Goal: Task Accomplishment & Management: Manage account settings

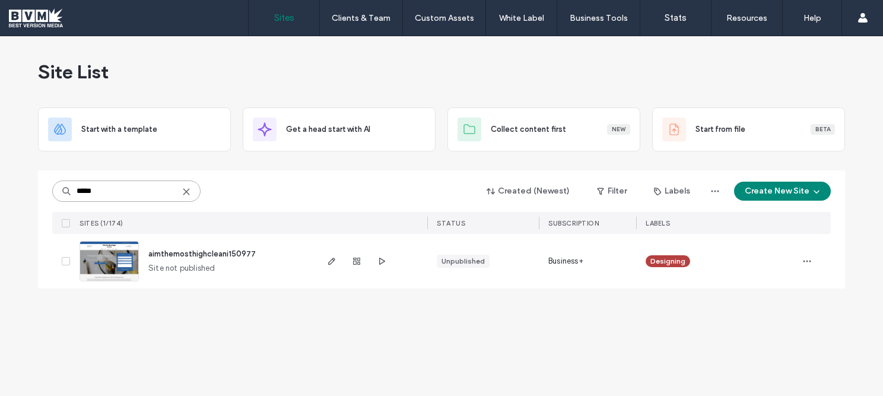
click at [112, 186] on input "*****" at bounding box center [126, 190] width 148 height 21
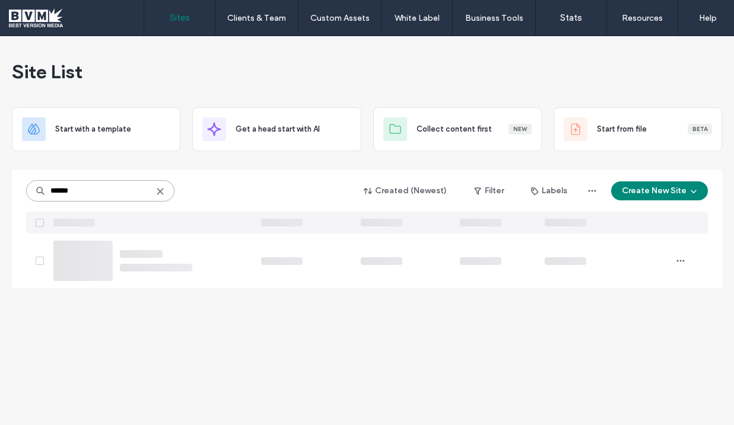
type input "******"
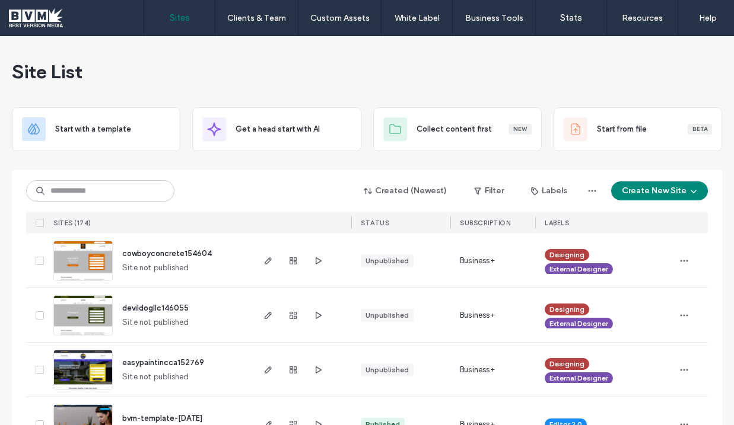
click at [132, 205] on div "Created (Newest) Filter Labels Create New Site SITES (174) STATUS SUBSCRIPTION …" at bounding box center [367, 201] width 682 height 63
click at [132, 202] on div "Created (Newest) Filter Labels Create New Site" at bounding box center [367, 191] width 682 height 23
click at [132, 197] on input at bounding box center [100, 190] width 148 height 21
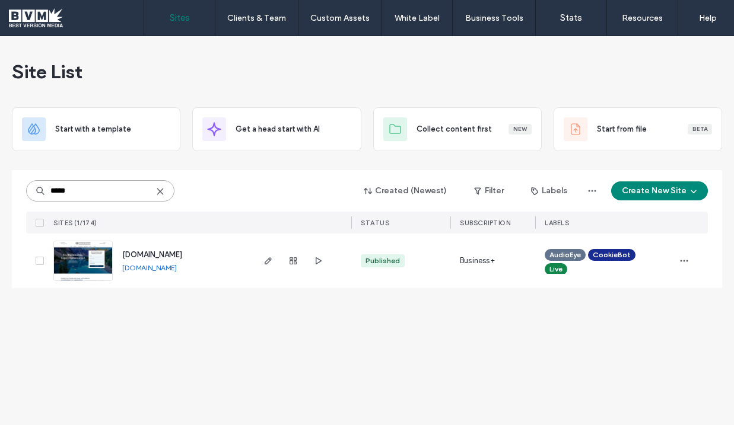
type input "*****"
click at [178, 251] on span "www.donskywealthmgmt.ca" at bounding box center [152, 254] width 60 height 9
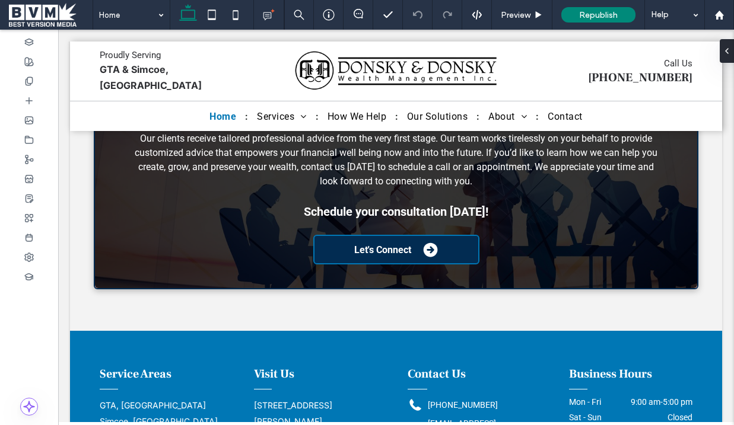
scroll to position [3837, 0]
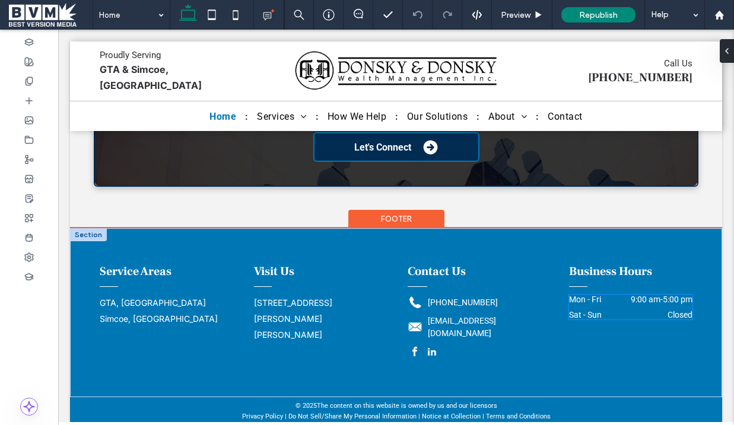
click at [633, 298] on div "Mon - Fri 9:00 am - 5:00 pm" at bounding box center [630, 302] width 123 height 15
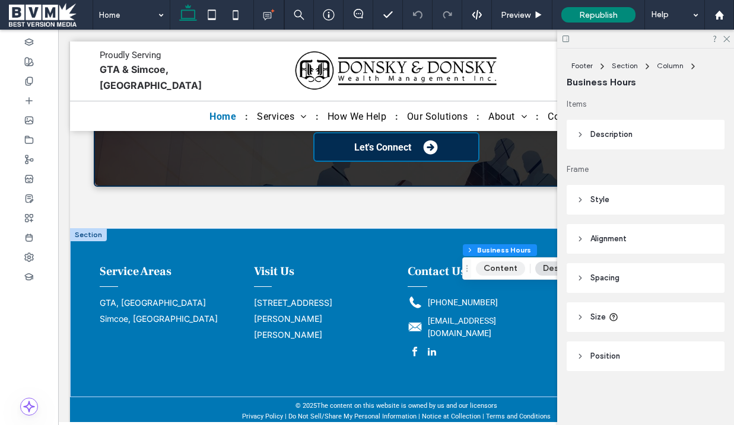
click at [501, 268] on button "Content" at bounding box center [500, 269] width 49 height 14
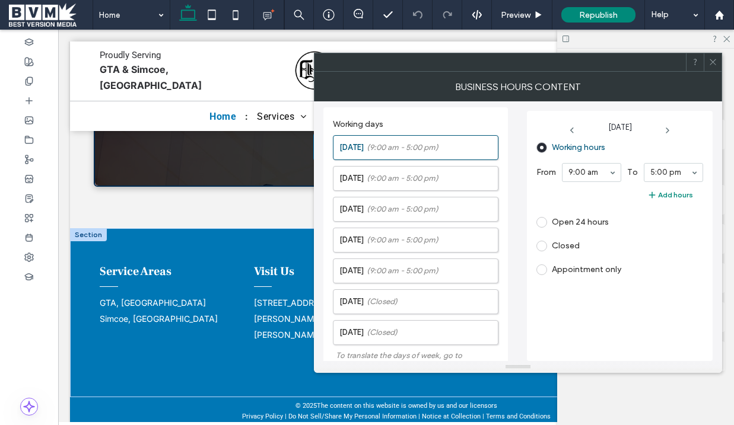
click at [548, 266] on label "Appointment only" at bounding box center [578, 270] width 85 height 11
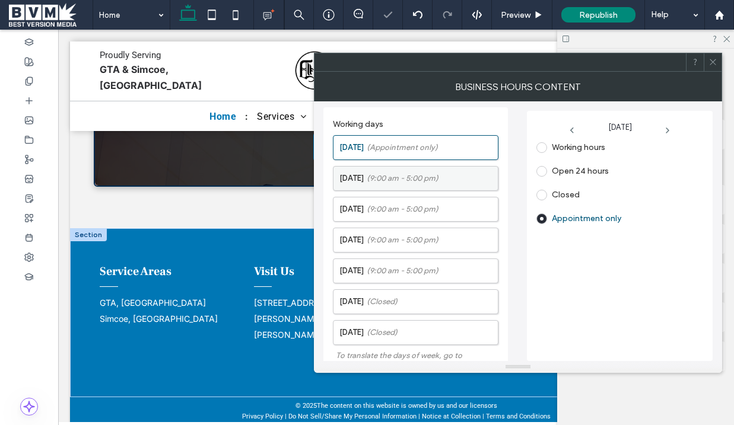
click at [439, 167] on label "Tuesday (9:00 am - 5:00 pm)" at bounding box center [418, 179] width 158 height 24
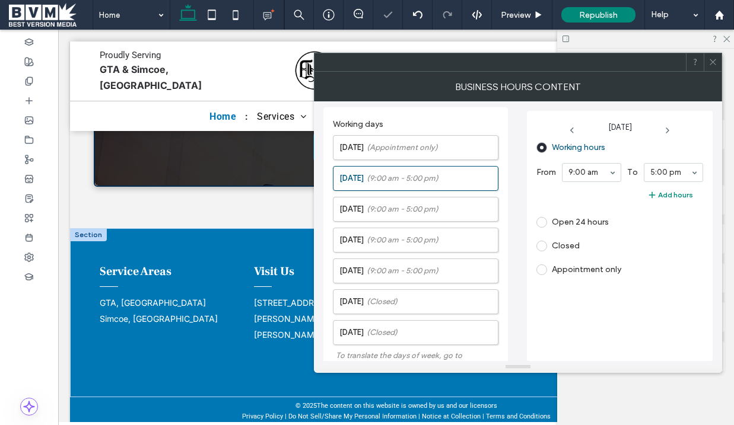
click at [539, 264] on span "Appointment only" at bounding box center [578, 268] width 85 height 11
click at [542, 269] on span at bounding box center [541, 270] width 11 height 11
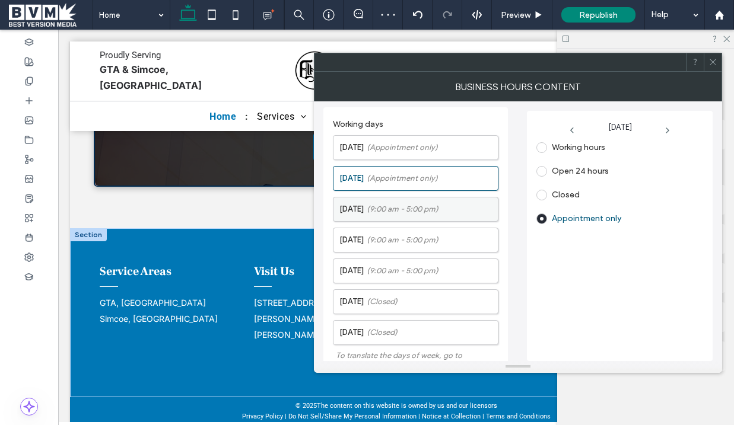
click at [483, 212] on label "Wednesday (9:00 am - 5:00 pm)" at bounding box center [418, 210] width 158 height 24
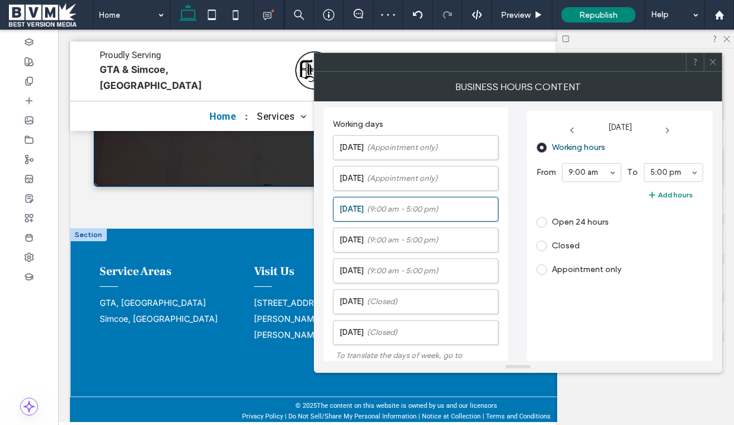
click at [545, 269] on span at bounding box center [541, 270] width 11 height 11
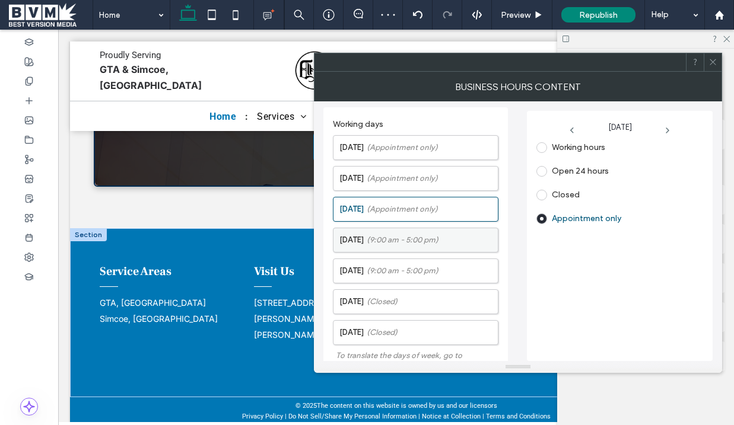
click at [469, 243] on label "Thursday (9:00 am - 5:00 pm)" at bounding box center [418, 240] width 158 height 24
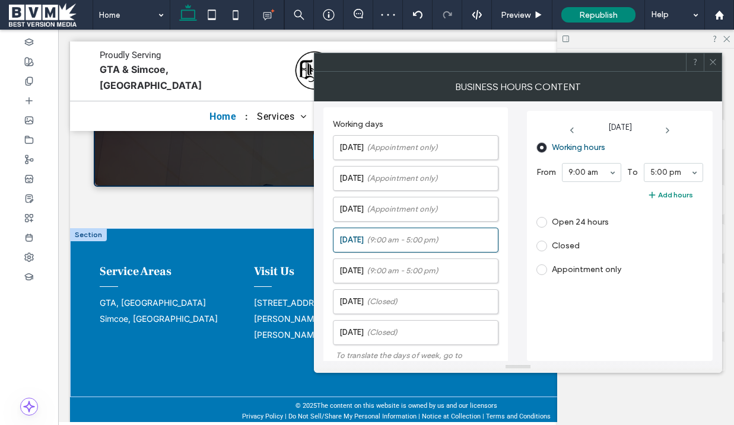
click at [547, 272] on label "Appointment only" at bounding box center [578, 270] width 85 height 11
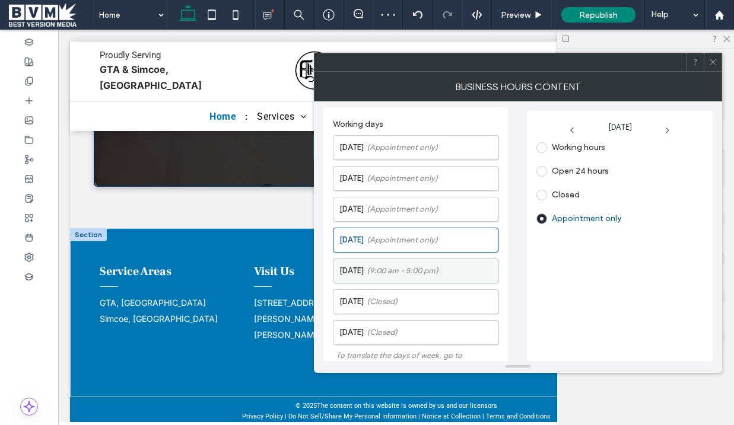
click at [455, 264] on label "Friday (9:00 am - 5:00 pm)" at bounding box center [418, 271] width 158 height 24
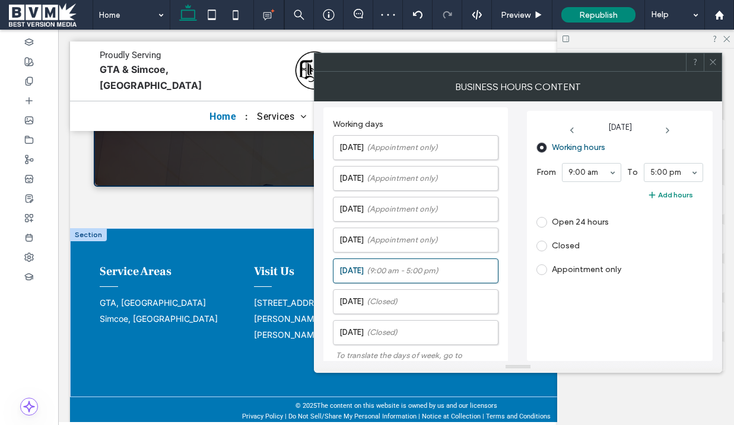
click at [540, 271] on span at bounding box center [541, 270] width 11 height 11
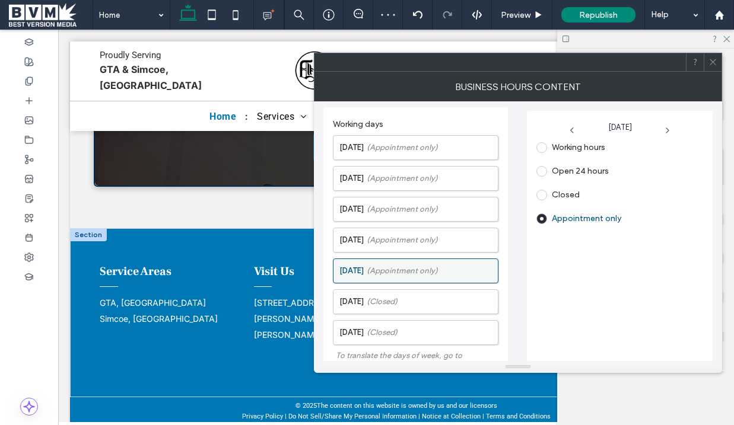
click at [461, 281] on label "Friday (Appointment only)" at bounding box center [418, 271] width 158 height 24
click at [461, 301] on label "Saturday (Closed)" at bounding box center [418, 302] width 158 height 24
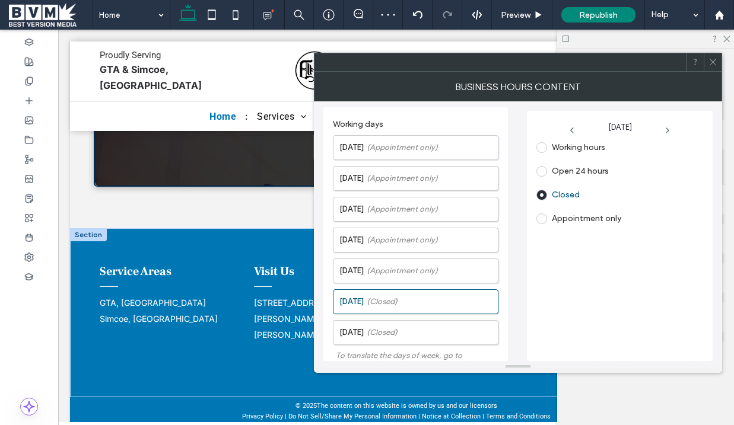
click at [536, 218] on span at bounding box center [541, 219] width 11 height 11
click at [438, 335] on label "Sunday (Closed)" at bounding box center [418, 333] width 158 height 24
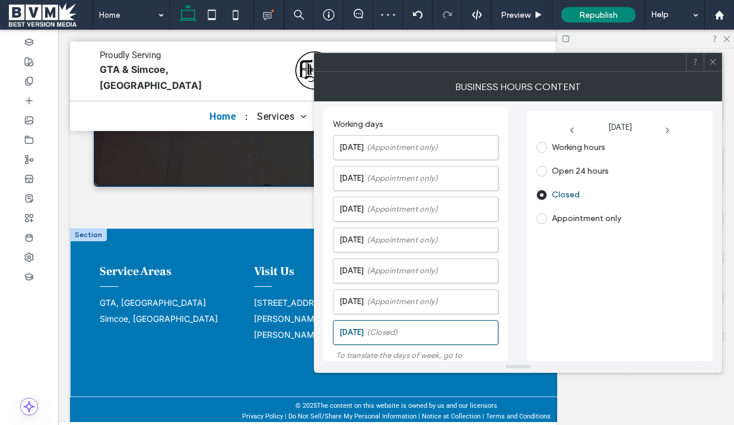
click at [540, 217] on span at bounding box center [541, 219] width 11 height 11
click at [715, 61] on icon at bounding box center [713, 62] width 9 height 9
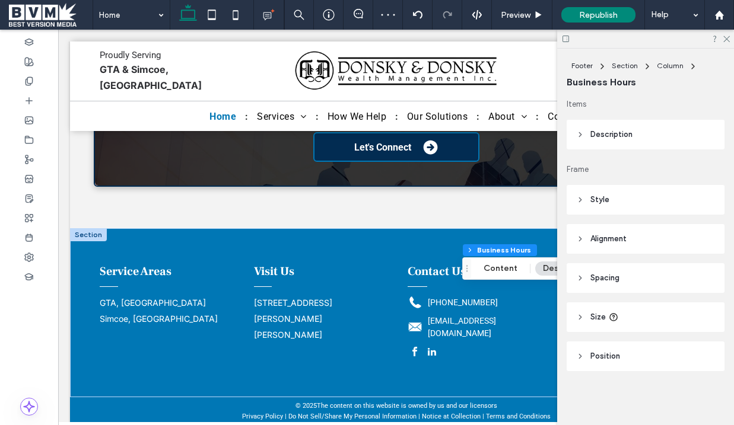
click at [565, 39] on icon at bounding box center [565, 38] width 9 height 9
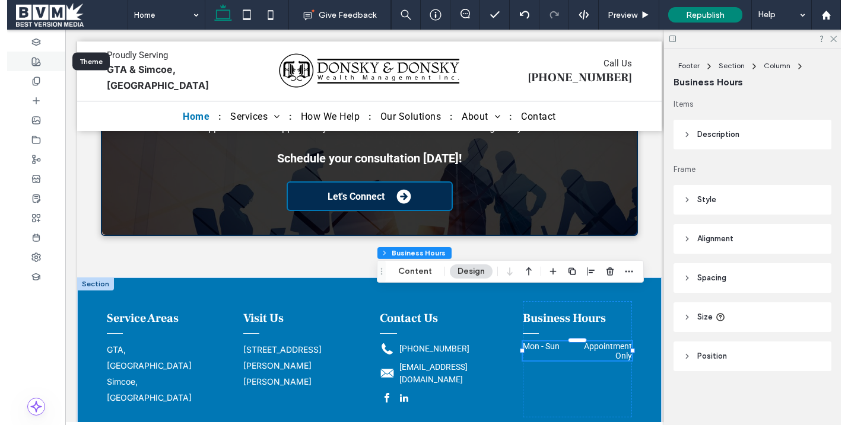
scroll to position [3955, 0]
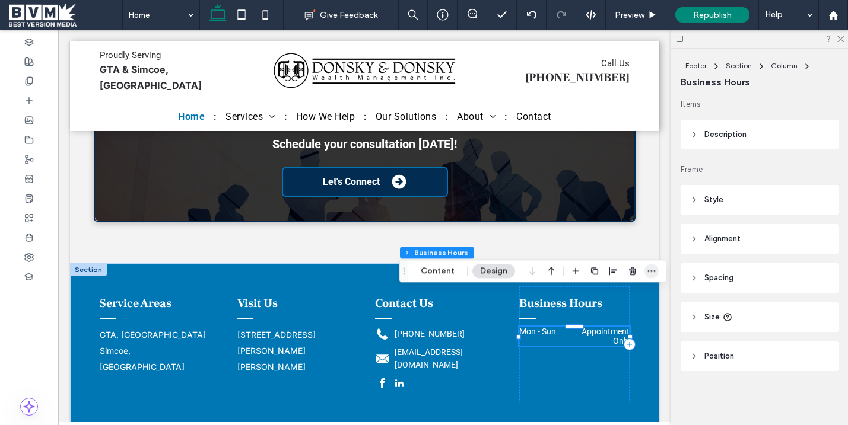
click at [650, 273] on icon "button" at bounding box center [651, 270] width 9 height 9
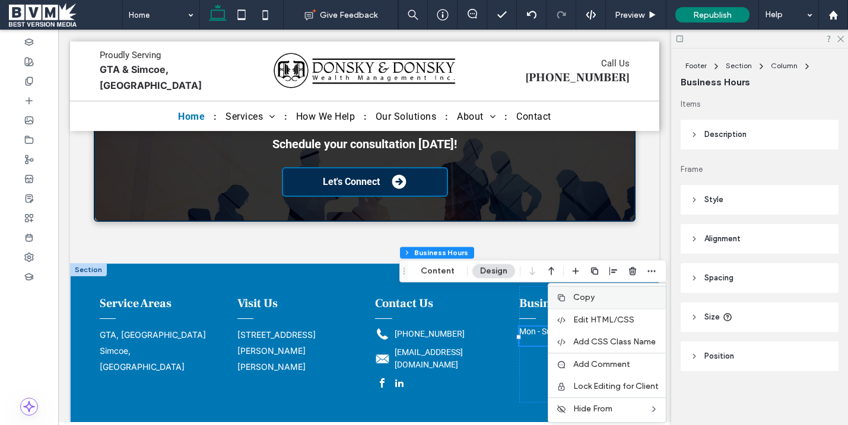
click at [599, 295] on label "Copy" at bounding box center [615, 298] width 85 height 10
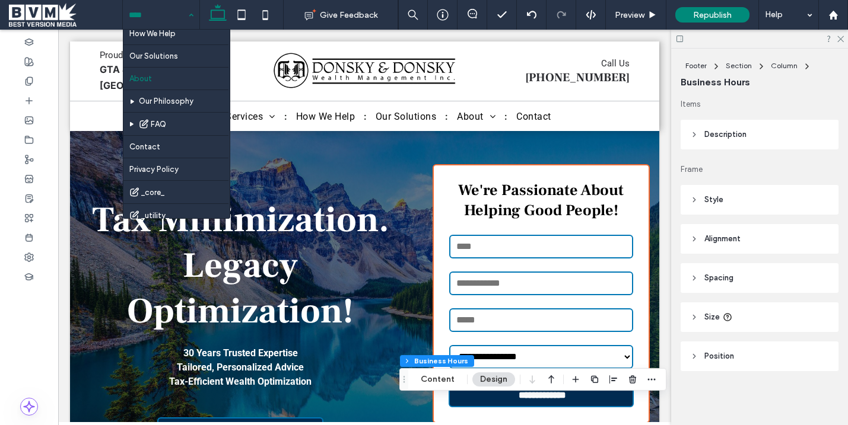
scroll to position [165, 0]
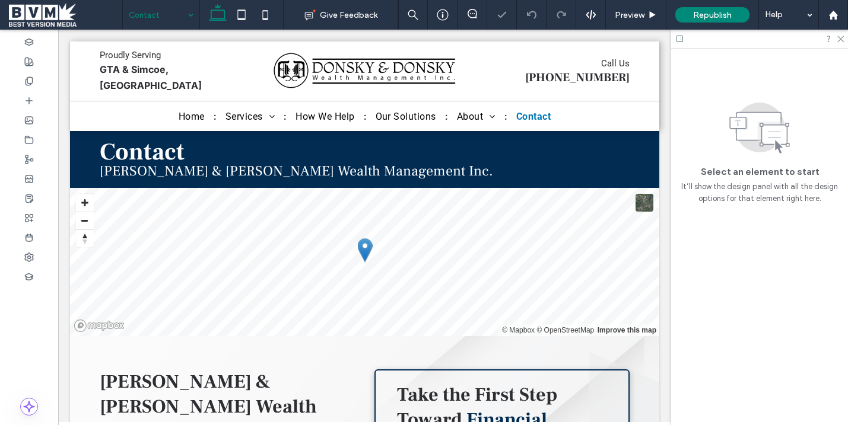
click at [165, 9] on input at bounding box center [158, 15] width 59 height 30
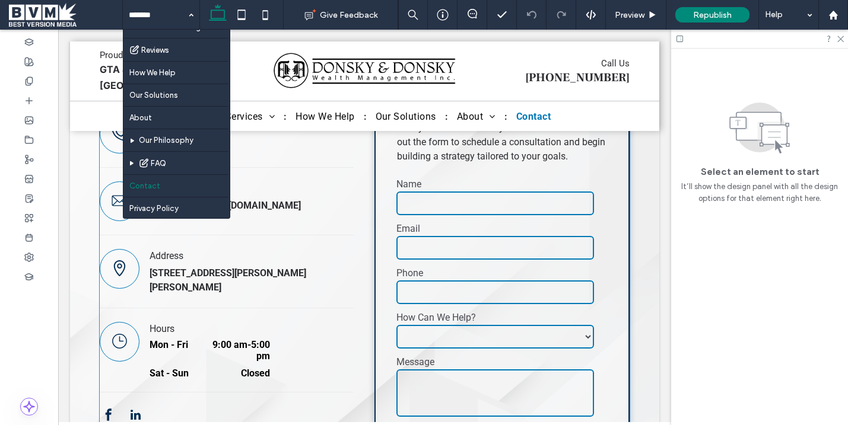
scroll to position [343, 0]
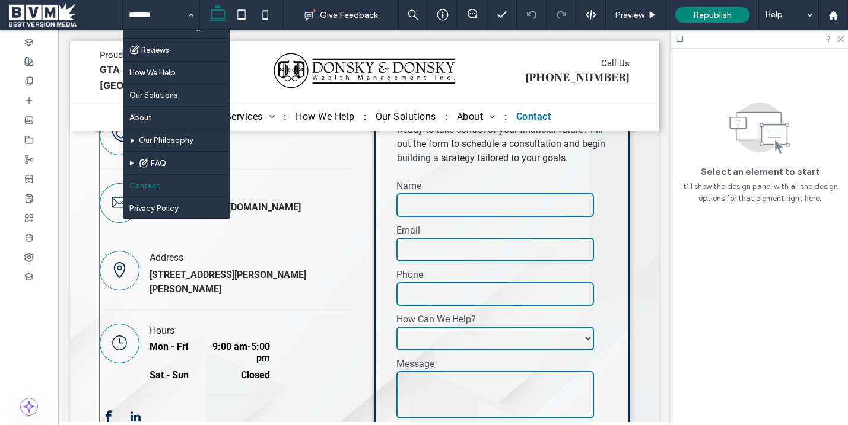
click at [261, 341] on time "5:00 pm" at bounding box center [260, 352] width 19 height 23
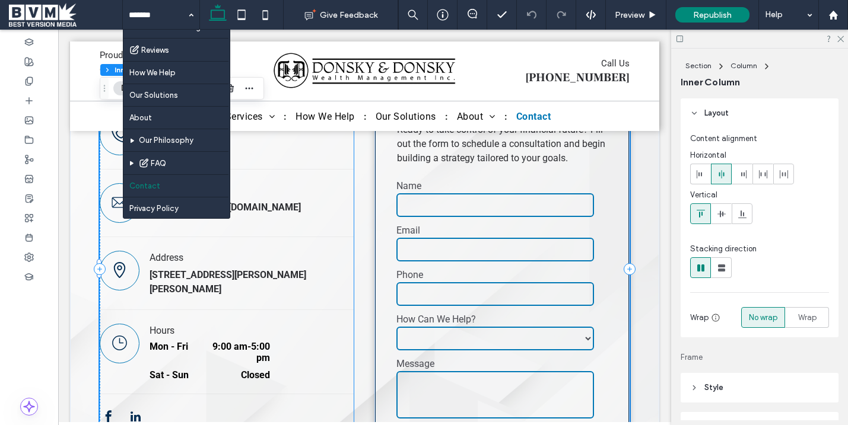
click at [239, 341] on dd "9:00 am - 5:00 pm" at bounding box center [234, 352] width 71 height 23
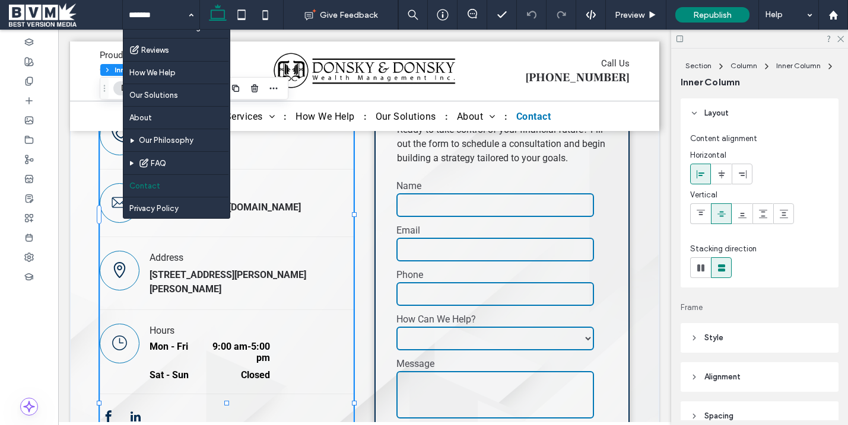
click at [239, 341] on dd "9:00 am - 5:00 pm" at bounding box center [234, 352] width 71 height 23
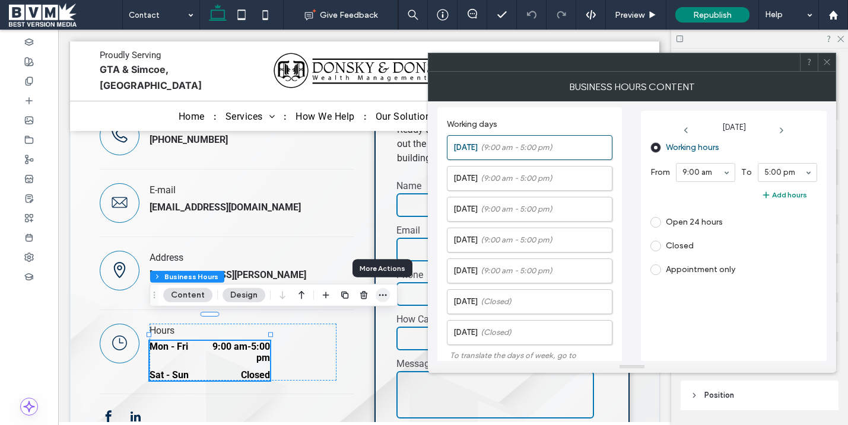
click at [378, 293] on icon "button" at bounding box center [382, 295] width 9 height 9
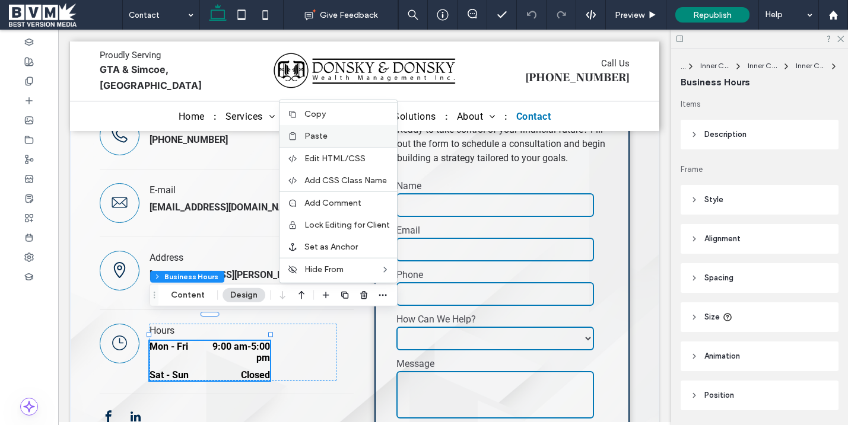
click at [337, 128] on div "Paste" at bounding box center [339, 136] width 118 height 22
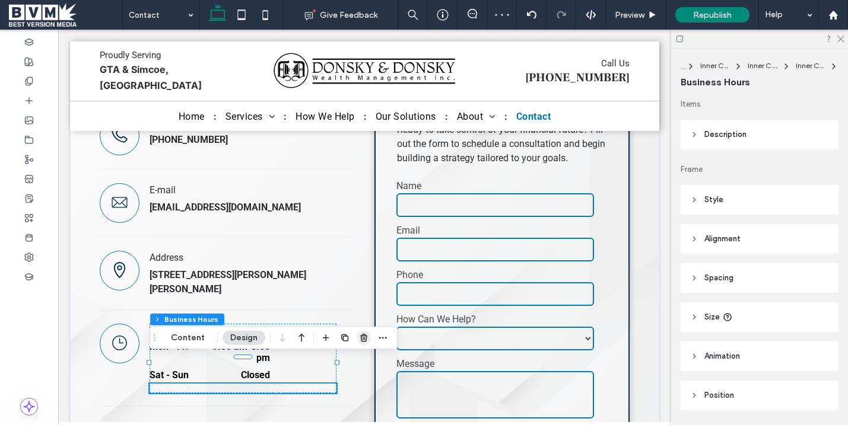
click at [363, 338] on use "button" at bounding box center [363, 338] width 7 height 8
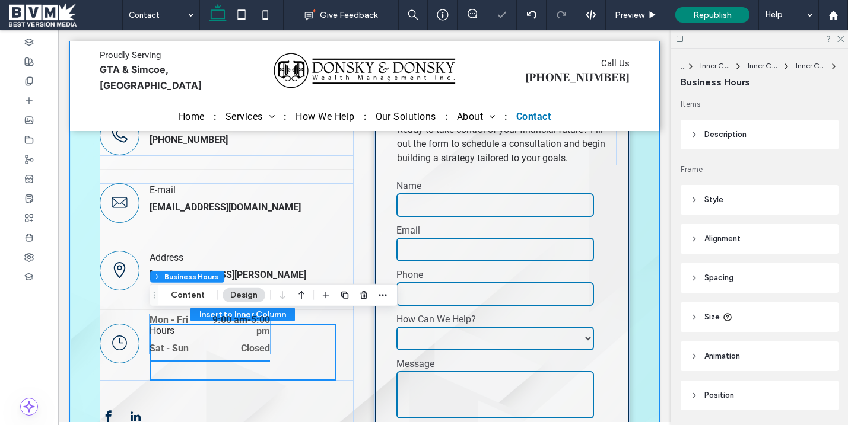
scroll to position [37, 0]
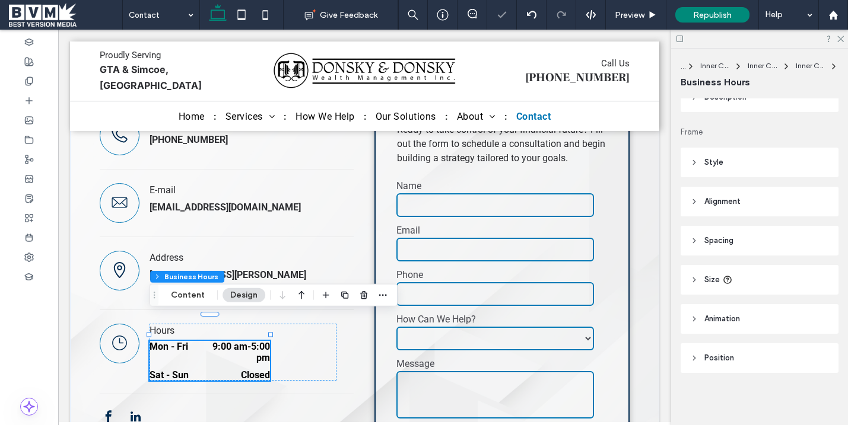
click at [252, 341] on dd "9:00 am - 5:00 pm" at bounding box center [234, 352] width 71 height 23
click at [188, 293] on button "Content" at bounding box center [187, 295] width 49 height 14
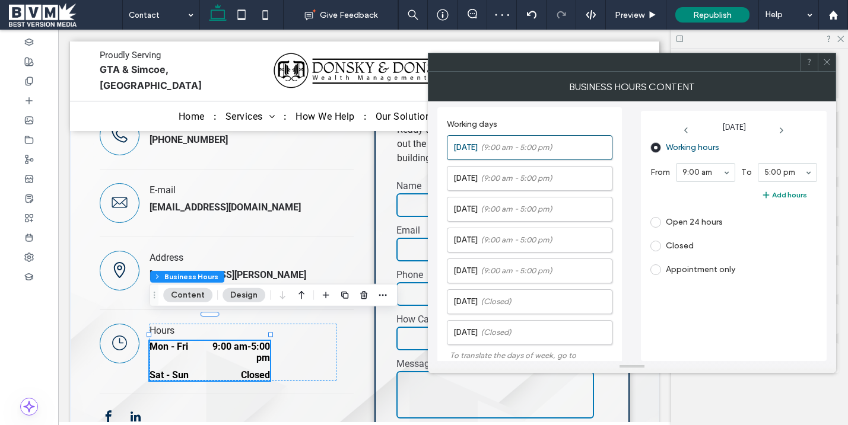
click at [665, 272] on label "Appointment only" at bounding box center [692, 270] width 85 height 11
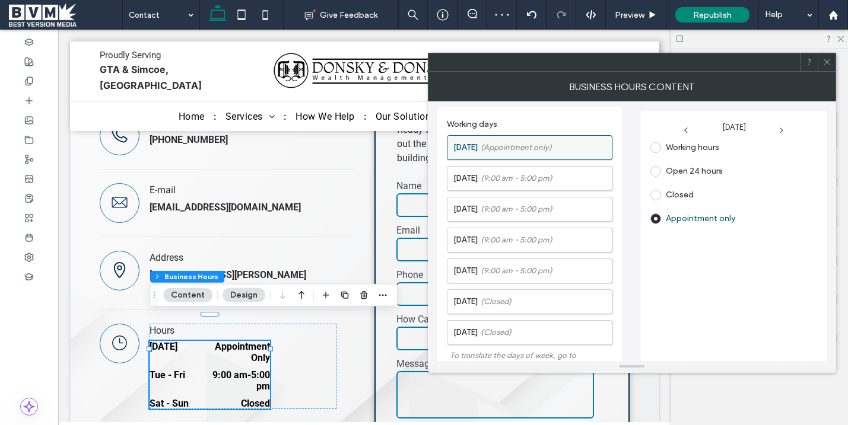
click at [571, 159] on div "Monday (Appointment only)" at bounding box center [530, 147] width 166 height 25
click at [571, 167] on label "Tuesday (9:00 am - 5:00 pm)" at bounding box center [532, 179] width 158 height 24
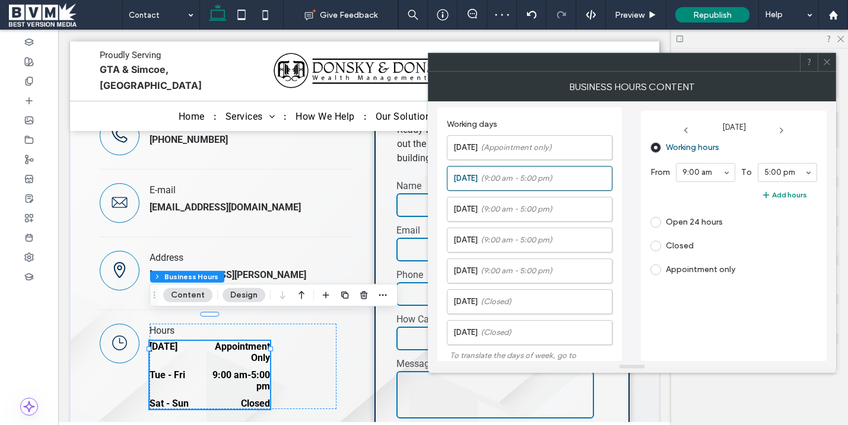
click at [656, 265] on span at bounding box center [655, 270] width 11 height 11
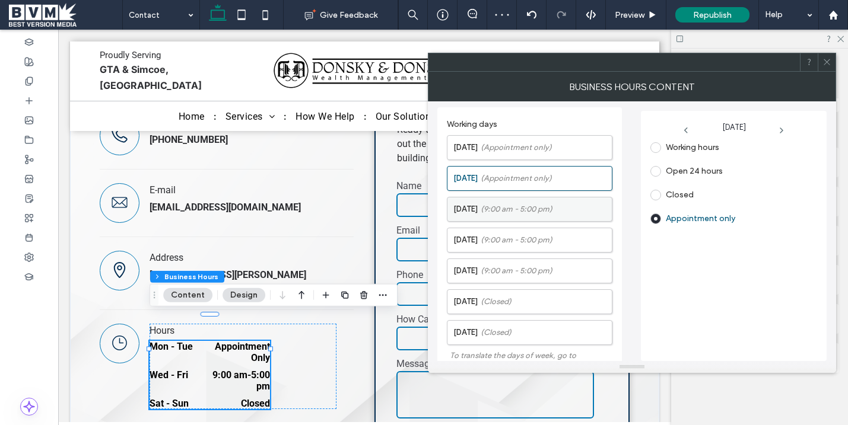
click at [587, 210] on label "Wednesday (9:00 am - 5:00 pm)" at bounding box center [532, 210] width 158 height 24
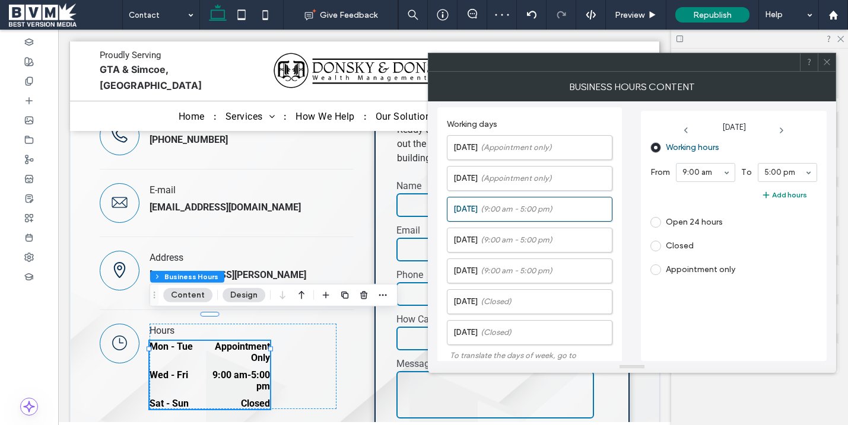
click at [655, 263] on span "Appointment only" at bounding box center [692, 268] width 85 height 11
click at [655, 266] on span at bounding box center [655, 270] width 11 height 11
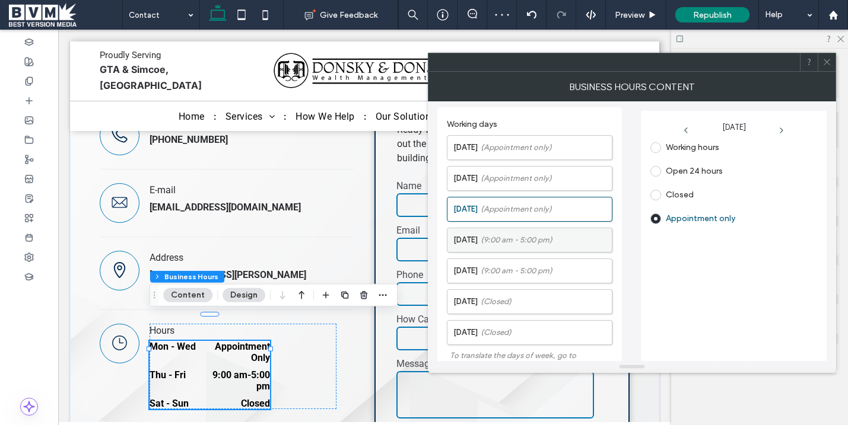
click at [579, 230] on label "Thursday (9:00 am - 5:00 pm)" at bounding box center [532, 240] width 158 height 24
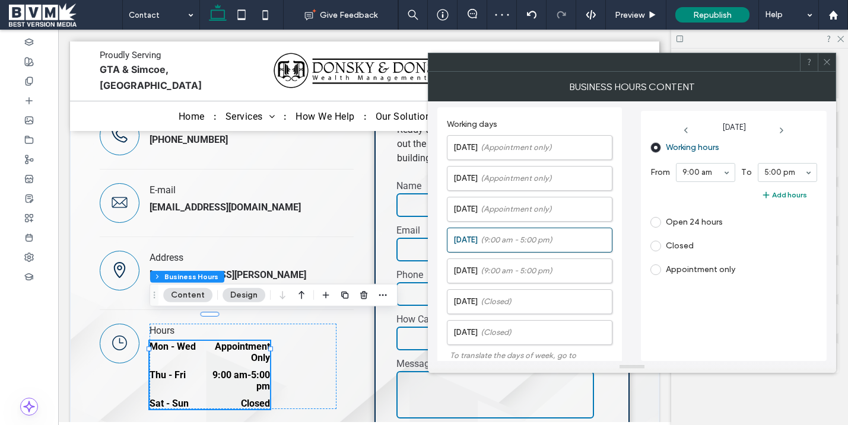
click at [662, 267] on label "Appointment only" at bounding box center [692, 270] width 85 height 11
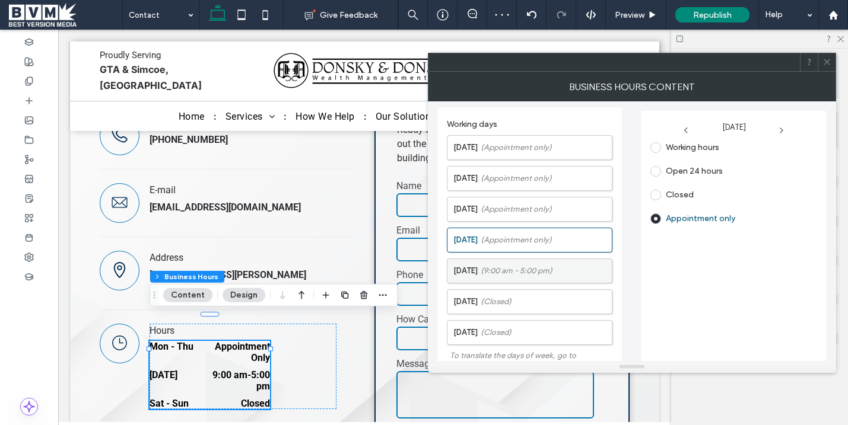
click at [566, 261] on label "Friday (9:00 am - 5:00 pm)" at bounding box center [532, 271] width 158 height 24
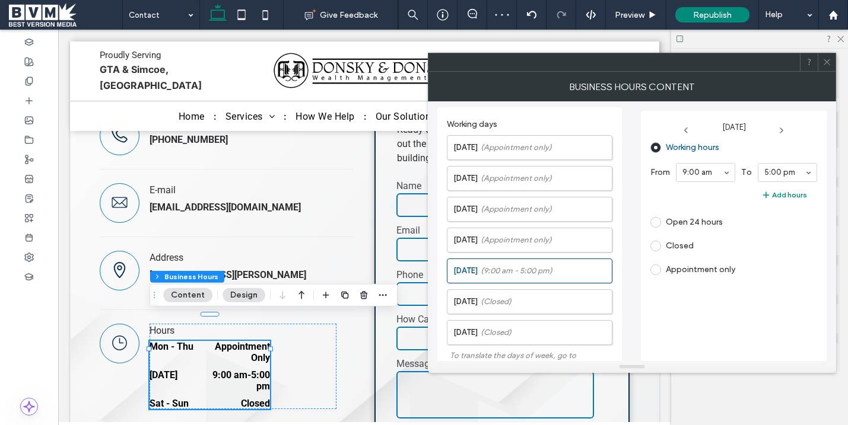
click at [657, 276] on div "Appointment only" at bounding box center [728, 270] width 157 height 19
click at [657, 269] on span at bounding box center [655, 270] width 11 height 11
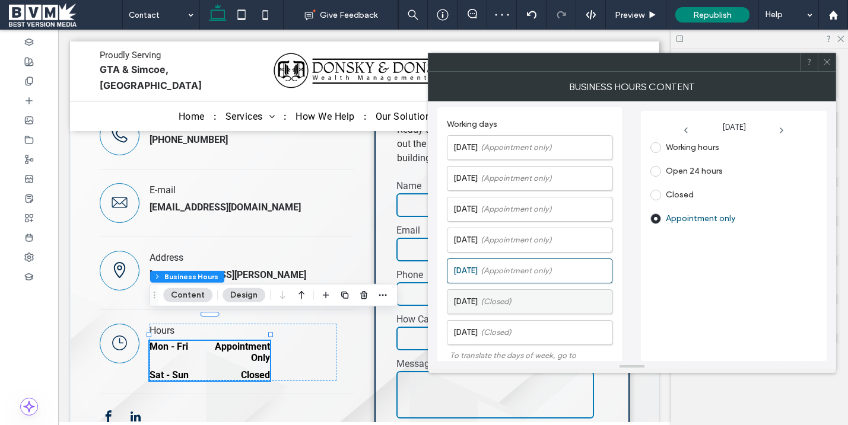
click at [582, 295] on label "Saturday (Closed)" at bounding box center [532, 302] width 158 height 24
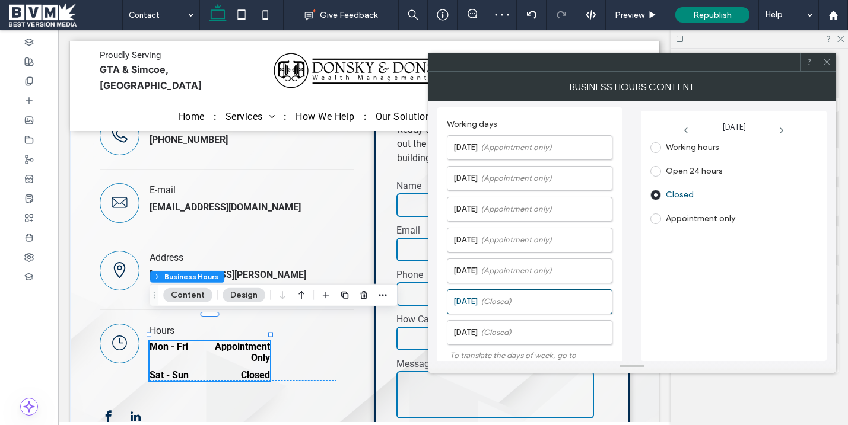
click at [663, 218] on label "Appointment only" at bounding box center [692, 219] width 85 height 11
click at [569, 329] on label "Sunday (Closed)" at bounding box center [532, 333] width 158 height 24
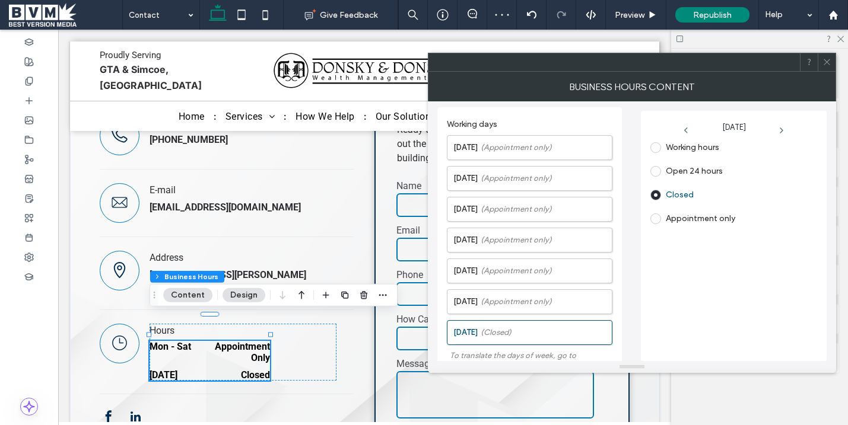
click at [650, 223] on div "Sunday Working hours Open 24 hours Closed Appointment only" at bounding box center [734, 236] width 186 height 250
click at [654, 221] on span at bounding box center [655, 219] width 11 height 11
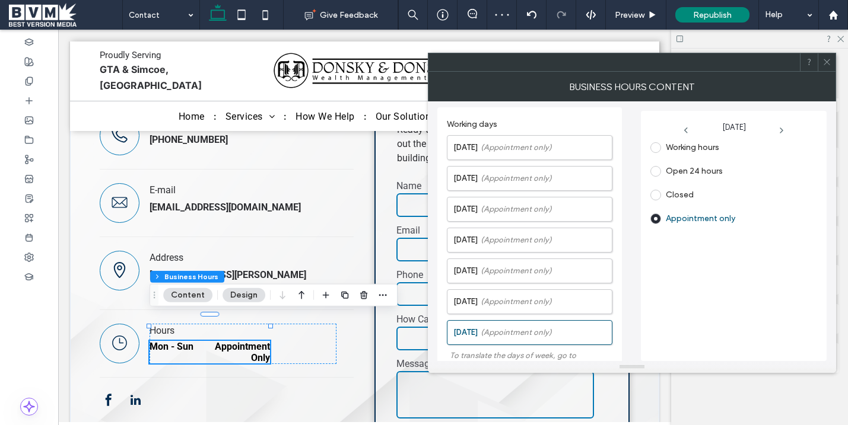
click at [733, 63] on div at bounding box center [827, 62] width 18 height 18
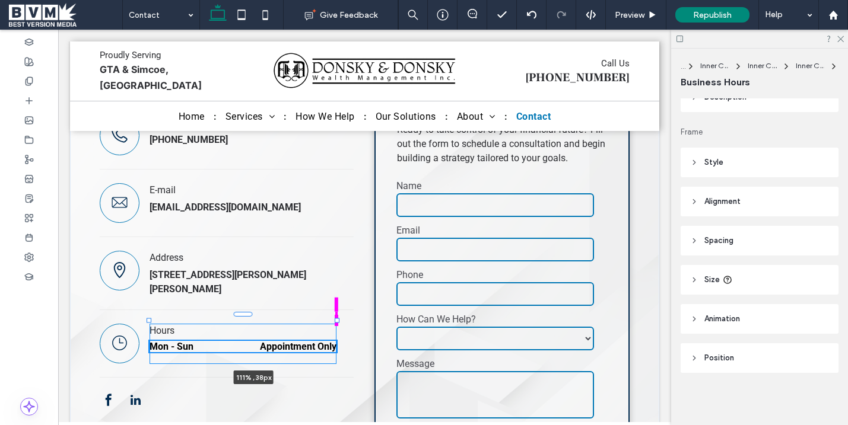
drag, startPoint x: 269, startPoint y: 328, endPoint x: 363, endPoint y: 317, distance: 93.8
click at [361, 319] on div "**********" at bounding box center [364, 269] width 589 height 552
type input "***"
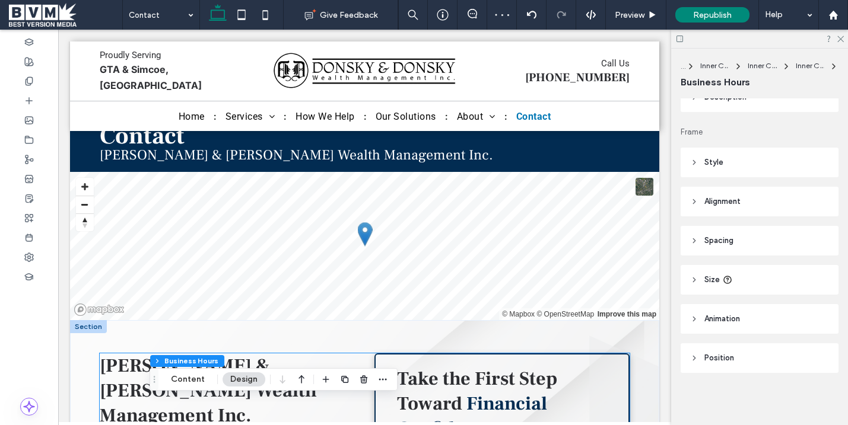
scroll to position [0, 0]
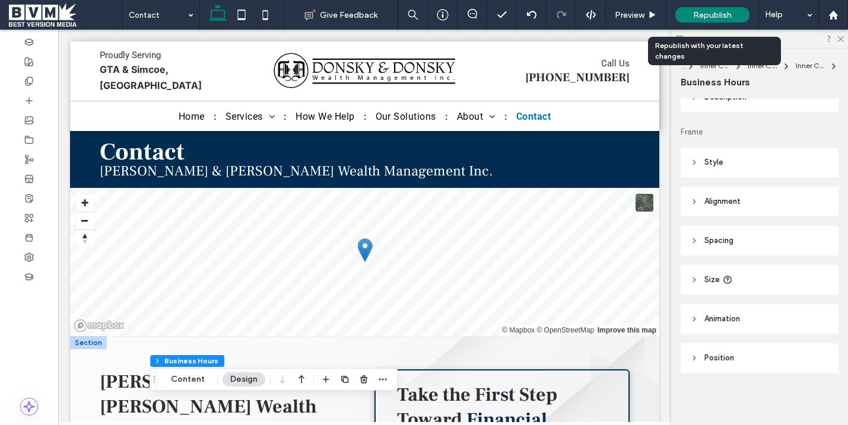
click at [704, 15] on span "Republish" at bounding box center [712, 15] width 39 height 10
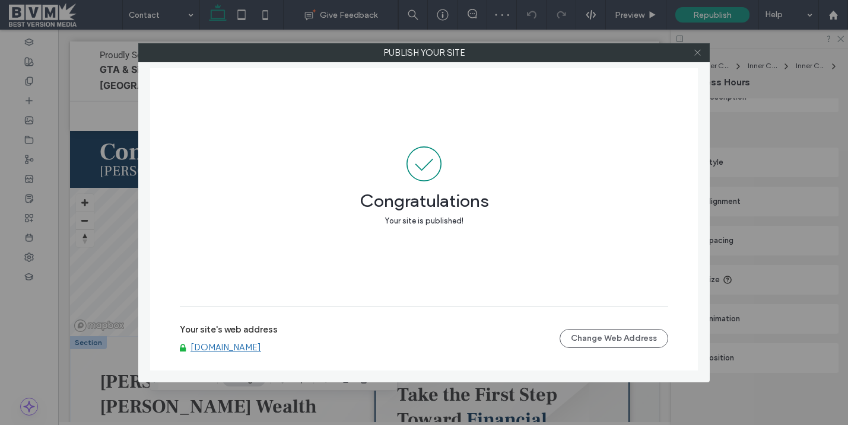
click at [697, 58] on span at bounding box center [697, 53] width 9 height 18
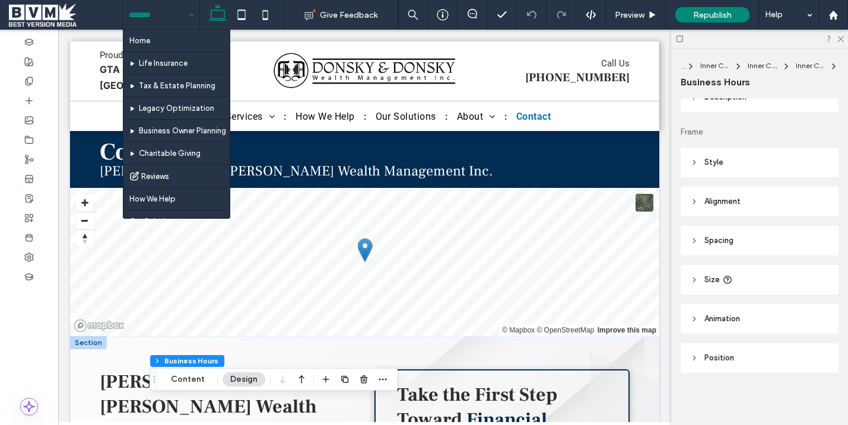
click at [144, 25] on input at bounding box center [158, 15] width 59 height 30
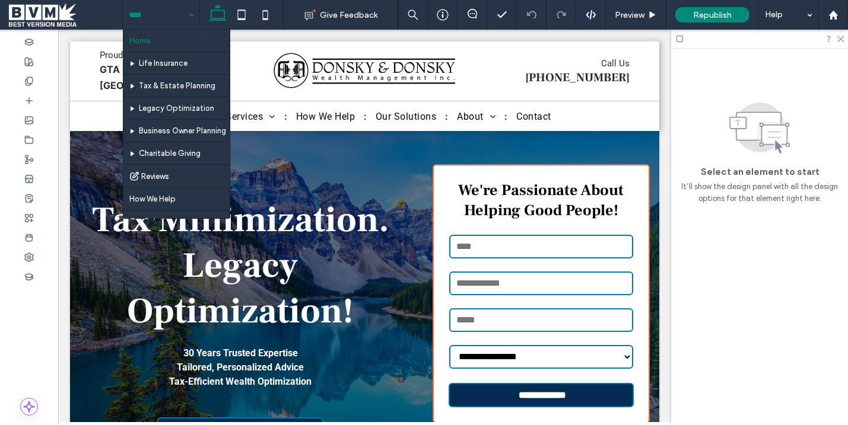
click at [142, 13] on input at bounding box center [158, 15] width 59 height 30
click at [25, 45] on icon at bounding box center [28, 41] width 9 height 9
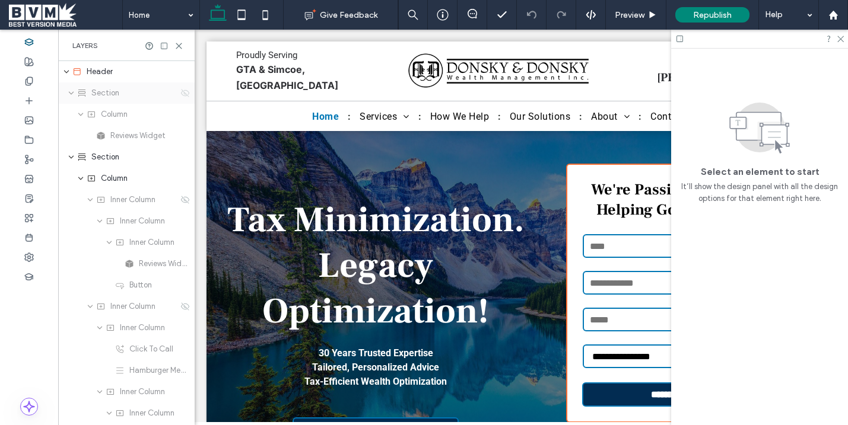
click at [184, 93] on use at bounding box center [185, 93] width 8 height 8
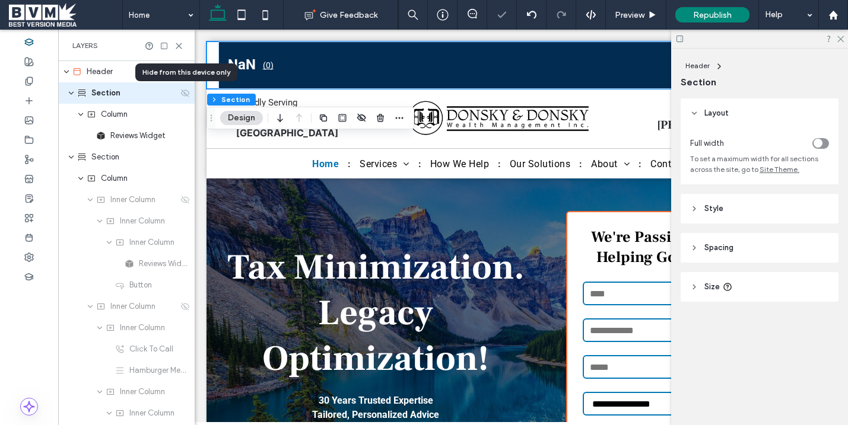
click at [184, 93] on use at bounding box center [185, 93] width 8 height 8
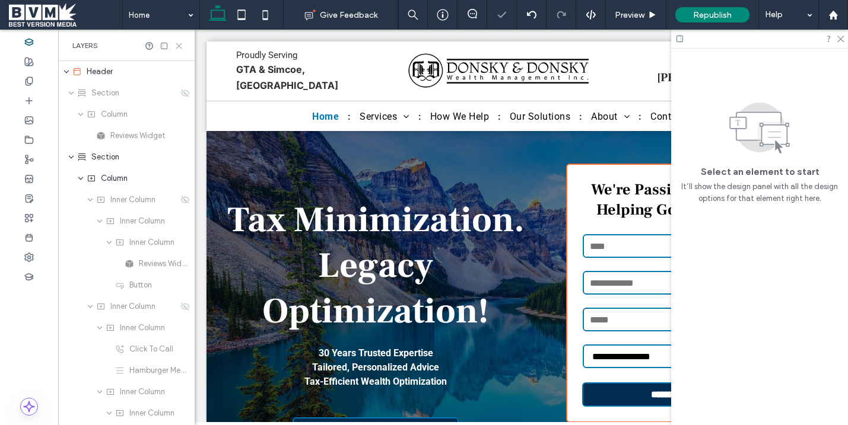
click at [181, 44] on icon at bounding box center [178, 46] width 9 height 9
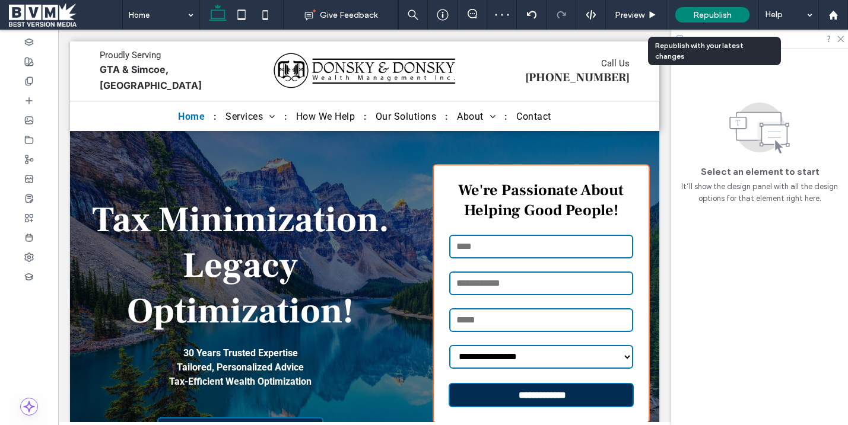
click at [705, 11] on span "Republish" at bounding box center [712, 15] width 39 height 10
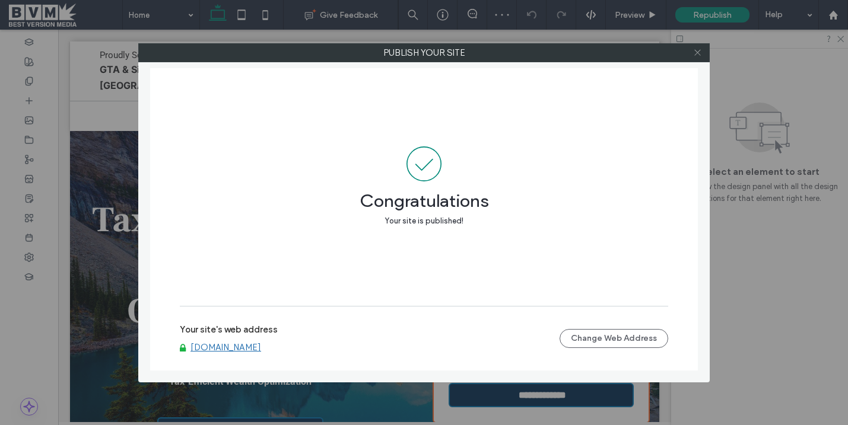
click at [696, 52] on icon at bounding box center [697, 52] width 9 height 9
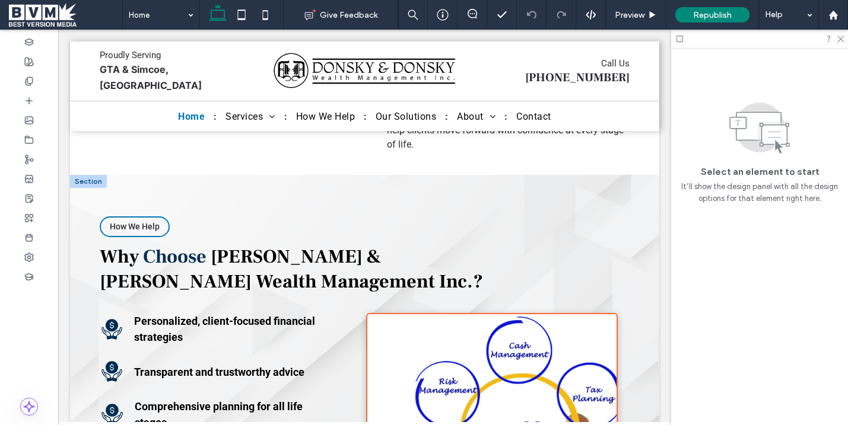
scroll to position [827, 0]
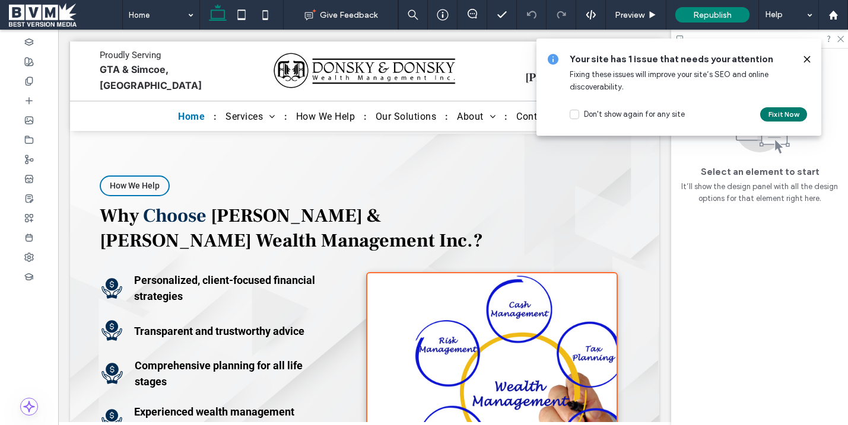
click at [733, 109] on button "Fix it Now" at bounding box center [783, 114] width 47 height 14
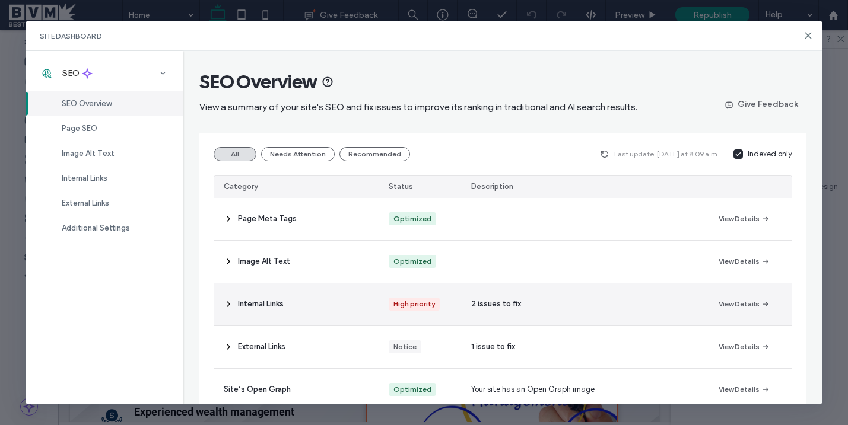
click at [326, 310] on div "Internal Links" at bounding box center [296, 305] width 165 height 42
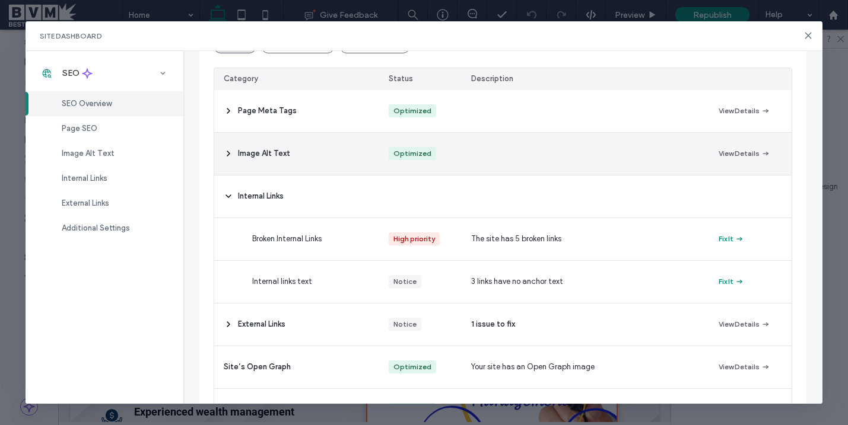
scroll to position [111, 0]
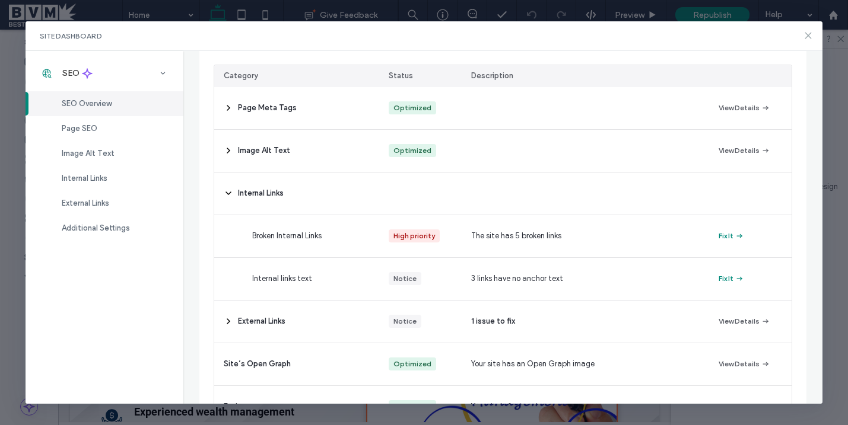
click at [733, 37] on icon at bounding box center [808, 35] width 9 height 9
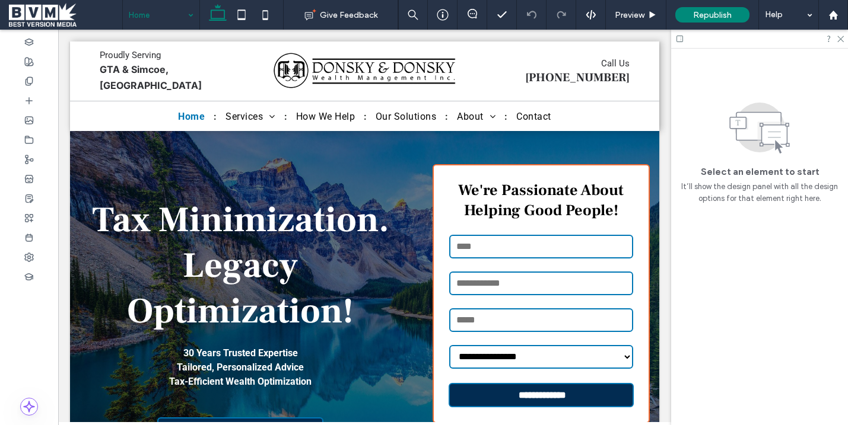
scroll to position [3955, 0]
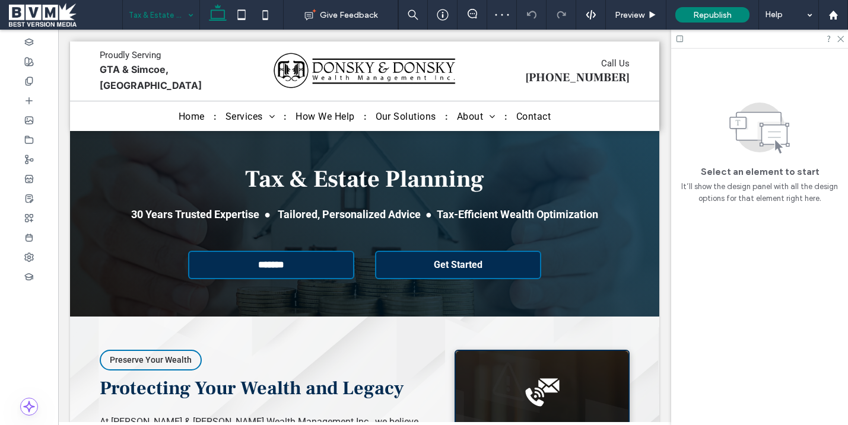
scroll to position [890, 0]
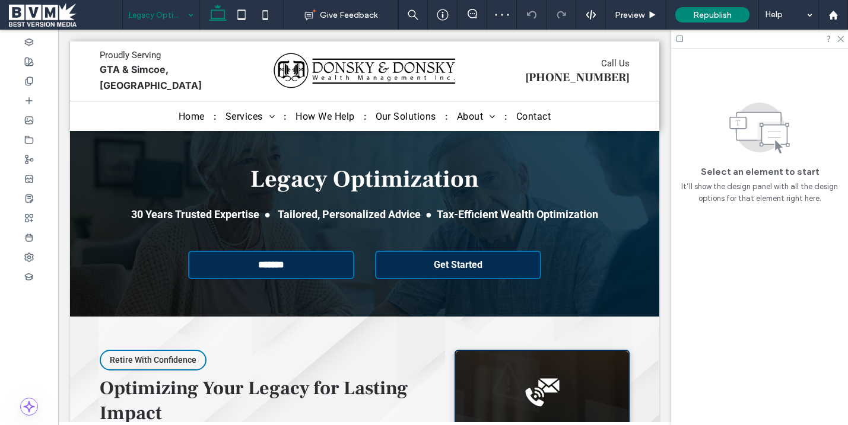
scroll to position [914, 0]
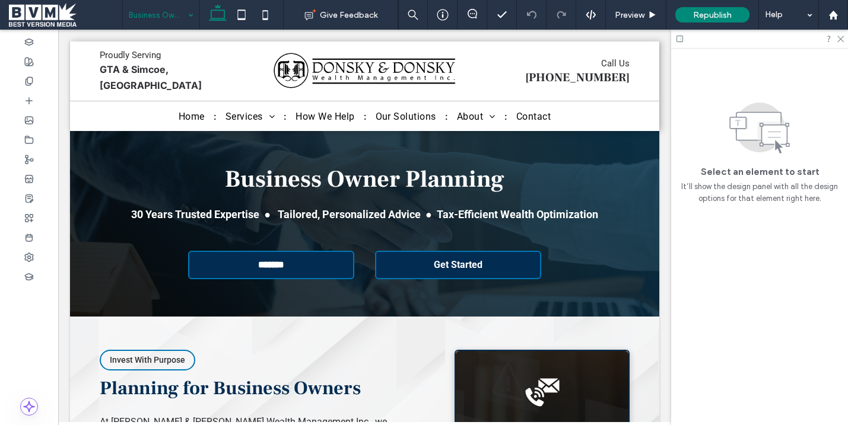
scroll to position [904, 0]
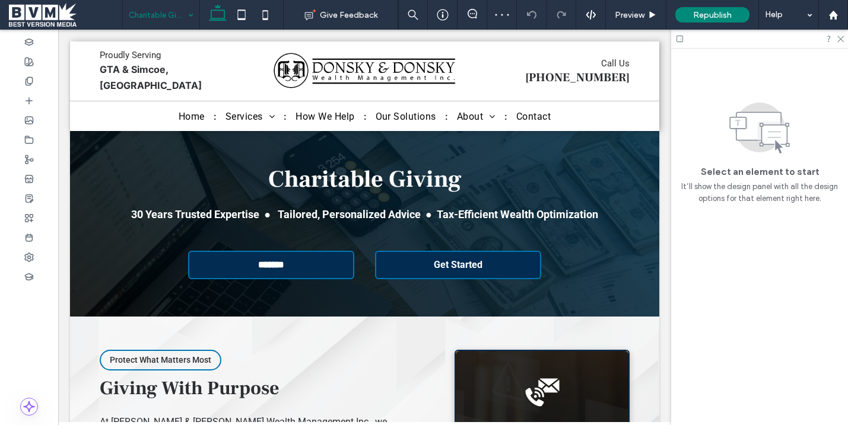
scroll to position [890, 0]
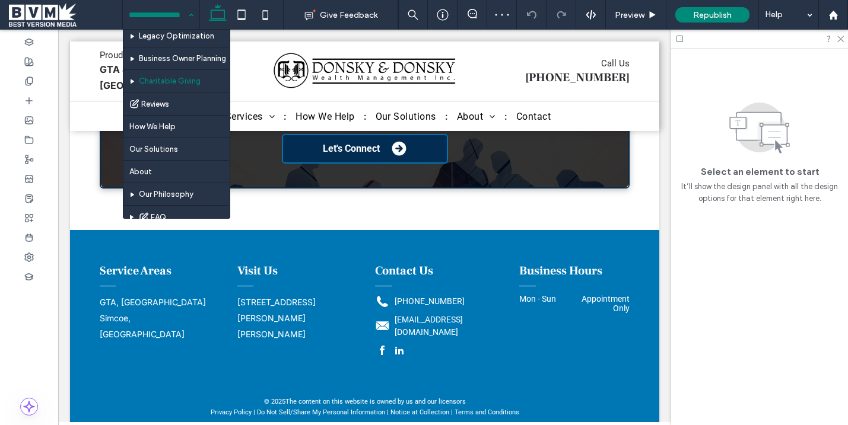
scroll to position [87, 0]
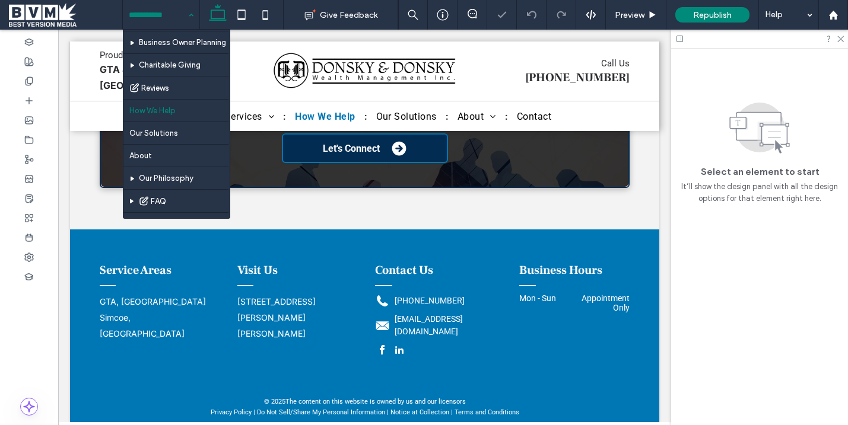
scroll to position [99, 0]
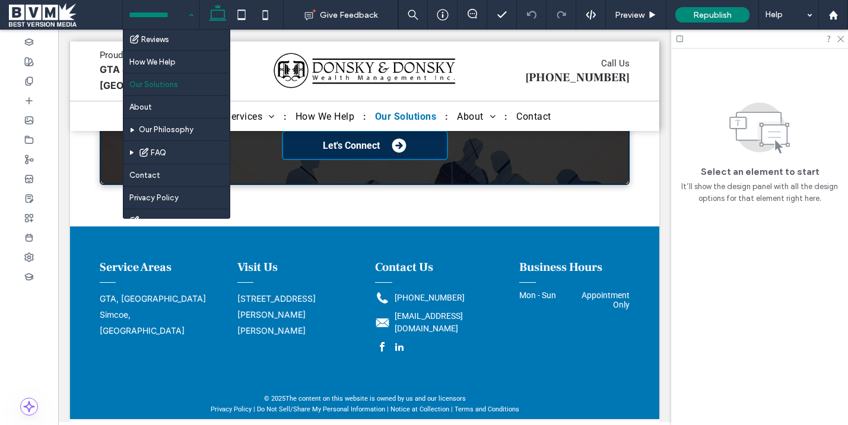
scroll to position [180, 0]
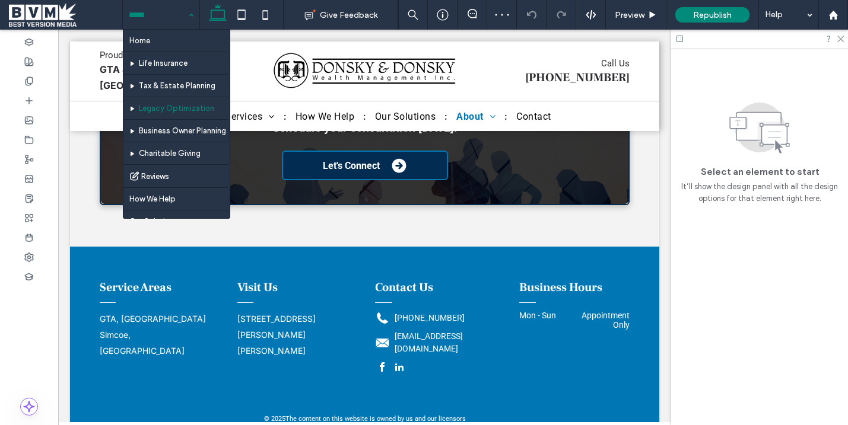
scroll to position [180, 0]
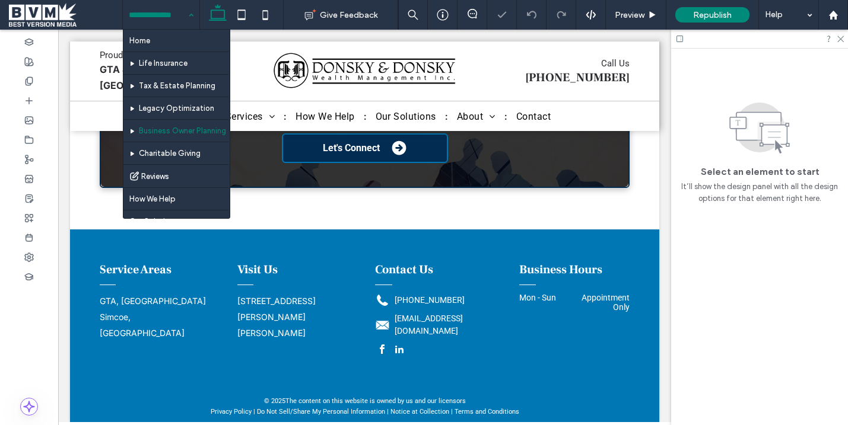
scroll to position [180, 0]
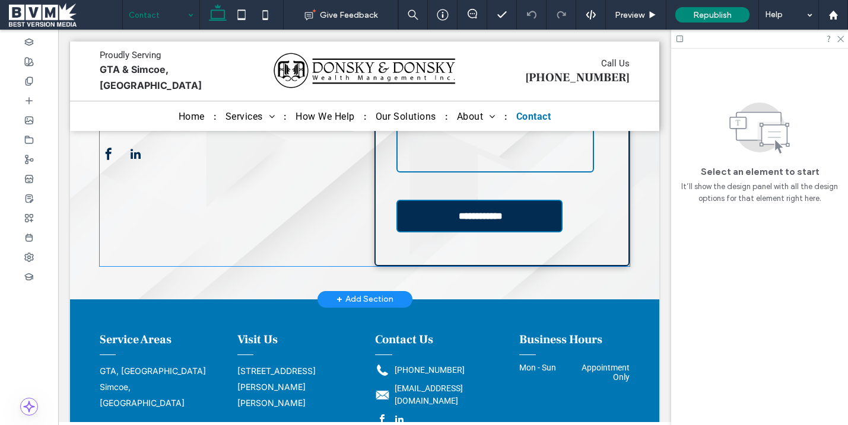
scroll to position [633, 0]
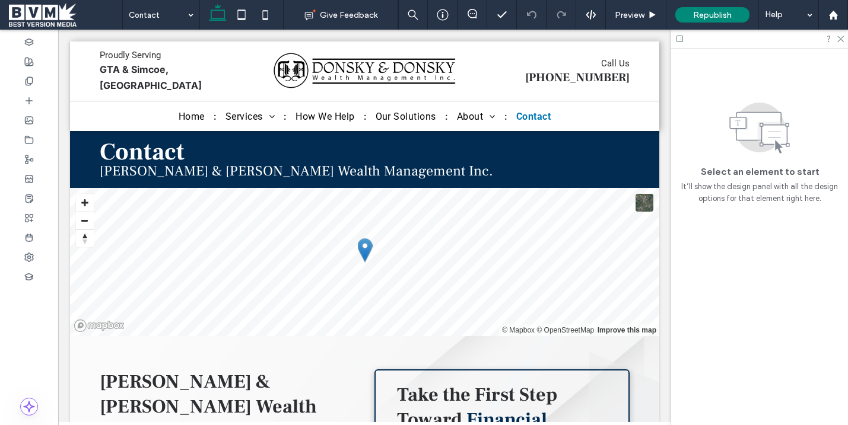
click at [45, 14] on span at bounding box center [65, 15] width 113 height 24
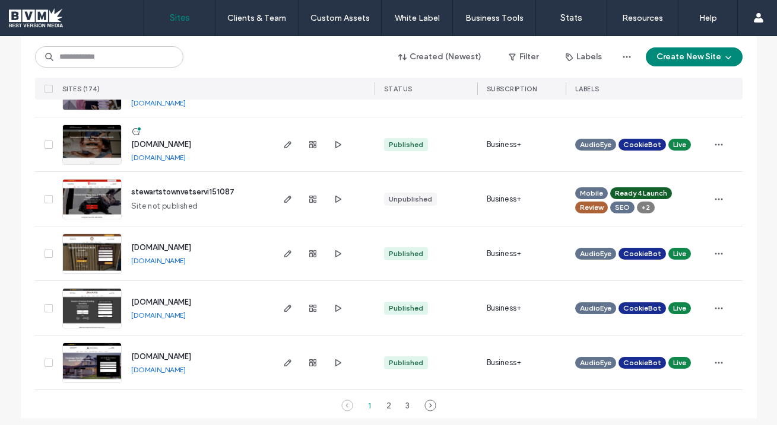
scroll to position [3946, 0]
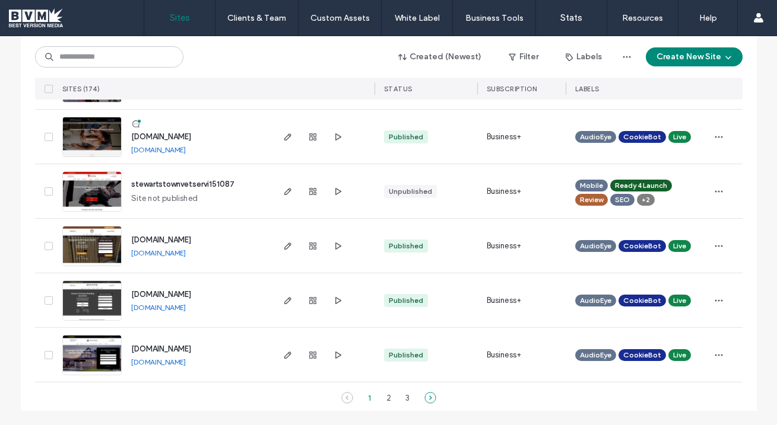
click at [424, 398] on icon at bounding box center [430, 398] width 12 height 12
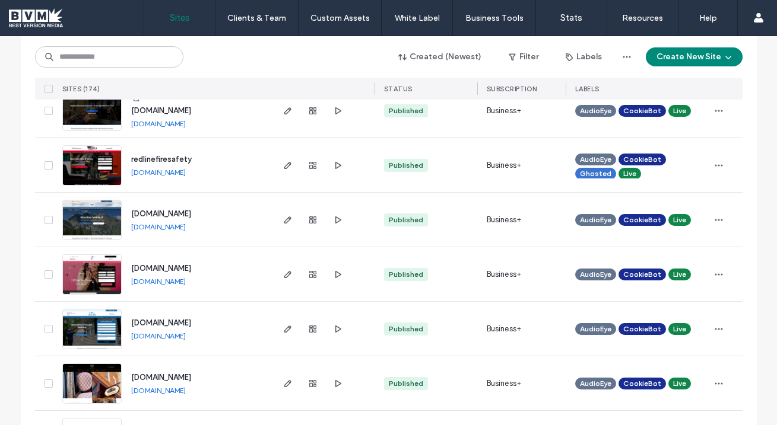
scroll to position [2279, 0]
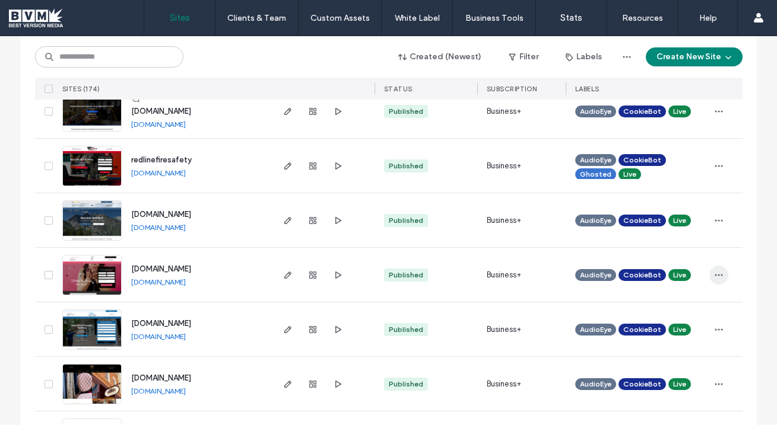
click at [714, 277] on icon "button" at bounding box center [718, 275] width 9 height 9
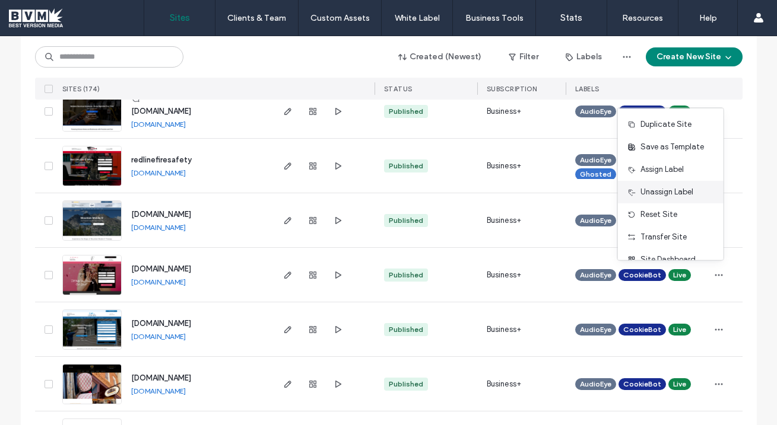
click at [671, 197] on span "Unassign Label" at bounding box center [666, 192] width 53 height 12
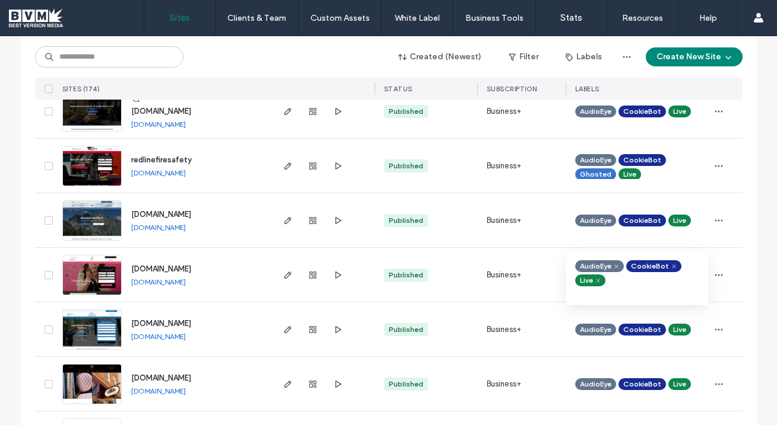
click at [595, 280] on icon at bounding box center [597, 280] width 5 height 5
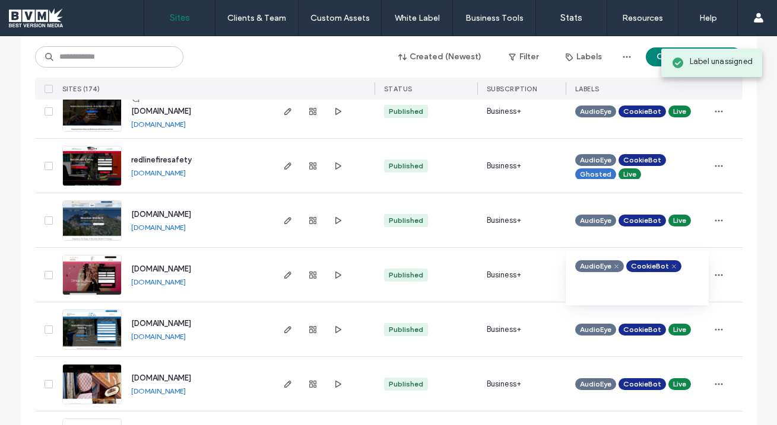
click at [614, 266] on icon at bounding box center [616, 266] width 5 height 5
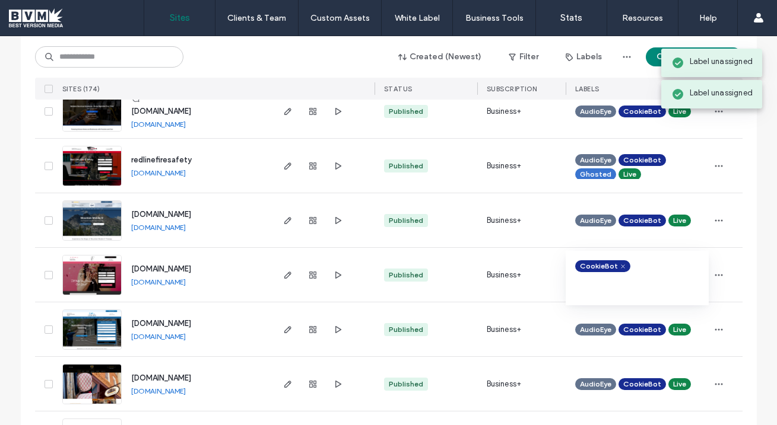
click at [620, 266] on icon at bounding box center [622, 266] width 5 height 5
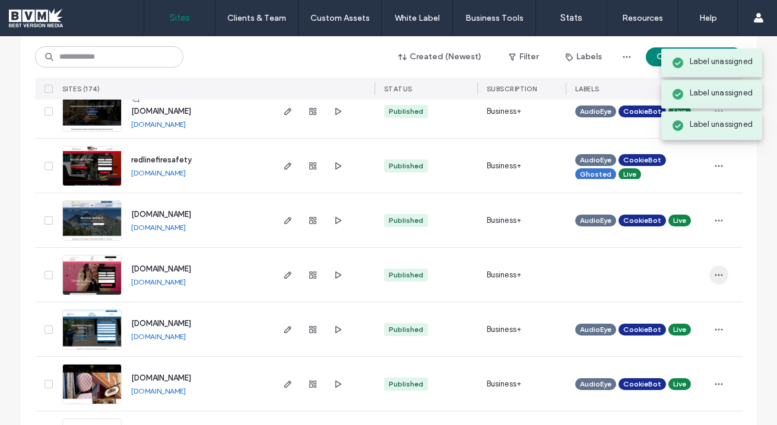
click at [716, 273] on icon "button" at bounding box center [718, 275] width 9 height 9
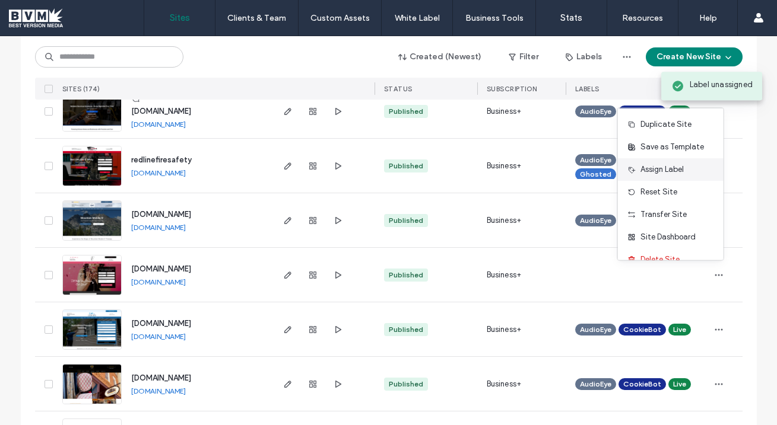
click at [660, 172] on span "Assign Label" at bounding box center [661, 170] width 43 height 12
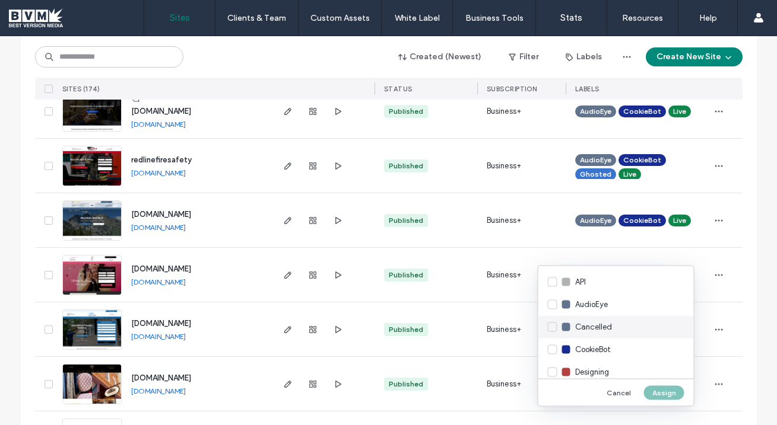
click at [552, 328] on div "Cancelled" at bounding box center [615, 327] width 155 height 23
click at [676, 396] on button "Assign" at bounding box center [664, 393] width 40 height 14
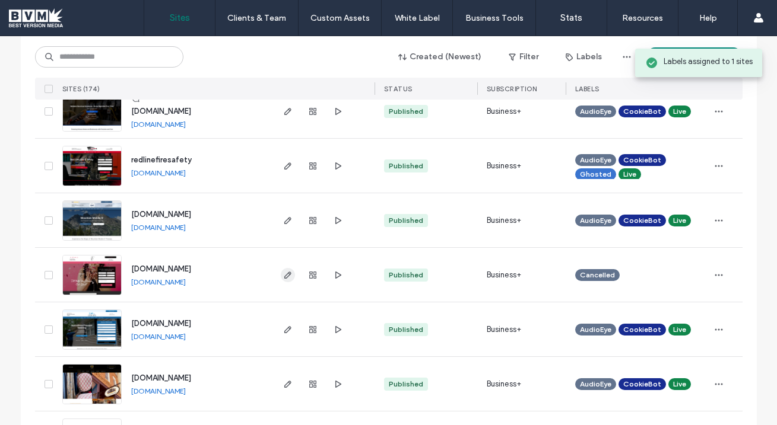
click at [284, 278] on icon "button" at bounding box center [287, 275] width 9 height 9
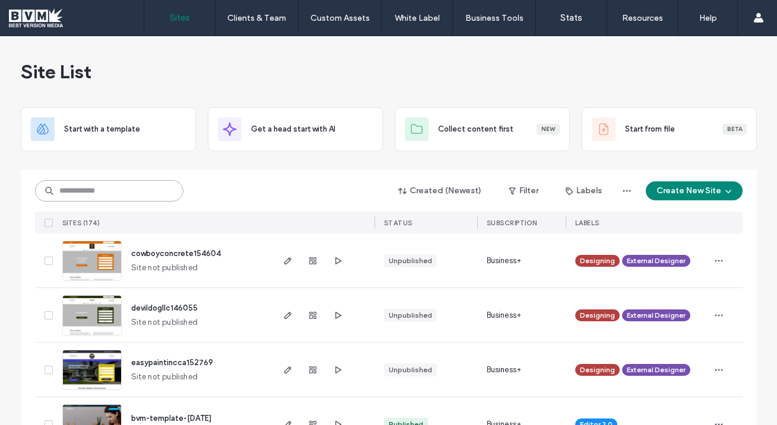
click at [127, 193] on input at bounding box center [109, 190] width 148 height 21
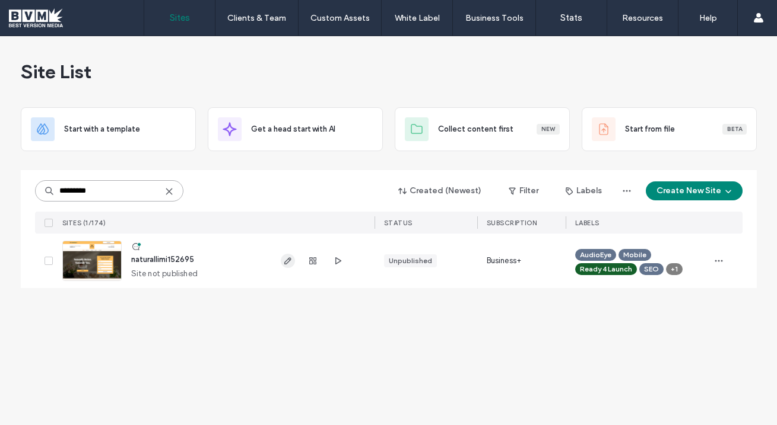
type input "*********"
click at [287, 258] on icon "button" at bounding box center [287, 260] width 9 height 9
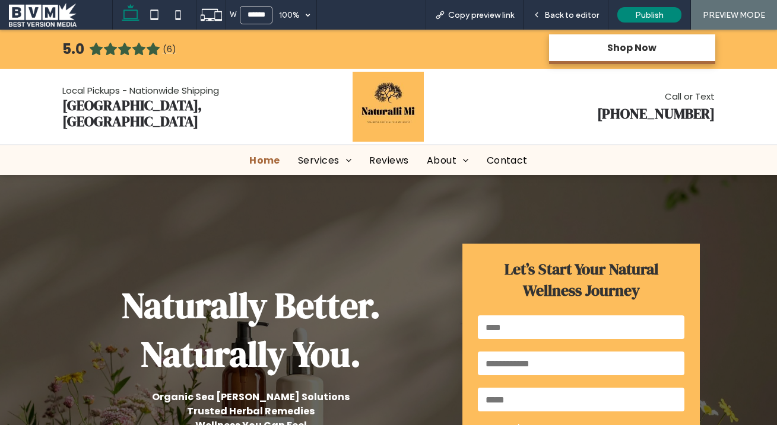
click at [166, 48] on span "(6)" at bounding box center [170, 50] width 14 height 8
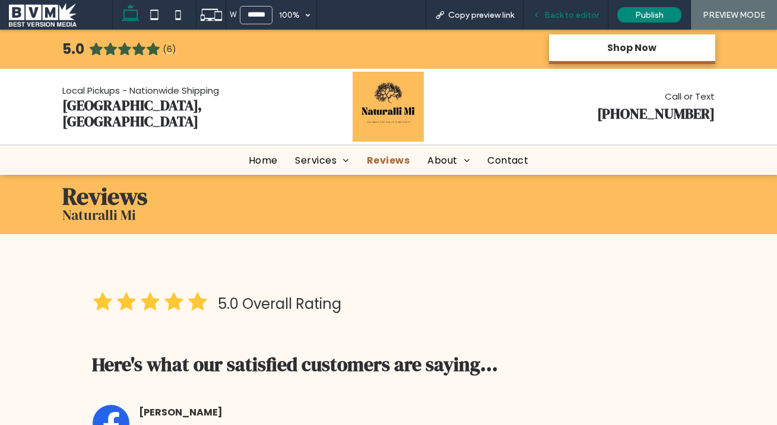
click at [569, 11] on span "Back to editor" at bounding box center [571, 15] width 55 height 10
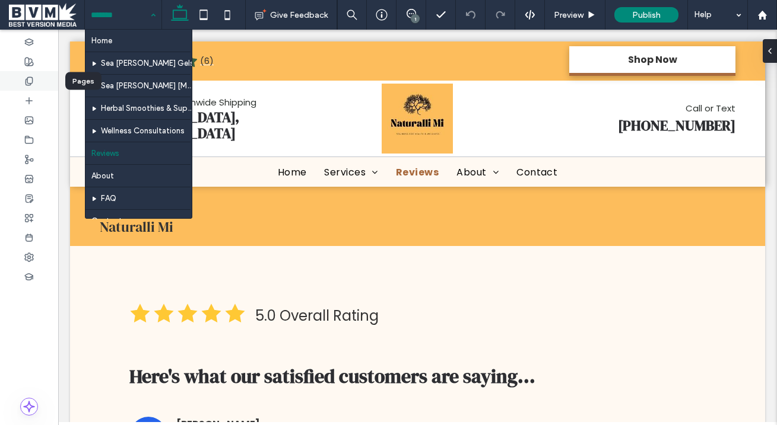
click at [28, 80] on icon at bounding box center [28, 81] width 9 height 9
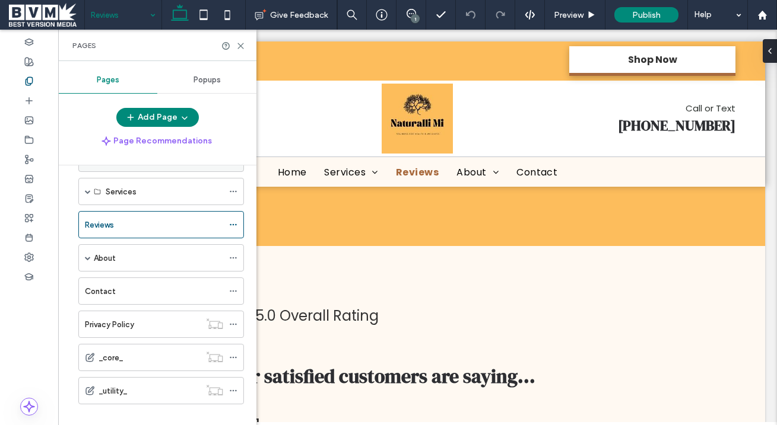
scroll to position [47, 0]
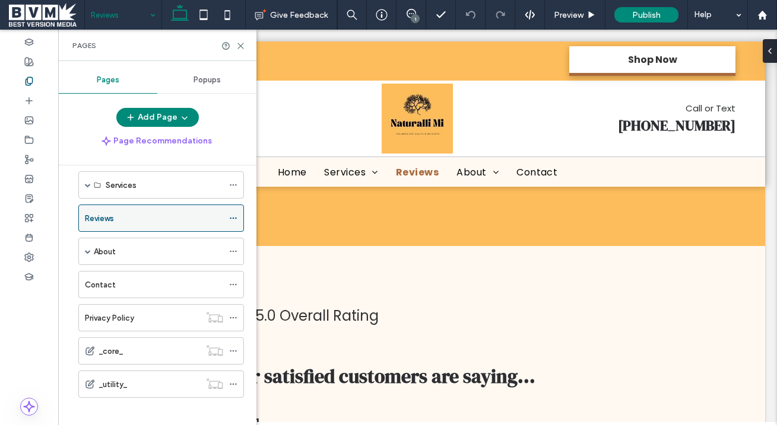
click at [234, 220] on icon at bounding box center [233, 218] width 8 height 8
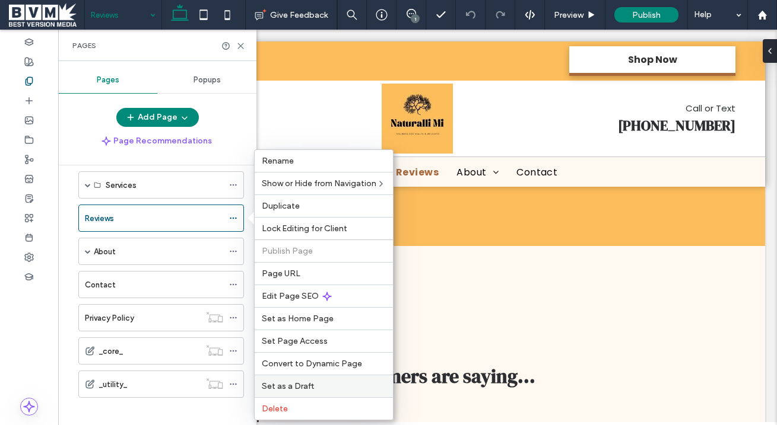
click at [281, 382] on span "Set as a Draft" at bounding box center [288, 387] width 52 height 10
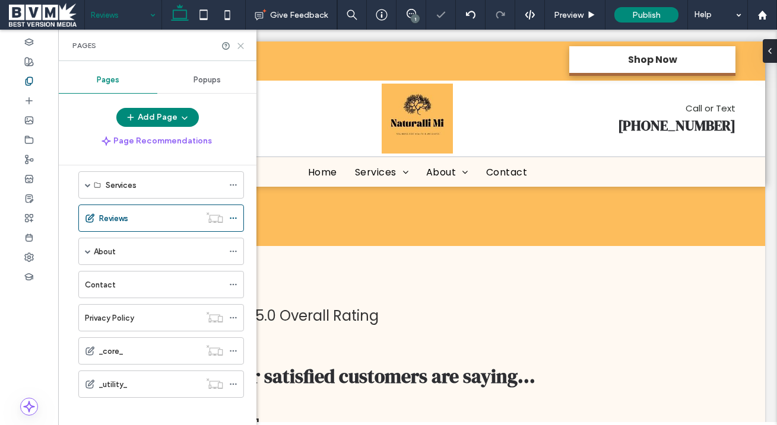
click at [239, 46] on icon at bounding box center [240, 46] width 9 height 9
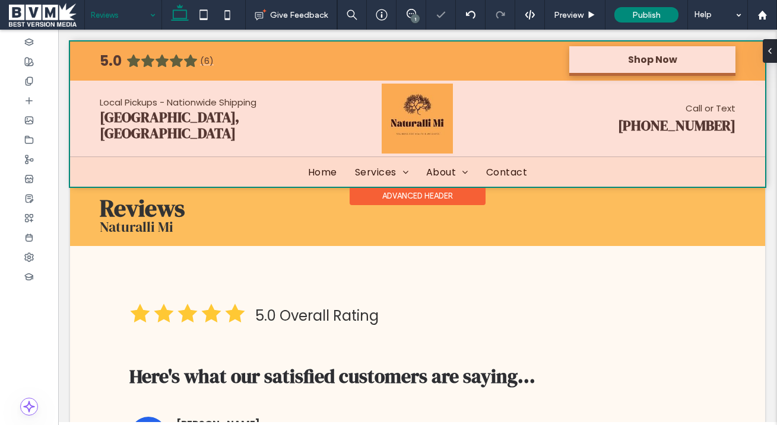
click at [198, 54] on div at bounding box center [417, 114] width 695 height 145
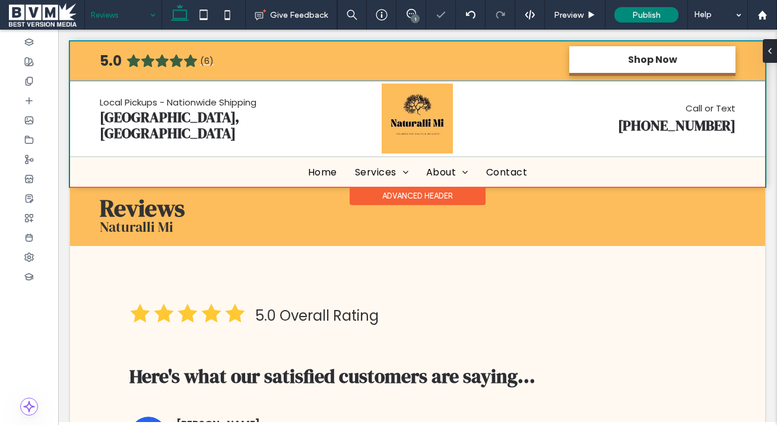
click at [198, 54] on div "5.0 (6)" at bounding box center [204, 61] width 208 height 14
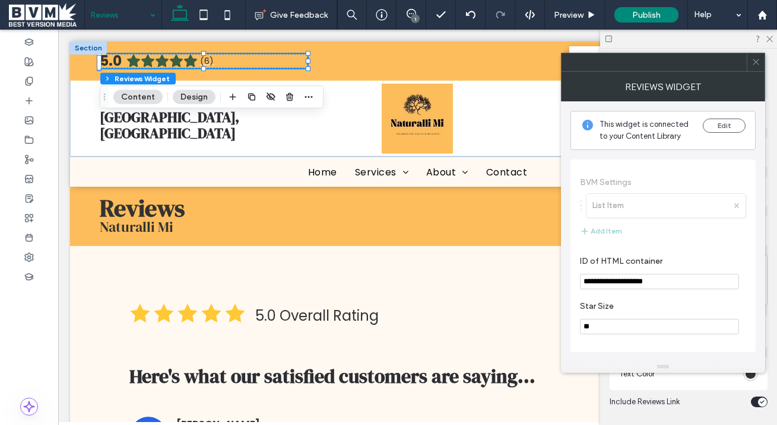
click at [756, 68] on span at bounding box center [755, 62] width 9 height 18
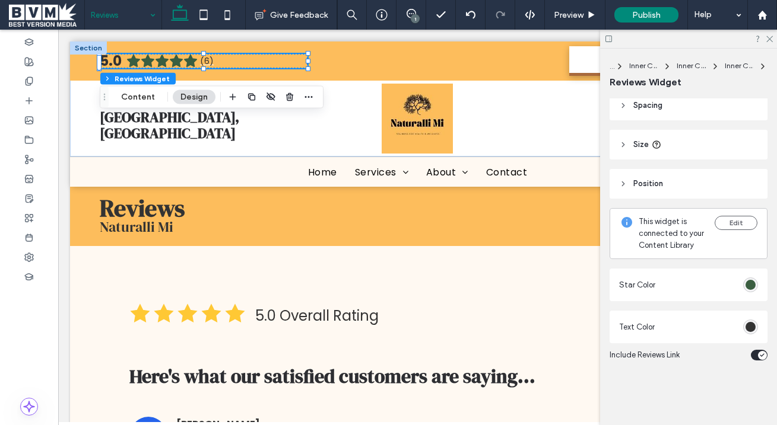
scroll to position [40, 0]
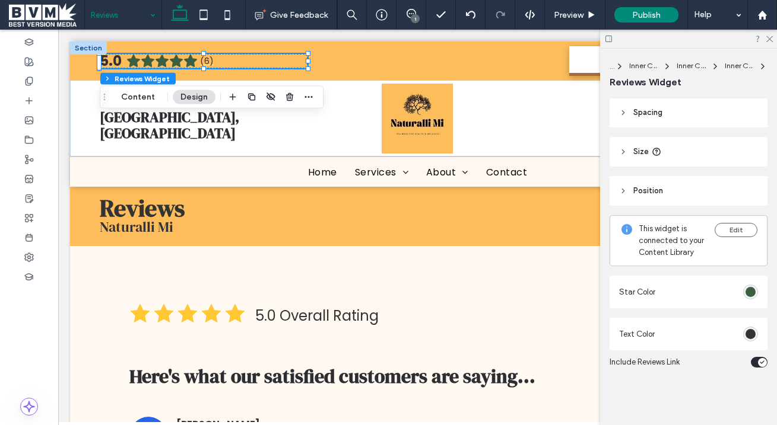
click at [760, 361] on icon "toggle" at bounding box center [762, 363] width 5 height 4
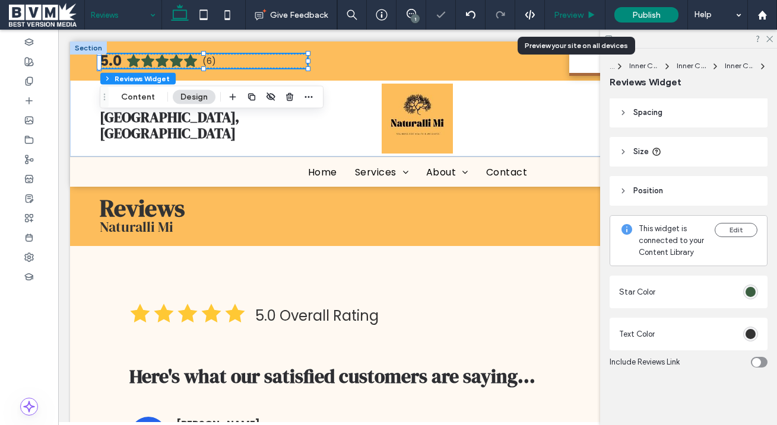
click at [573, 14] on span "Preview" at bounding box center [569, 15] width 30 height 10
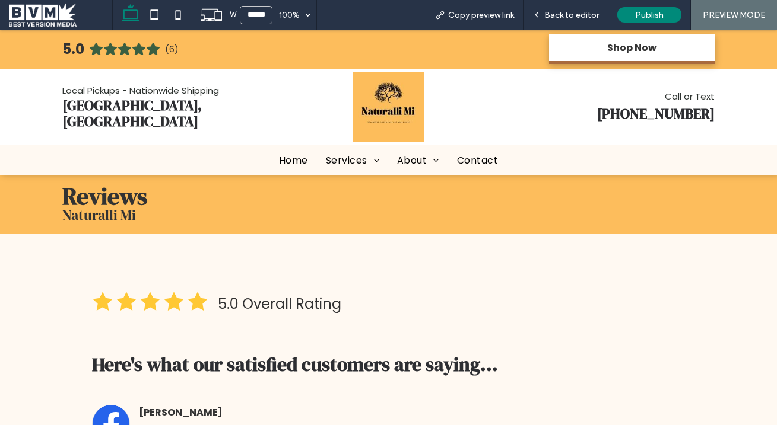
click at [142, 50] on icon at bounding box center [139, 49] width 14 height 14
click at [547, 14] on span "Back to editor" at bounding box center [571, 15] width 55 height 10
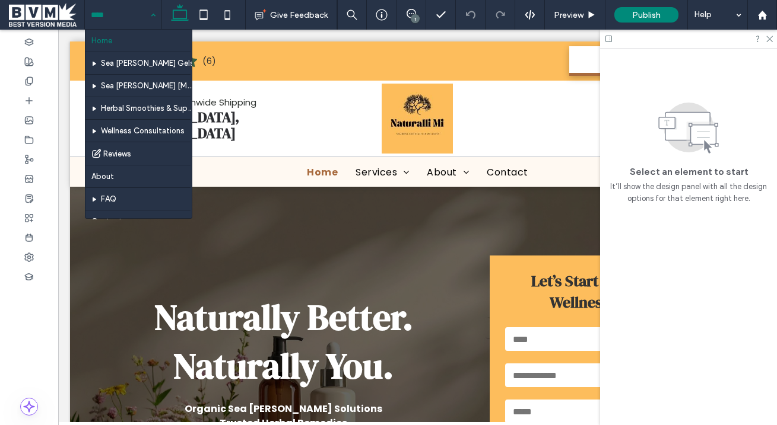
click at [46, 19] on span at bounding box center [46, 15] width 75 height 24
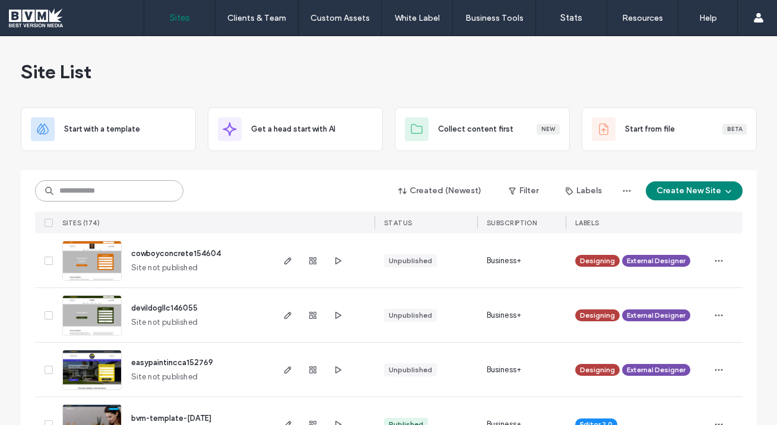
click at [118, 191] on input at bounding box center [109, 190] width 148 height 21
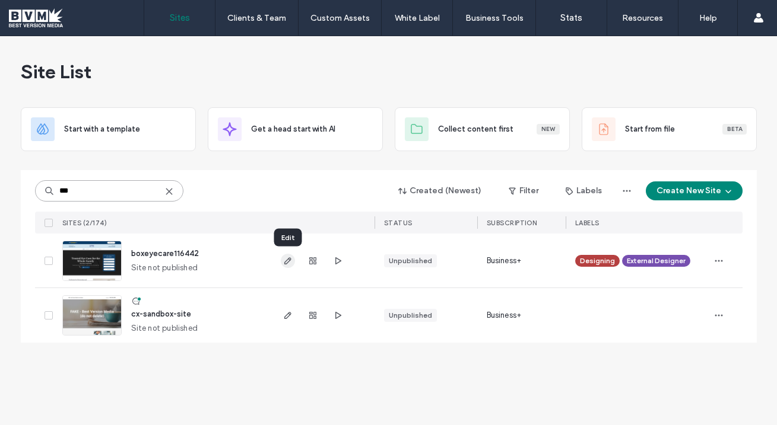
type input "***"
click at [292, 258] on span "button" at bounding box center [288, 261] width 14 height 14
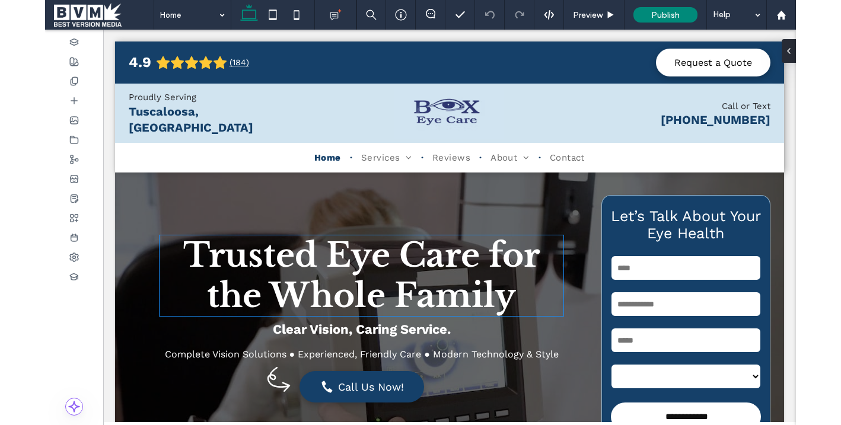
scroll to position [18, 0]
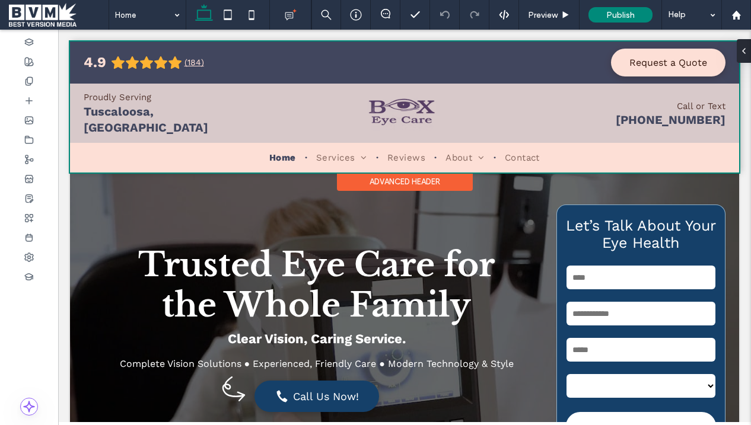
click at [392, 103] on div at bounding box center [404, 107] width 669 height 131
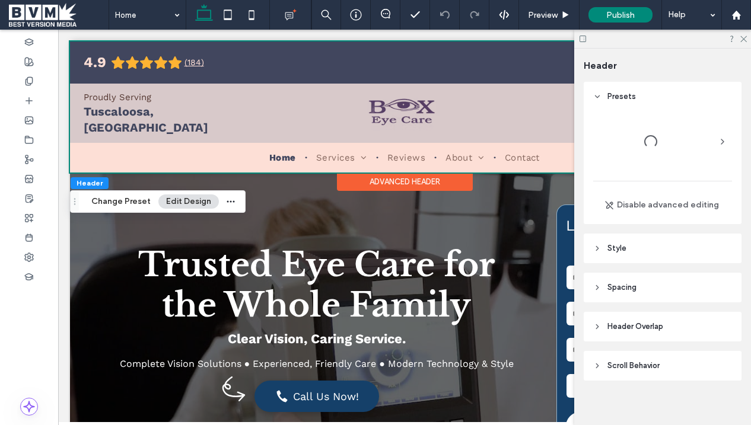
click at [392, 103] on img at bounding box center [404, 113] width 110 height 53
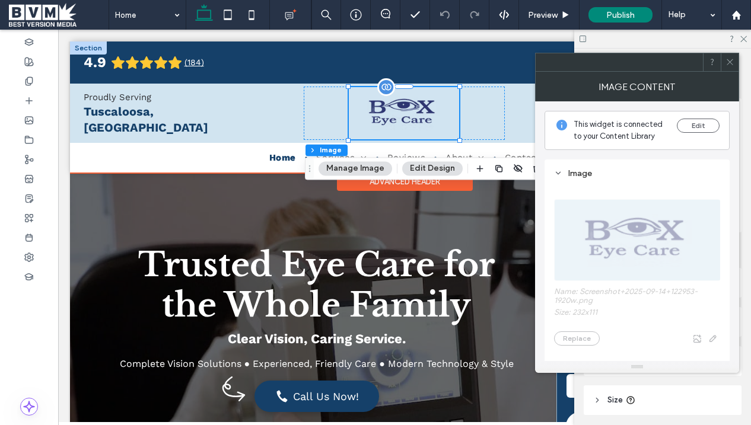
click at [436, 126] on img at bounding box center [404, 113] width 110 height 53
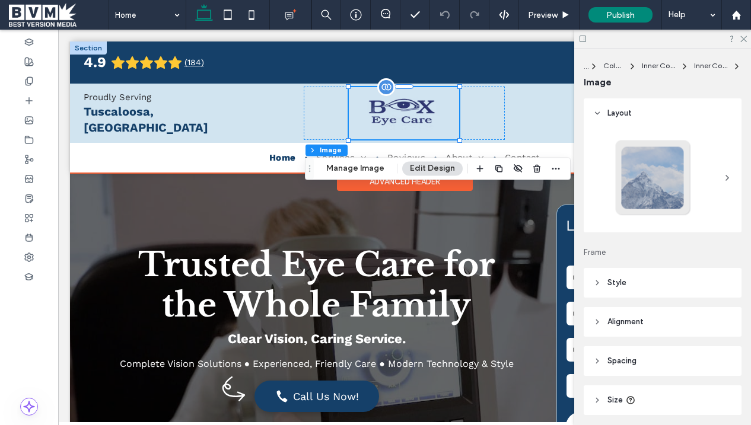
click at [409, 106] on img at bounding box center [404, 113] width 110 height 53
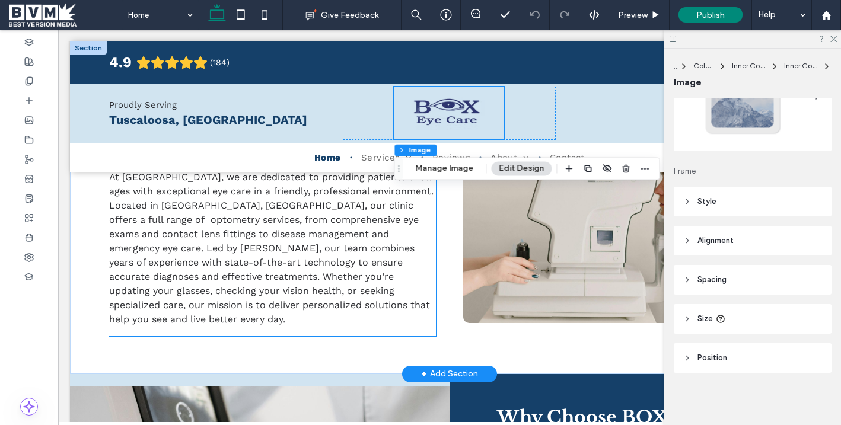
scroll to position [497, 0]
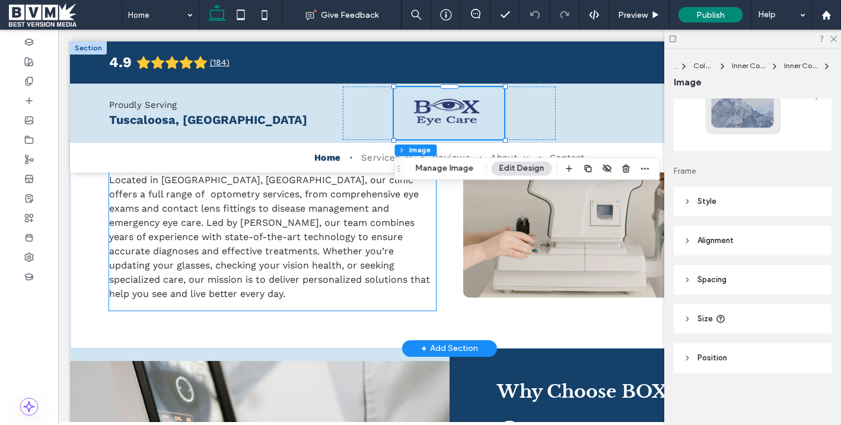
click at [380, 272] on p "At [GEOGRAPHIC_DATA], we are dedicated to providing patients of all ages with e…" at bounding box center [272, 223] width 327 height 157
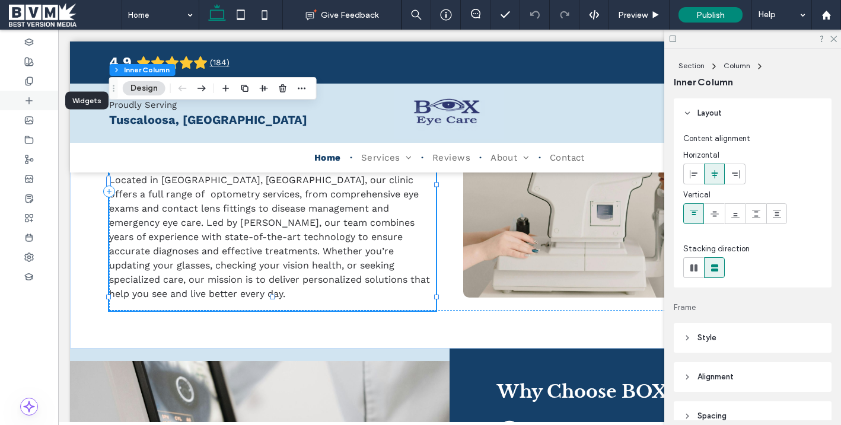
click at [30, 100] on icon at bounding box center [28, 100] width 9 height 9
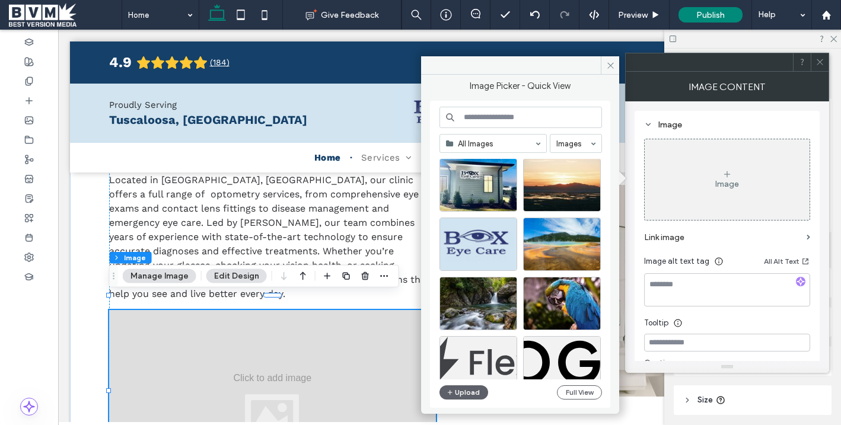
scroll to position [692, 0]
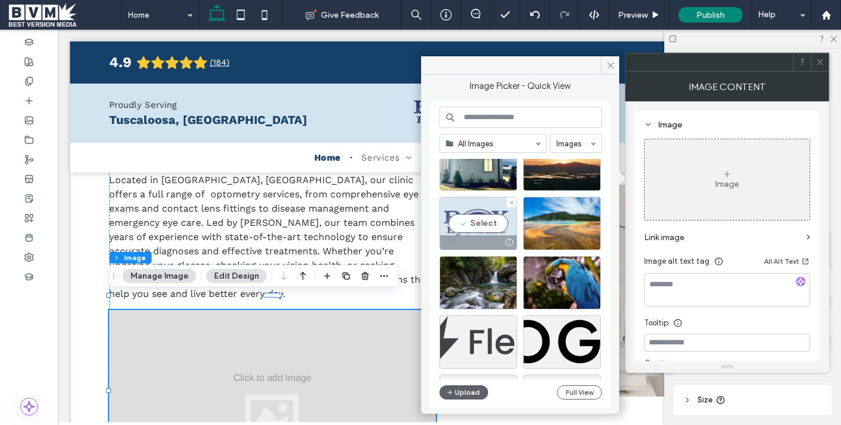
click at [481, 230] on div "Select" at bounding box center [479, 223] width 78 height 53
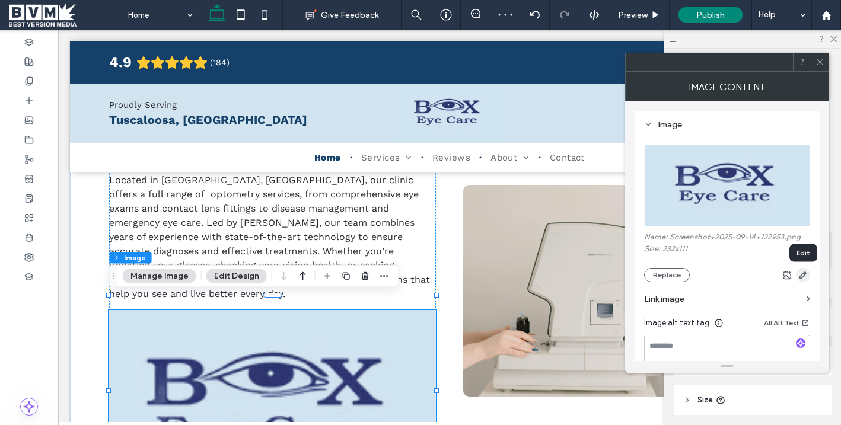
click at [776, 278] on icon "button" at bounding box center [803, 275] width 9 height 9
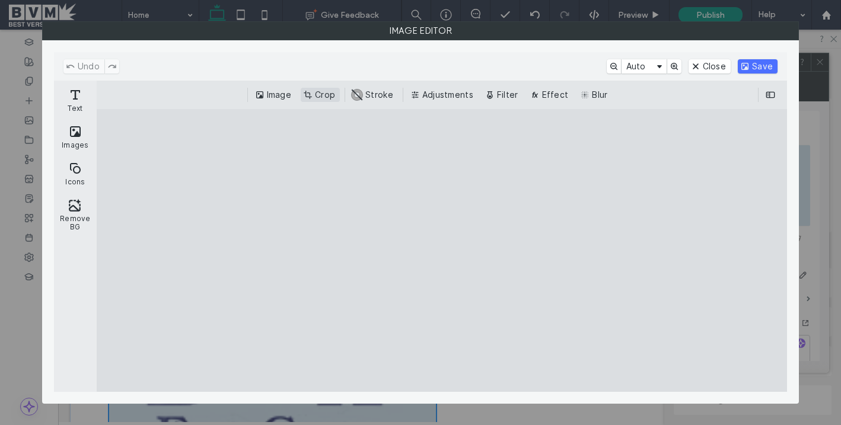
click at [316, 88] on button "Crop" at bounding box center [320, 95] width 39 height 14
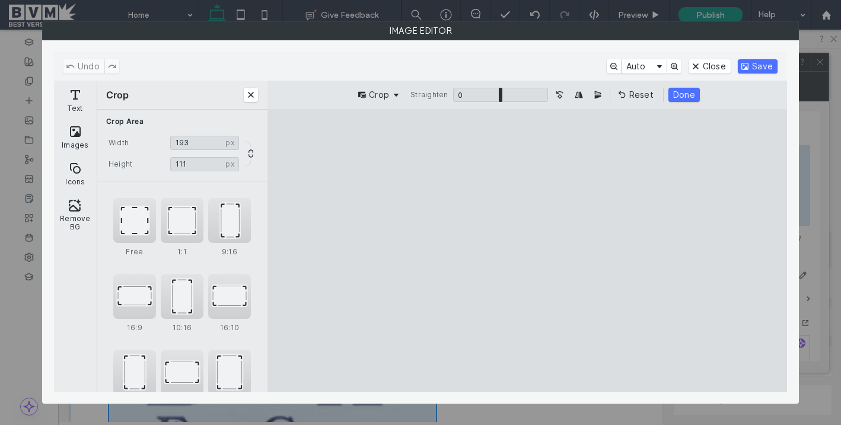
drag, startPoint x: 296, startPoint y: 255, endPoint x: 374, endPoint y: 262, distance: 79.2
click at [528, 250] on cesdk-canvas "Editor canvas" at bounding box center [528, 250] width 0 height 0
type input "***"
drag, startPoint x: 723, startPoint y: 257, endPoint x: 624, endPoint y: 260, distance: 99.1
click at [528, 250] on cesdk-canvas "Editor canvas" at bounding box center [528, 250] width 0 height 0
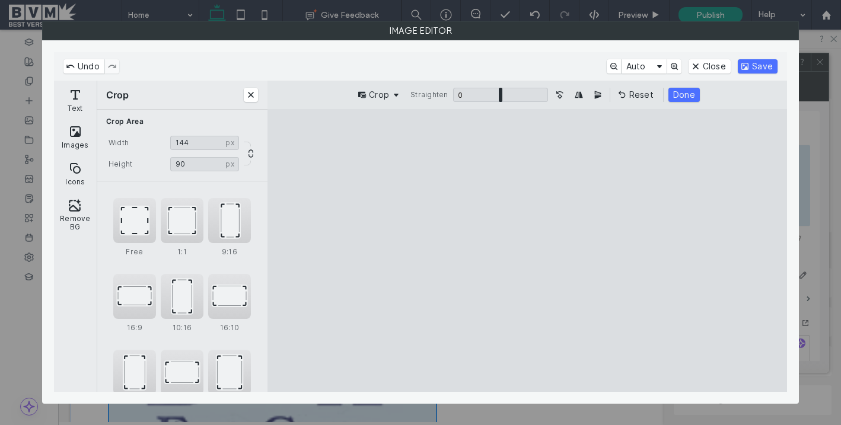
drag, startPoint x: 528, startPoint y: 145, endPoint x: 528, endPoint y: 189, distance: 44.5
click at [528, 250] on cesdk-canvas "Editor canvas" at bounding box center [528, 250] width 0 height 0
type input "**"
drag, startPoint x: 529, startPoint y: 379, endPoint x: 538, endPoint y: 313, distance: 66.5
click at [528, 250] on cesdk-canvas "Editor canvas" at bounding box center [528, 250] width 0 height 0
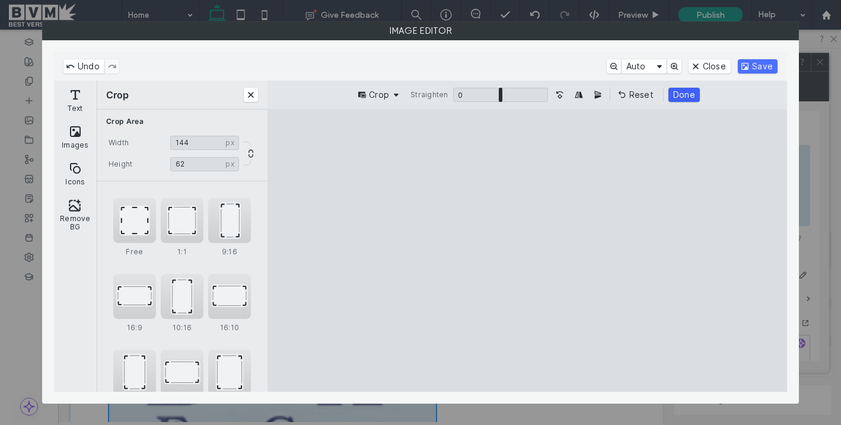
click at [686, 93] on button "Done" at bounding box center [684, 95] width 31 height 14
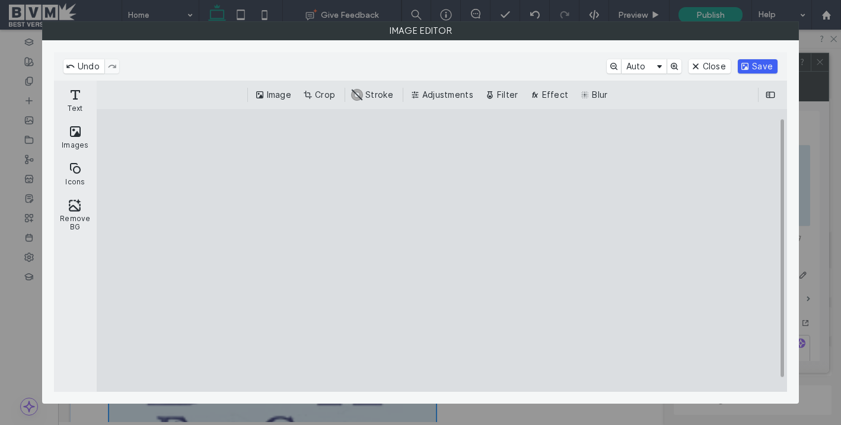
click at [757, 65] on button "Save" at bounding box center [758, 66] width 40 height 14
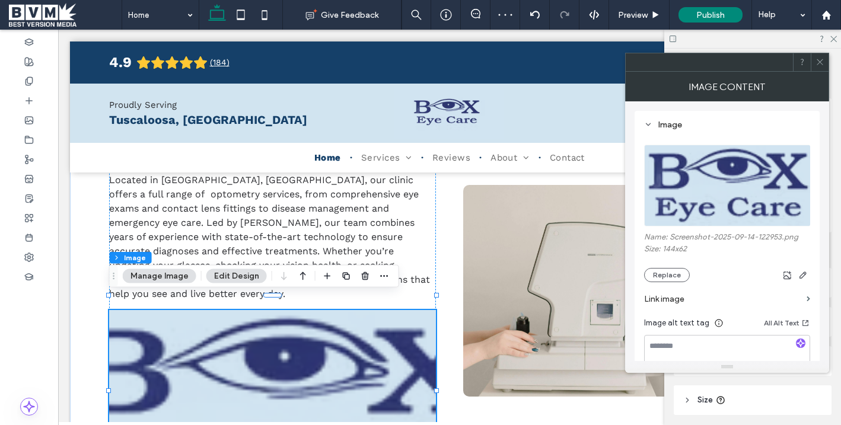
click at [776, 62] on icon at bounding box center [820, 62] width 9 height 9
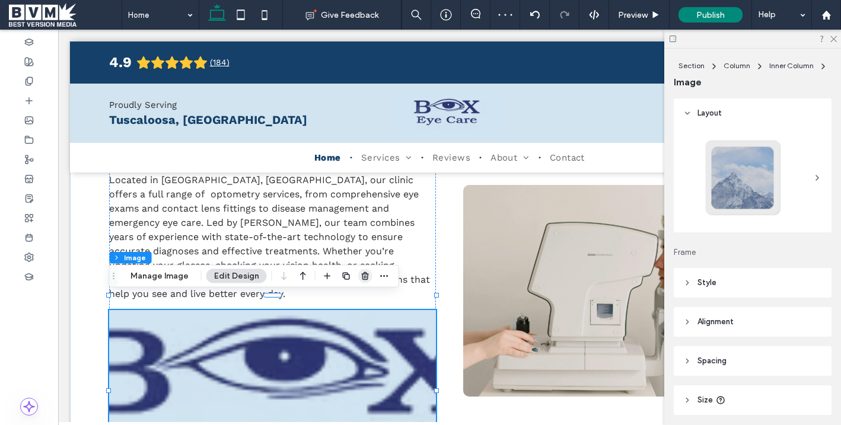
click at [361, 281] on span "button" at bounding box center [365, 276] width 14 height 14
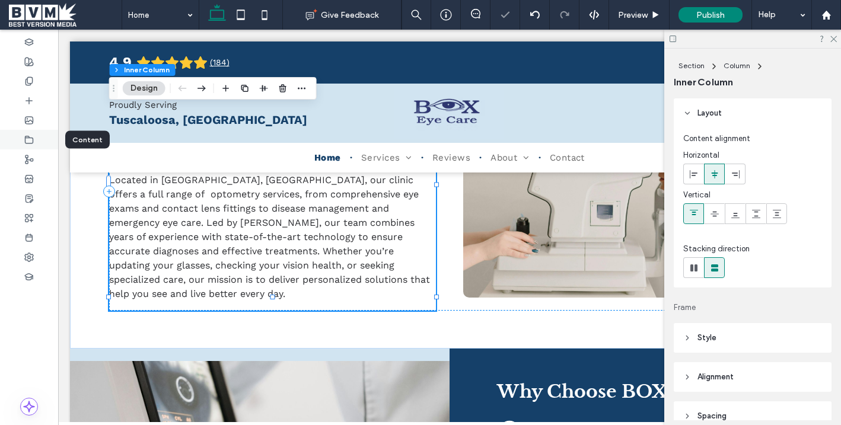
click at [33, 139] on icon at bounding box center [28, 139] width 9 height 9
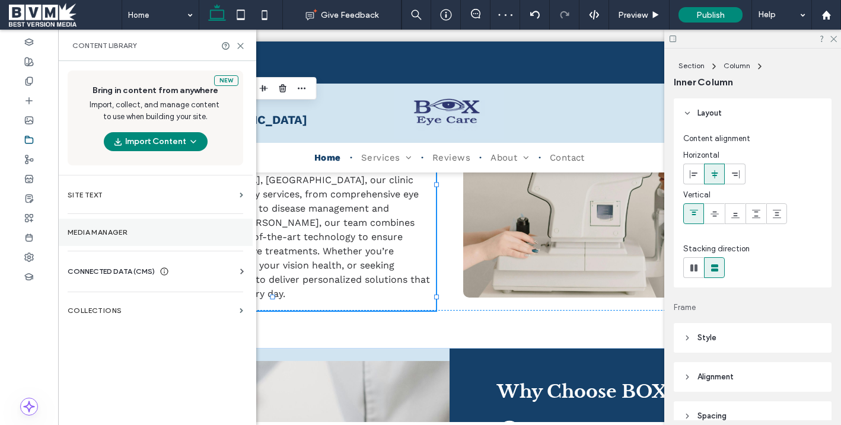
click at [142, 234] on label "Media Manager" at bounding box center [156, 232] width 176 height 8
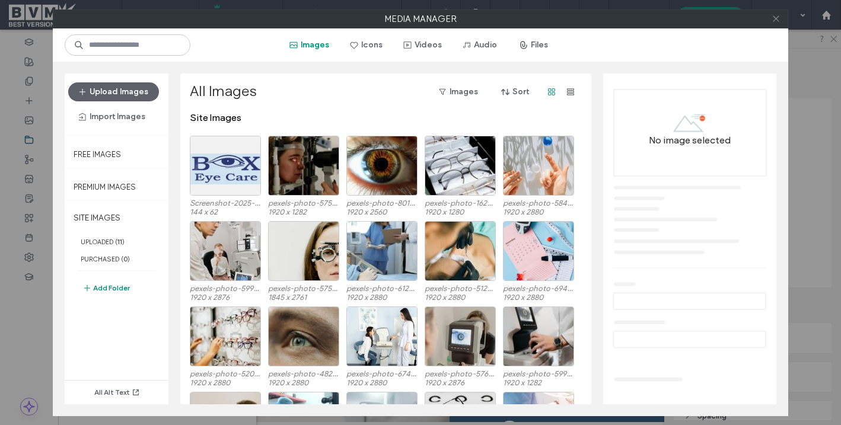
click at [773, 18] on icon at bounding box center [776, 18] width 9 height 9
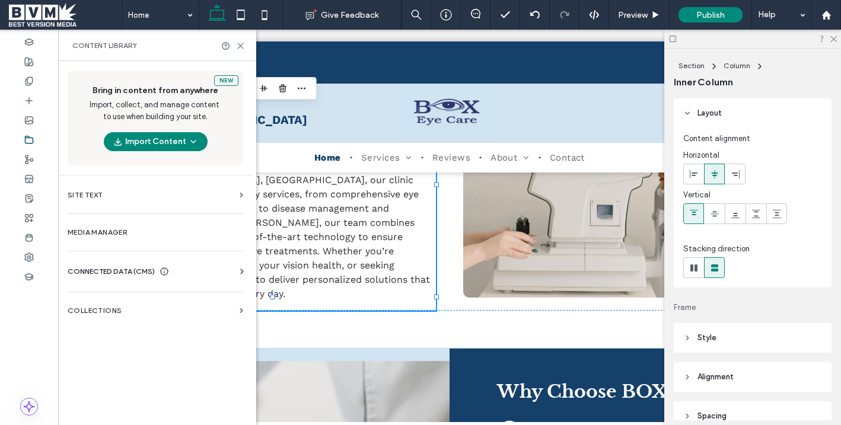
click at [139, 278] on div "Business Info Business Text Business Images Find and Replace" at bounding box center [158, 282] width 180 height 9
click at [137, 274] on span "CONNECTED DATA (CMS)" at bounding box center [111, 272] width 87 height 12
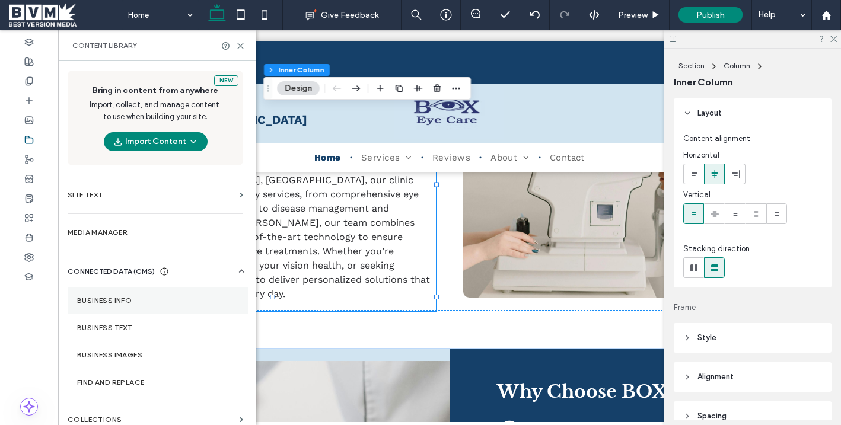
click at [120, 302] on label "Business Info" at bounding box center [157, 301] width 161 height 8
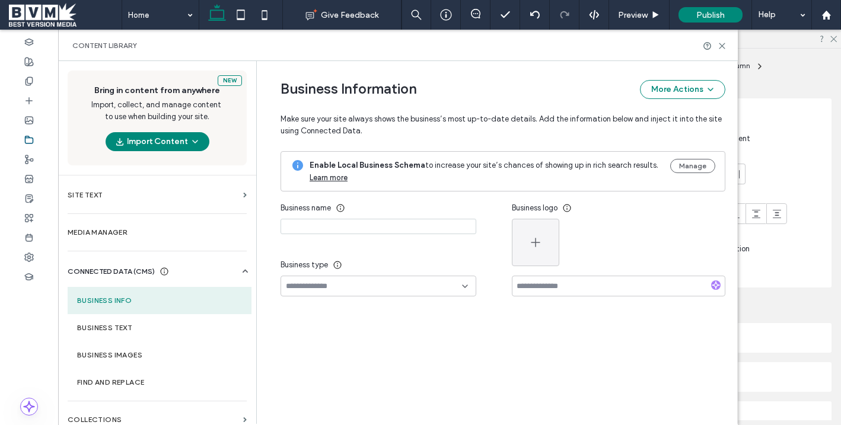
type input "**********"
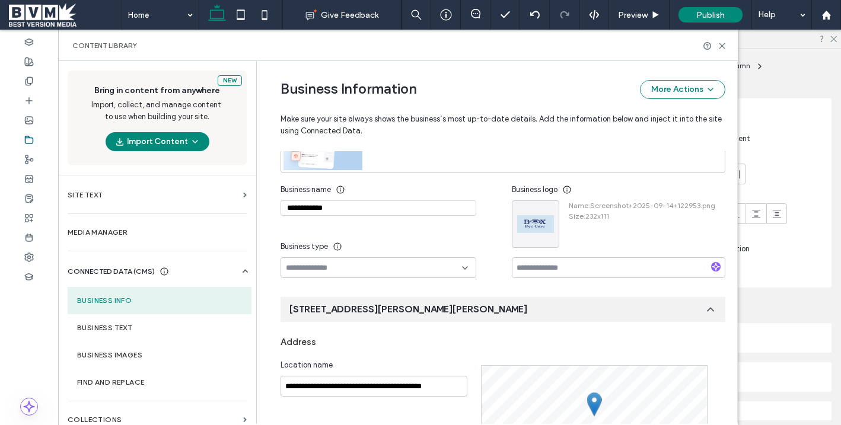
scroll to position [110, 0]
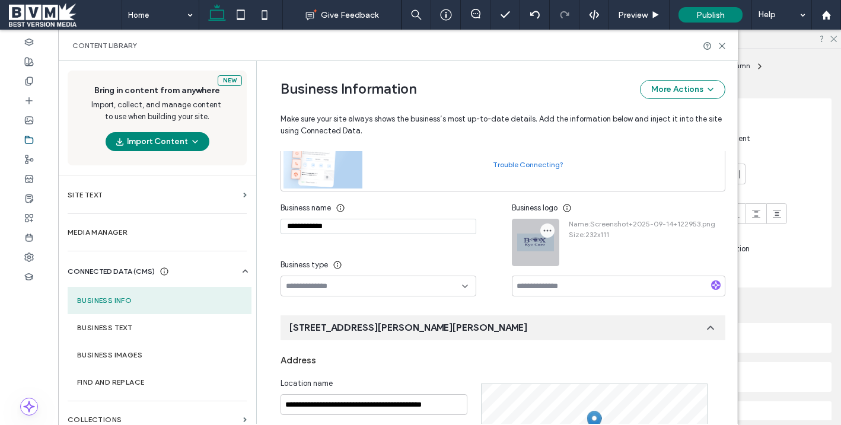
click at [543, 230] on icon "button" at bounding box center [547, 230] width 9 height 9
click at [548, 256] on icon at bounding box center [551, 259] width 9 height 9
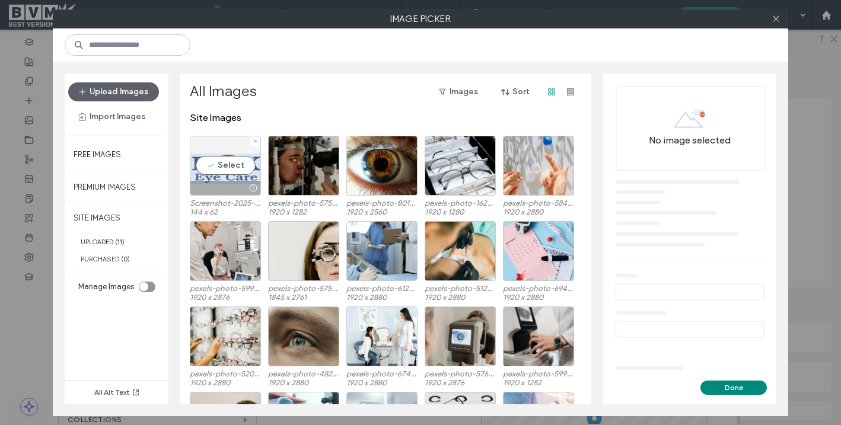
click at [214, 165] on div "Select" at bounding box center [225, 166] width 71 height 60
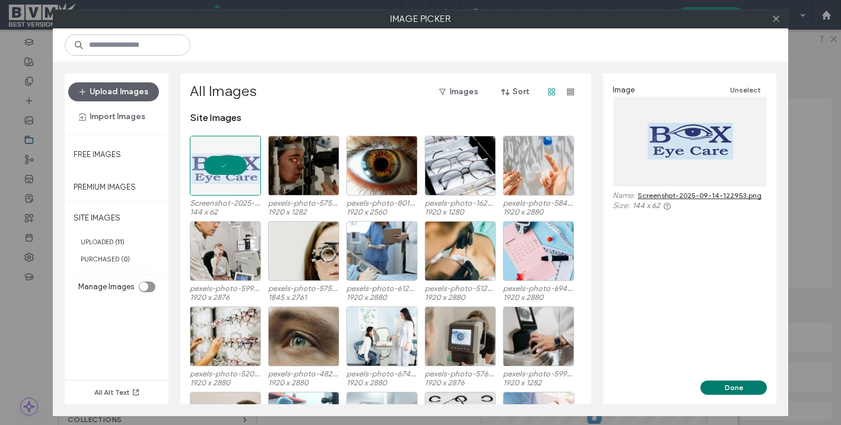
click at [727, 385] on button "Done" at bounding box center [734, 388] width 66 height 14
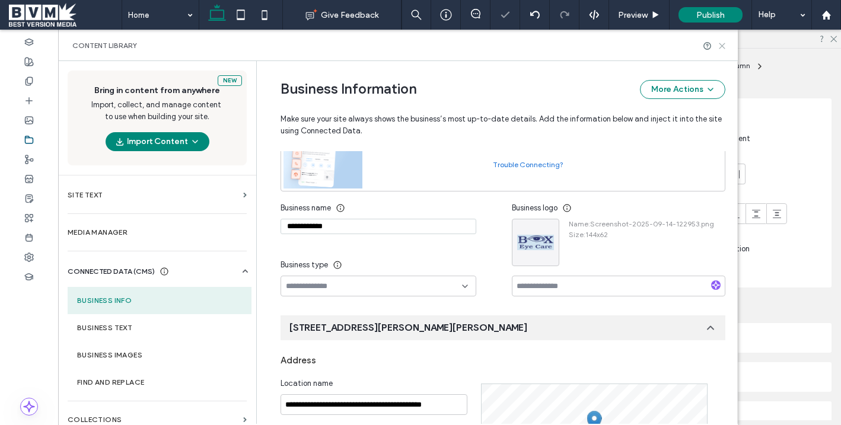
click at [722, 48] on icon at bounding box center [722, 46] width 9 height 9
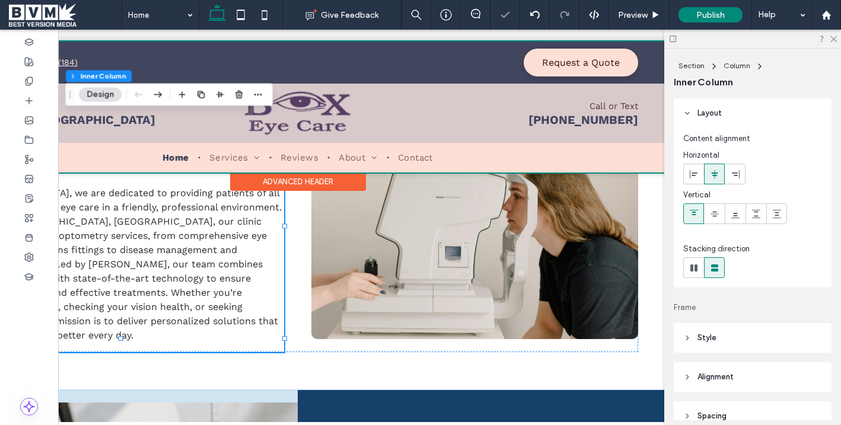
scroll to position [0, 161]
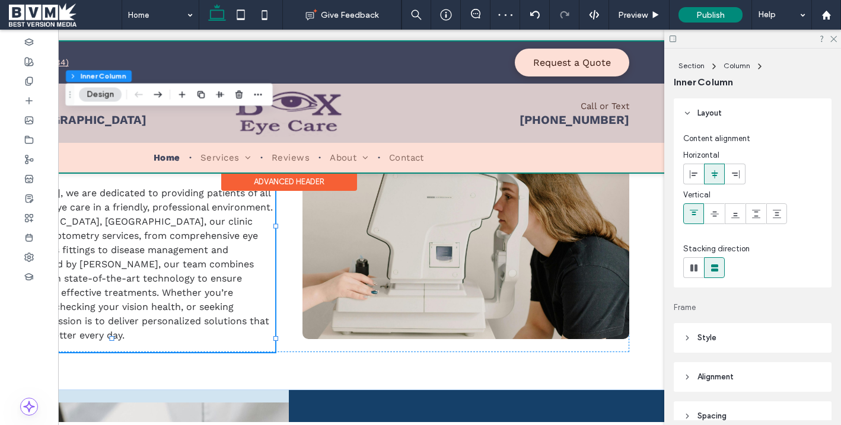
click at [442, 67] on div at bounding box center [289, 107] width 760 height 131
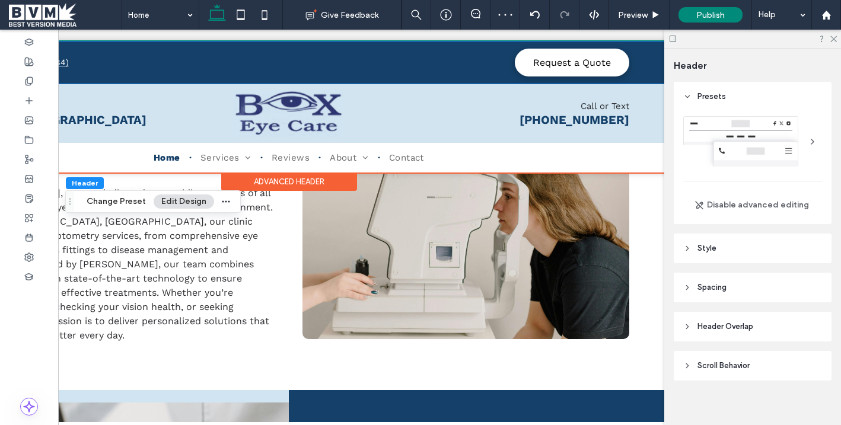
click at [442, 67] on div "4.9 (184) Request a Quote" at bounding box center [289, 63] width 712 height 28
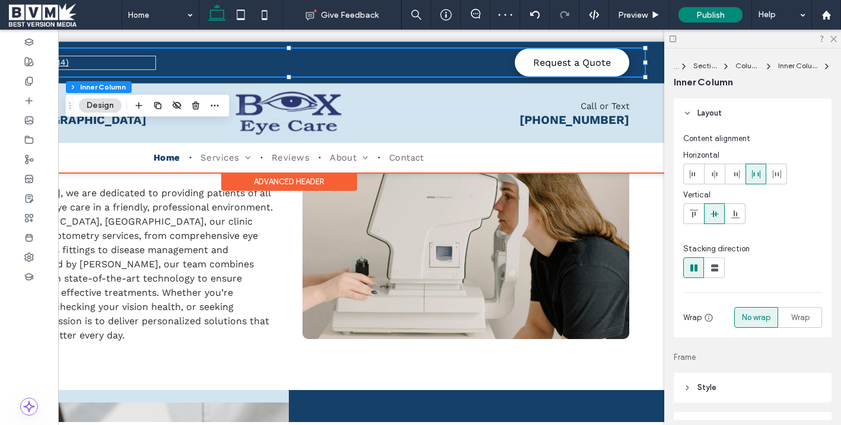
click at [650, 68] on div "4.9 (184) Request a Quote" at bounding box center [289, 63] width 760 height 42
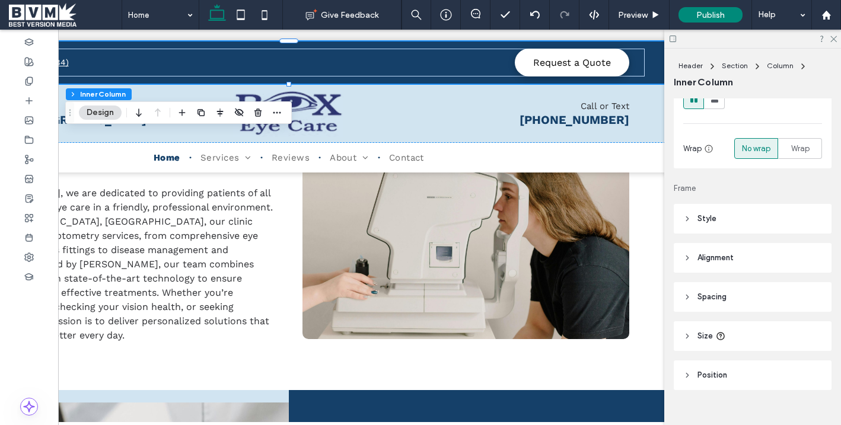
scroll to position [186, 0]
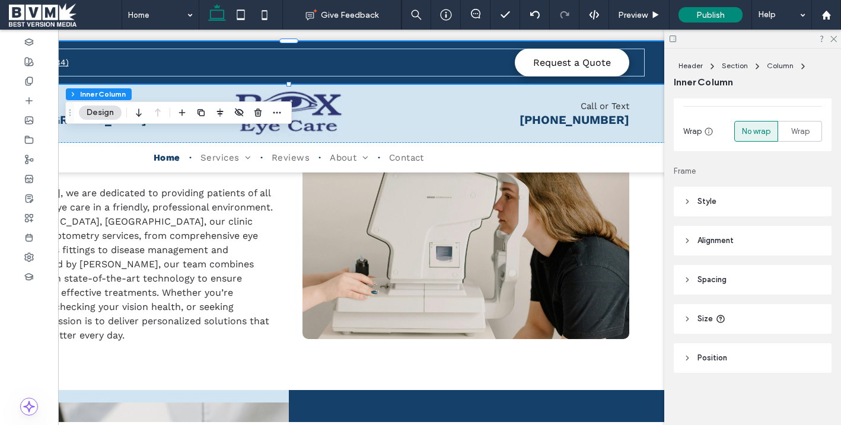
click at [717, 288] on header "Spacing" at bounding box center [753, 280] width 158 height 30
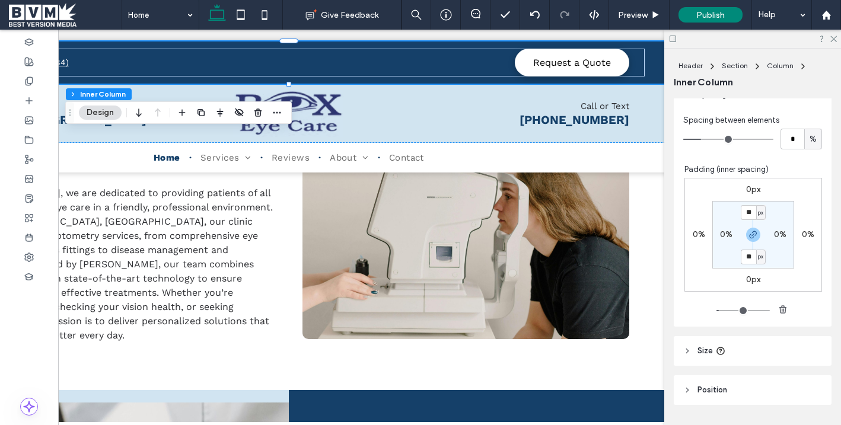
scroll to position [390, 0]
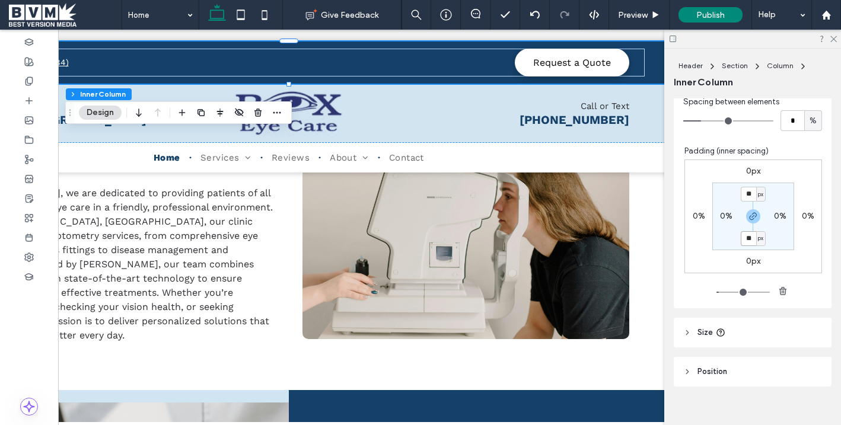
click at [752, 240] on input "**" at bounding box center [748, 238] width 15 height 15
type input "*"
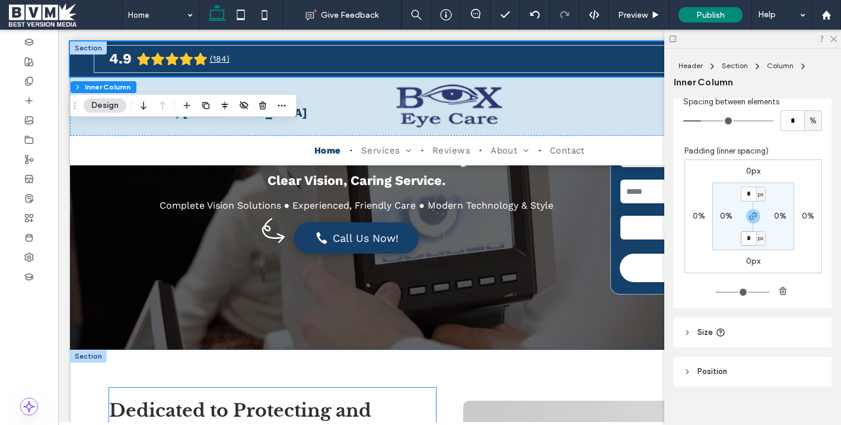
scroll to position [173, 0]
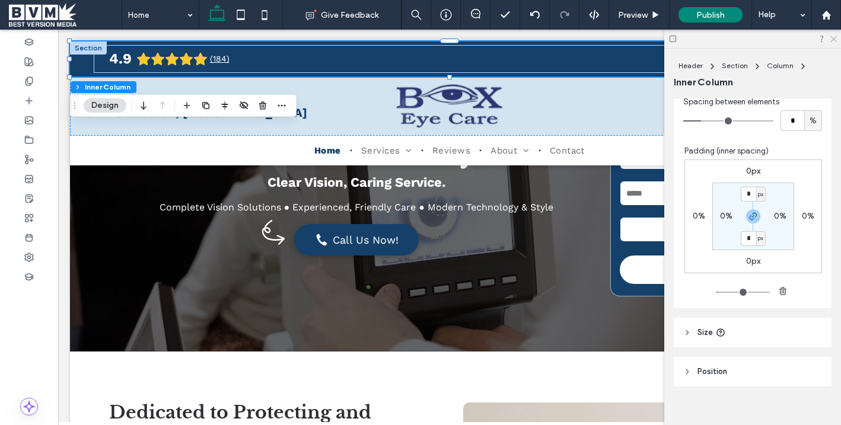
click at [776, 37] on icon at bounding box center [834, 38] width 8 height 8
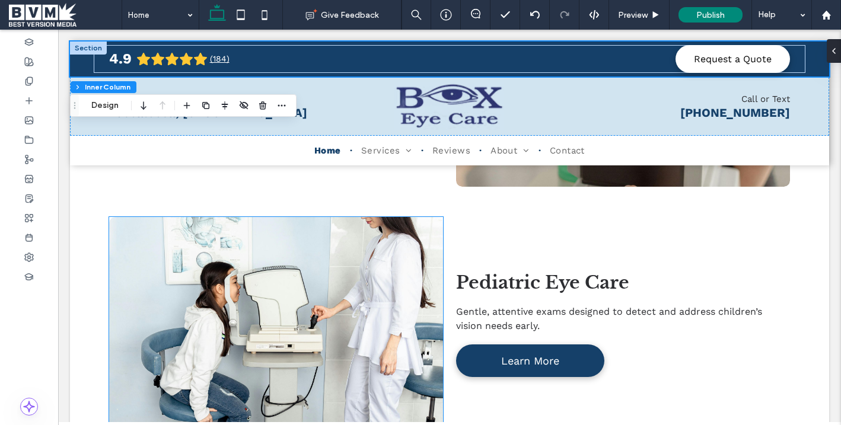
scroll to position [1246, 0]
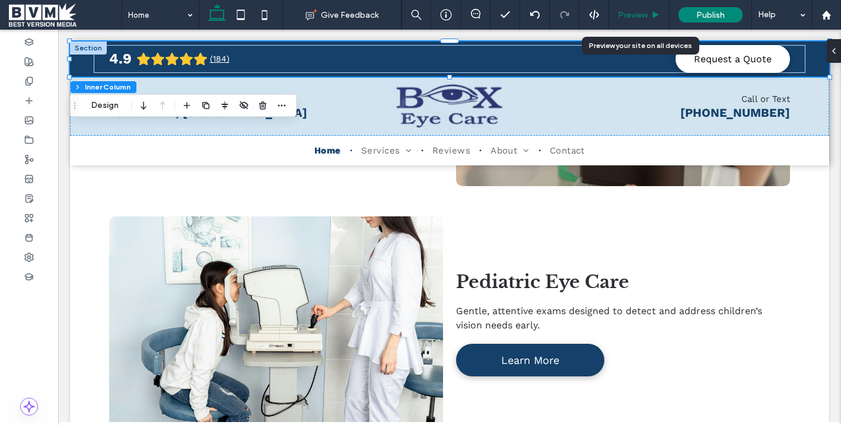
click at [631, 12] on span "Preview" at bounding box center [633, 15] width 30 height 10
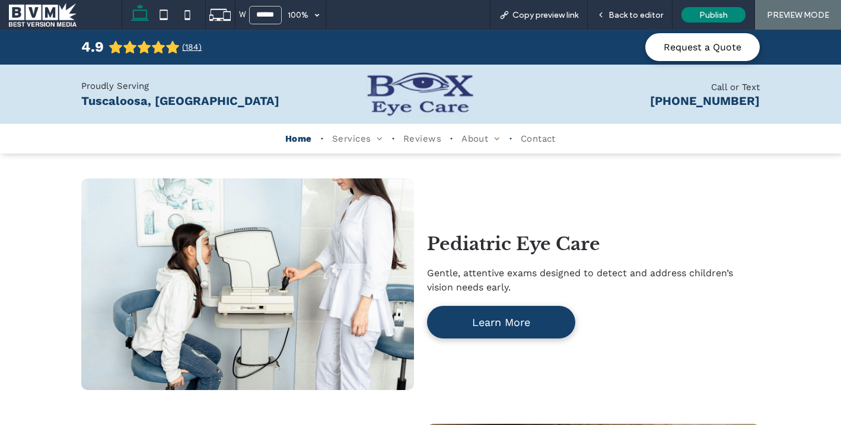
scroll to position [1275, 0]
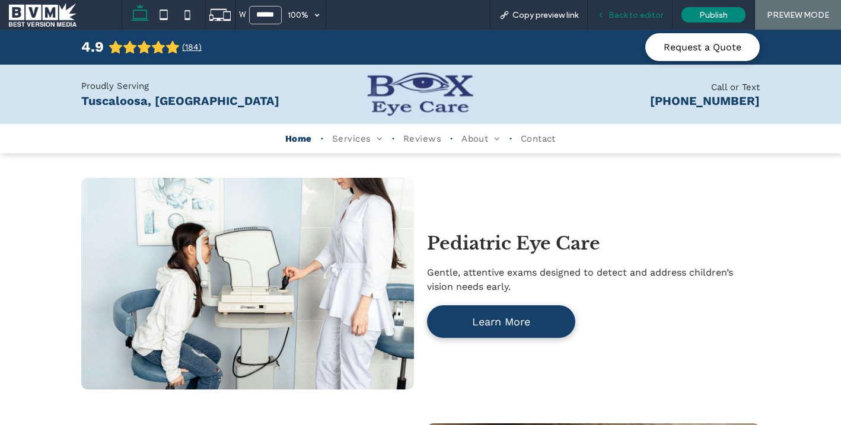
click at [619, 15] on span "Back to editor" at bounding box center [636, 15] width 55 height 10
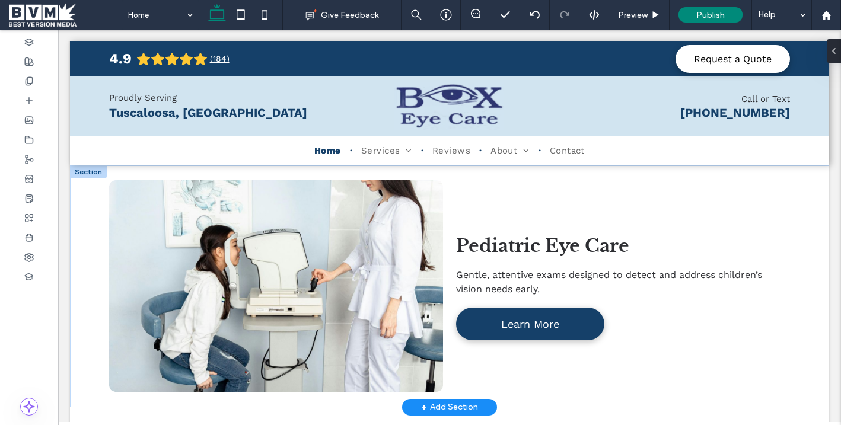
scroll to position [1288, 0]
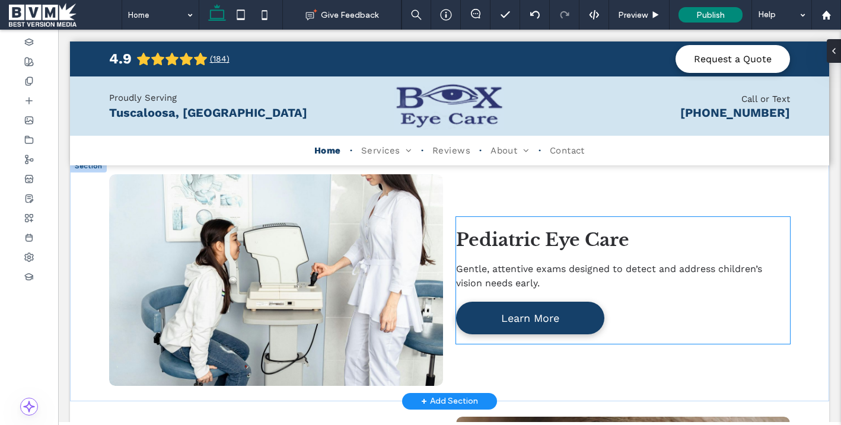
click at [509, 229] on span "Pediatric Eye Care" at bounding box center [542, 240] width 173 height 22
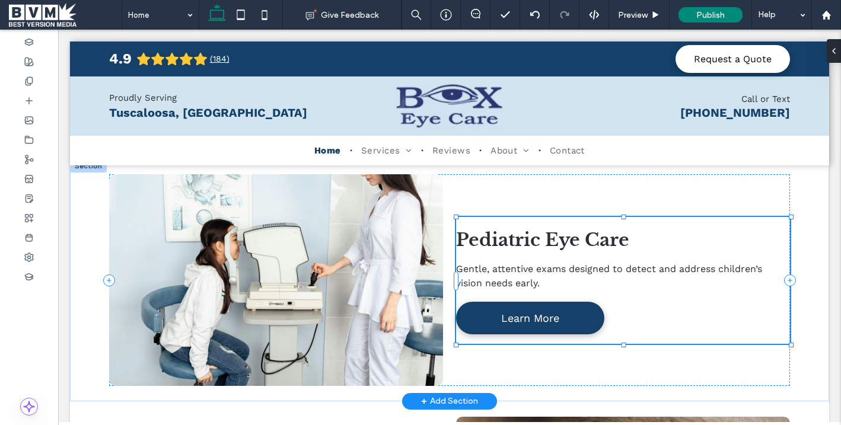
click at [509, 229] on span "Pediatric Eye Care" at bounding box center [542, 240] width 173 height 22
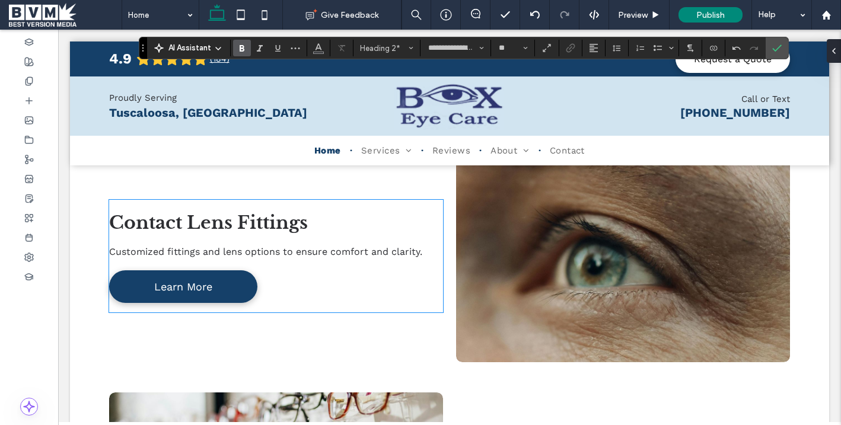
scroll to position [1556, 0]
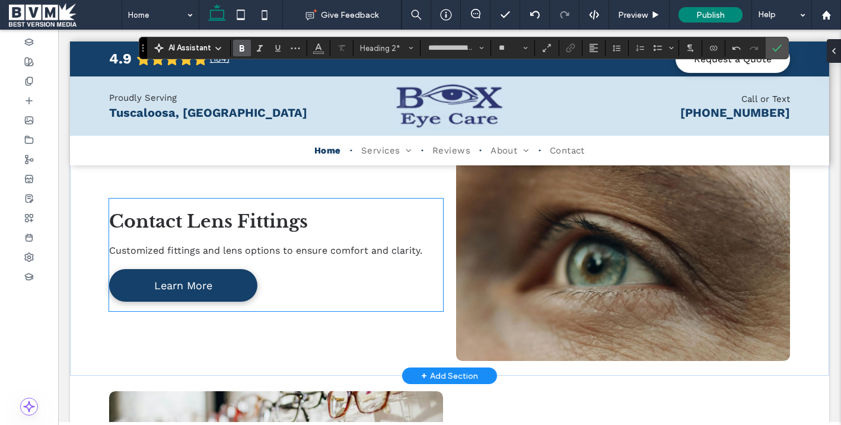
click at [252, 211] on span "Contact Lens Fittings" at bounding box center [208, 222] width 199 height 22
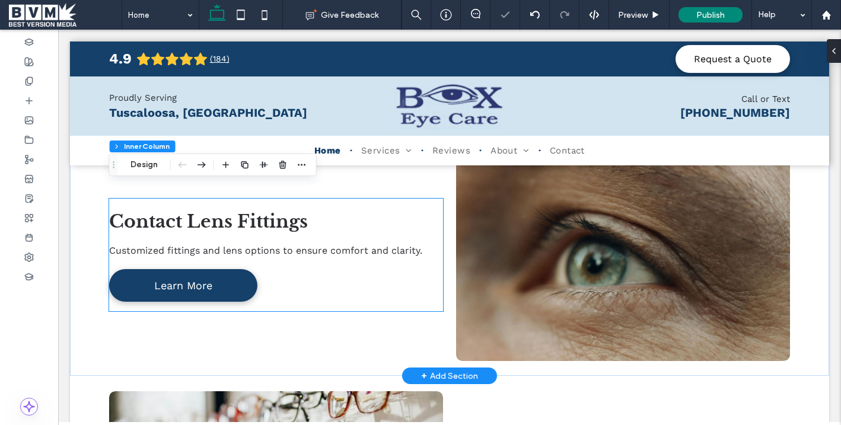
click at [252, 211] on span "Contact Lens Fittings" at bounding box center [208, 222] width 199 height 22
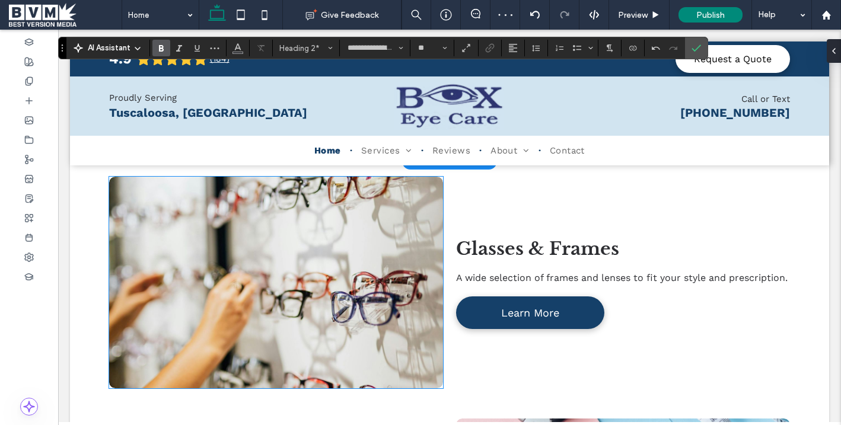
scroll to position [1770, 0]
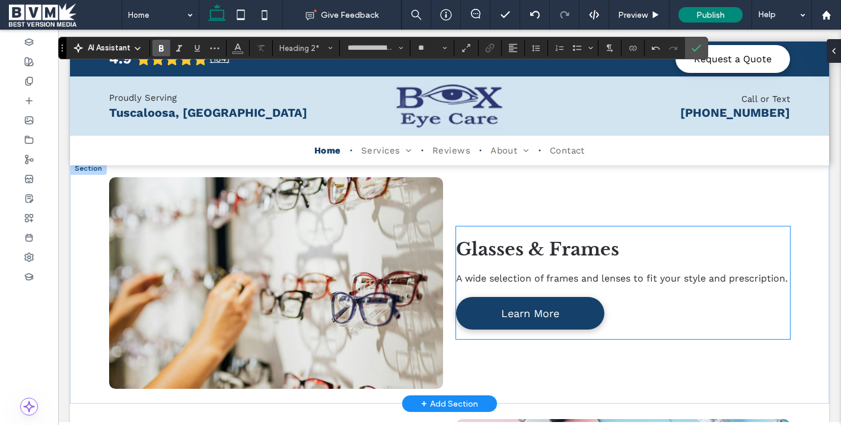
click at [525, 236] on h2 "Glasses & Frames" at bounding box center [623, 249] width 334 height 27
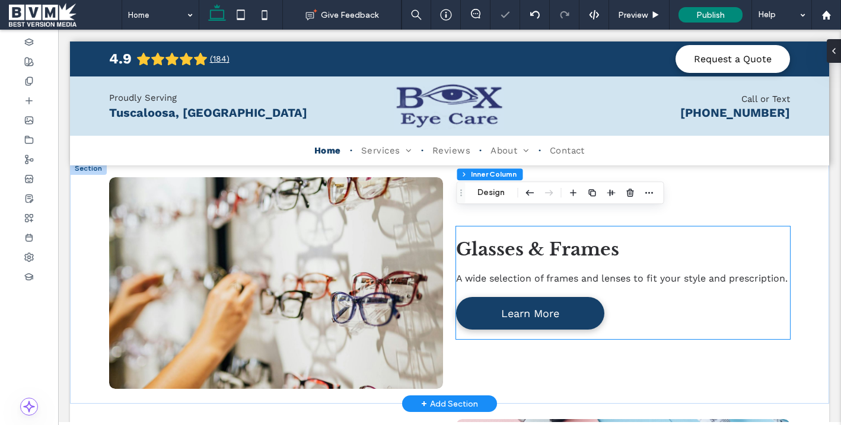
click at [525, 236] on h2 "Glasses & Frames" at bounding box center [623, 249] width 334 height 27
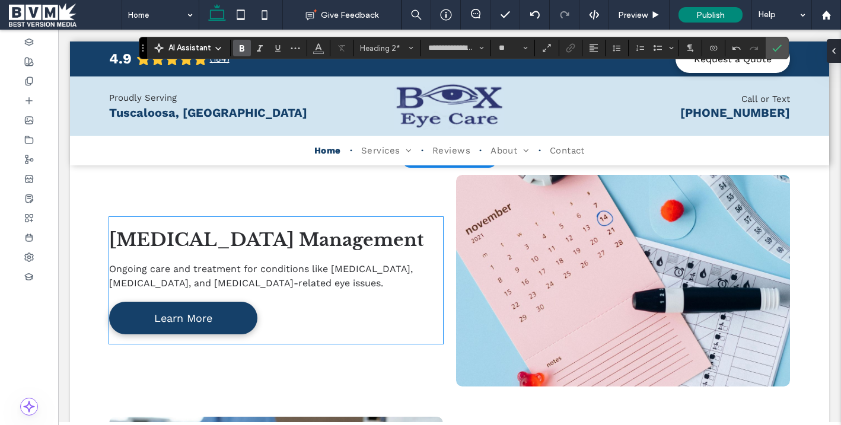
scroll to position [2023, 0]
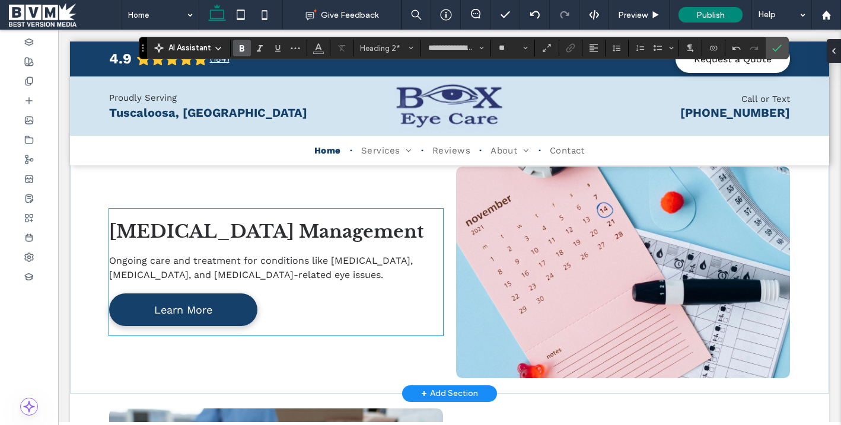
click at [299, 221] on span "[MEDICAL_DATA] Management" at bounding box center [266, 232] width 315 height 22
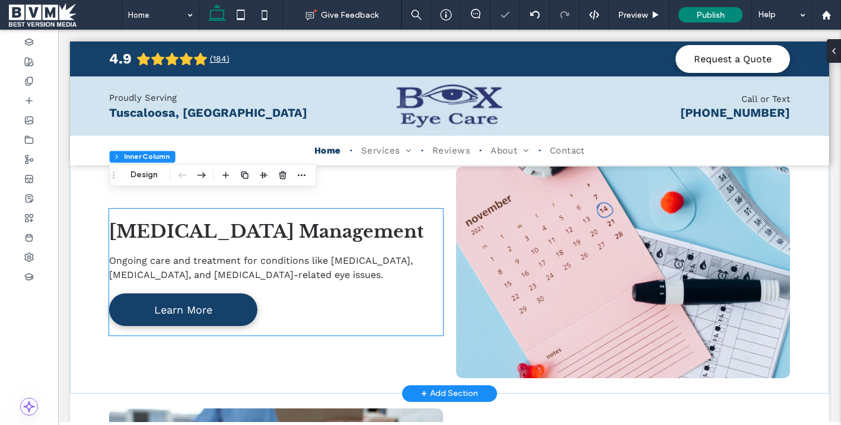
click at [299, 221] on span "[MEDICAL_DATA] Management" at bounding box center [266, 232] width 315 height 22
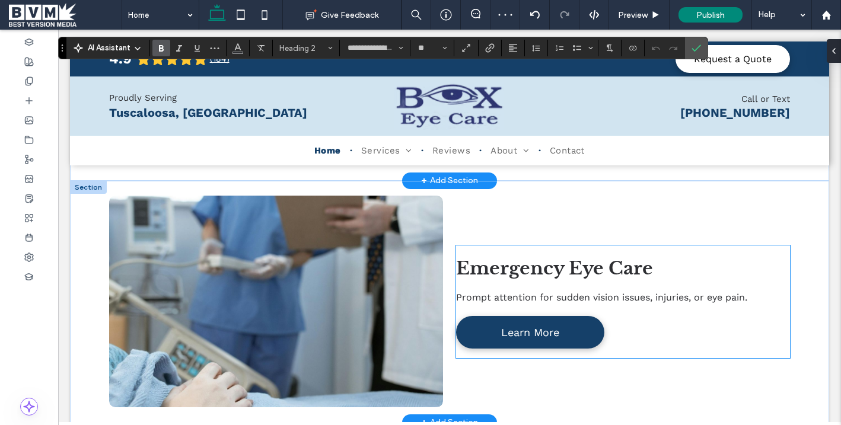
scroll to position [2234, 0]
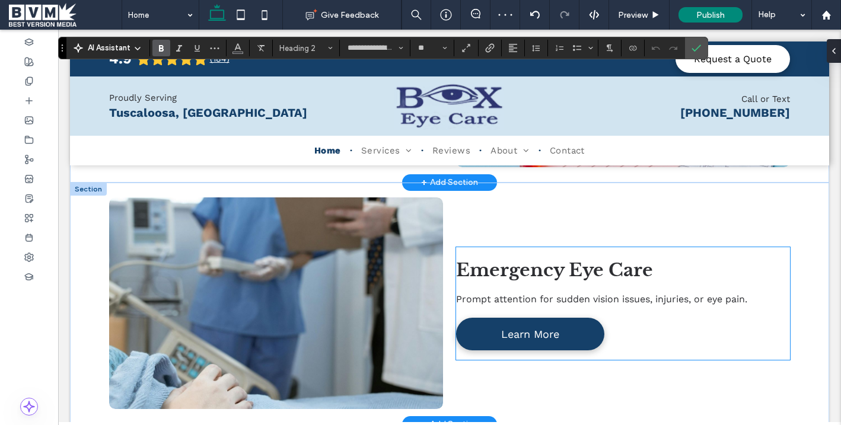
click at [501, 259] on span "Emergency Eye Care" at bounding box center [554, 270] width 197 height 22
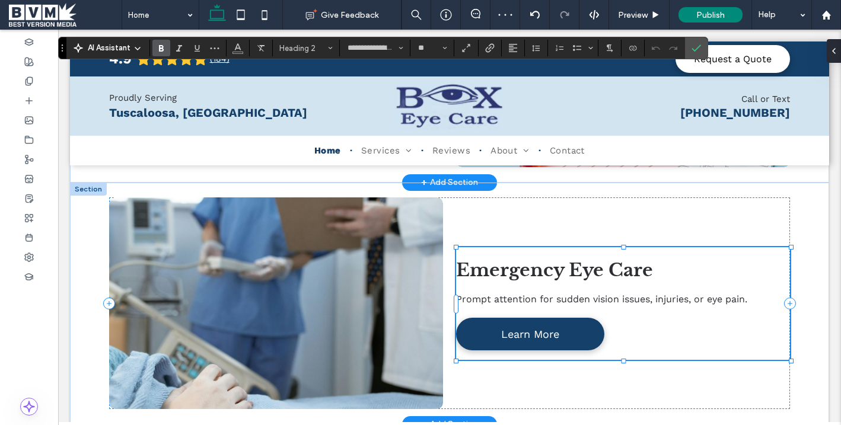
click at [501, 259] on span "Emergency Eye Care" at bounding box center [554, 270] width 197 height 22
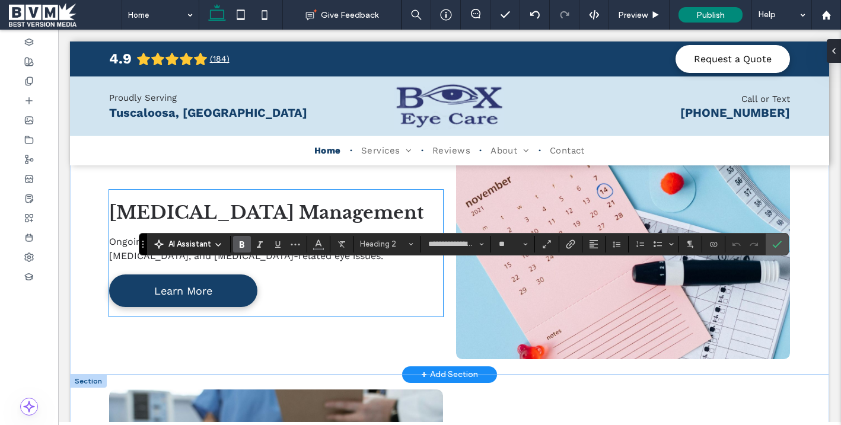
scroll to position [1935, 0]
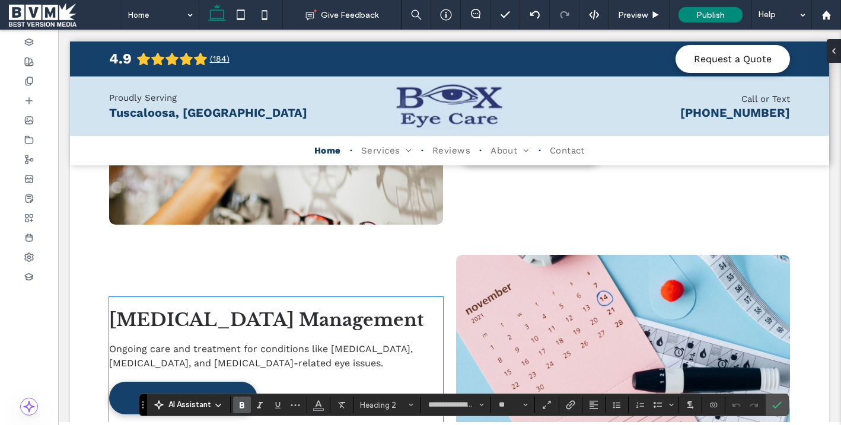
click at [247, 309] on span "Ocular Disease Management" at bounding box center [266, 320] width 315 height 22
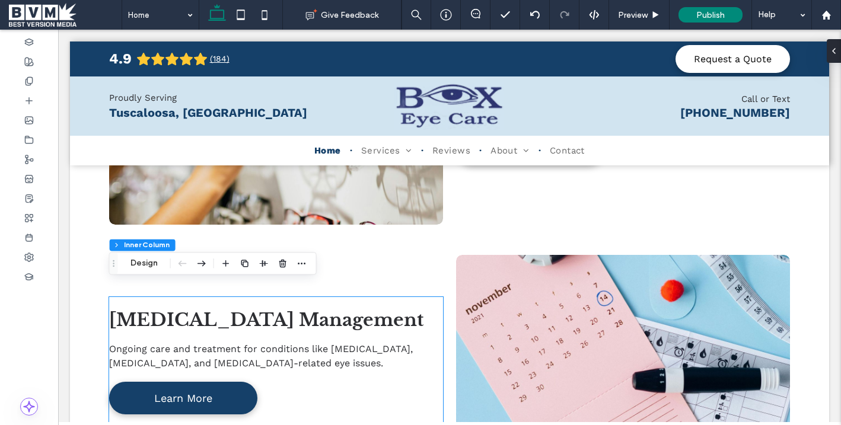
click at [247, 309] on span "Ocular Disease Management" at bounding box center [266, 320] width 315 height 22
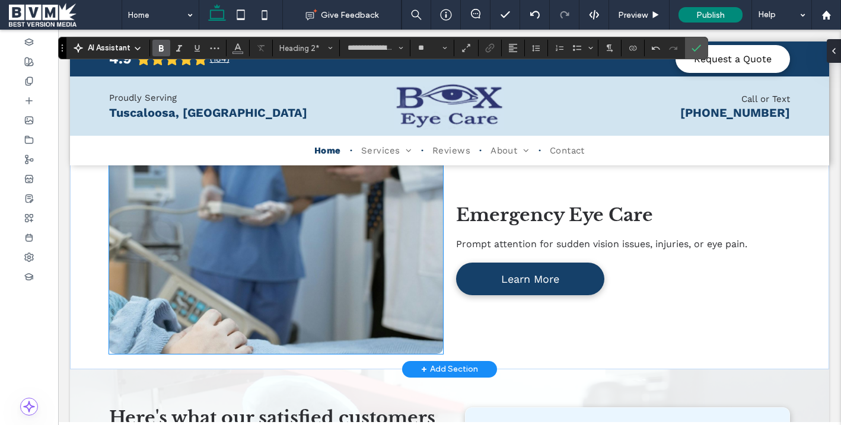
scroll to position [2250, 0]
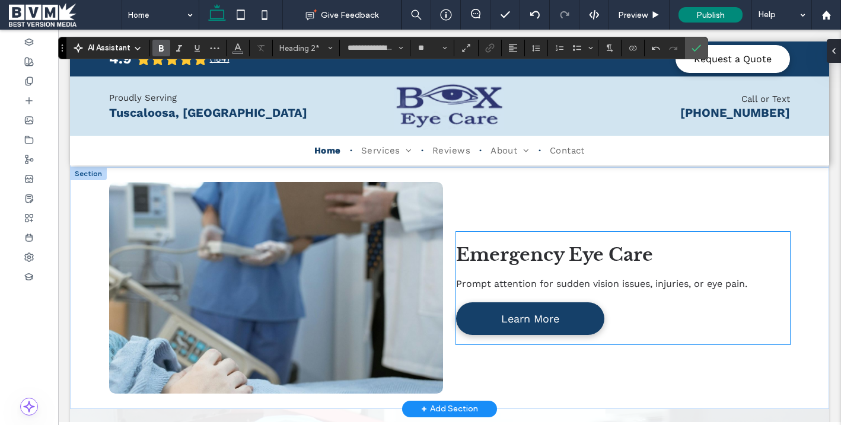
click at [519, 244] on span "Emergency Eye Care" at bounding box center [554, 255] width 197 height 22
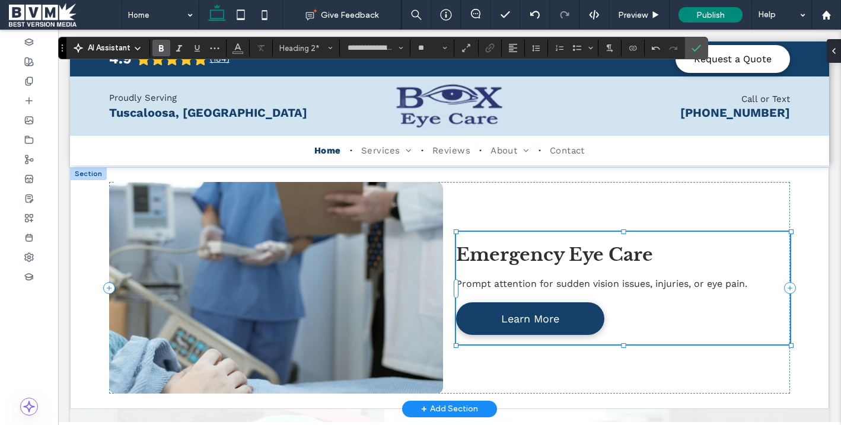
click at [519, 244] on span "Emergency Eye Care" at bounding box center [554, 255] width 197 height 22
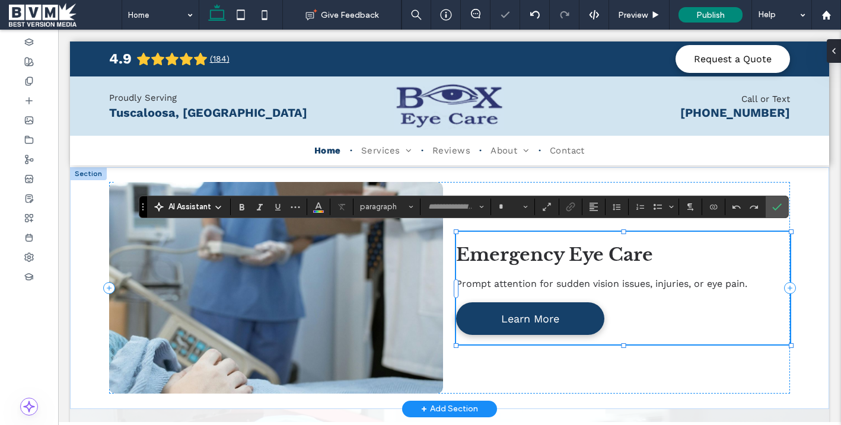
type input "**********"
type input "**"
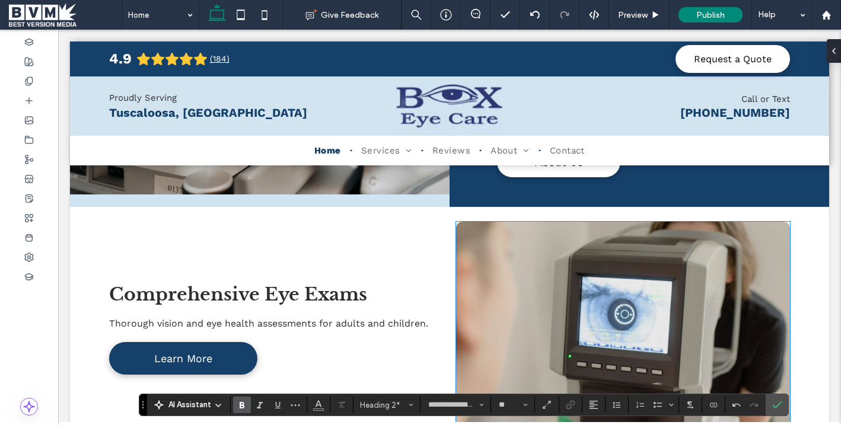
scroll to position [955, 0]
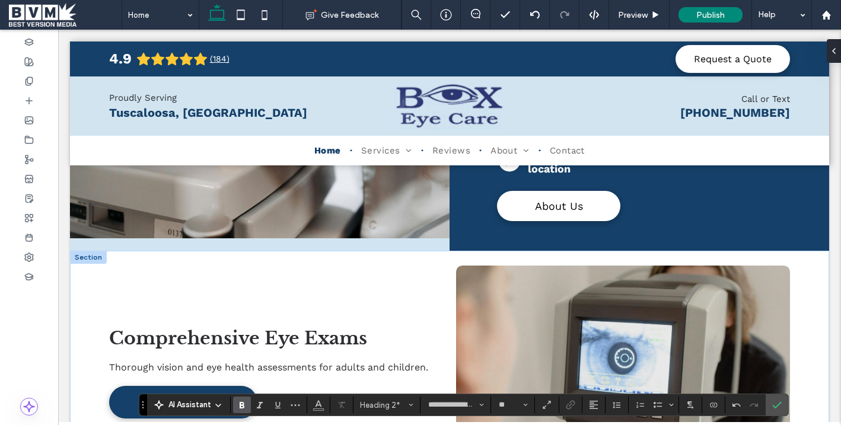
click at [84, 251] on div at bounding box center [88, 257] width 37 height 13
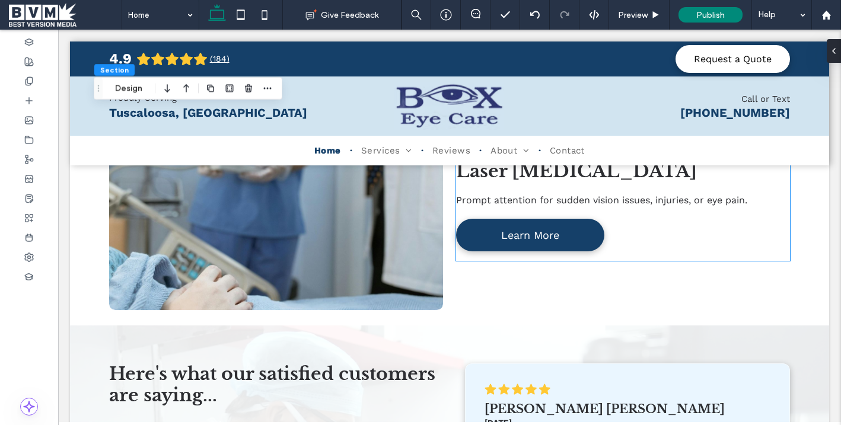
scroll to position [2304, 0]
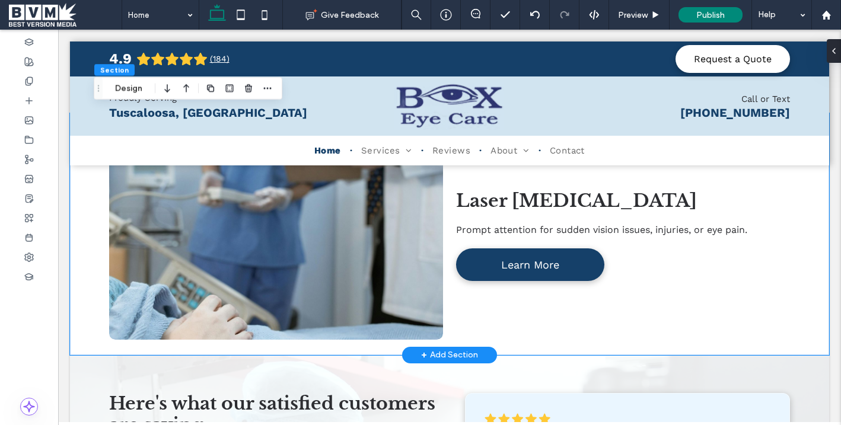
click at [88, 262] on div "Button Laser Skin Care Prompt attention for sudden vision issues, injuries, or …" at bounding box center [450, 234] width 760 height 242
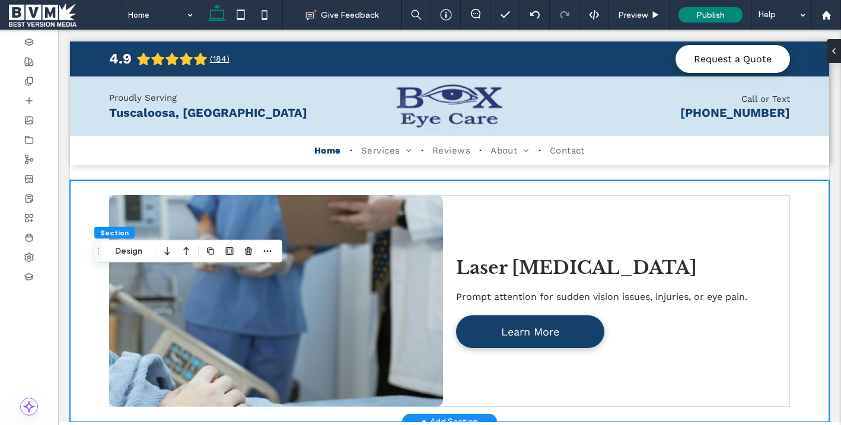
scroll to position [2396, 0]
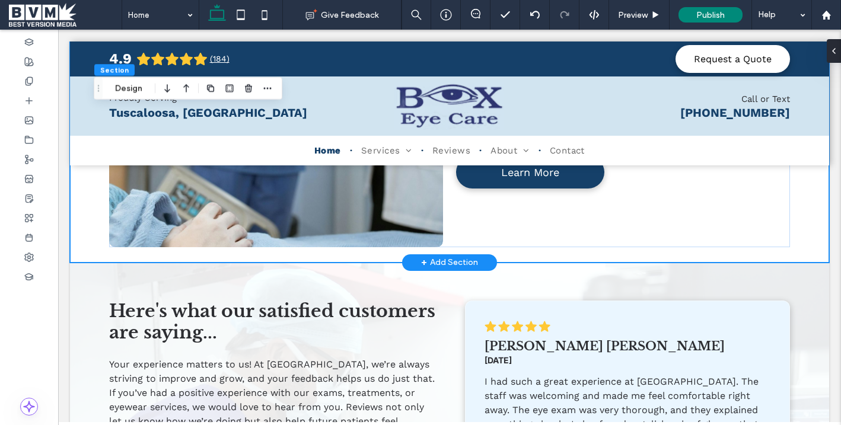
click at [453, 256] on div "+ Add Section" at bounding box center [449, 262] width 57 height 13
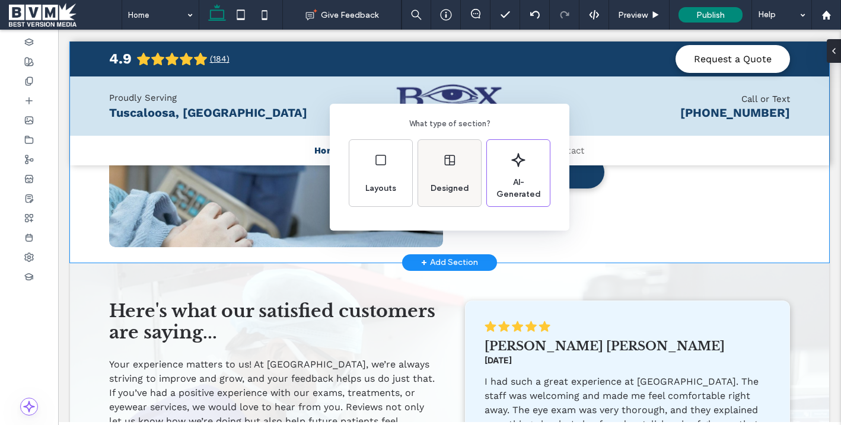
click at [447, 169] on div "Designed" at bounding box center [449, 173] width 63 height 66
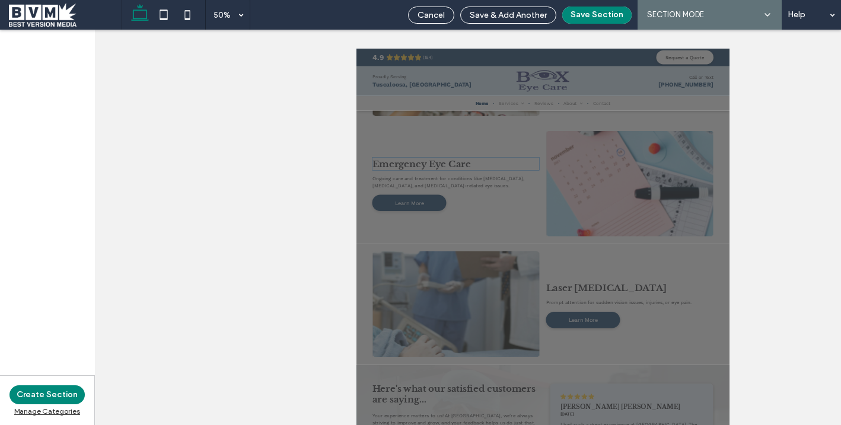
scroll to position [2188, 0]
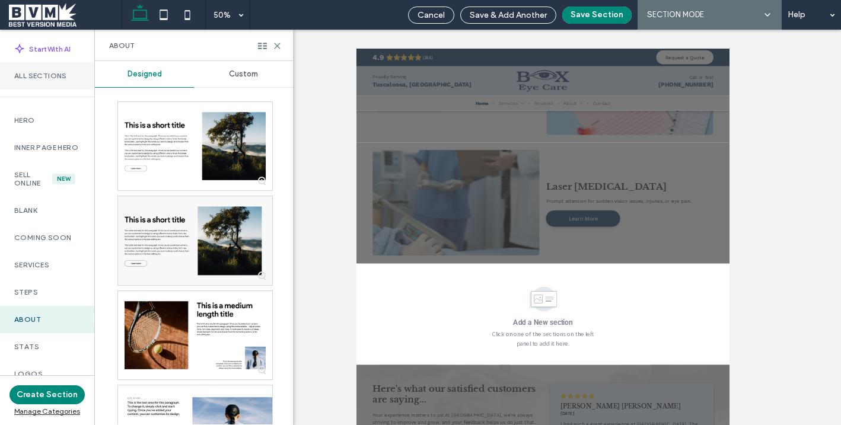
click at [33, 70] on div "All Sections" at bounding box center [47, 75] width 94 height 27
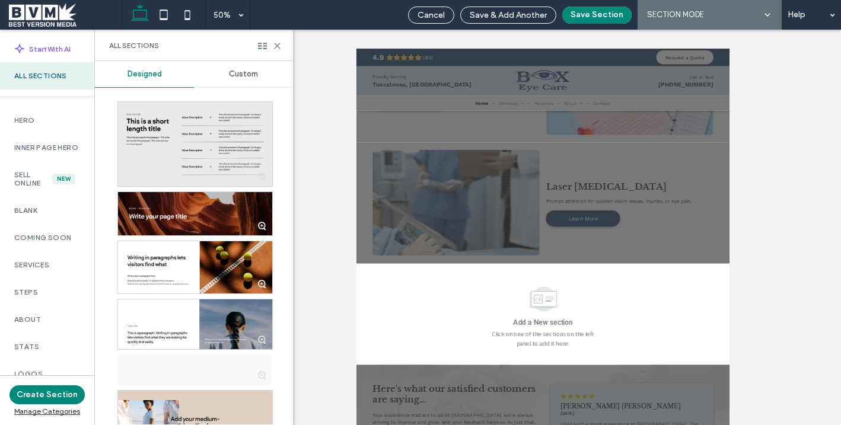
click at [247, 79] on div "Custom" at bounding box center [243, 74] width 99 height 26
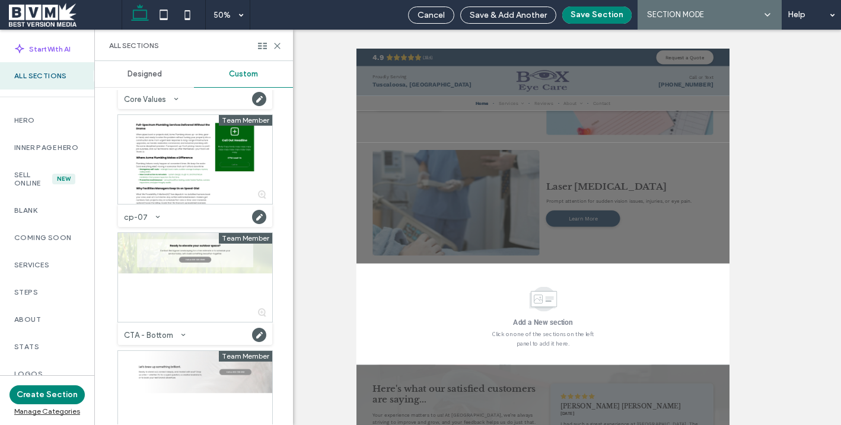
scroll to position [1748, 0]
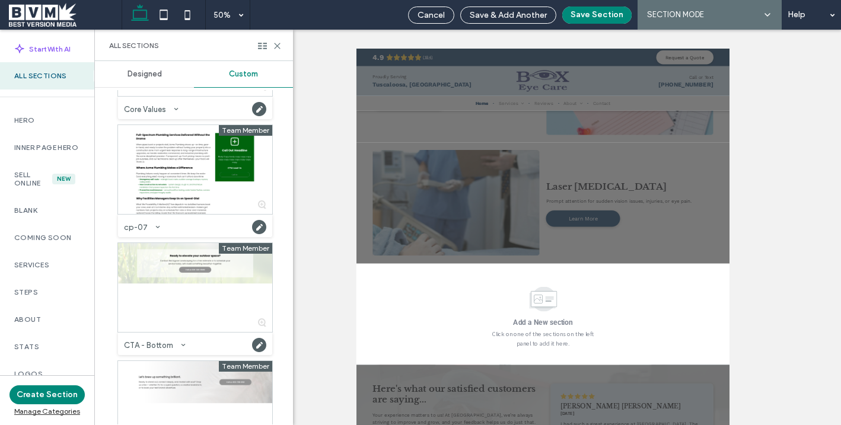
click at [221, 298] on div at bounding box center [195, 287] width 154 height 89
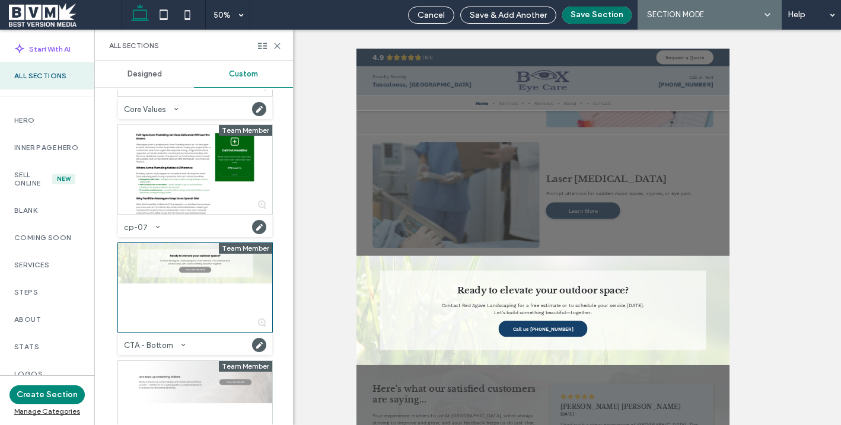
click at [589, 14] on button "Save Section" at bounding box center [597, 15] width 69 height 17
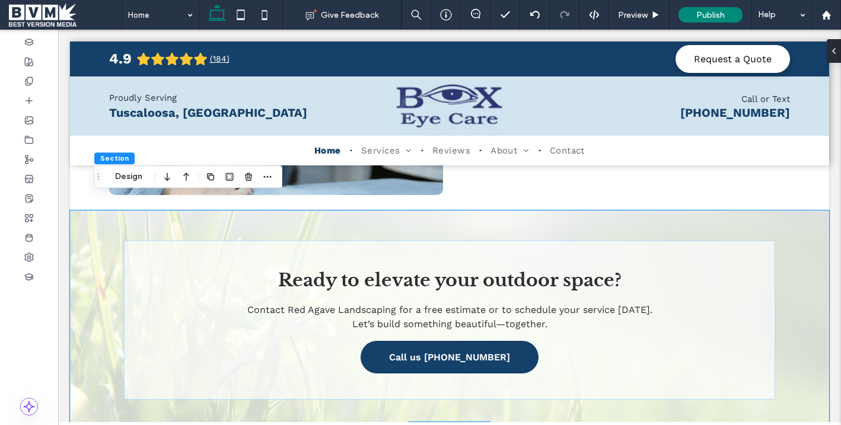
scroll to position [2448, 0]
click at [131, 211] on div "Ready to elevate your outdoor space? Contact Red Agave Landscaping for a free e…" at bounding box center [450, 321] width 712 height 220
click at [776, 54] on div at bounding box center [832, 51] width 19 height 24
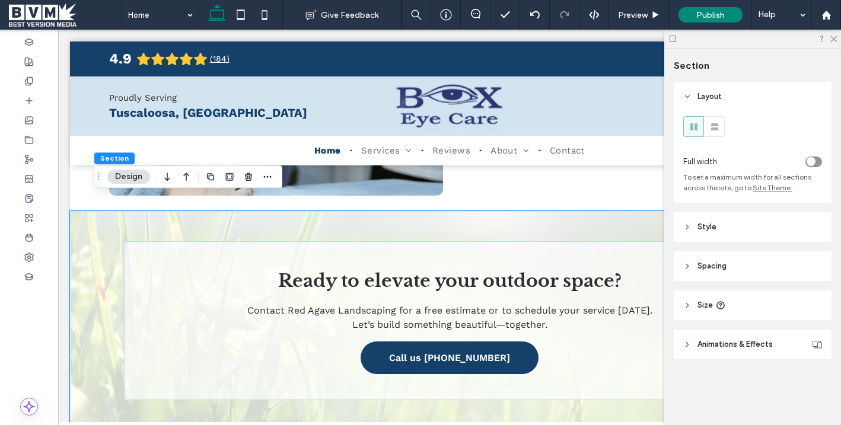
click at [714, 223] on span "Style" at bounding box center [707, 227] width 19 height 12
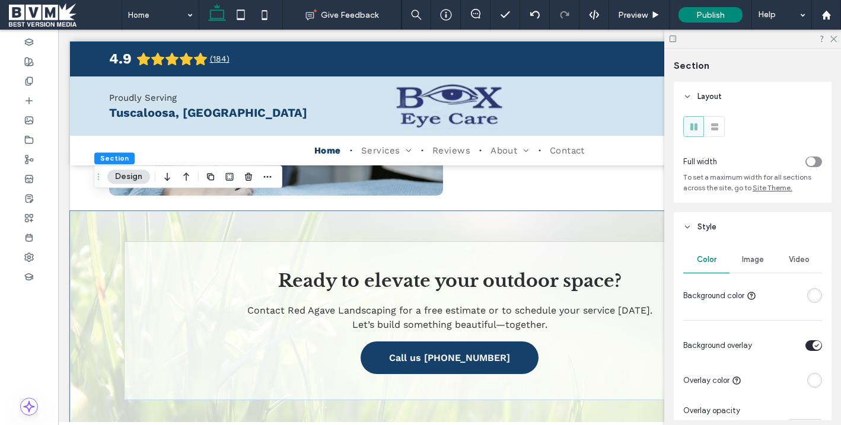
click at [764, 256] on div "Image" at bounding box center [753, 260] width 46 height 26
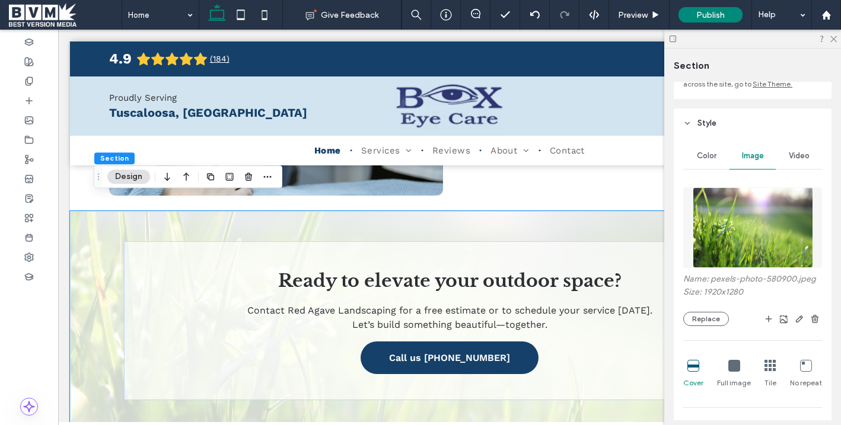
scroll to position [109, 0]
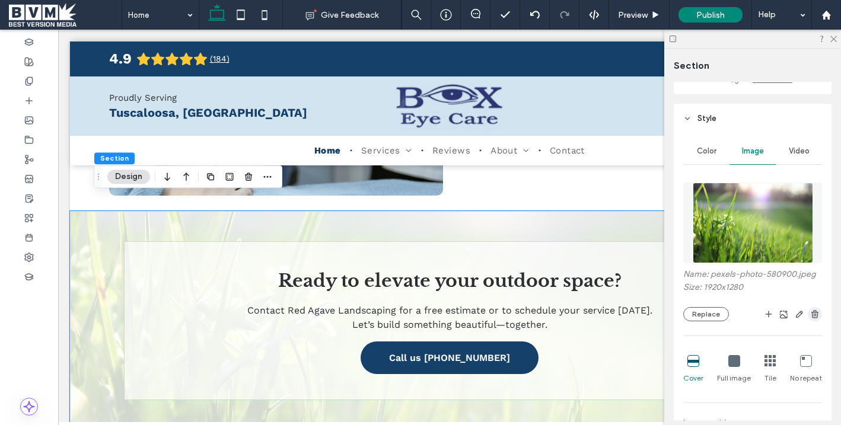
click at [776, 318] on use "button" at bounding box center [815, 314] width 7 height 8
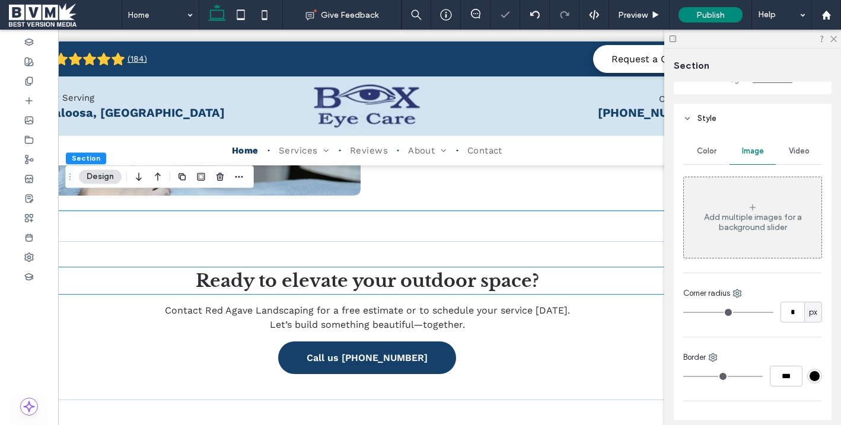
scroll to position [0, 90]
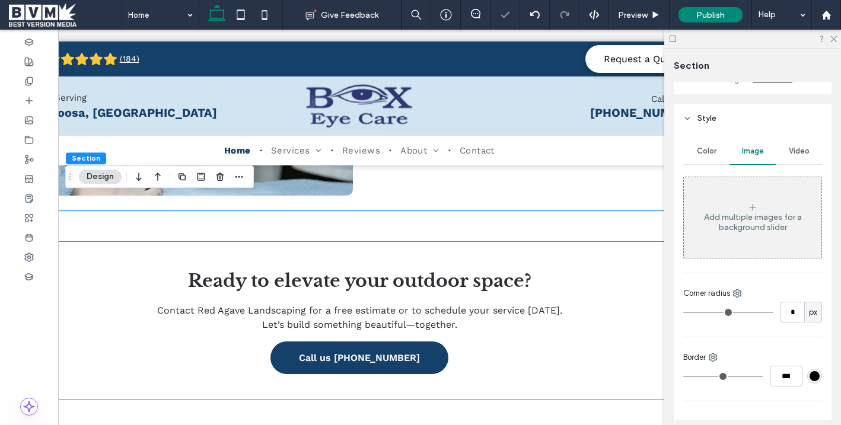
click at [623, 242] on div "Ready to elevate your outdoor space? Contact Red Agave Landscaping for a free e…" at bounding box center [360, 321] width 652 height 159
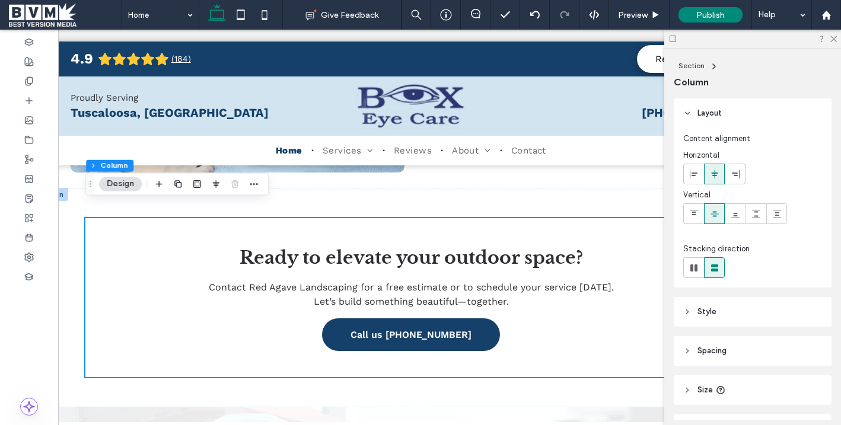
scroll to position [71, 0]
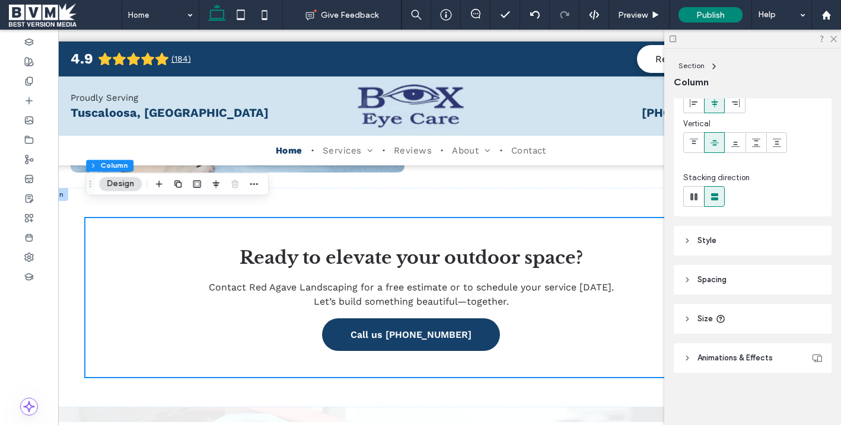
click at [722, 236] on header "Style" at bounding box center [753, 241] width 158 height 30
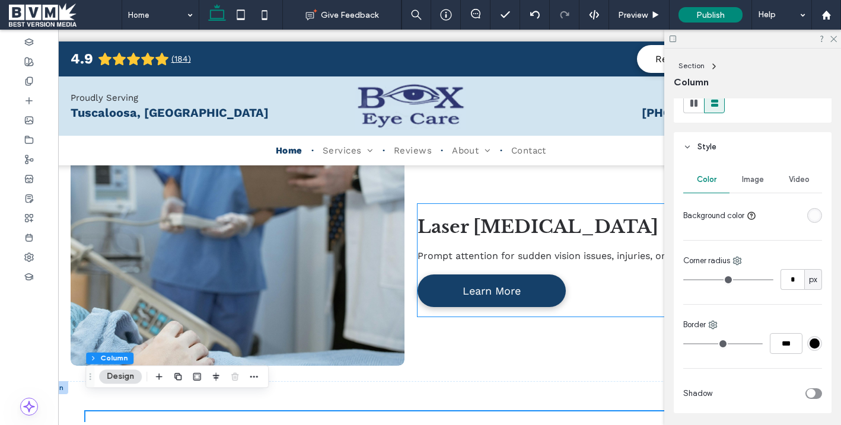
scroll to position [2278, 0]
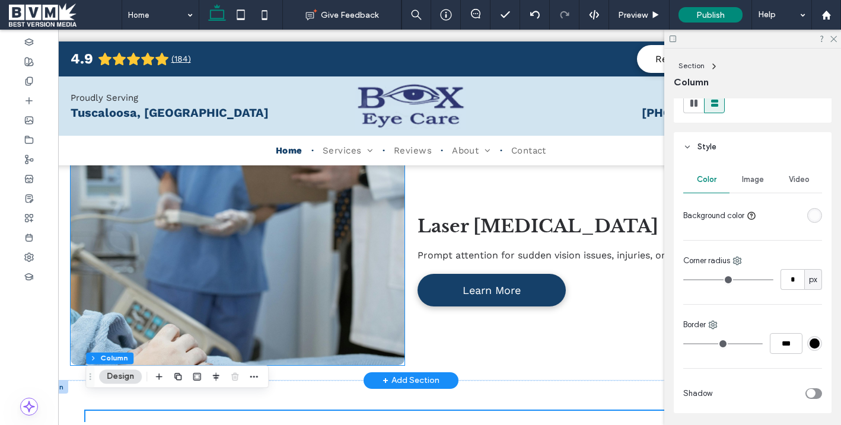
click at [285, 223] on link at bounding box center [238, 259] width 354 height 224
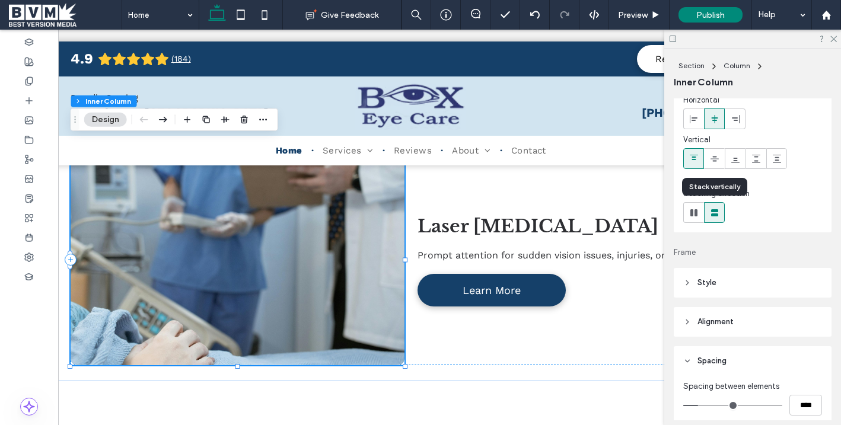
scroll to position [125, 0]
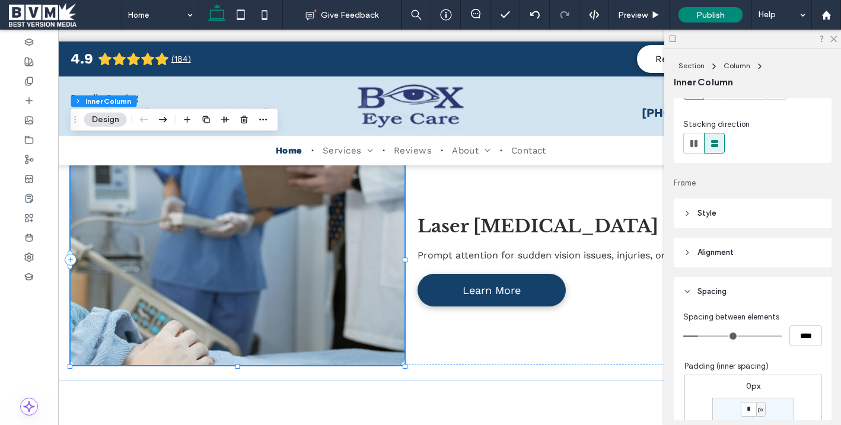
click at [716, 217] on header "Style" at bounding box center [753, 214] width 158 height 30
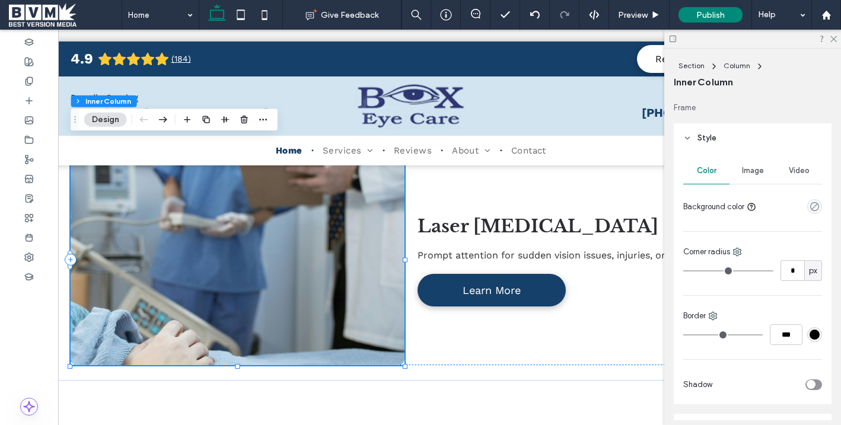
scroll to position [214, 0]
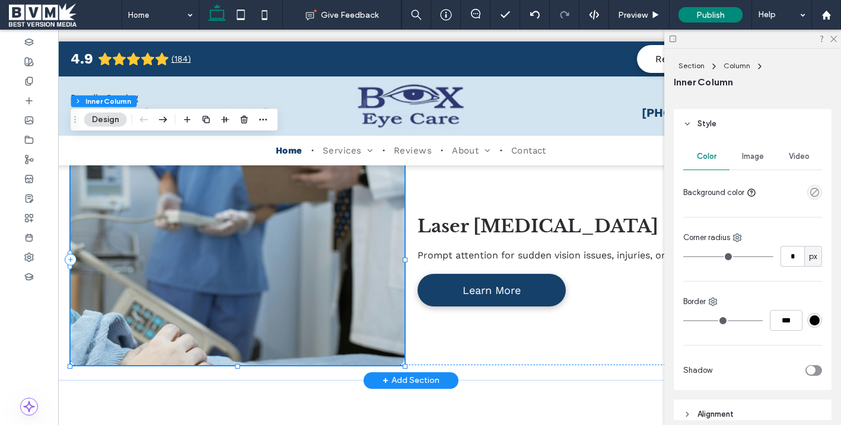
click at [389, 258] on link at bounding box center [238, 259] width 354 height 224
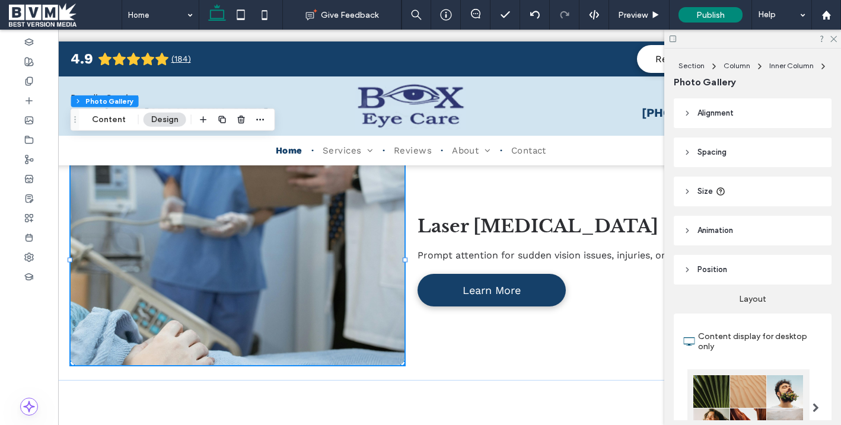
click at [761, 155] on header "Spacing" at bounding box center [753, 153] width 158 height 30
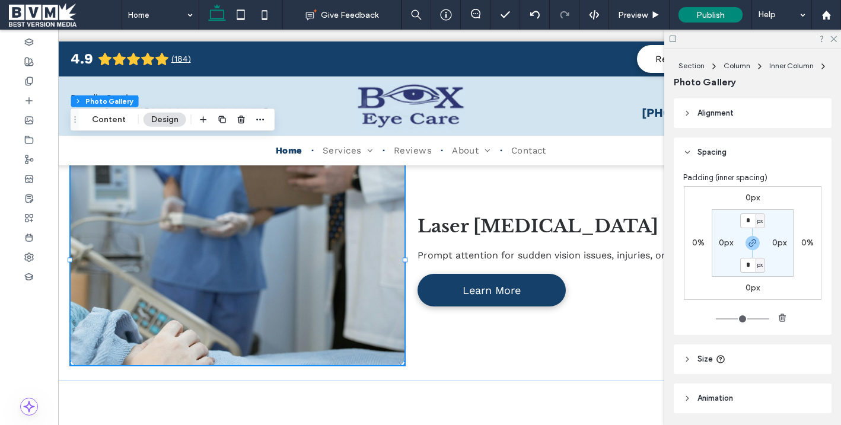
click at [761, 155] on header "Spacing" at bounding box center [753, 153] width 158 height 30
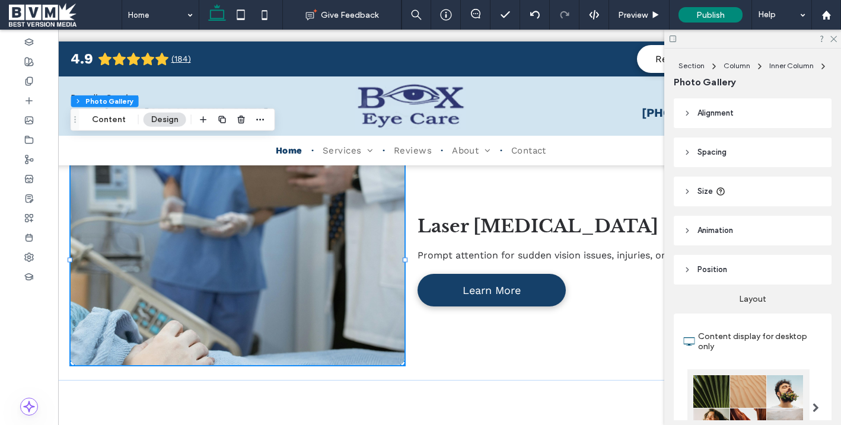
click at [739, 192] on header "Size" at bounding box center [753, 192] width 158 height 30
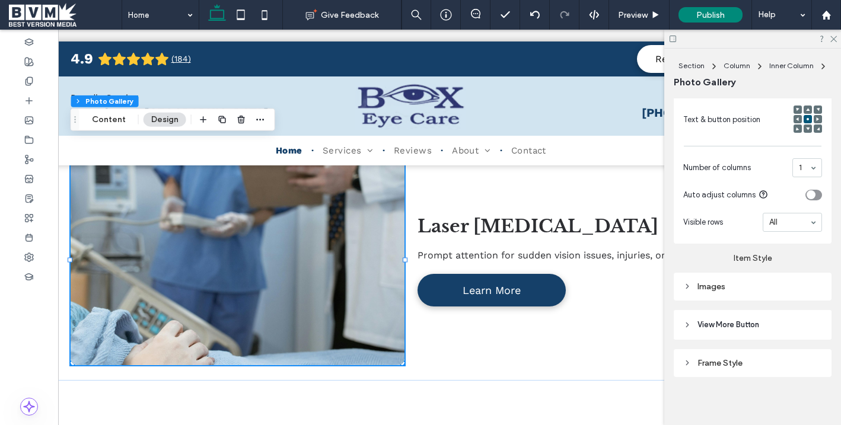
scroll to position [580, 0]
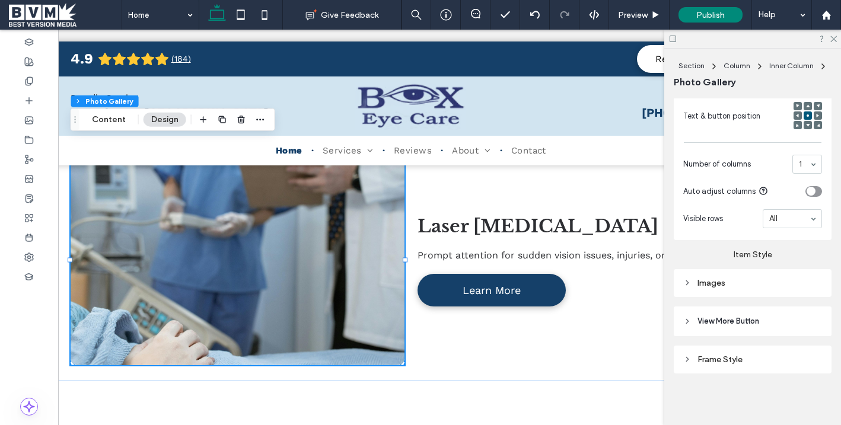
click at [706, 269] on div "Images" at bounding box center [753, 283] width 158 height 28
click at [706, 275] on div "Images" at bounding box center [753, 283] width 139 height 16
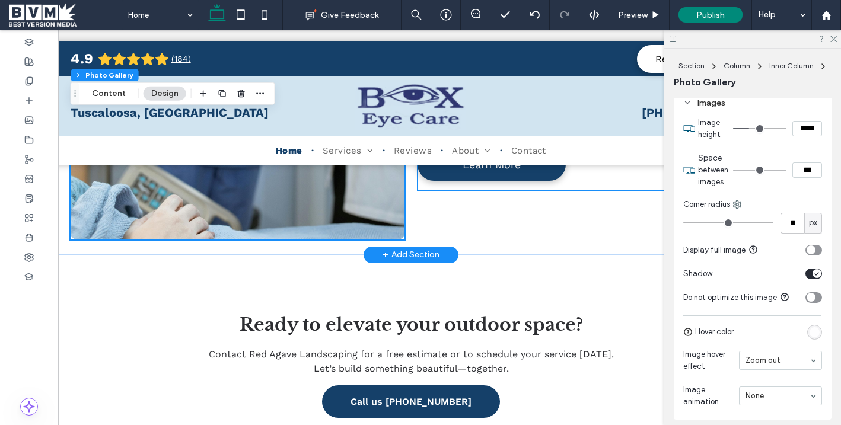
scroll to position [2469, 0]
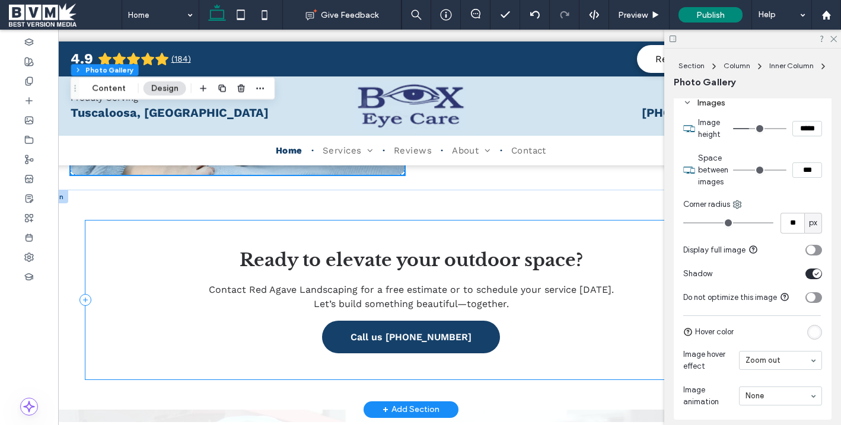
click at [532, 221] on div "Ready to elevate your outdoor space? Contact Red Agave Landscaping for a free e…" at bounding box center [411, 300] width 652 height 159
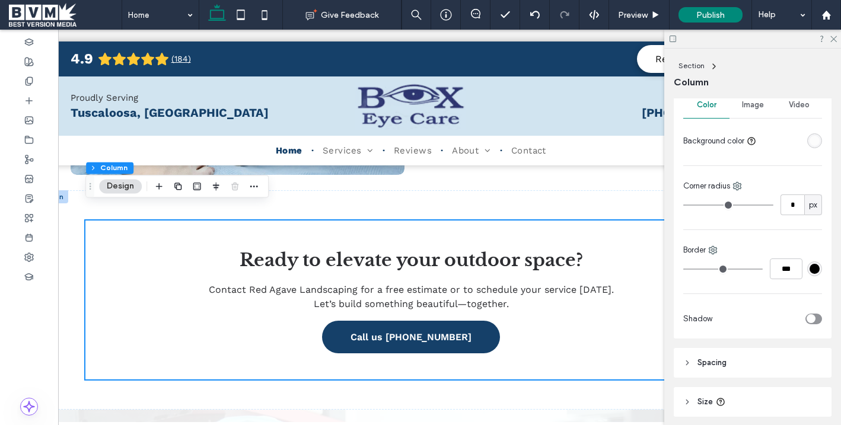
scroll to position [277, 0]
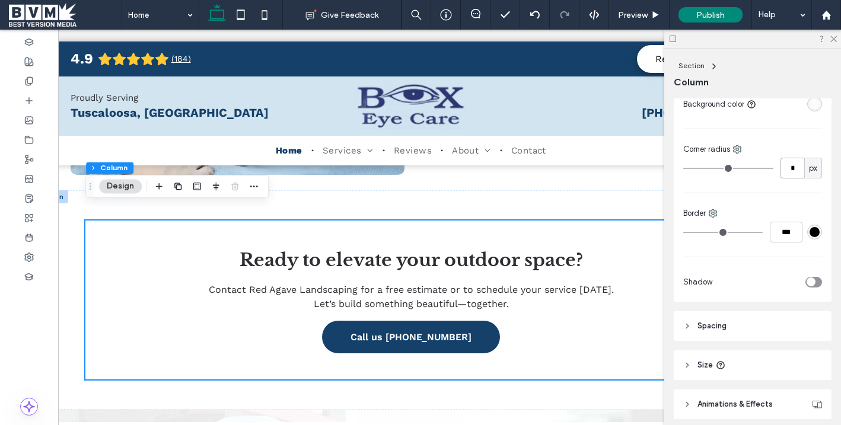
click at [776, 172] on input "*" at bounding box center [793, 168] width 24 height 21
type input "**"
click at [744, 155] on div "Corner radius ** px" at bounding box center [753, 161] width 139 height 35
click at [743, 155] on div "Corner radius ** px" at bounding box center [753, 161] width 139 height 35
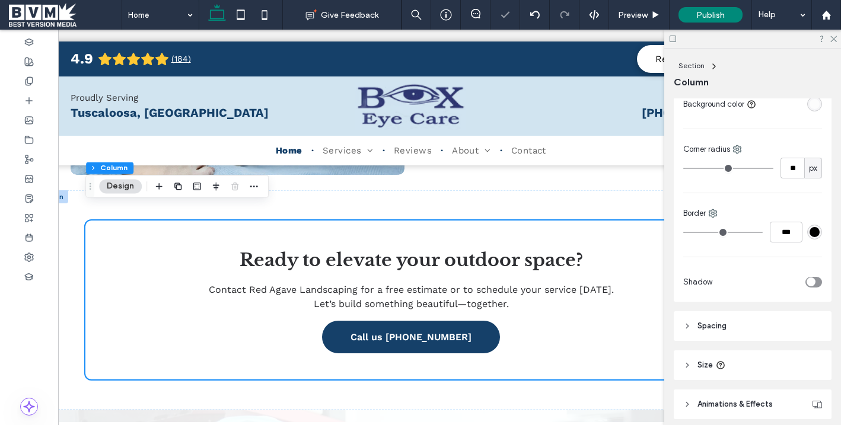
click at [726, 141] on div "Color Image Video Background color Corner radius ** px Border *** Shadow" at bounding box center [753, 176] width 158 height 252
click at [736, 147] on use at bounding box center [738, 150] width 8 height 8
click at [756, 146] on div "Corner radius" at bounding box center [753, 150] width 139 height 12
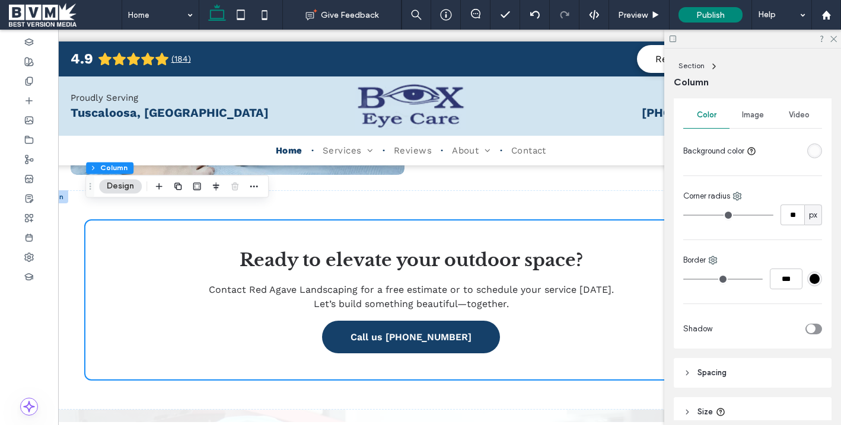
scroll to position [227, 0]
click at [776, 283] on input "***" at bounding box center [786, 281] width 33 height 21
click at [776, 281] on div "#000000" at bounding box center [815, 282] width 10 height 10
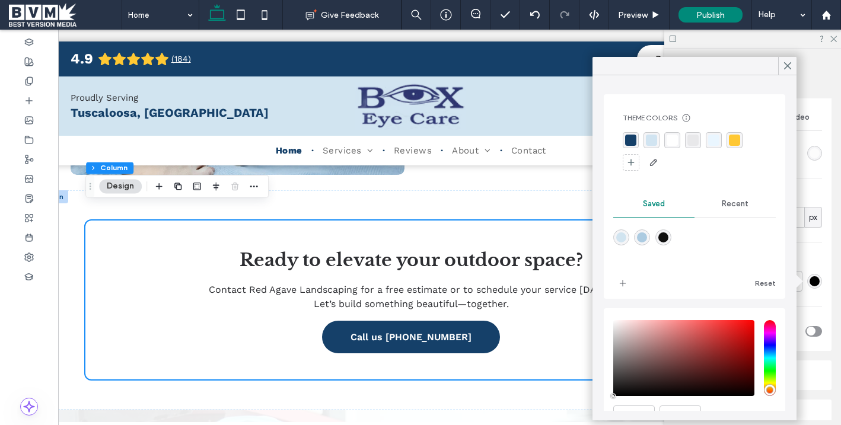
click at [630, 136] on div "rgba(21, 64, 105, 1)" at bounding box center [630, 140] width 11 height 11
click at [776, 287] on div at bounding box center [815, 281] width 15 height 15
click at [776, 280] on div "Theme Colors Save time with Theme Colors Create a color palette to instantly ad…" at bounding box center [695, 247] width 204 height 345
click at [776, 263] on div "Border" at bounding box center [753, 263] width 139 height 12
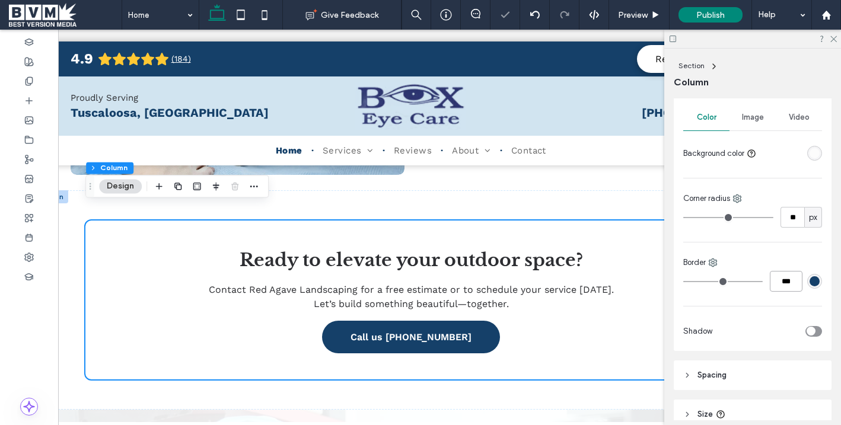
click at [776, 272] on input "***" at bounding box center [786, 281] width 33 height 21
type input "*"
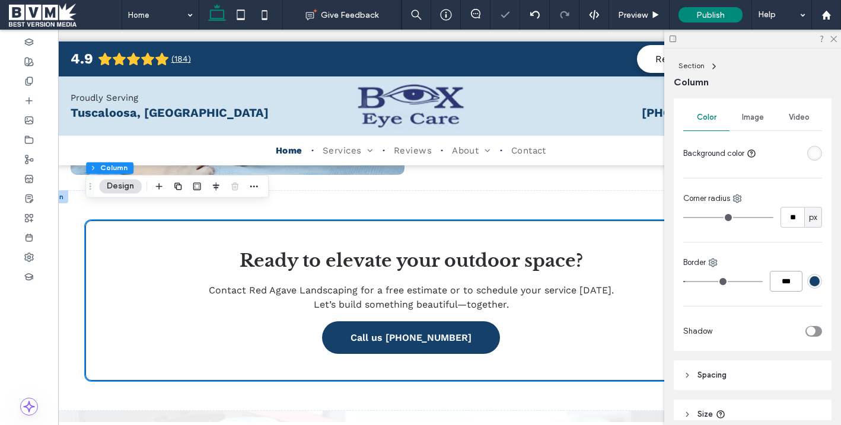
click at [776, 283] on input "***" at bounding box center [786, 281] width 33 height 21
type input "*"
type input "***"
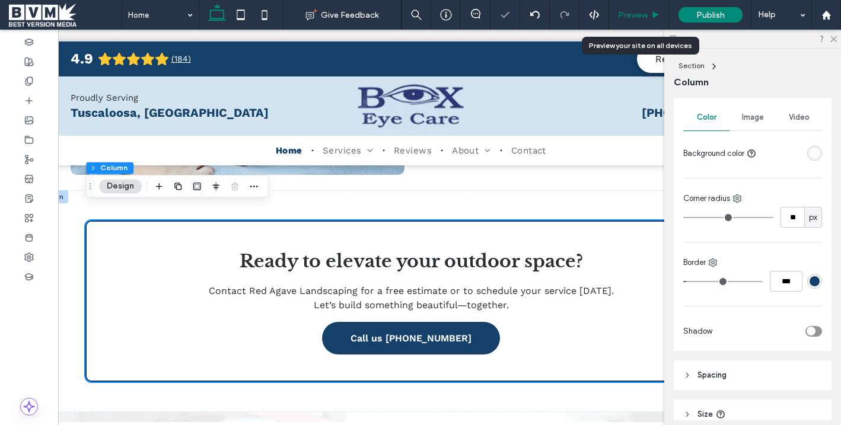
click at [640, 12] on span "Preview" at bounding box center [633, 15] width 30 height 10
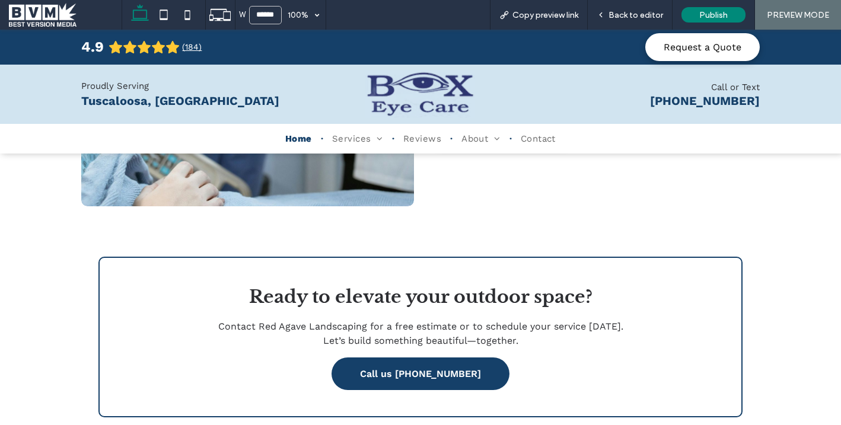
scroll to position [2451, 0]
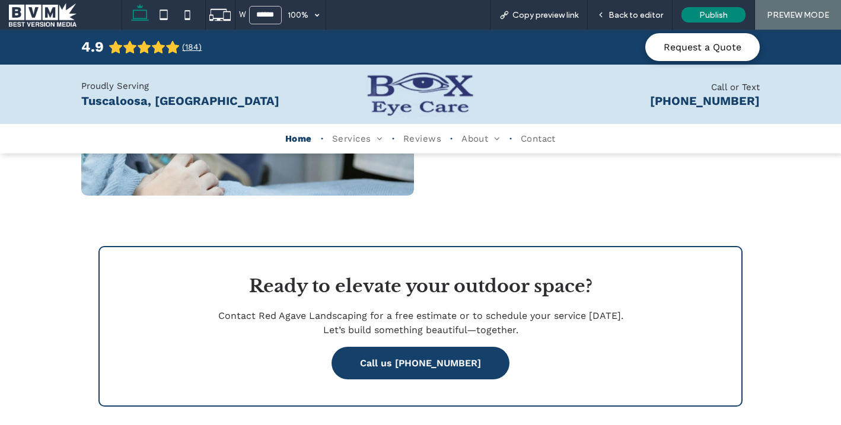
click at [131, 246] on div "Ready to elevate your outdoor space? Contact Red Agave Landscaping for a free e…" at bounding box center [421, 326] width 645 height 161
click at [625, 13] on span "Back to editor" at bounding box center [636, 15] width 55 height 10
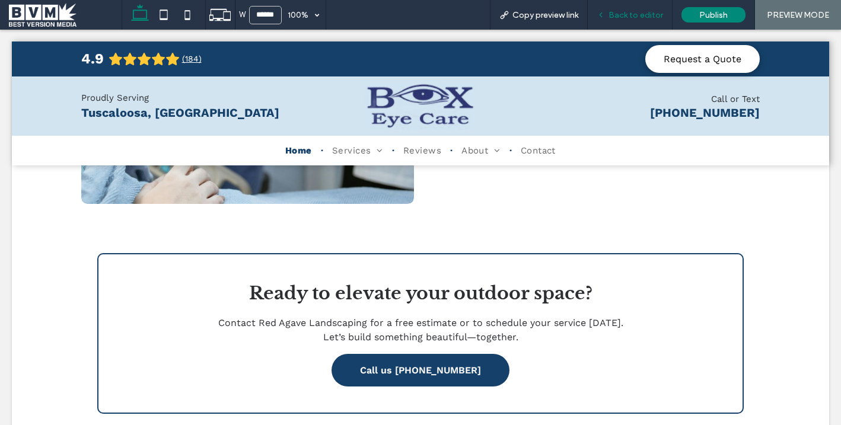
scroll to position [2448, 0]
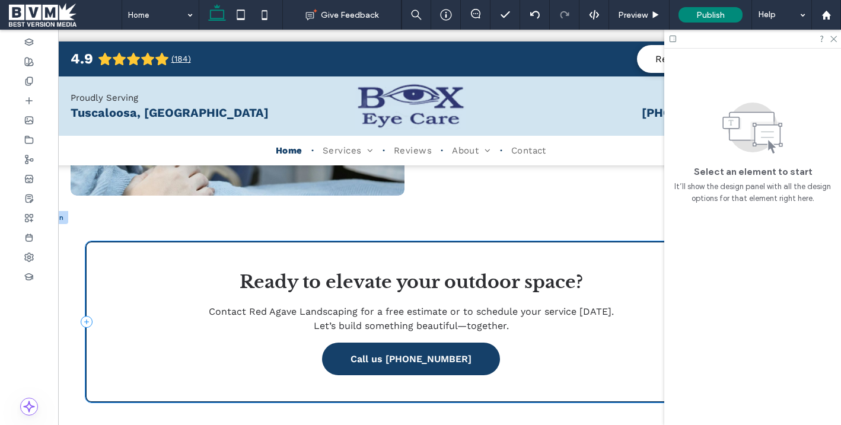
click at [169, 246] on div "Ready to elevate your outdoor space? Contact Red Agave Landscaping for a free e…" at bounding box center [411, 322] width 652 height 161
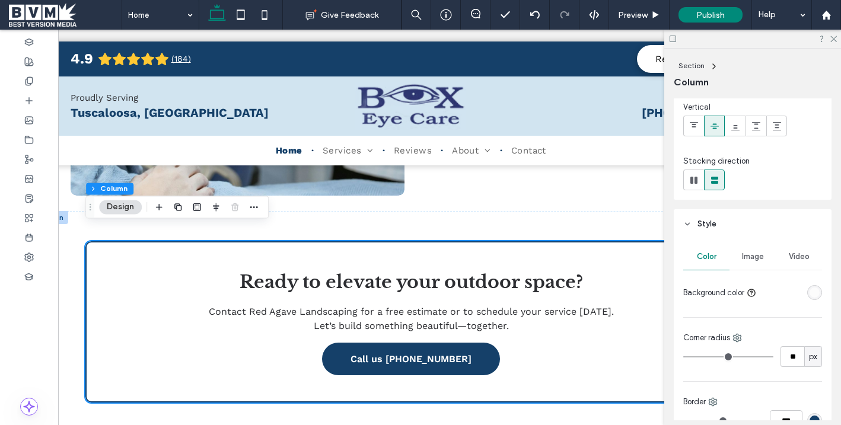
scroll to position [102, 0]
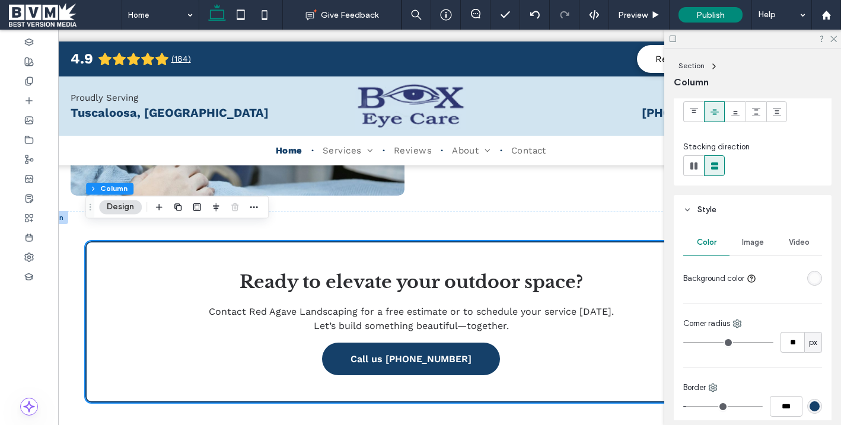
click at [760, 244] on span "Image" at bounding box center [753, 242] width 22 height 9
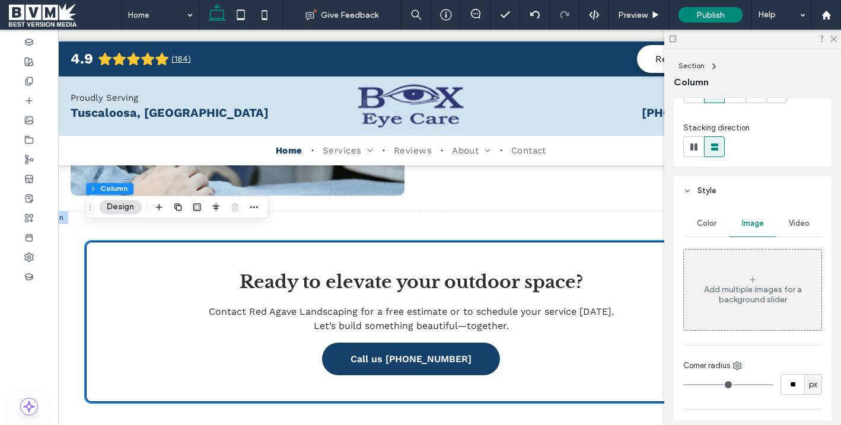
scroll to position [135, 0]
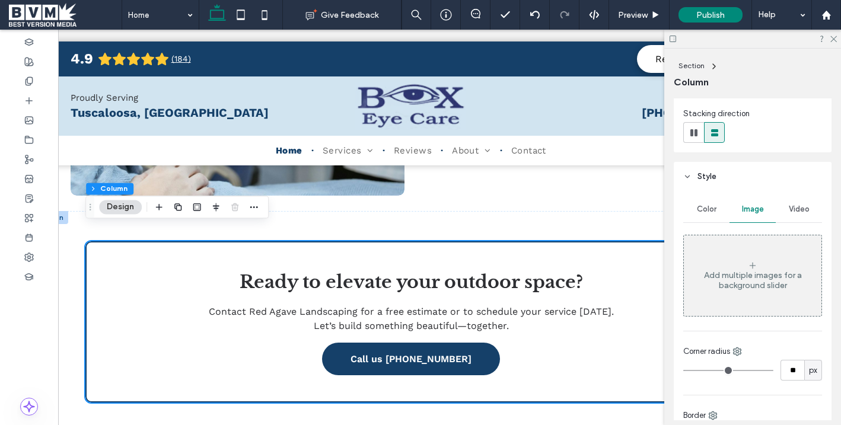
click at [716, 272] on div "Add multiple images for a background slider" at bounding box center [753, 281] width 138 height 20
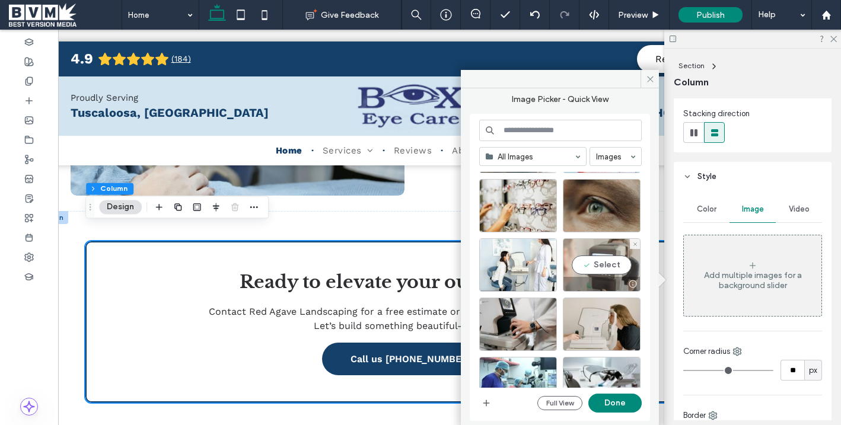
scroll to position [299, 0]
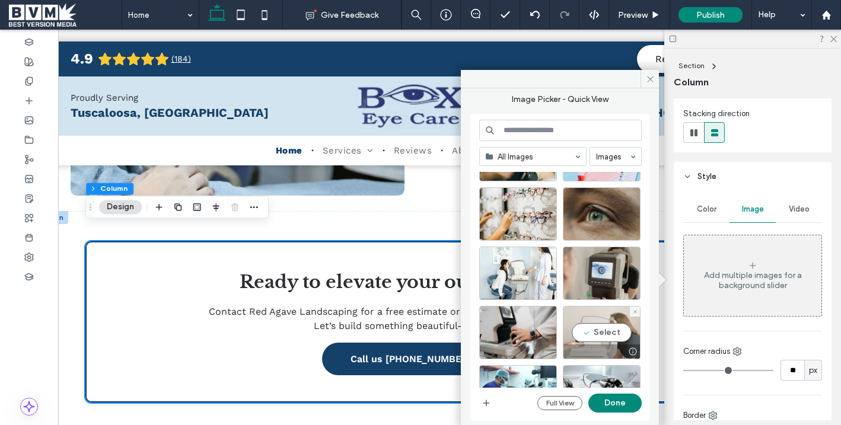
click at [598, 339] on div "Select" at bounding box center [602, 332] width 78 height 53
click at [611, 404] on button "Done" at bounding box center [615, 403] width 53 height 19
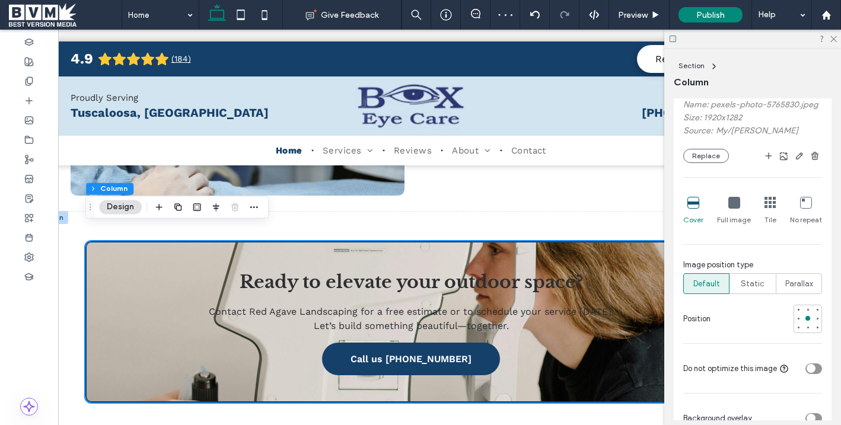
scroll to position [388, 0]
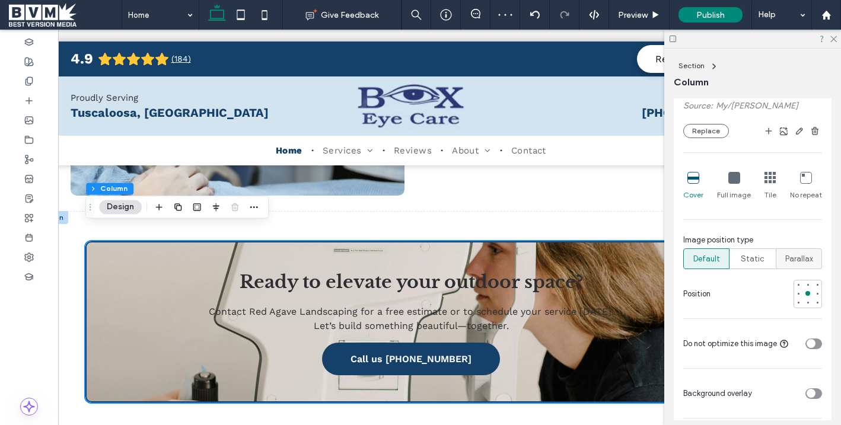
click at [776, 260] on span "Parallax" at bounding box center [800, 259] width 28 height 12
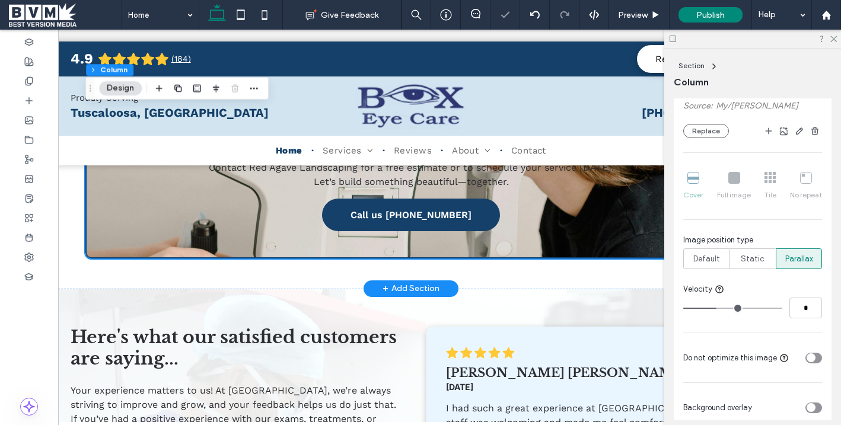
scroll to position [2601, 0]
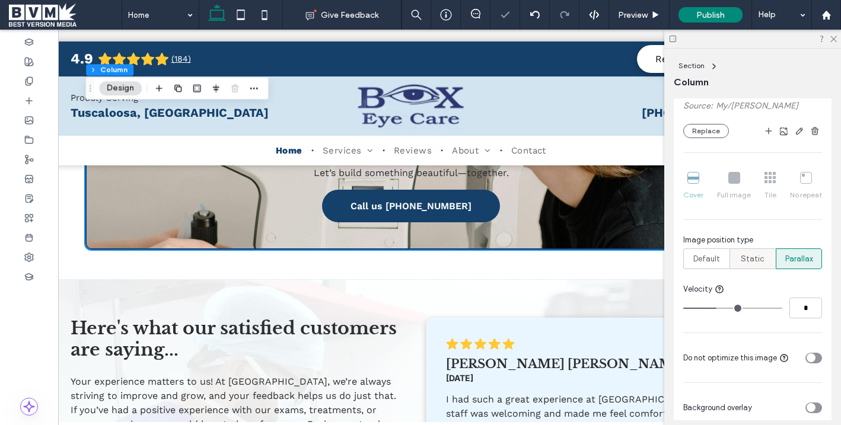
click at [752, 253] on span "Static" at bounding box center [753, 259] width 24 height 12
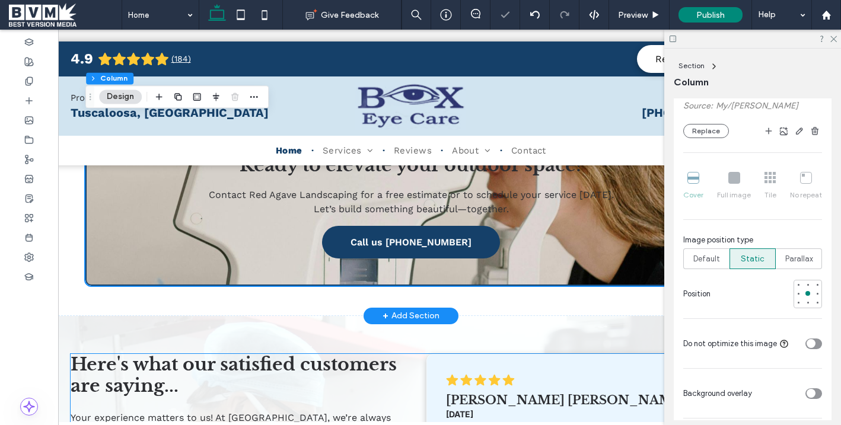
scroll to position [2540, 0]
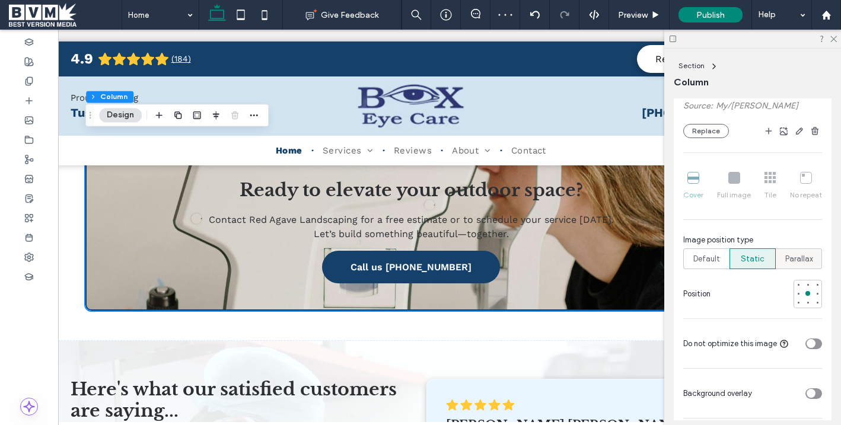
click at [776, 253] on span "Parallax" at bounding box center [800, 259] width 28 height 12
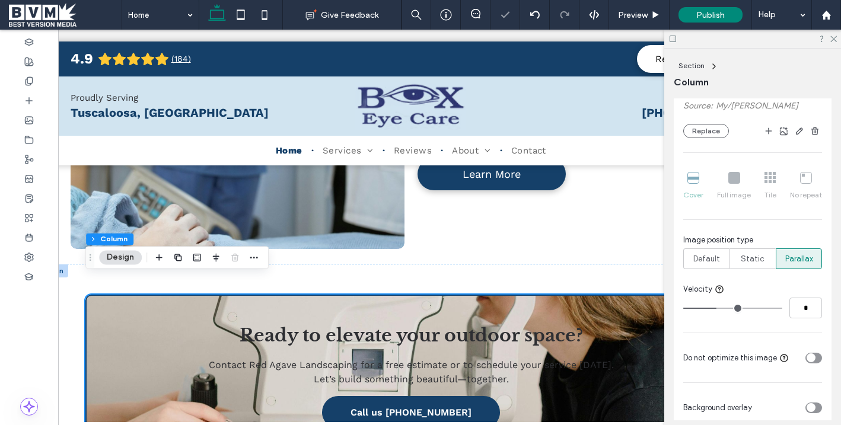
scroll to position [2398, 0]
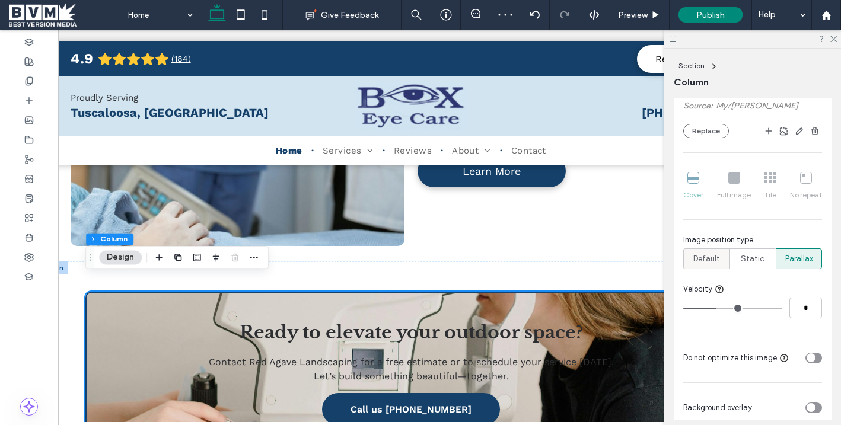
click at [693, 252] on div "Default" at bounding box center [706, 259] width 31 height 20
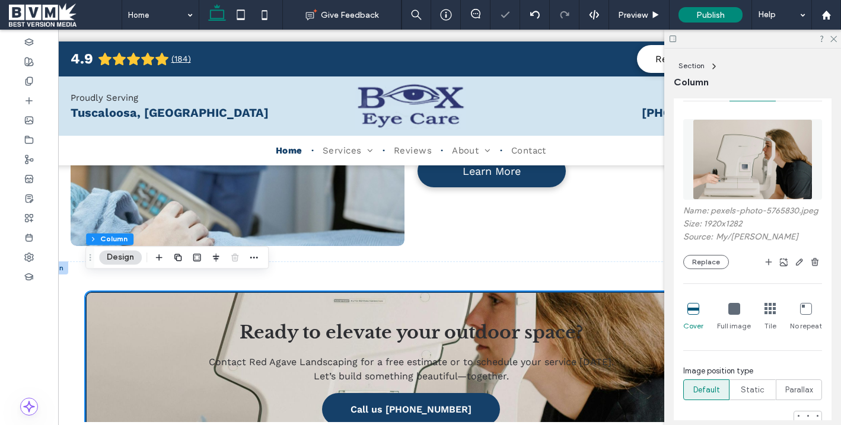
scroll to position [246, 0]
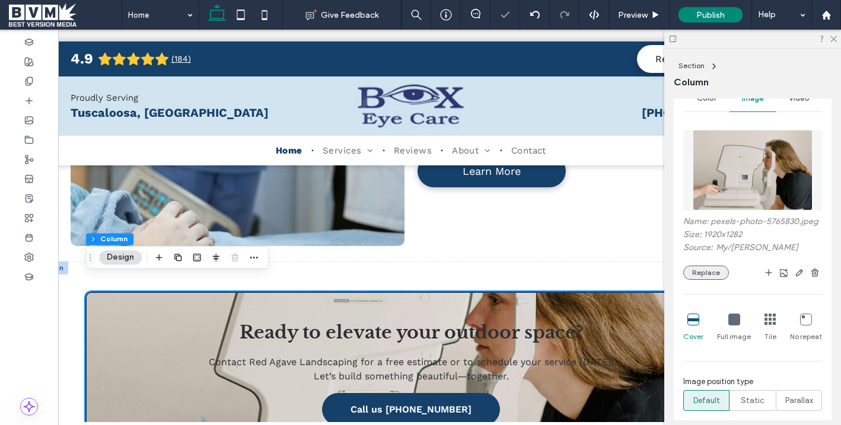
click at [693, 268] on button "Replace" at bounding box center [707, 273] width 46 height 14
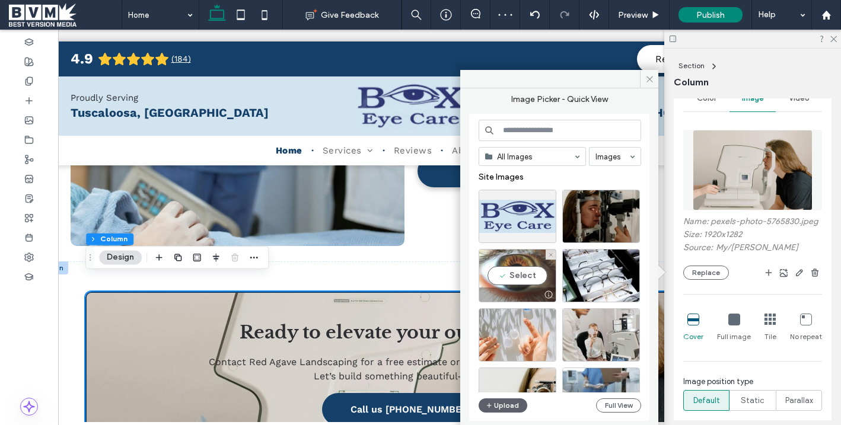
click at [517, 271] on div "Select" at bounding box center [518, 275] width 78 height 53
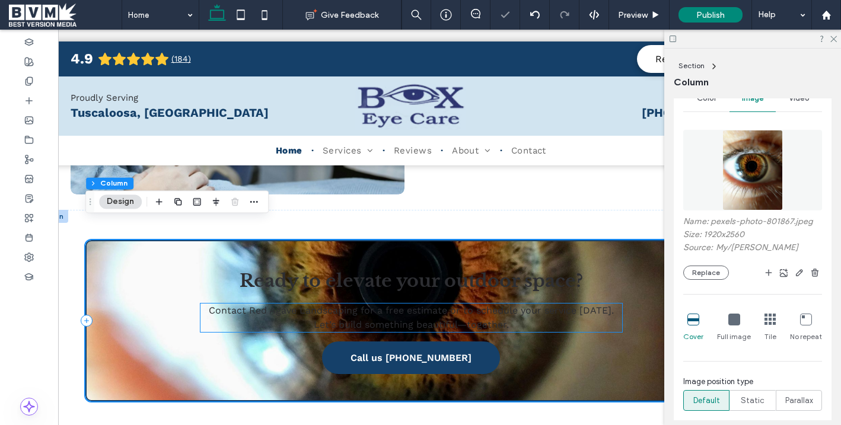
scroll to position [2446, 0]
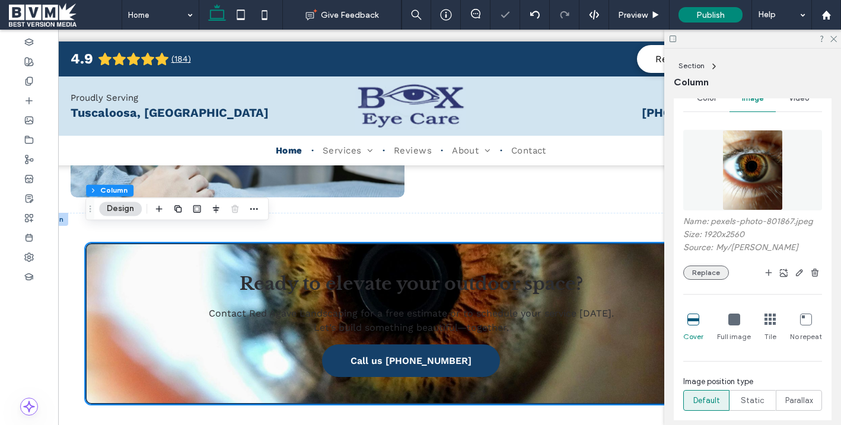
click at [710, 277] on button "Replace" at bounding box center [707, 273] width 46 height 14
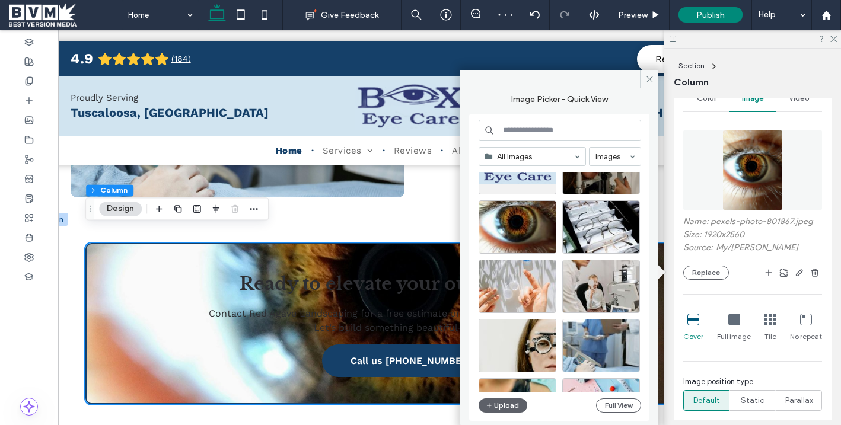
scroll to position [49, 0]
click at [654, 75] on span at bounding box center [649, 79] width 18 height 18
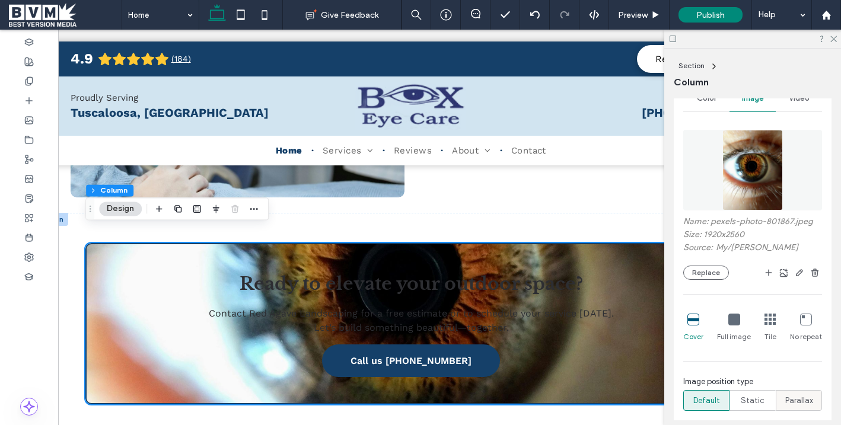
click at [776, 407] on label "Parallax" at bounding box center [799, 400] width 46 height 21
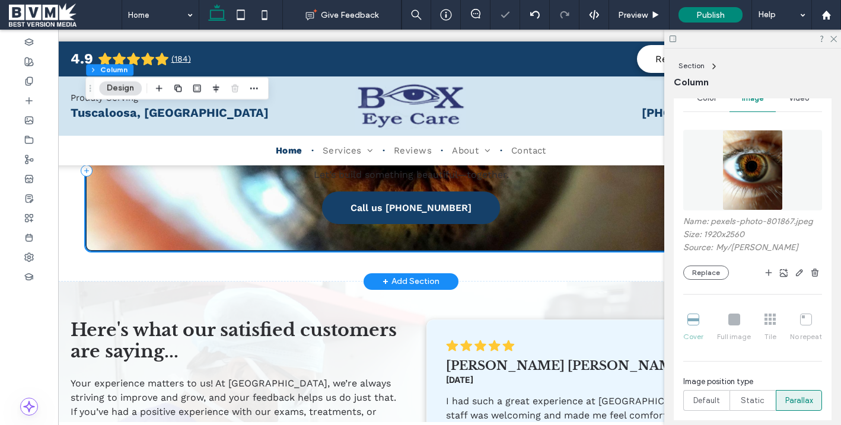
scroll to position [2605, 0]
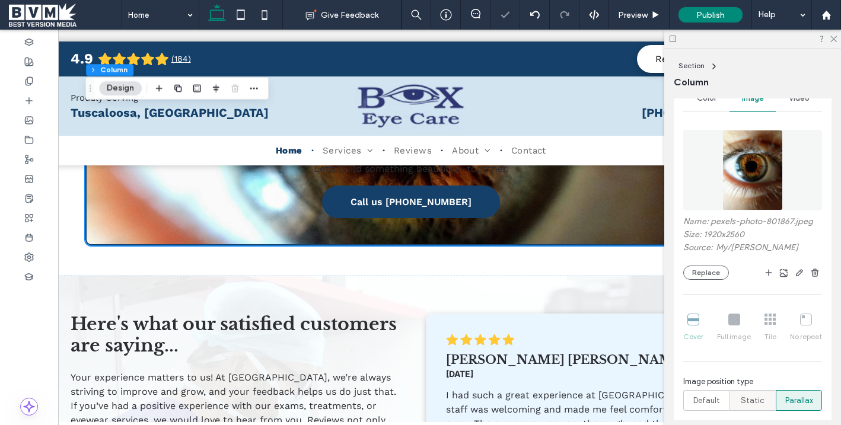
click at [738, 390] on label "Static" at bounding box center [753, 400] width 46 height 21
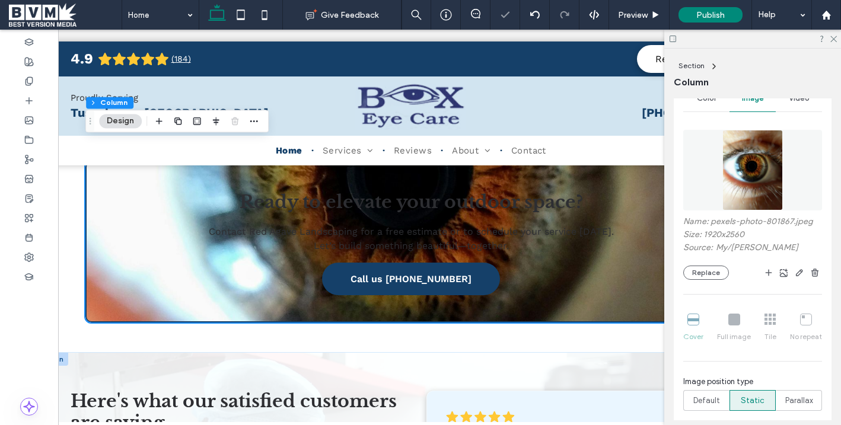
scroll to position [2535, 0]
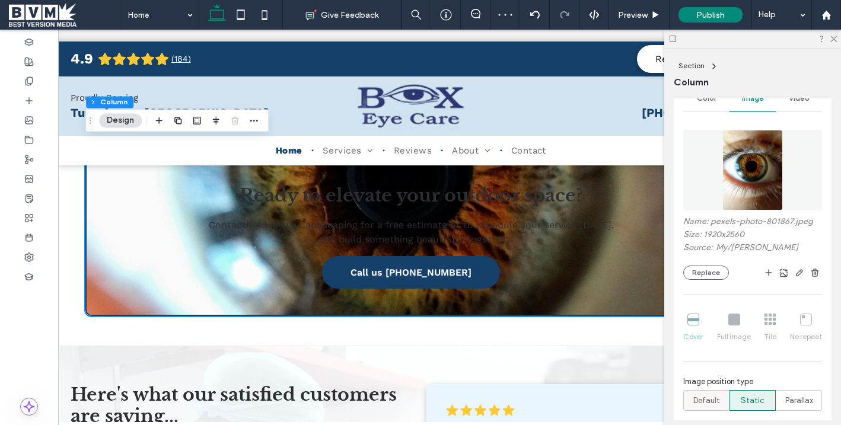
click at [703, 401] on span "Default" at bounding box center [707, 401] width 27 height 12
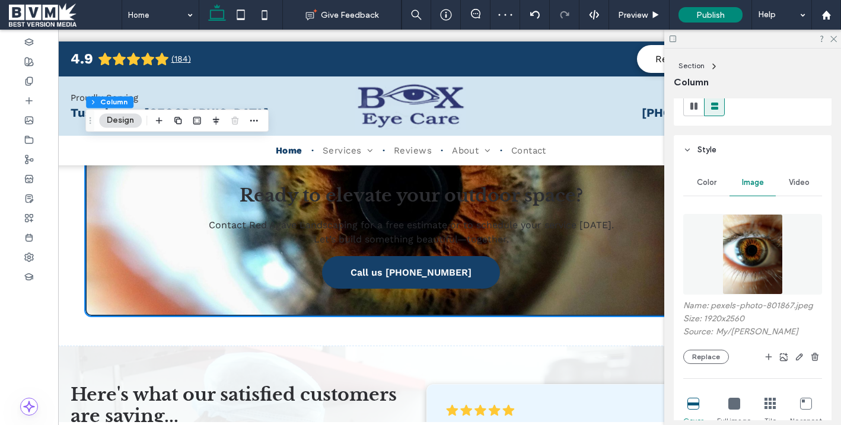
scroll to position [164, 0]
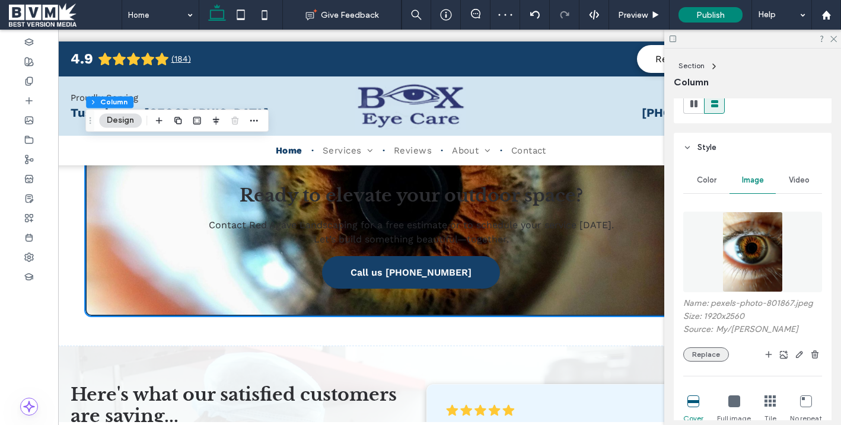
click at [710, 354] on button "Replace" at bounding box center [707, 355] width 46 height 14
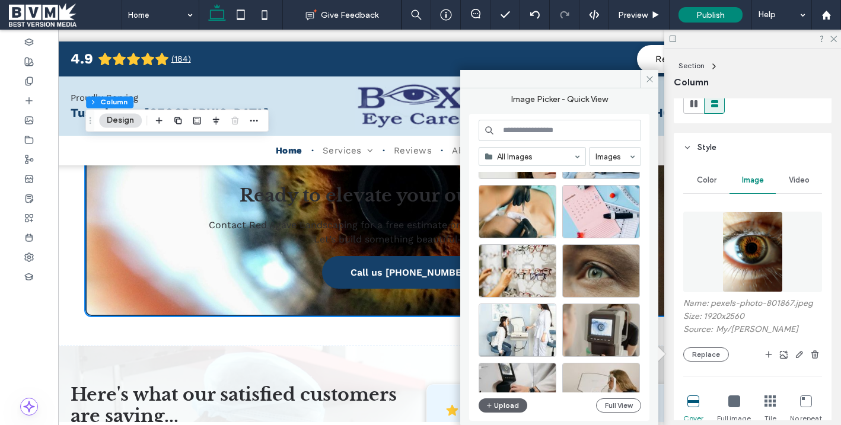
scroll to position [145, 0]
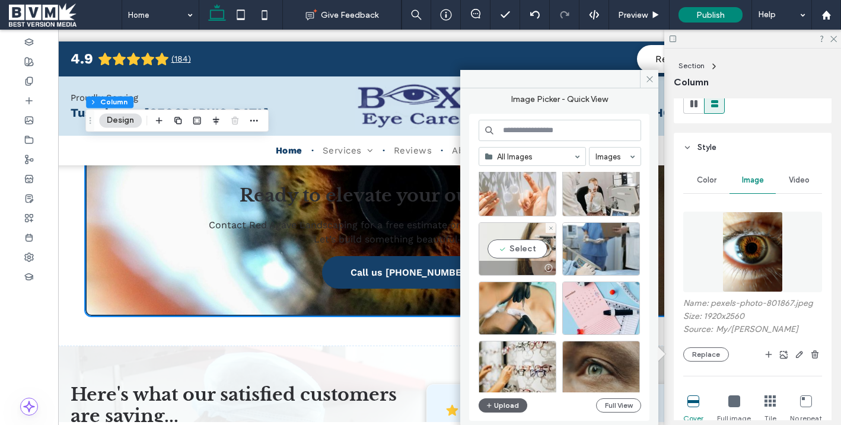
click at [525, 238] on div "Select" at bounding box center [518, 249] width 78 height 53
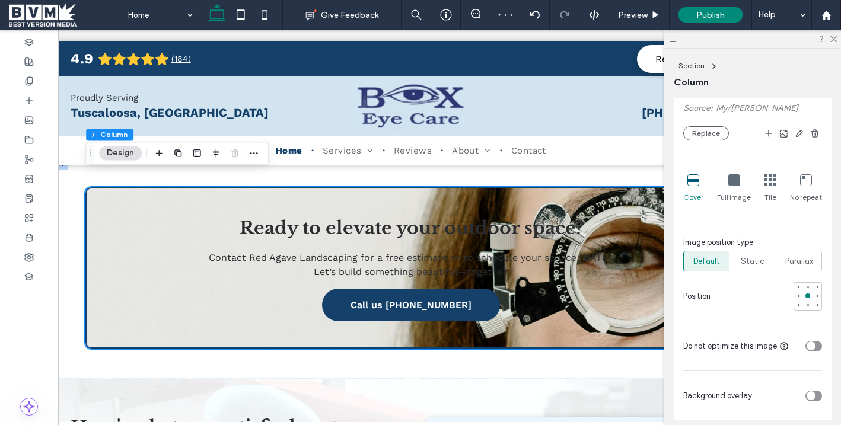
scroll to position [386, 0]
click at [776, 265] on span "Parallax" at bounding box center [800, 261] width 28 height 12
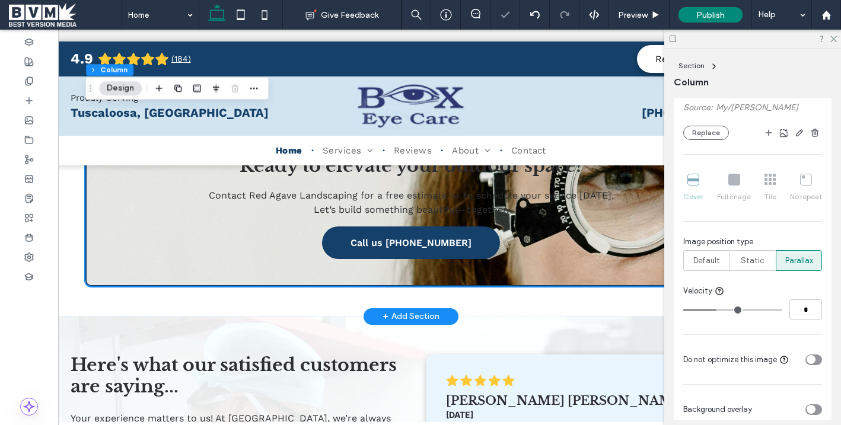
scroll to position [2561, 0]
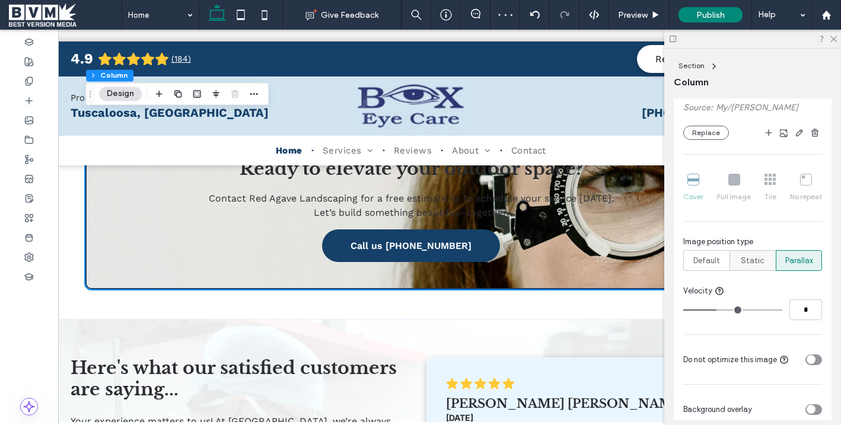
click at [746, 260] on span "Static" at bounding box center [753, 261] width 24 height 12
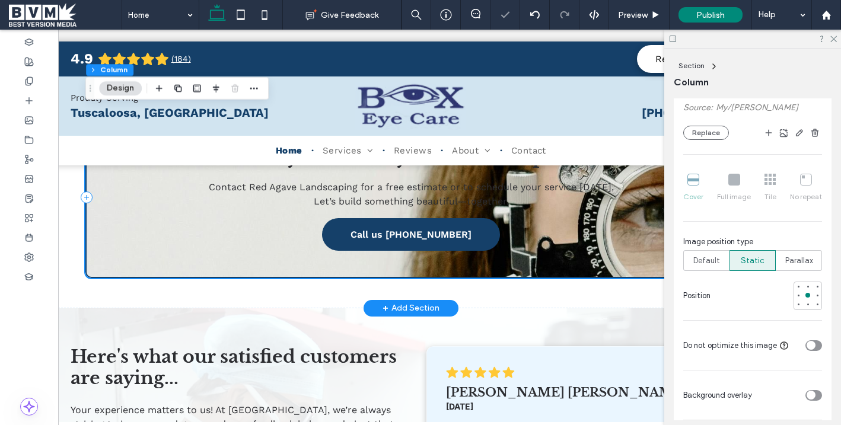
scroll to position [2574, 0]
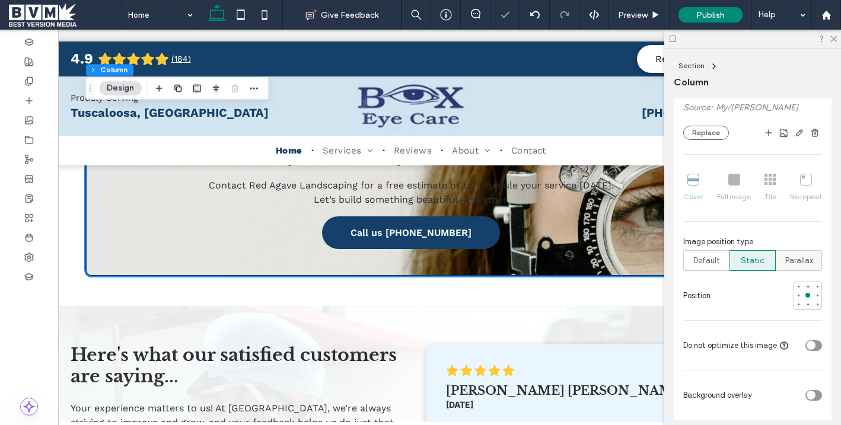
click at [776, 257] on span "Parallax" at bounding box center [800, 261] width 28 height 12
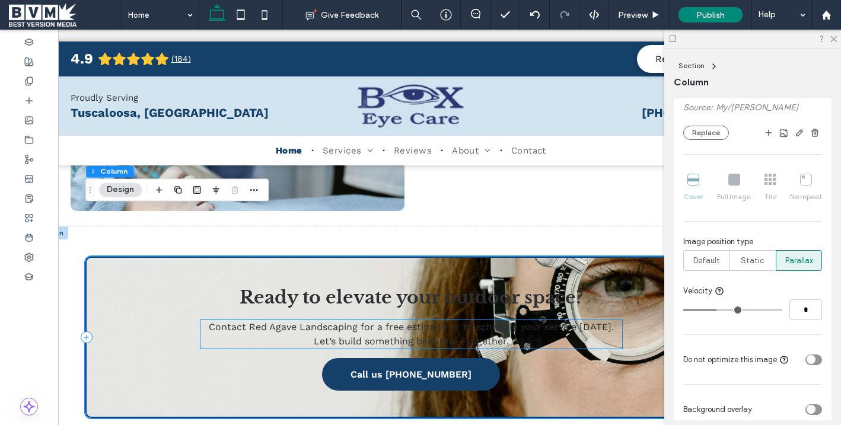
scroll to position [2416, 0]
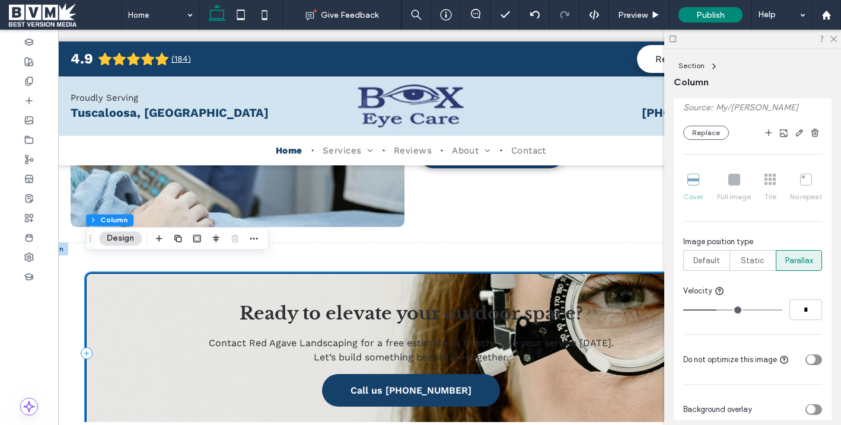
click at [152, 275] on div "Ready to elevate your outdoor space? Contact Red Agave Landscaping for a free e…" at bounding box center [411, 353] width 652 height 161
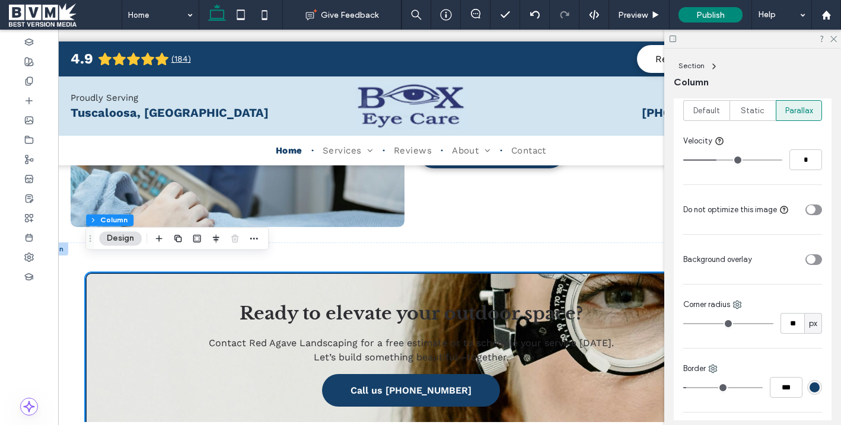
scroll to position [555, 0]
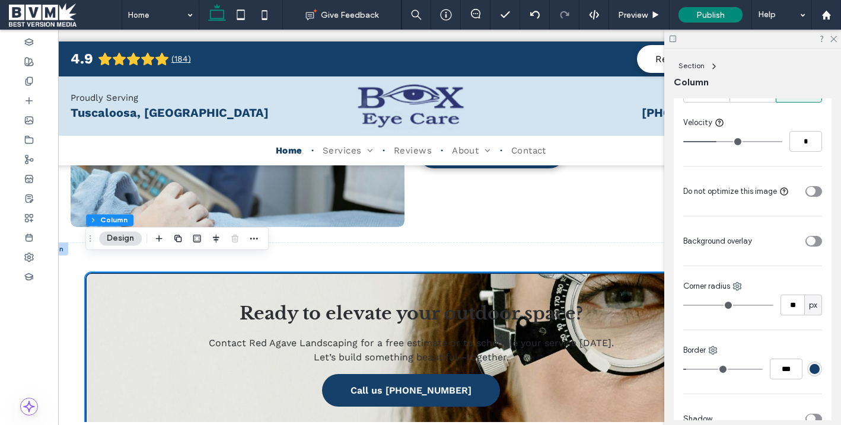
click at [776, 245] on div "toggle" at bounding box center [811, 241] width 9 height 9
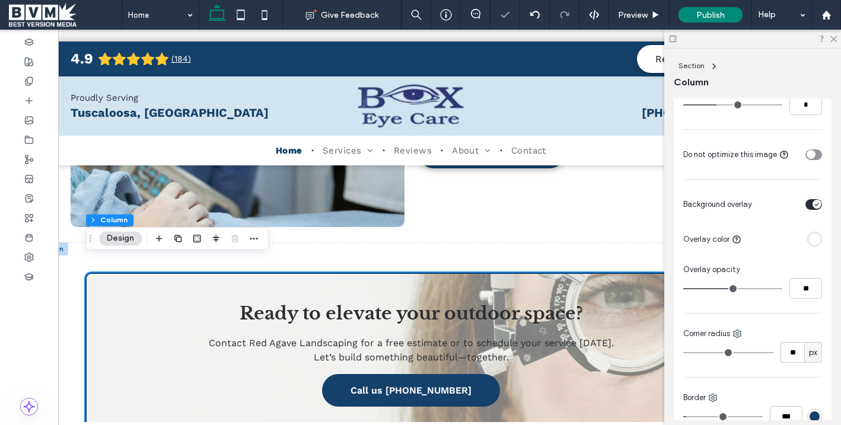
scroll to position [615, 0]
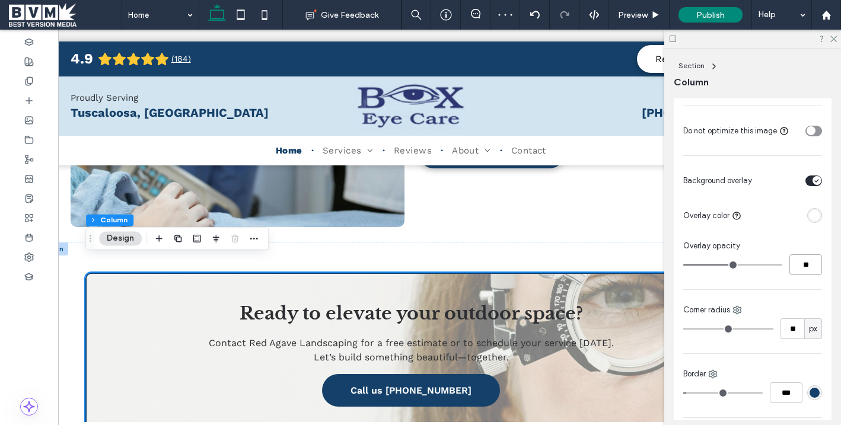
click at [776, 271] on input "**" at bounding box center [806, 265] width 33 height 21
type input "**"
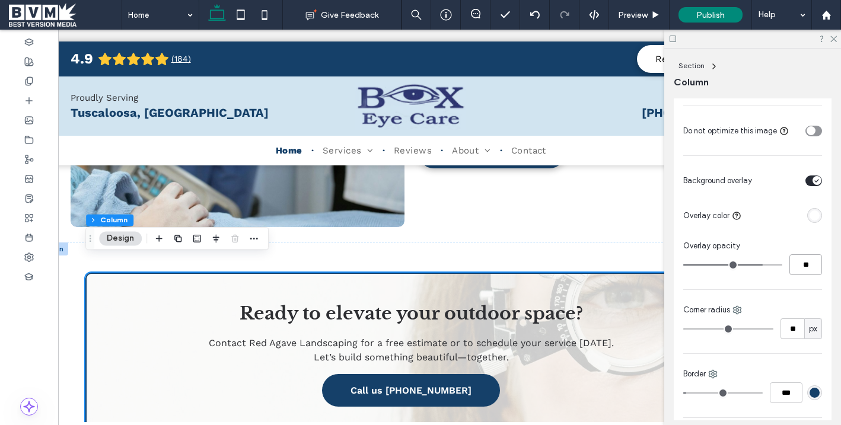
click at [776, 271] on input "**" at bounding box center [806, 265] width 33 height 21
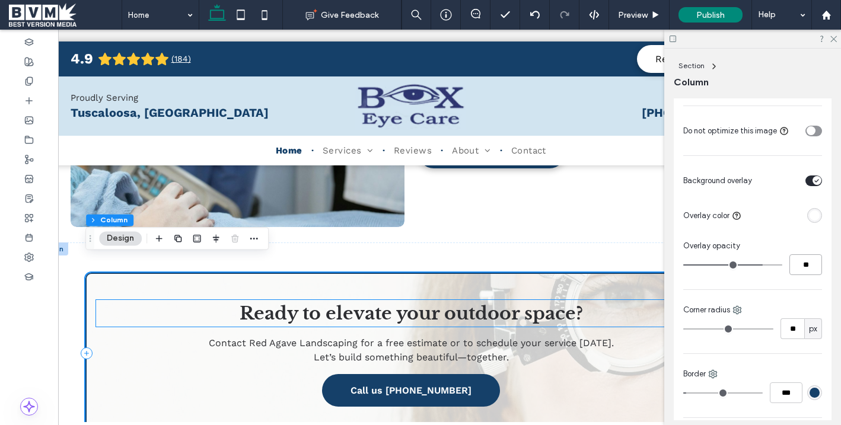
click at [344, 303] on span "Ready to elevate your outdoor space?" at bounding box center [412, 314] width 344 height 22
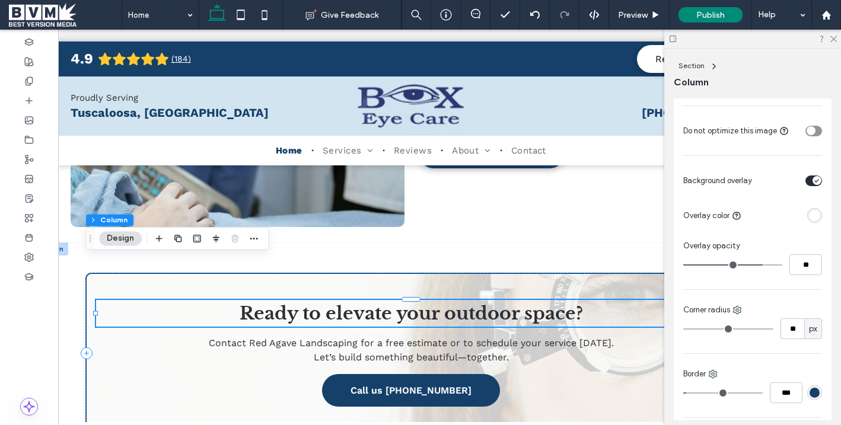
click at [344, 300] on div "Ready to elevate your outdoor space?" at bounding box center [411, 313] width 630 height 27
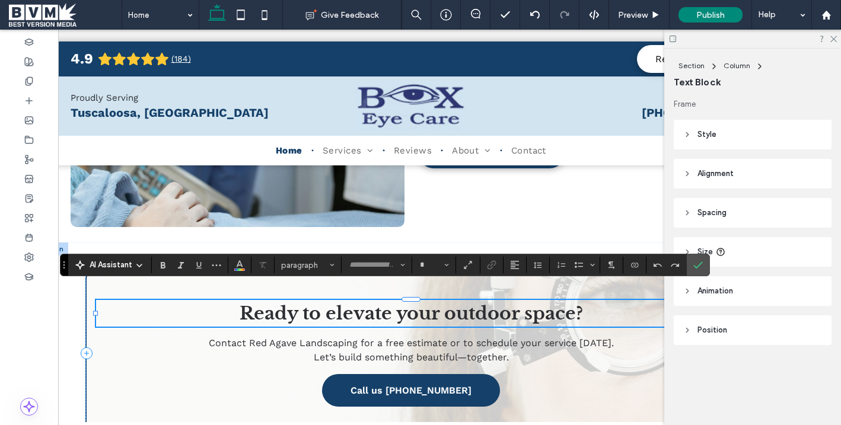
type input "**********"
type input "**"
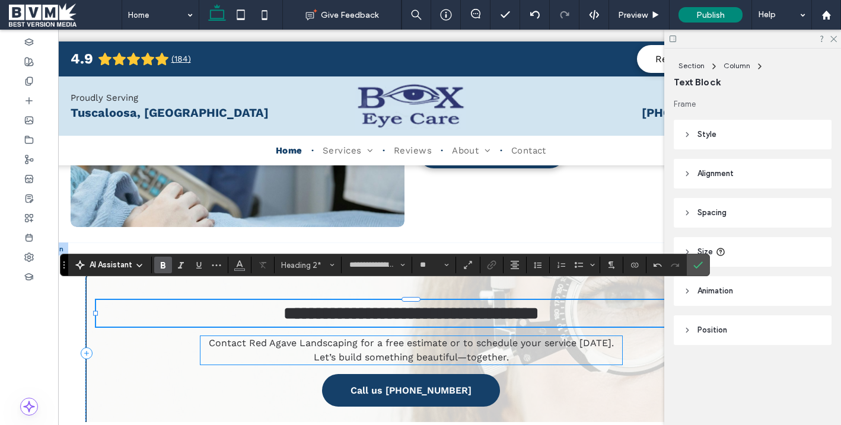
click at [508, 338] on span "Contact Red Agave Landscaping for a free estimate or to schedule your service t…" at bounding box center [411, 351] width 405 height 26
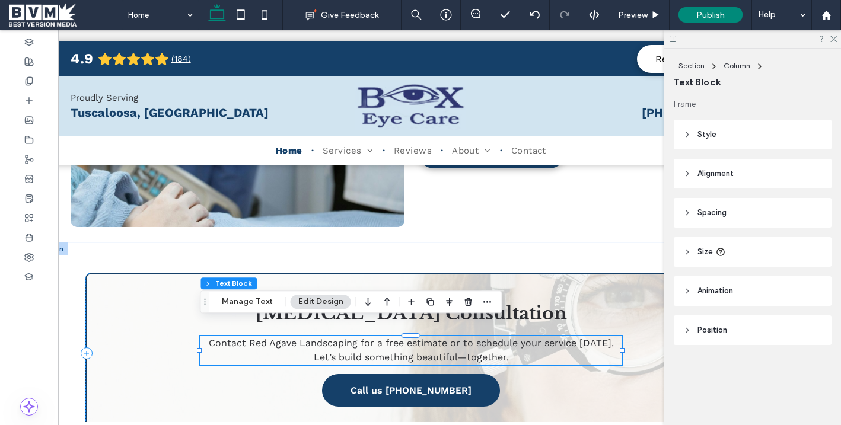
click at [338, 336] on p "Contact Red Agave Landscaping for a free estimate or to schedule your service t…" at bounding box center [412, 350] width 422 height 28
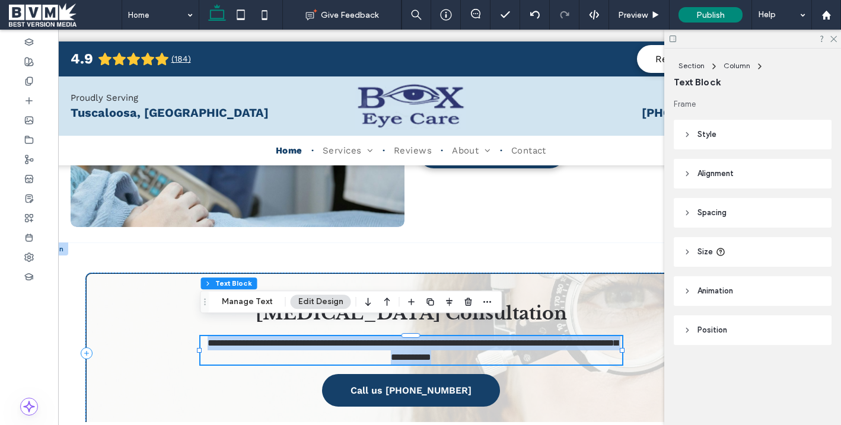
click at [338, 336] on p "**********" at bounding box center [412, 350] width 422 height 28
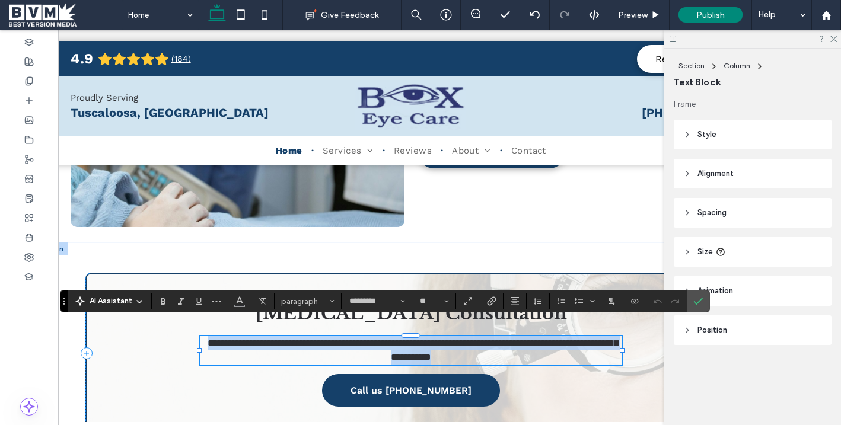
click at [338, 336] on p "**********" at bounding box center [412, 350] width 422 height 28
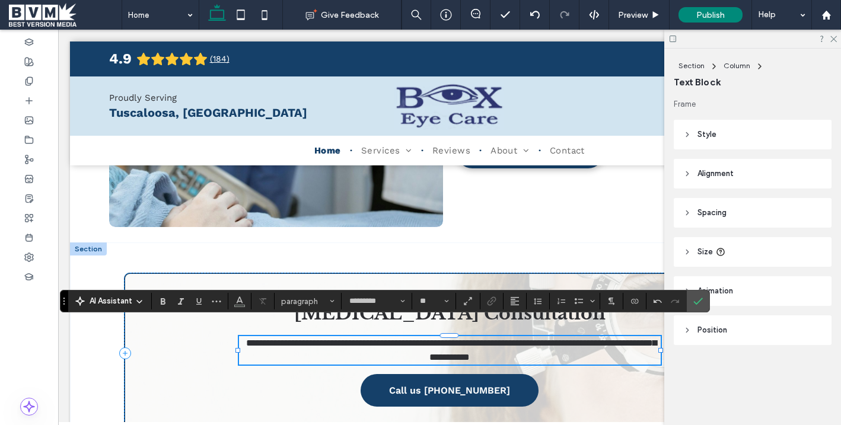
scroll to position [0, 0]
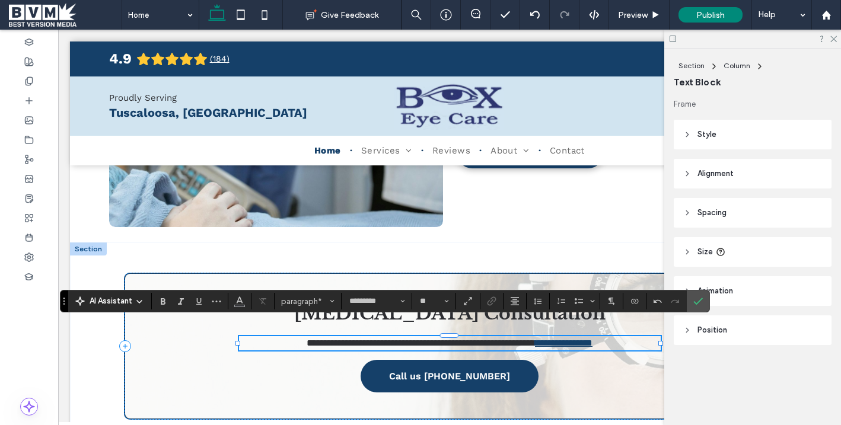
click at [259, 336] on p "**********" at bounding box center [450, 343] width 422 height 14
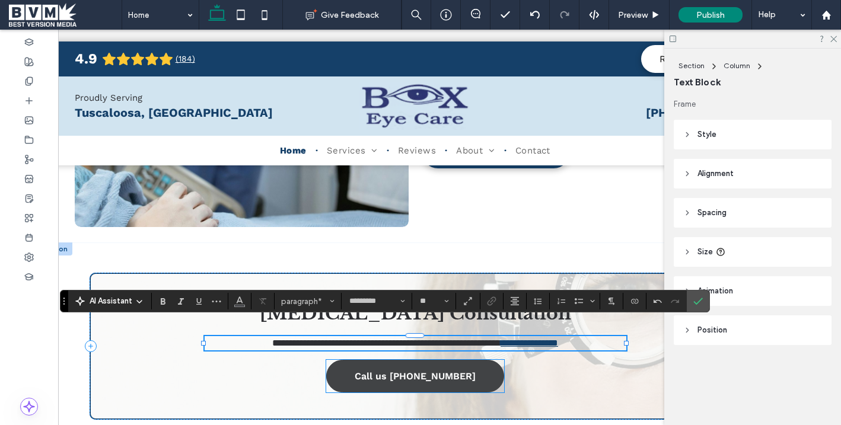
click at [386, 369] on link "Call us 630-320-6940" at bounding box center [415, 376] width 178 height 33
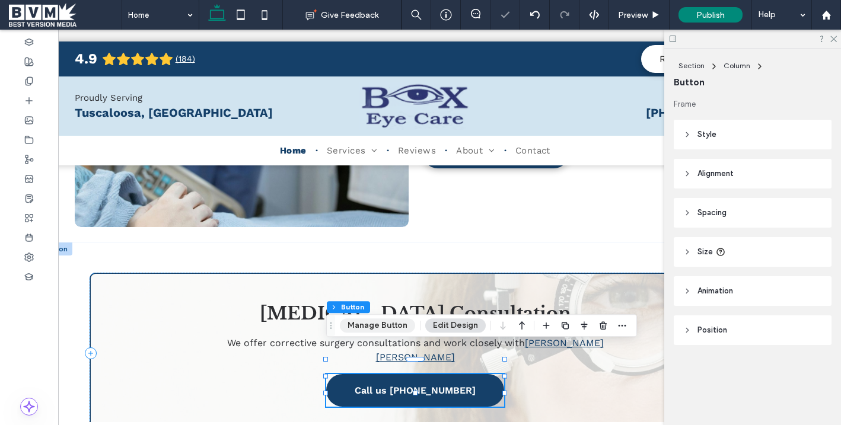
click at [353, 326] on button "Manage Button" at bounding box center [377, 326] width 75 height 14
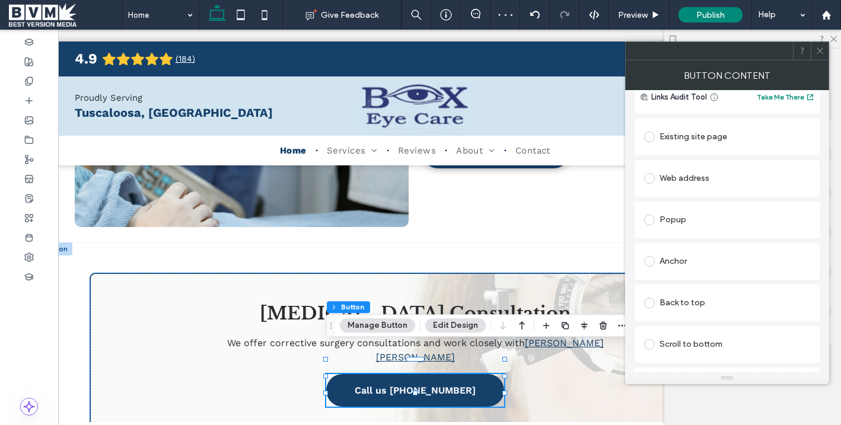
scroll to position [101, 0]
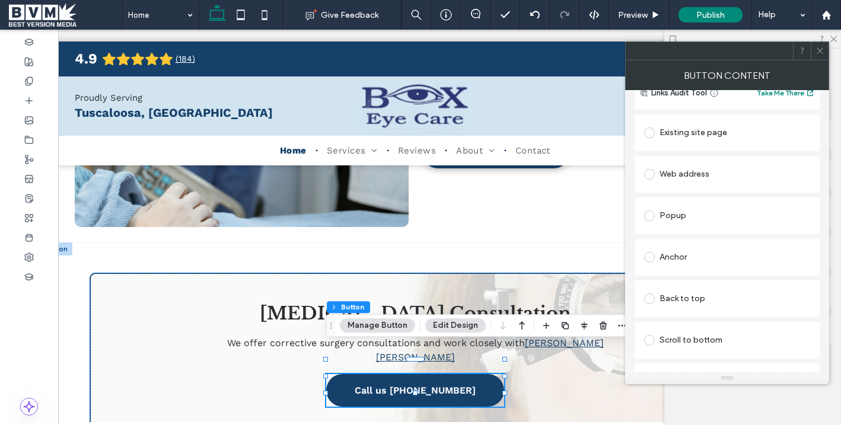
click at [666, 141] on div "Existing site page" at bounding box center [727, 132] width 166 height 19
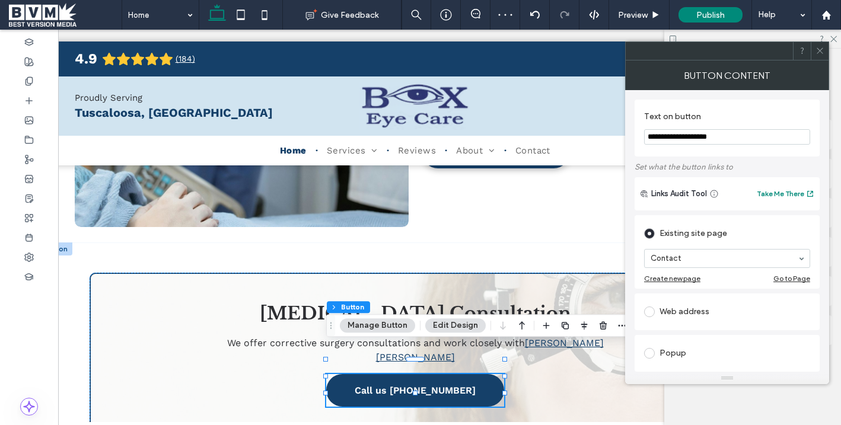
click at [696, 137] on input "**********" at bounding box center [727, 136] width 166 height 15
click at [700, 138] on input "**********" at bounding box center [727, 136] width 166 height 15
click at [733, 136] on input "**********" at bounding box center [727, 136] width 166 height 15
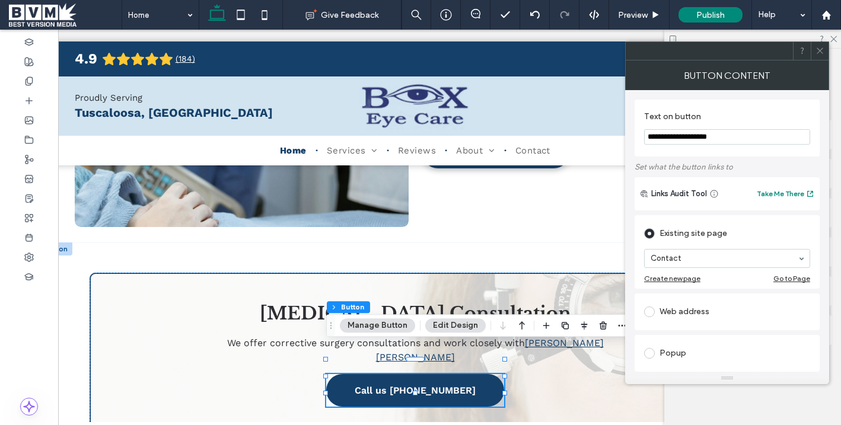
click at [733, 136] on input "**********" at bounding box center [727, 136] width 166 height 15
type input "*"
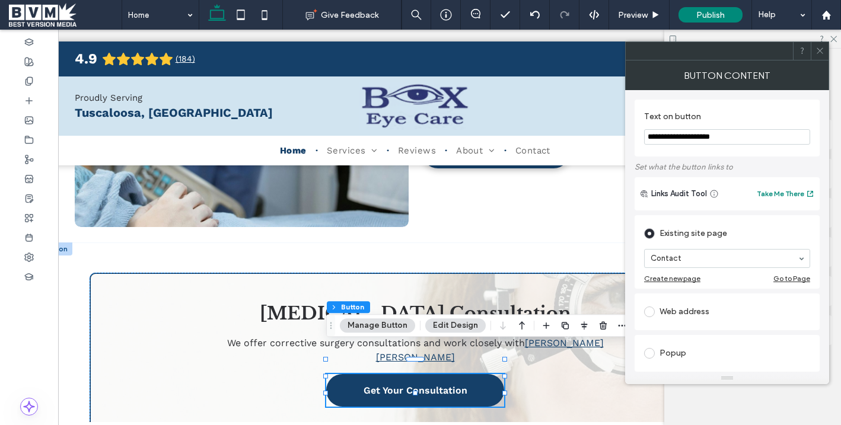
type input "**********"
click at [776, 51] on icon at bounding box center [820, 50] width 9 height 9
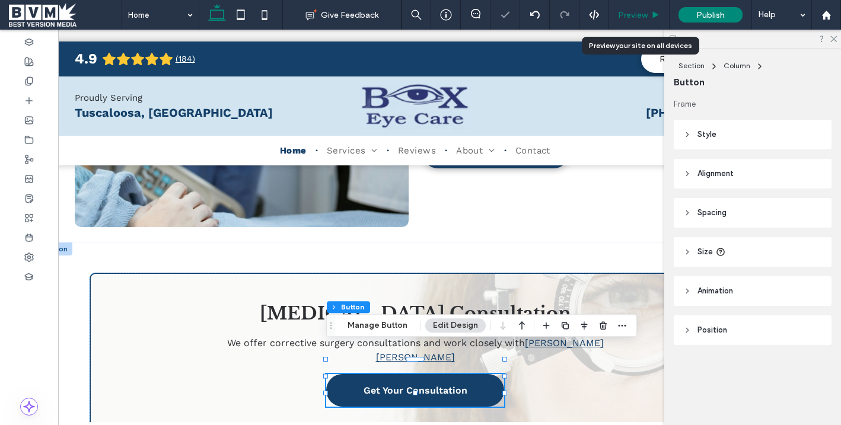
click at [640, 17] on span "Preview" at bounding box center [633, 15] width 30 height 10
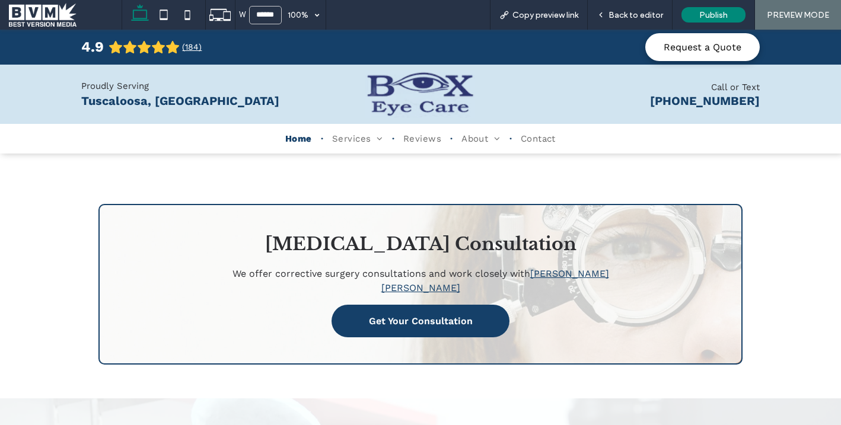
scroll to position [2484, 0]
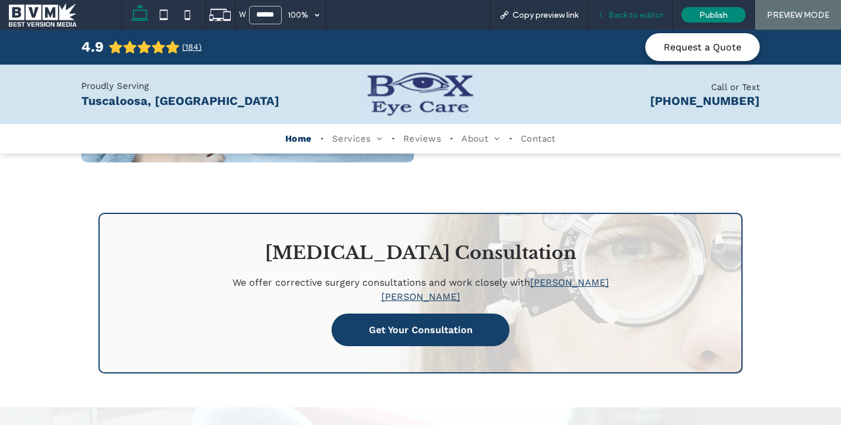
click at [618, 14] on span "Back to editor" at bounding box center [636, 15] width 55 height 10
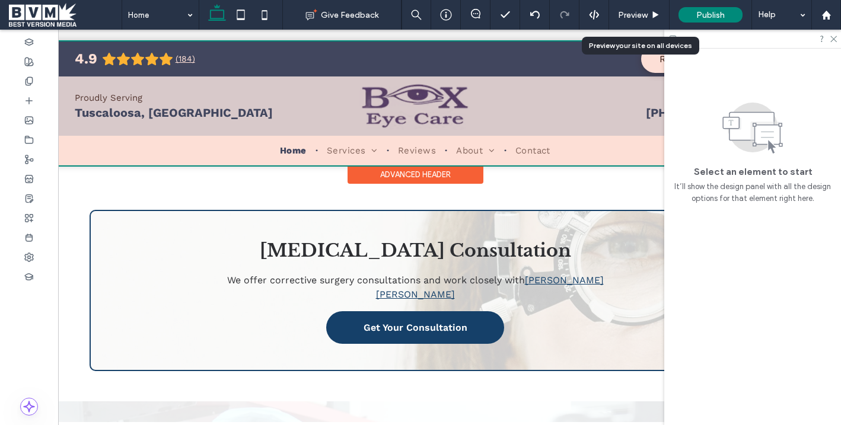
scroll to position [2481, 0]
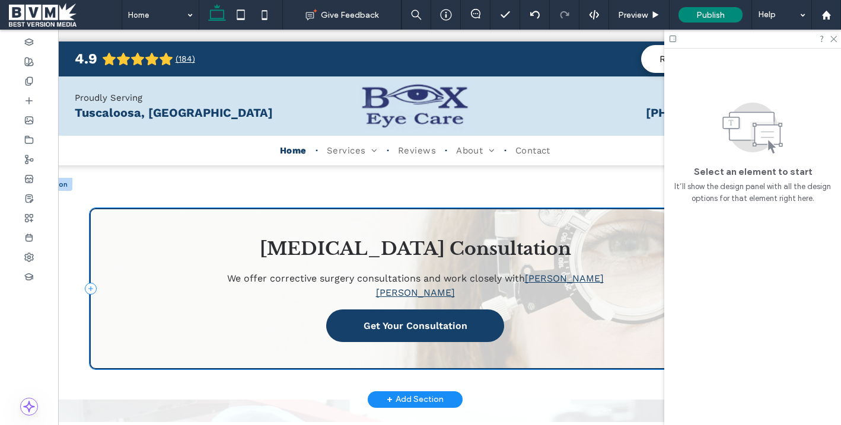
click at [147, 209] on div "Laser Vision Correction Consultation We offer corrective surgery consultations …" at bounding box center [416, 288] width 652 height 161
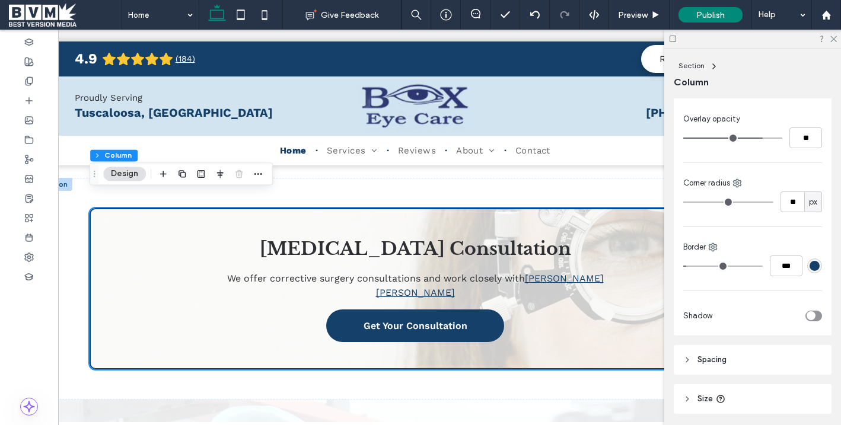
scroll to position [390, 0]
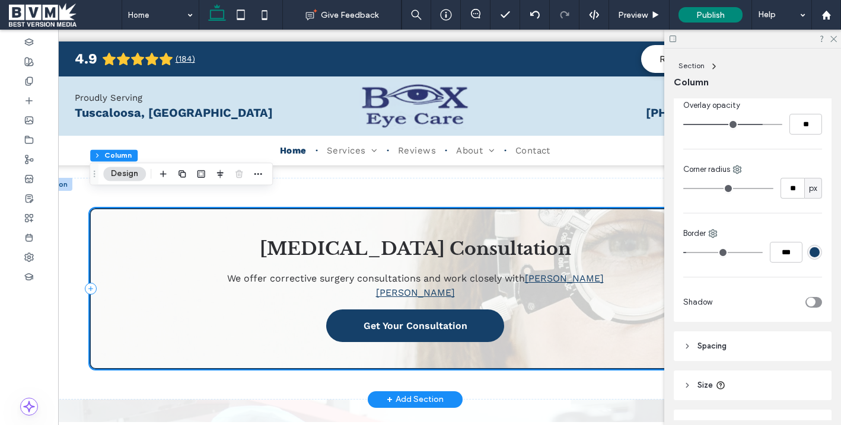
click at [604, 309] on div "Laser Vision Correction Consultation We offer corrective surgery consultations …" at bounding box center [416, 288] width 652 height 161
click at [706, 344] on span "Spacing" at bounding box center [712, 347] width 29 height 12
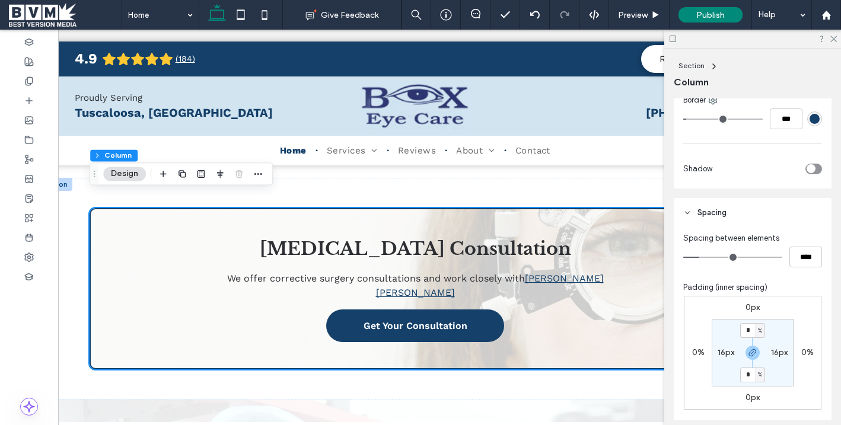
scroll to position [526, 0]
click at [776, 262] on input "****" at bounding box center [806, 254] width 33 height 21
type input "**"
type input "****"
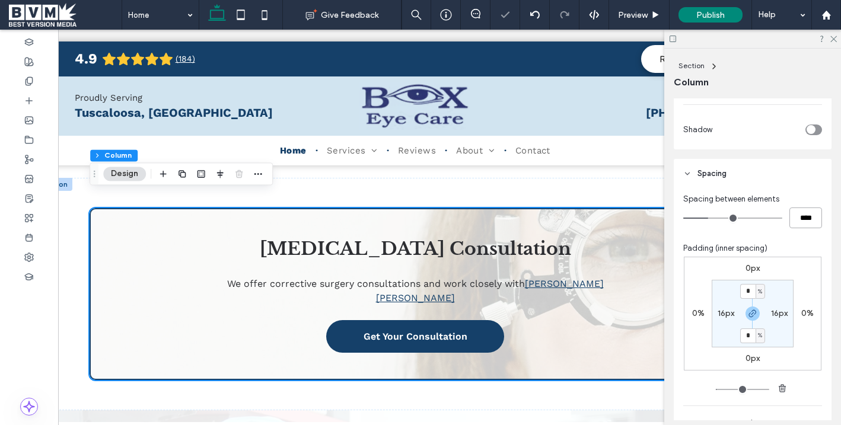
scroll to position [585, 0]
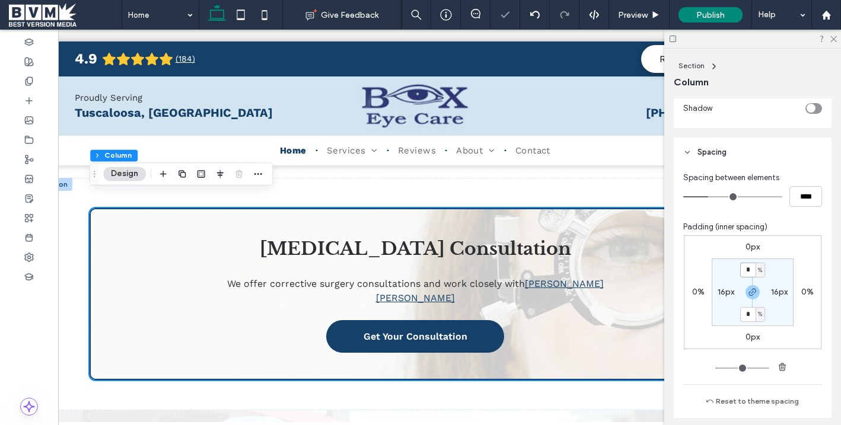
click at [746, 275] on input "*" at bounding box center [748, 270] width 15 height 15
type input "*"
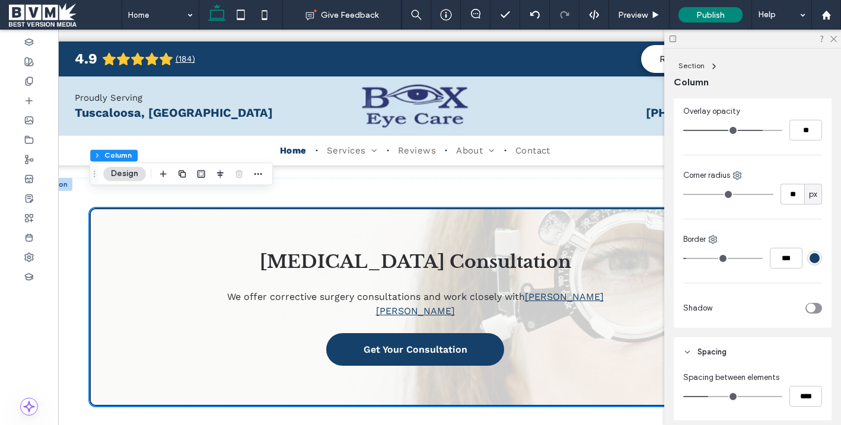
scroll to position [384, 0]
click at [776, 254] on input "***" at bounding box center [786, 259] width 33 height 21
type input "*"
type input "***"
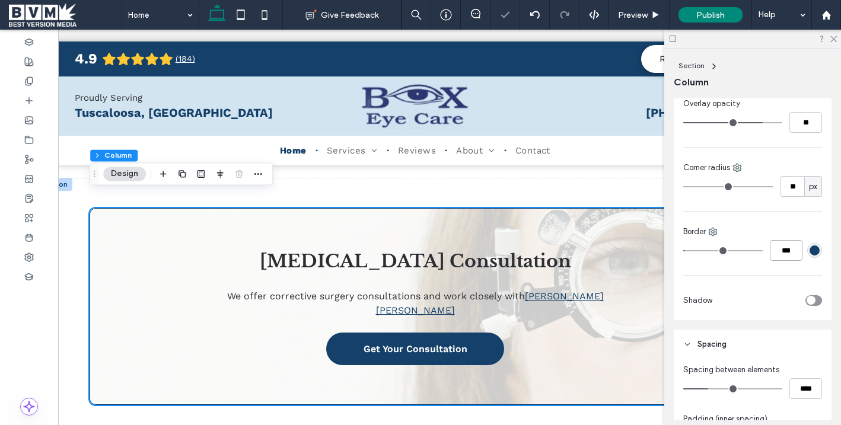
scroll to position [393, 0]
click at [776, 300] on icon "toggle" at bounding box center [811, 300] width 5 height 4
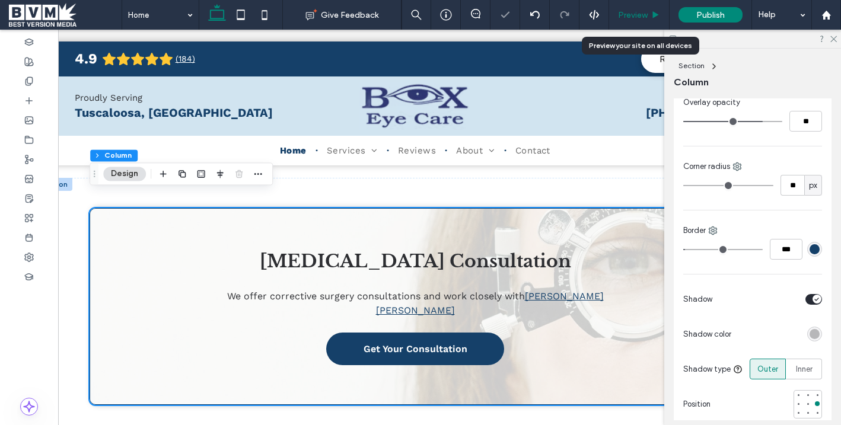
click at [640, 2] on div "Preview" at bounding box center [639, 15] width 61 height 30
click at [639, 11] on span "Preview" at bounding box center [633, 15] width 30 height 10
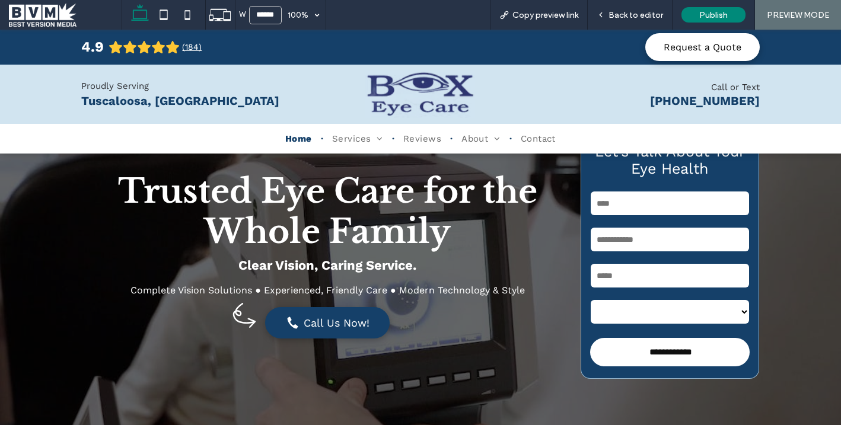
scroll to position [71, 0]
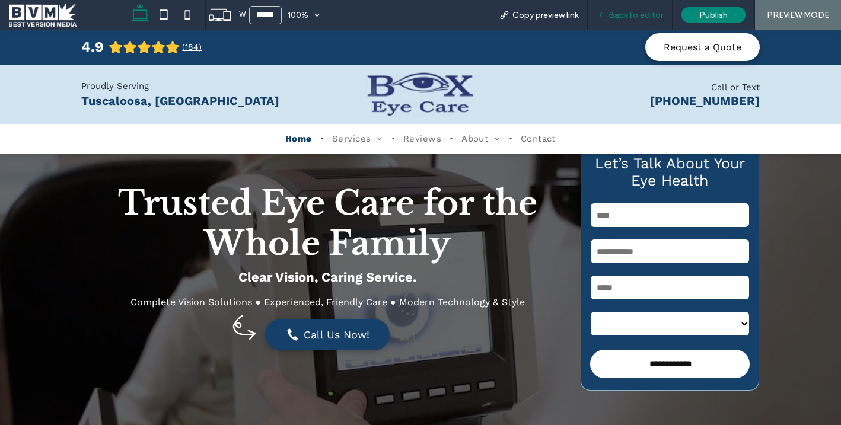
click at [611, 14] on div "Back to editor" at bounding box center [630, 15] width 84 height 10
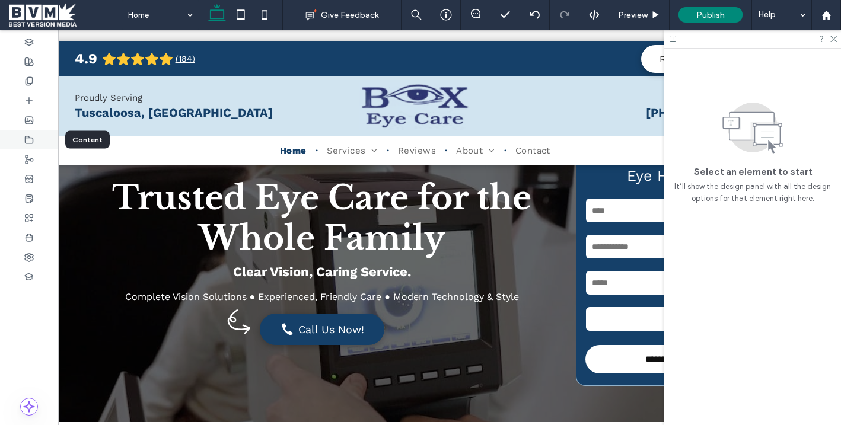
click at [29, 147] on div at bounding box center [29, 140] width 58 height 20
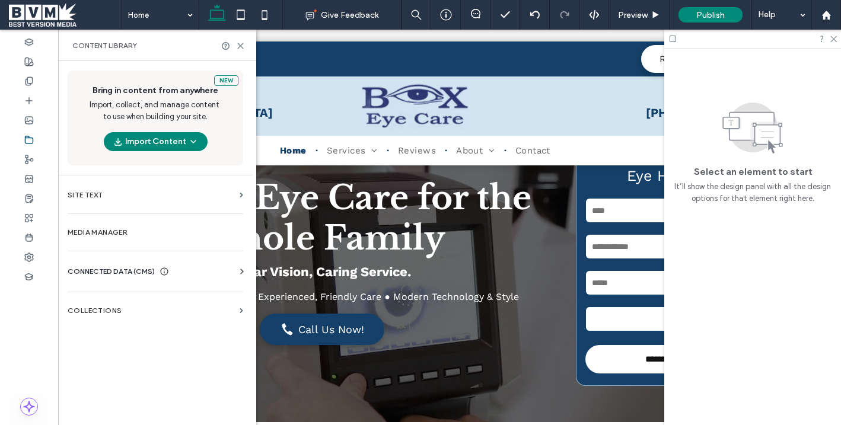
click at [107, 271] on span "CONNECTED DATA (CMS)" at bounding box center [111, 272] width 87 height 12
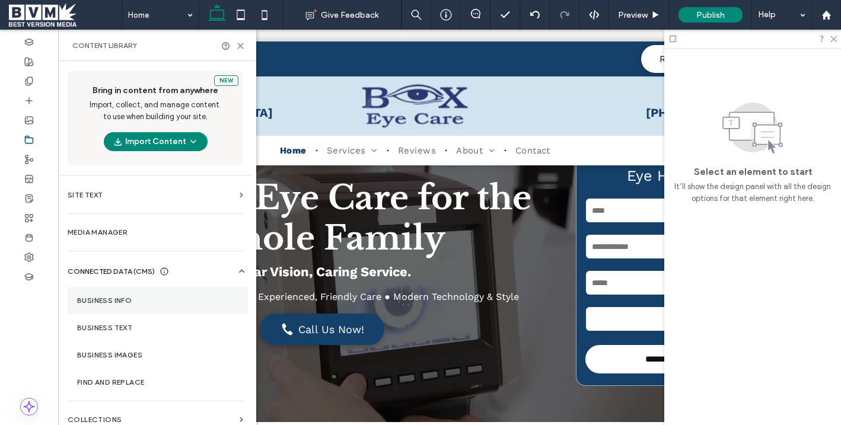
click at [108, 307] on section "Business Info" at bounding box center [158, 300] width 180 height 27
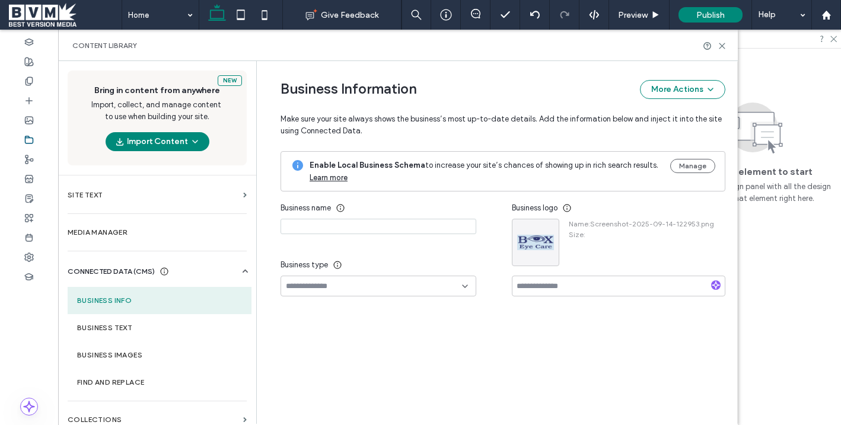
type input "**********"
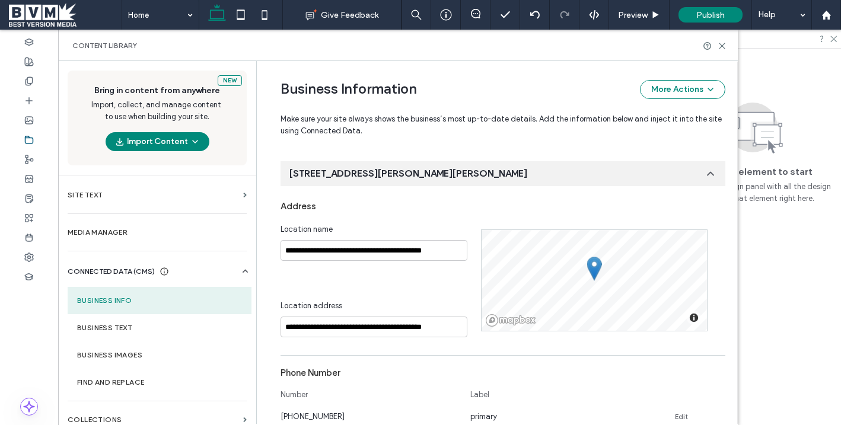
scroll to position [274, 0]
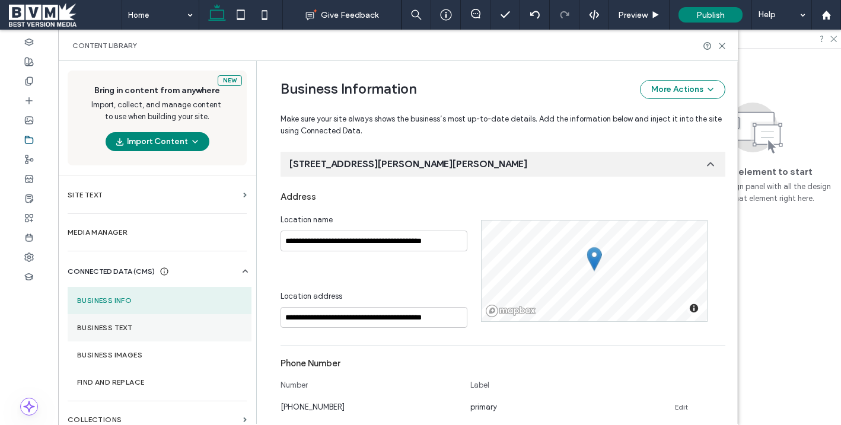
click at [141, 335] on section "Business Text" at bounding box center [160, 328] width 184 height 27
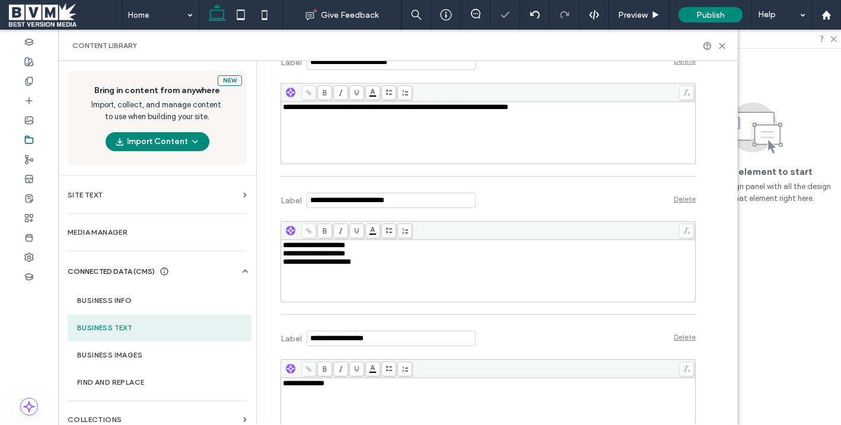
scroll to position [533, 0]
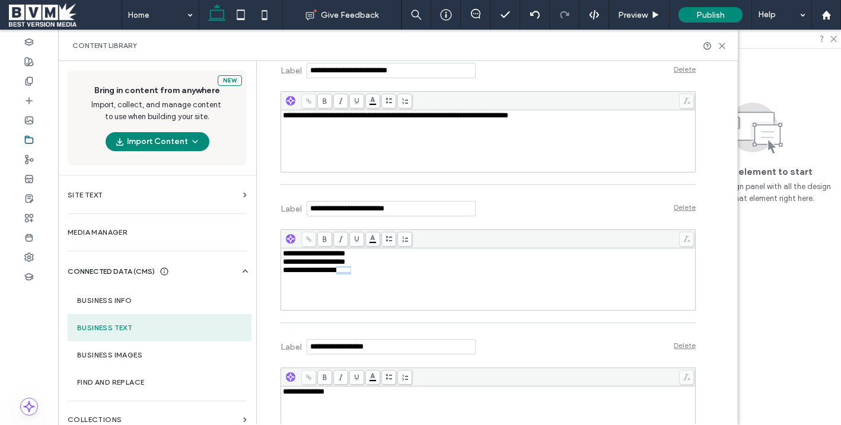
drag, startPoint x: 369, startPoint y: 271, endPoint x: 344, endPoint y: 272, distance: 24.9
click at [344, 271] on div "**********" at bounding box center [488, 270] width 411 height 8
click at [344, 272] on span "**********" at bounding box center [317, 270] width 68 height 8
drag, startPoint x: 361, startPoint y: 268, endPoint x: 252, endPoint y: 268, distance: 109.8
click at [252, 268] on div "**********" at bounding box center [398, 242] width 680 height 363
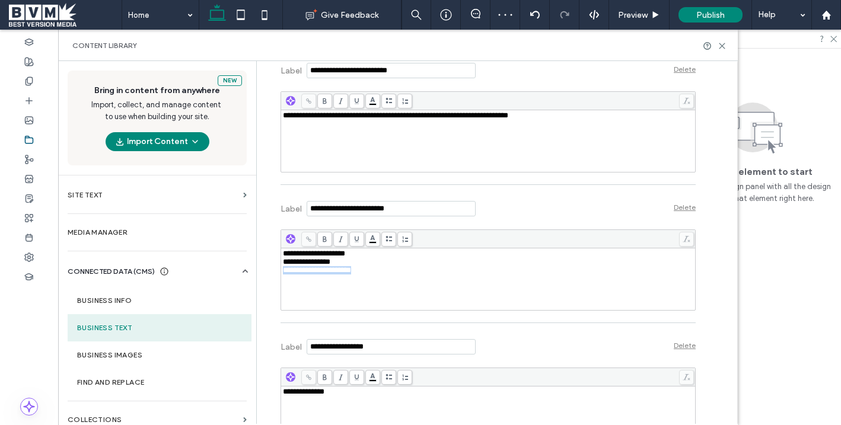
drag, startPoint x: 372, startPoint y: 278, endPoint x: 268, endPoint y: 278, distance: 103.9
click at [268, 278] on div "**********" at bounding box center [479, 13] width 433 height 970
click at [721, 46] on icon at bounding box center [722, 46] width 9 height 9
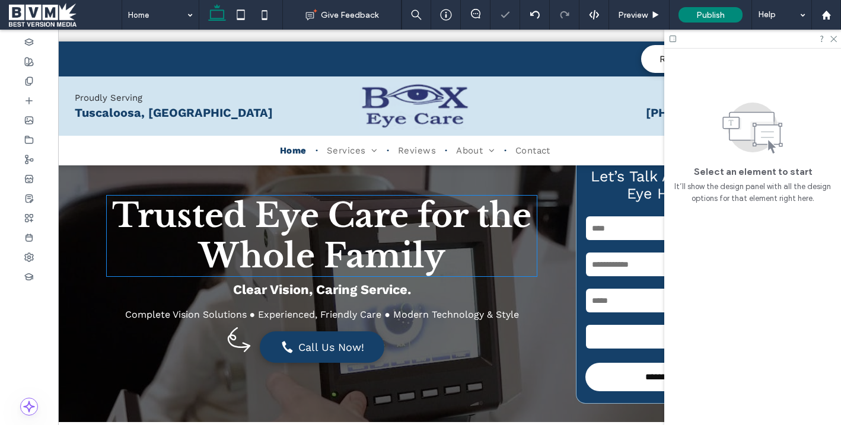
scroll to position [63, 0]
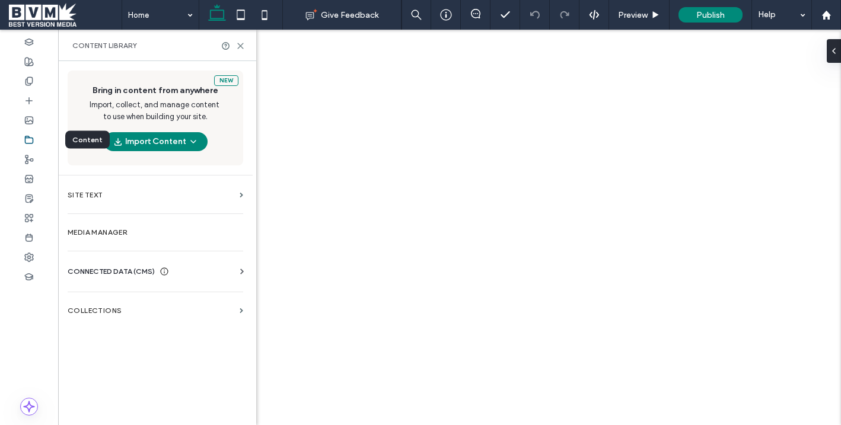
click at [30, 139] on icon at bounding box center [28, 139] width 9 height 9
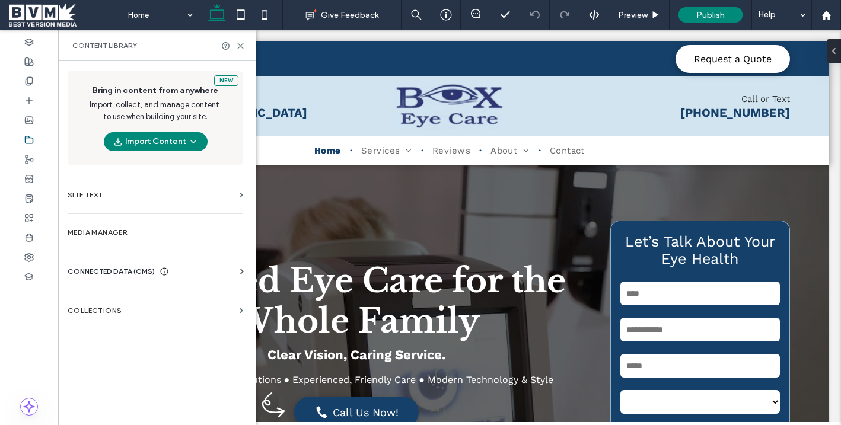
click at [107, 268] on span "CONNECTED DATA (CMS)" at bounding box center [111, 272] width 87 height 12
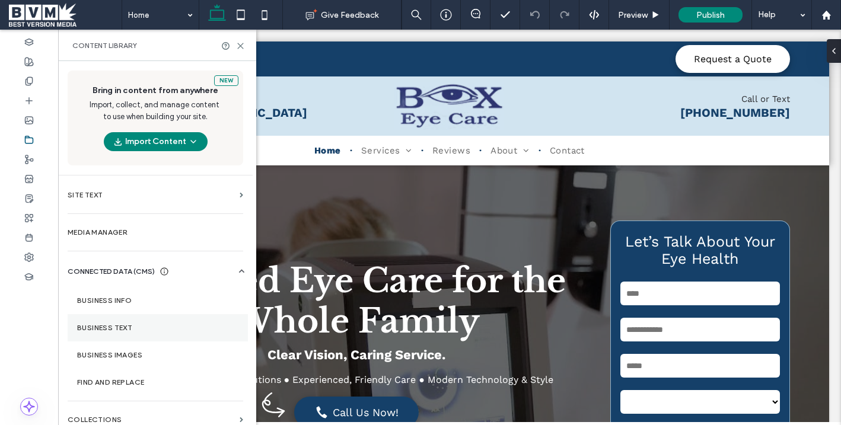
click at [112, 330] on label "Business Text" at bounding box center [157, 328] width 161 height 8
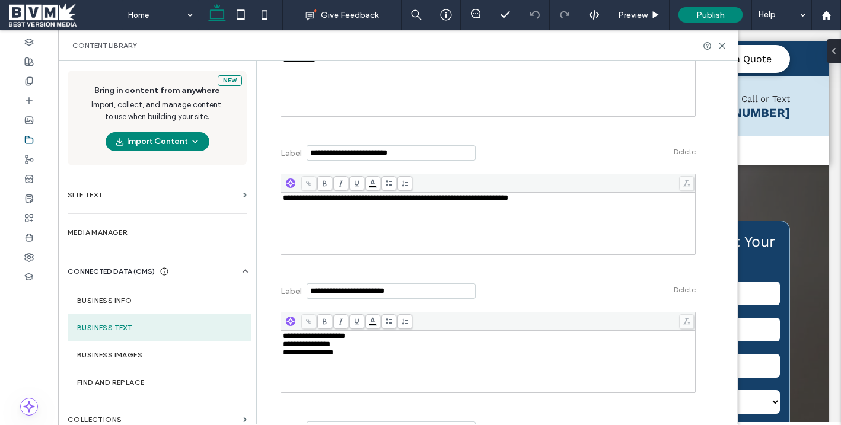
scroll to position [452, 0]
drag, startPoint x: 364, startPoint y: 338, endPoint x: 247, endPoint y: 339, distance: 116.9
click at [247, 339] on div "**********" at bounding box center [398, 242] width 680 height 363
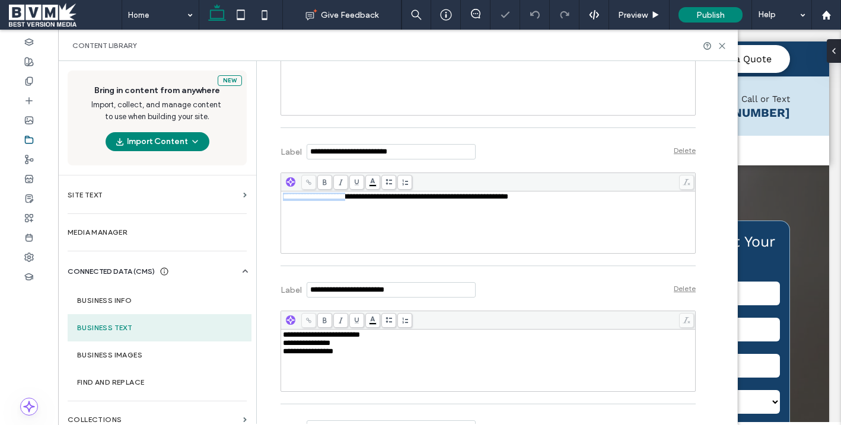
drag, startPoint x: 357, startPoint y: 199, endPoint x: 257, endPoint y: 199, distance: 99.7
click at [257, 199] on div "**********" at bounding box center [496, 242] width 481 height 363
drag, startPoint x: 350, startPoint y: 349, endPoint x: 239, endPoint y: 358, distance: 111.9
click at [239, 357] on div "**********" at bounding box center [398, 242] width 680 height 363
click at [239, 358] on section "Business Images" at bounding box center [160, 355] width 184 height 27
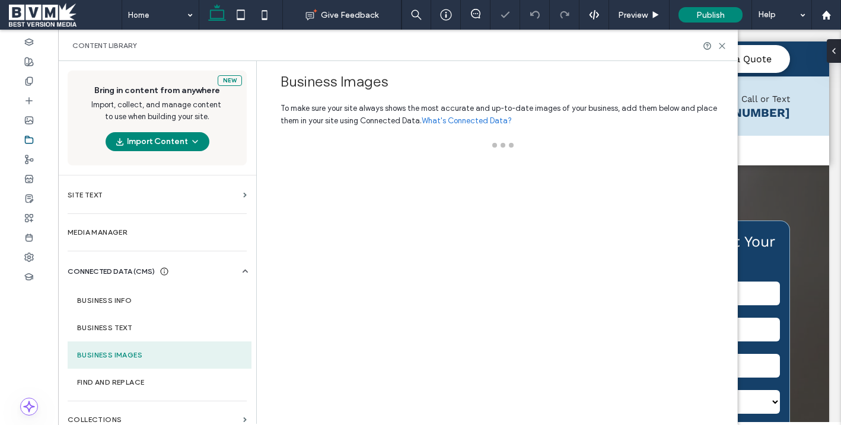
scroll to position [0, 0]
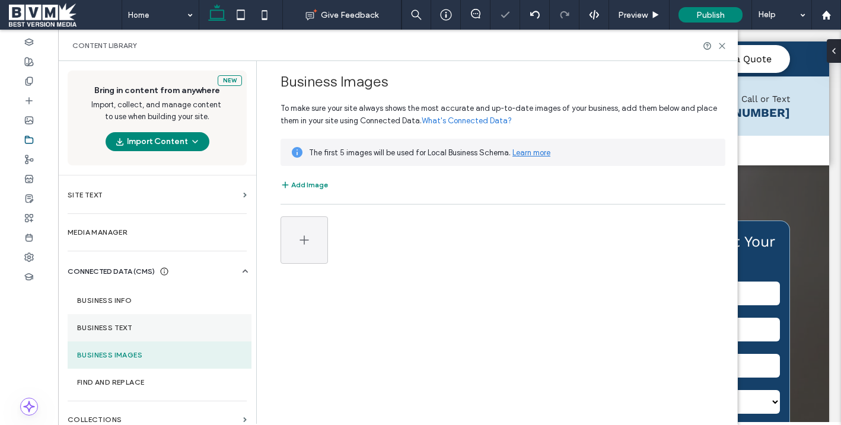
click at [186, 329] on label "Business Text" at bounding box center [159, 328] width 165 height 8
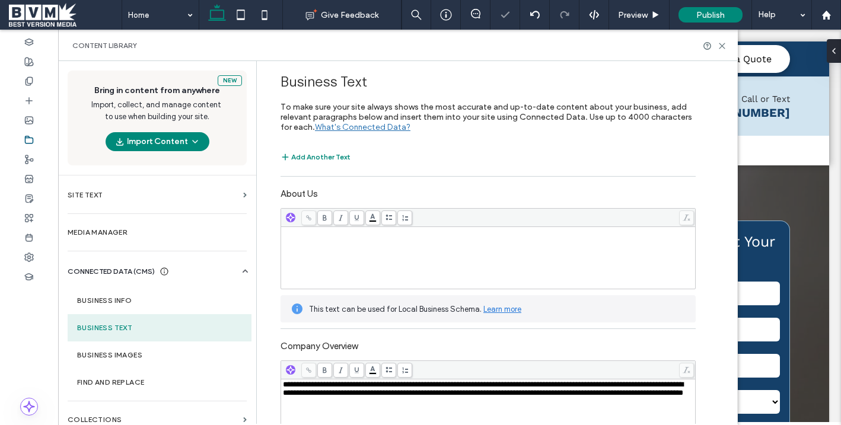
scroll to position [608, 0]
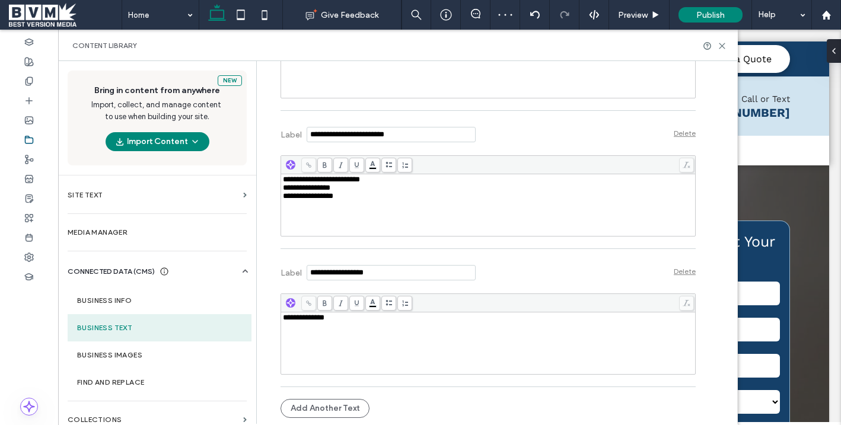
click at [347, 183] on span "**********" at bounding box center [321, 180] width 77 height 8
drag, startPoint x: 347, startPoint y: 189, endPoint x: 261, endPoint y: 193, distance: 86.7
copy span "**********"
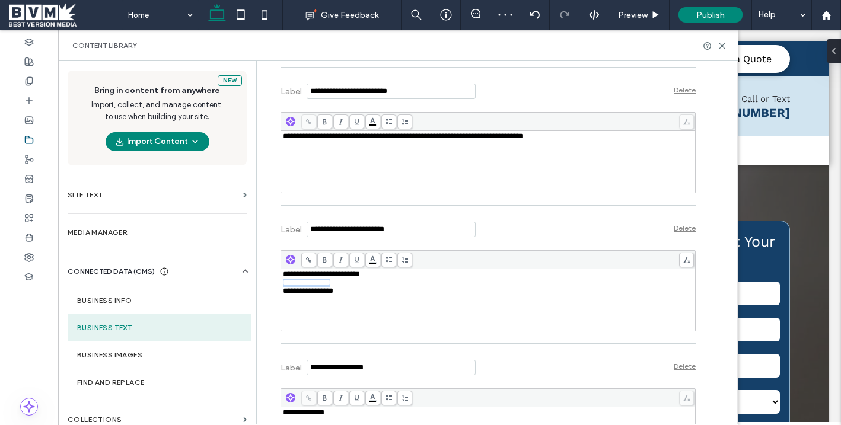
scroll to position [509, 0]
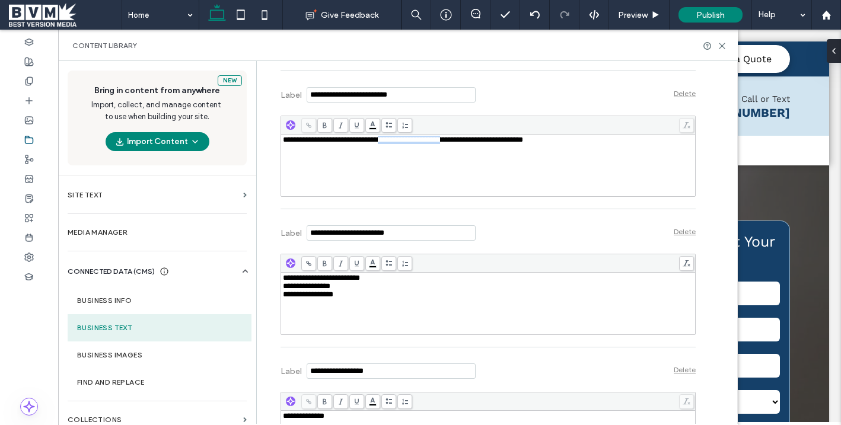
drag, startPoint x: 463, startPoint y: 140, endPoint x: 388, endPoint y: 142, distance: 75.4
click at [388, 142] on span "**********" at bounding box center [403, 140] width 240 height 8
drag, startPoint x: 354, startPoint y: 302, endPoint x: 376, endPoint y: 300, distance: 22.0
click at [376, 299] on div "**********" at bounding box center [488, 295] width 411 height 8
drag, startPoint x: 551, startPoint y: 145, endPoint x: 462, endPoint y: 146, distance: 89.6
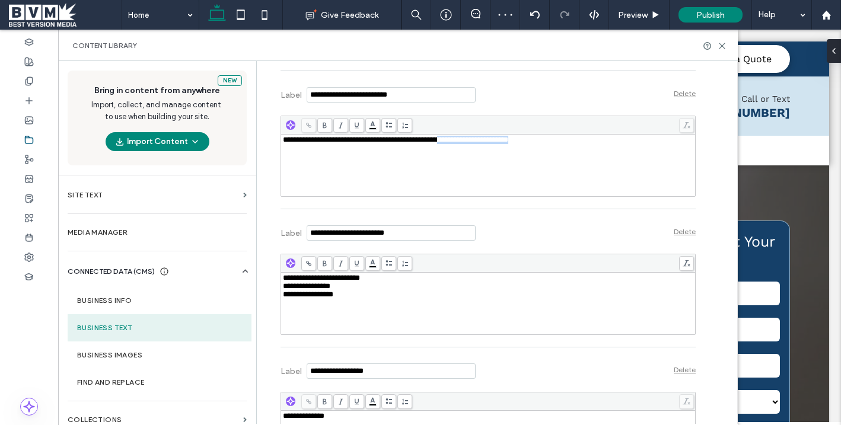
click at [462, 146] on div "**********" at bounding box center [488, 165] width 411 height 59
drag, startPoint x: 558, startPoint y: 139, endPoint x: 464, endPoint y: 145, distance: 94.0
click at [464, 144] on div "**********" at bounding box center [488, 140] width 411 height 8
click at [283, 151] on span "**********" at bounding box center [308, 148] width 50 height 8
click at [723, 45] on use at bounding box center [722, 45] width 5 height 5
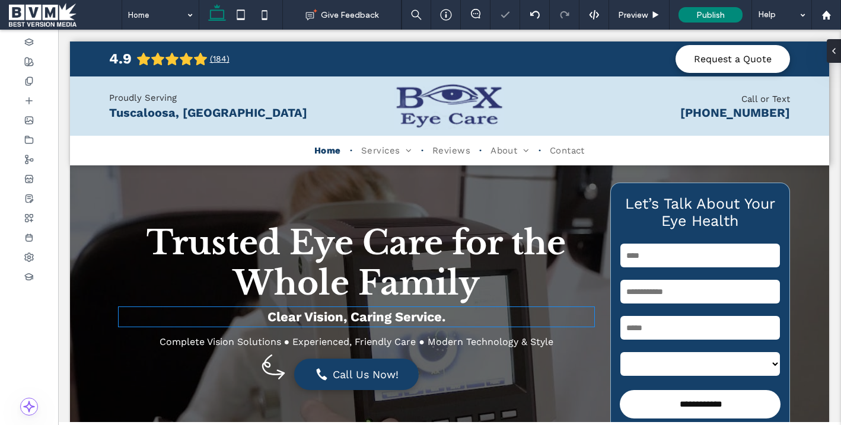
scroll to position [48, 0]
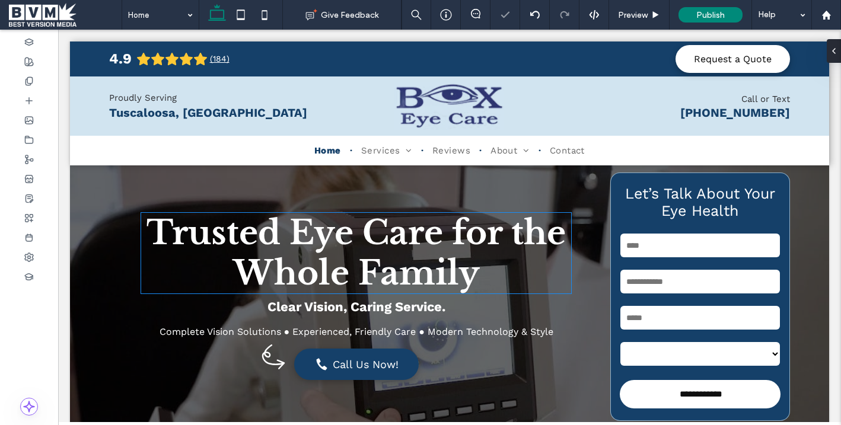
click at [445, 286] on span "Trusted Eye Care for the Whole Family" at bounding box center [357, 253] width 420 height 81
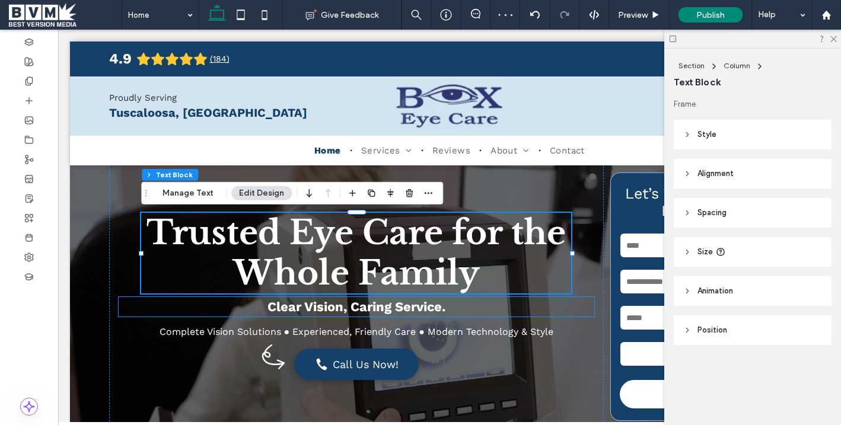
click at [440, 312] on strong "Clear Vision, Caring Service." at bounding box center [357, 307] width 178 height 15
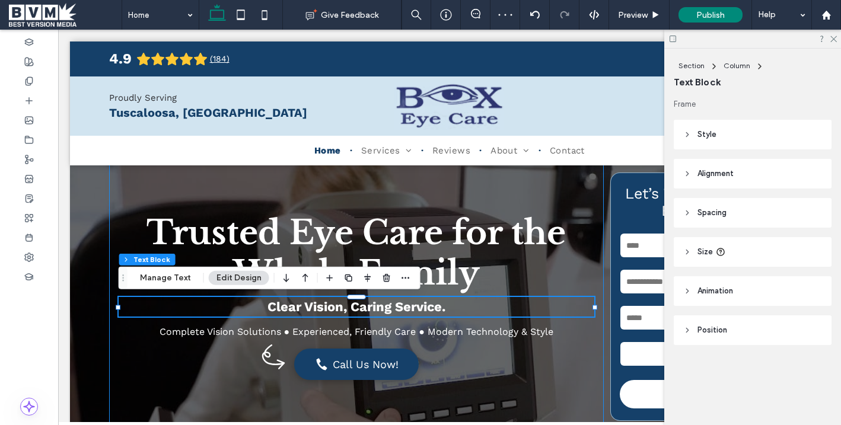
click at [444, 319] on div "Trusted Eye Care for the Whole Family Clear Vision, Caring Service. Complete Vi…" at bounding box center [356, 297] width 495 height 268
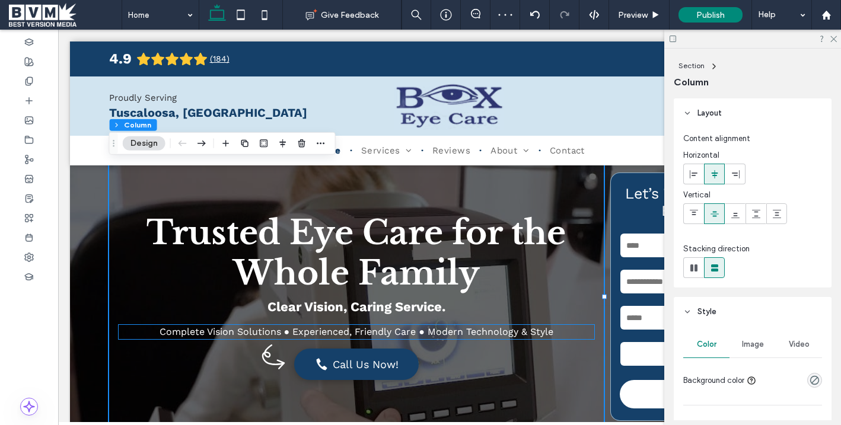
click at [443, 326] on p "Complete Vision Solutions ● Experienced, Friendly Care ● Modern Technology & St…" at bounding box center [357, 332] width 476 height 14
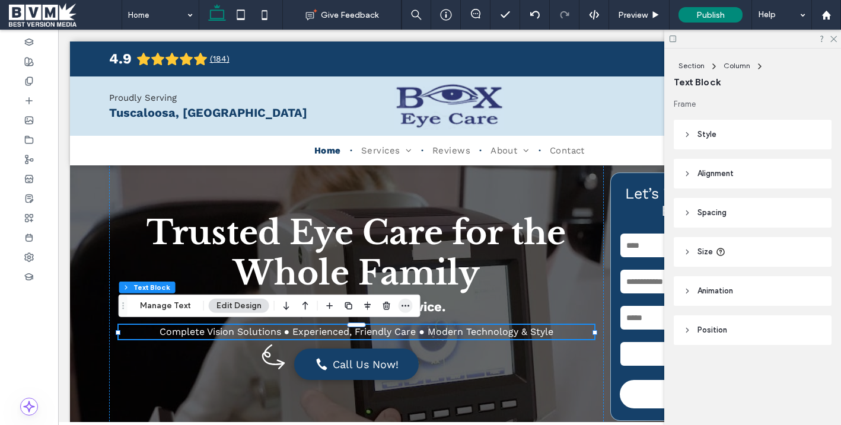
click at [408, 306] on span "button" at bounding box center [406, 306] width 14 height 14
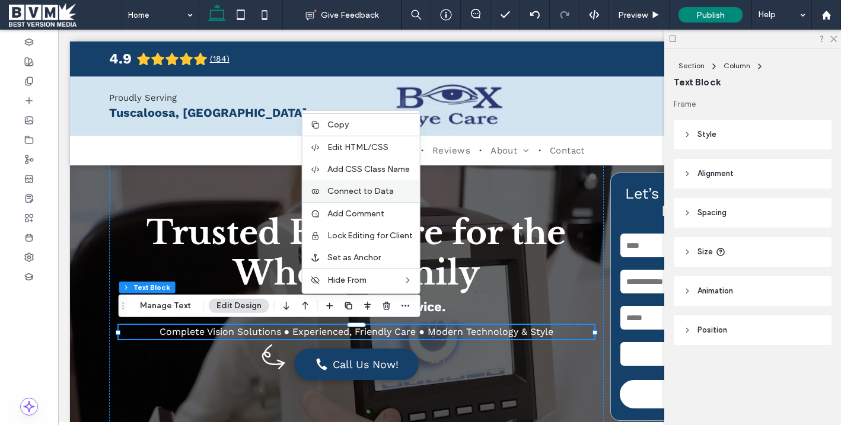
click at [356, 189] on span "Connect to Data" at bounding box center [361, 191] width 66 height 10
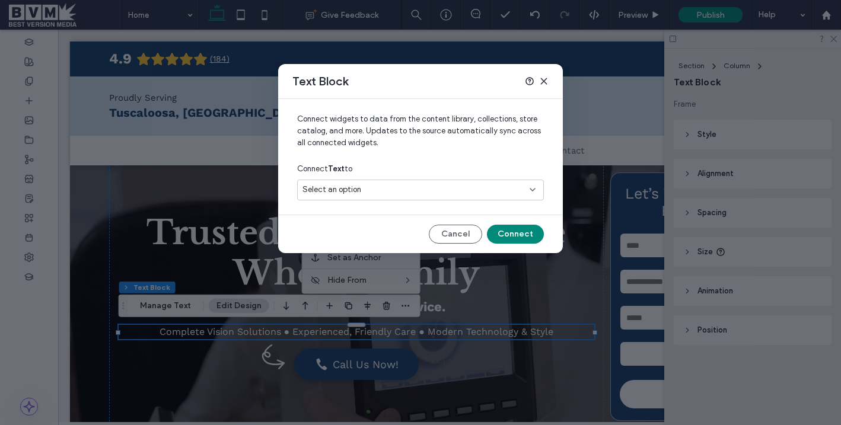
click at [410, 195] on div "Select an option" at bounding box center [414, 190] width 222 height 12
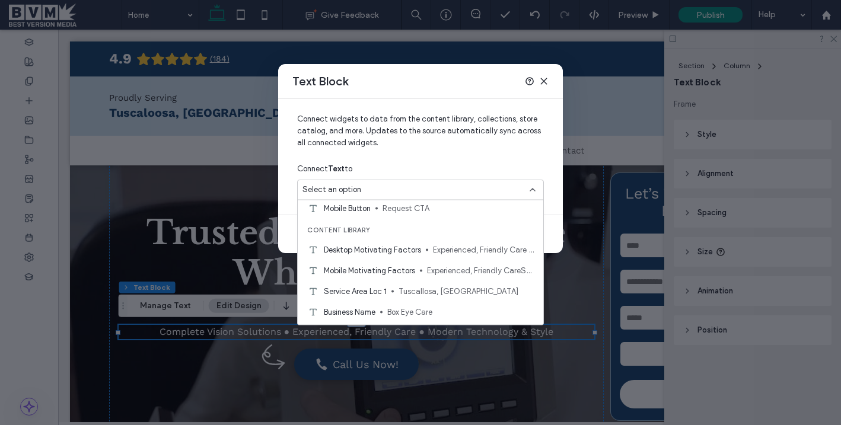
scroll to position [74, 0]
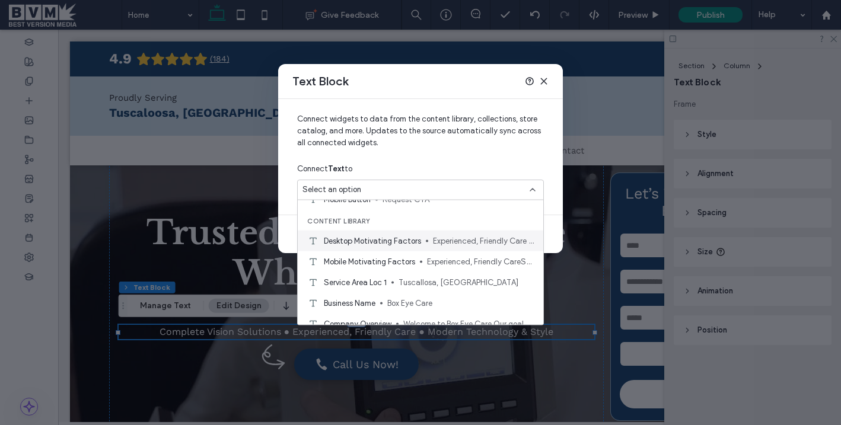
click at [409, 240] on span "Desktop Motivating Factors" at bounding box center [372, 241] width 97 height 12
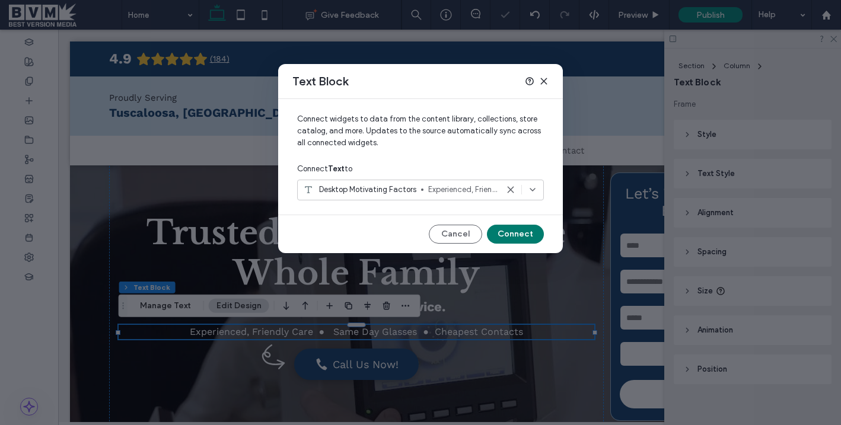
click at [507, 233] on button "Connect" at bounding box center [515, 234] width 57 height 19
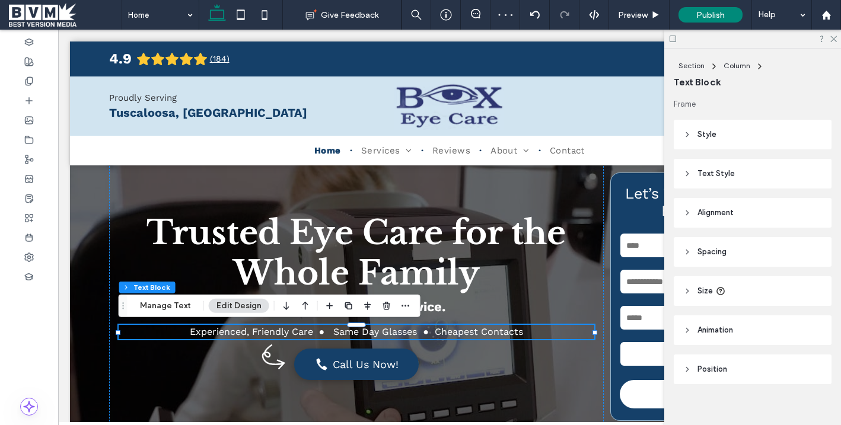
click at [674, 38] on icon at bounding box center [673, 38] width 9 height 9
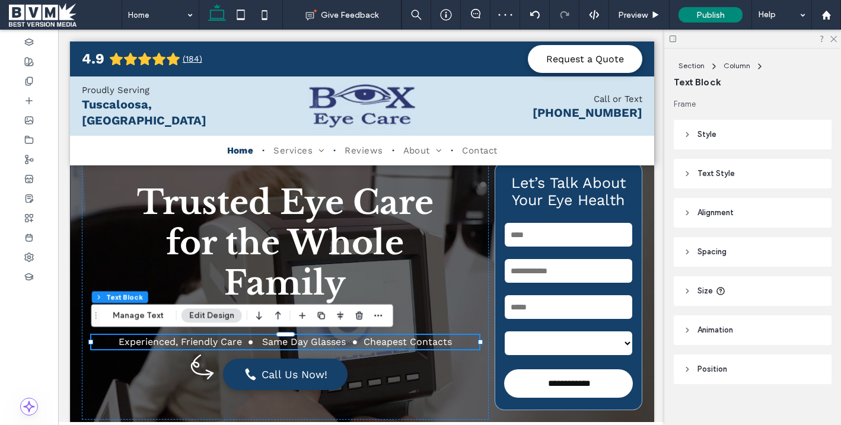
click at [672, 39] on icon at bounding box center [673, 38] width 9 height 9
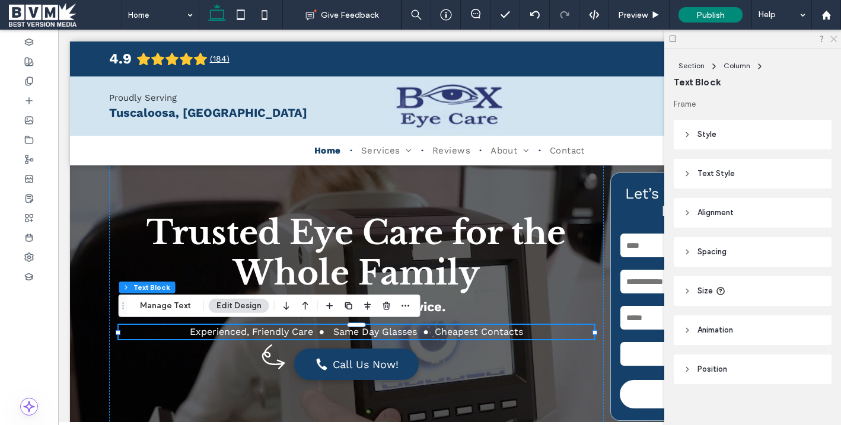
click at [834, 39] on use at bounding box center [834, 39] width 7 height 7
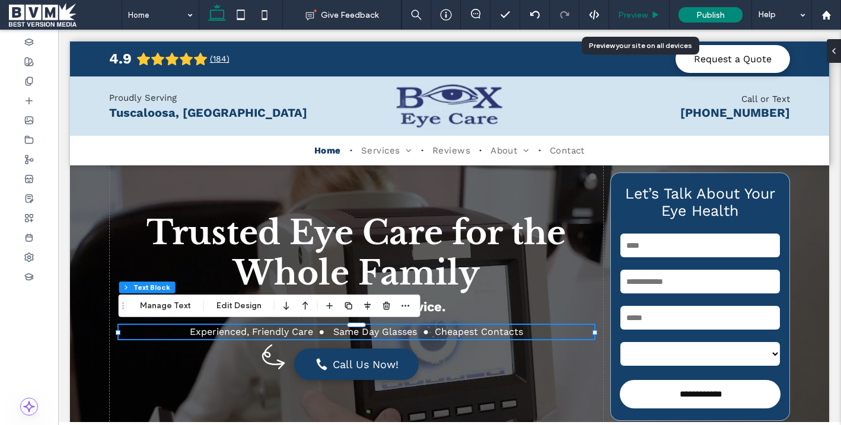
click at [628, 8] on div "Preview" at bounding box center [639, 15] width 61 height 30
click at [628, 13] on span "Preview" at bounding box center [633, 15] width 30 height 10
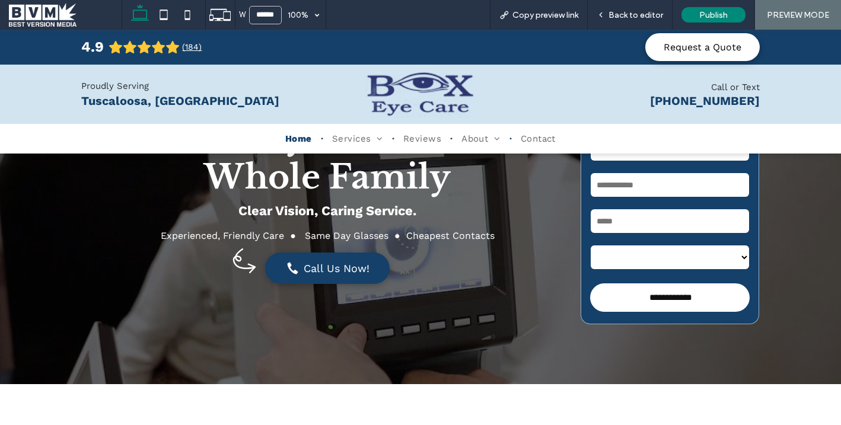
scroll to position [109, 0]
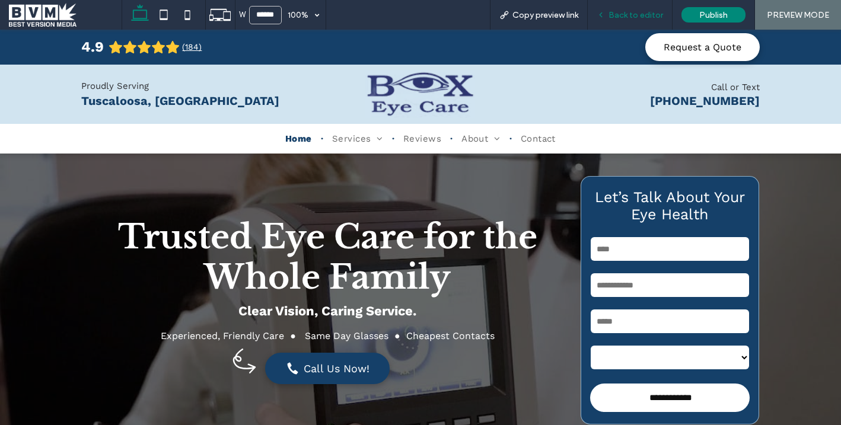
click at [640, 16] on span "Back to editor" at bounding box center [636, 15] width 55 height 10
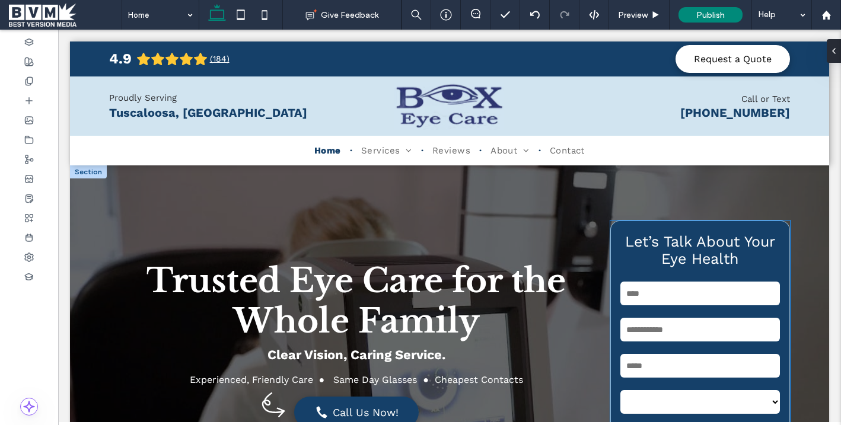
click at [617, 234] on div "**********" at bounding box center [701, 345] width 180 height 249
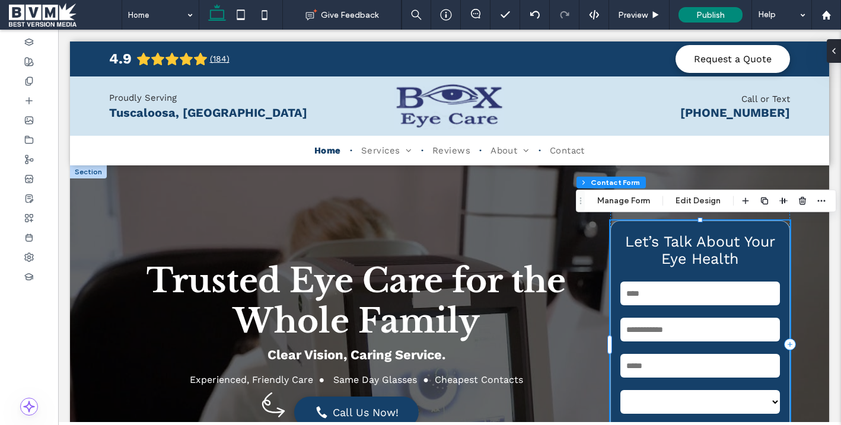
type input "*"
type input "***"
type input "**"
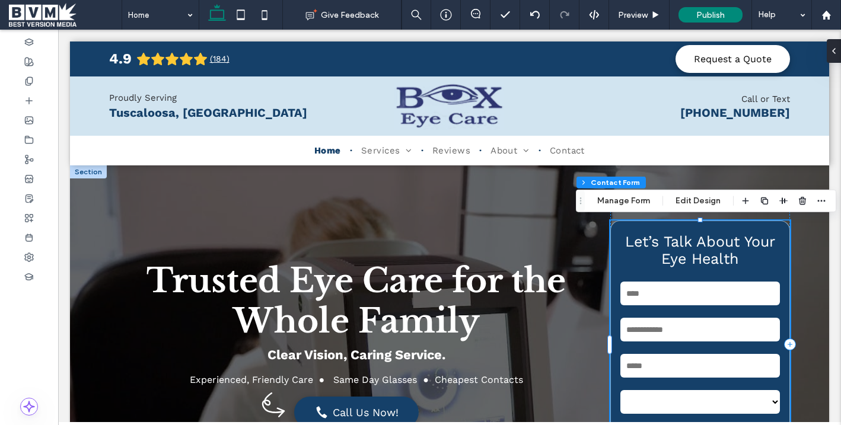
type input "**"
click at [663, 217] on div "**********" at bounding box center [701, 345] width 180 height 268
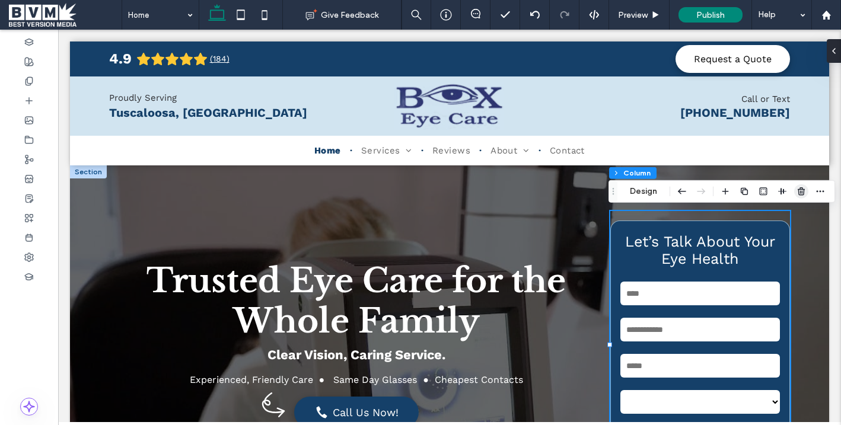
click at [801, 194] on icon "button" at bounding box center [801, 191] width 9 height 9
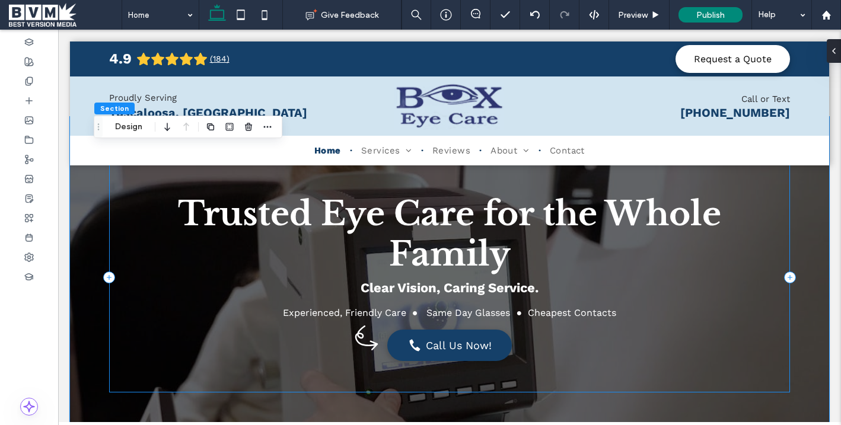
scroll to position [66, 0]
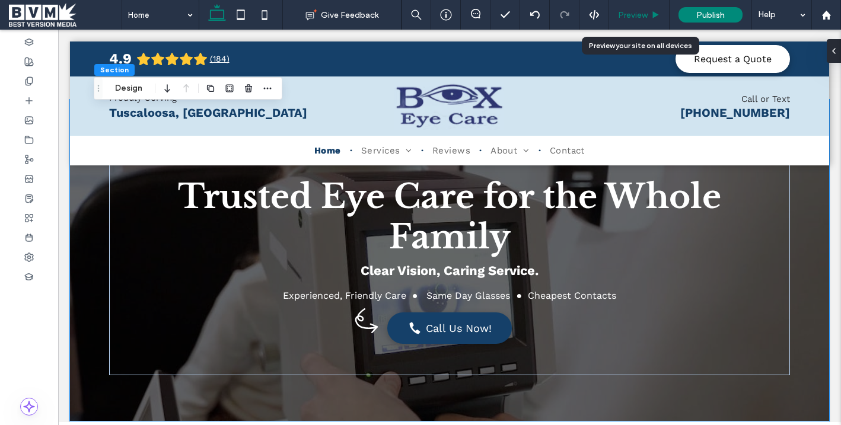
click at [637, 17] on span "Preview" at bounding box center [633, 15] width 30 height 10
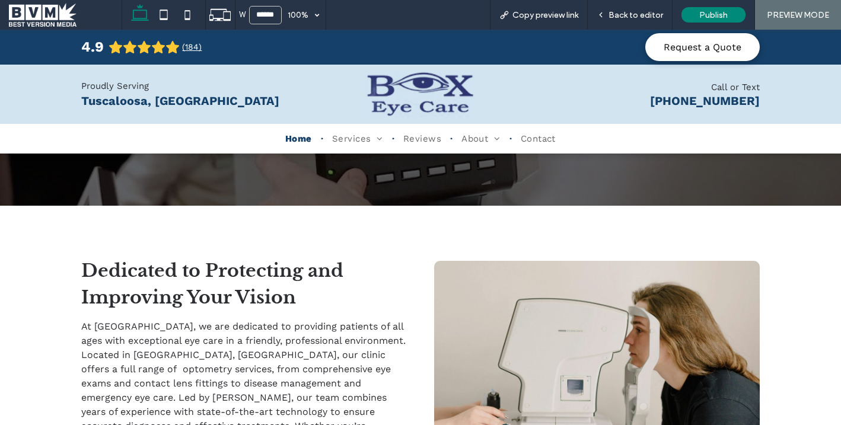
scroll to position [270, 0]
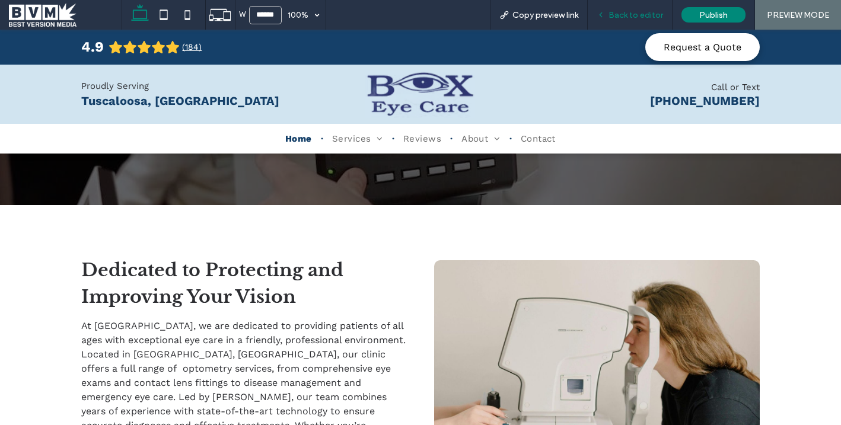
click at [624, 21] on div "Back to editor" at bounding box center [630, 15] width 85 height 30
click at [614, 9] on div "Back to editor" at bounding box center [630, 15] width 85 height 30
click at [36, 8] on span at bounding box center [65, 15] width 113 height 24
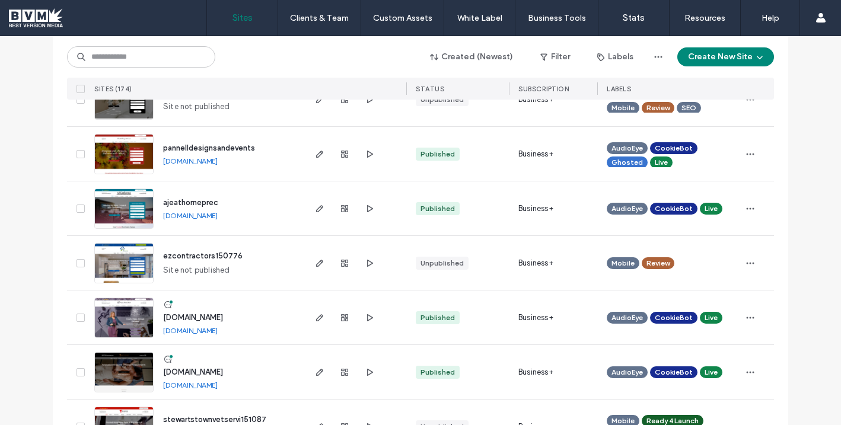
scroll to position [3946, 0]
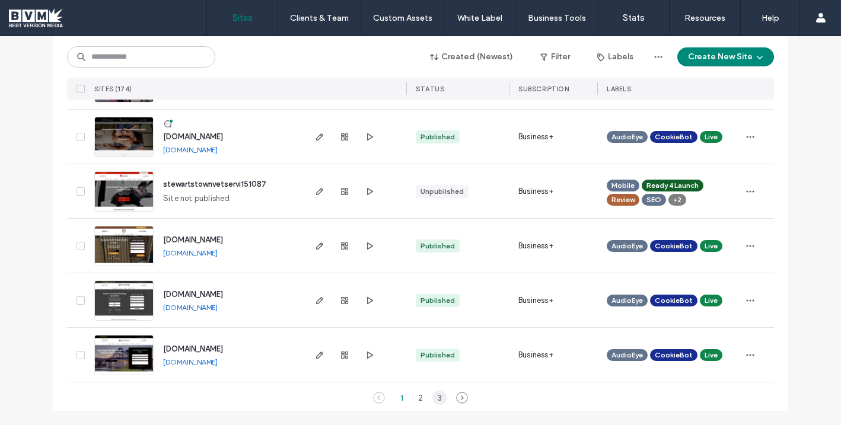
click at [434, 403] on div "3" at bounding box center [440, 398] width 14 height 14
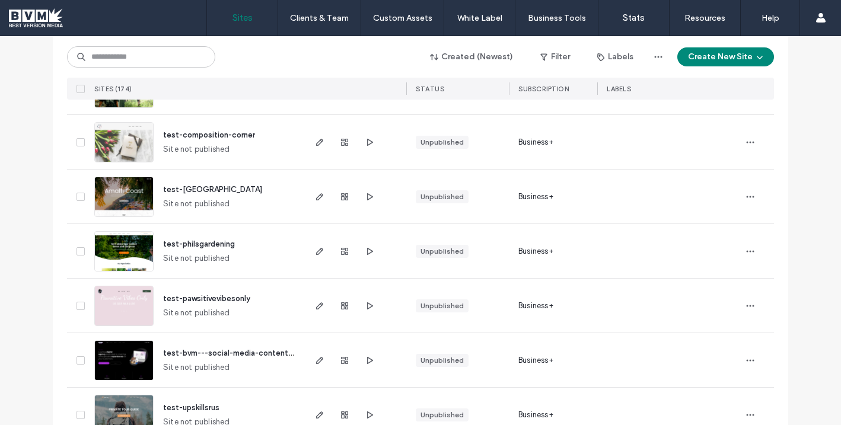
scroll to position [716, 0]
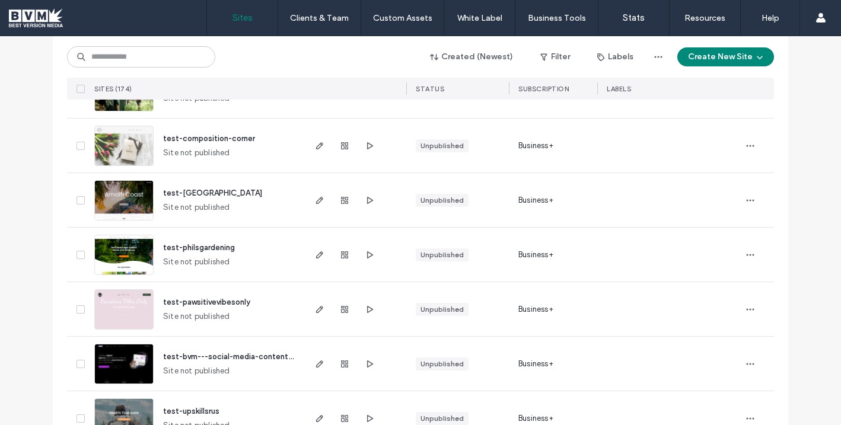
click at [204, 249] on span "test-philsgardening" at bounding box center [199, 247] width 72 height 9
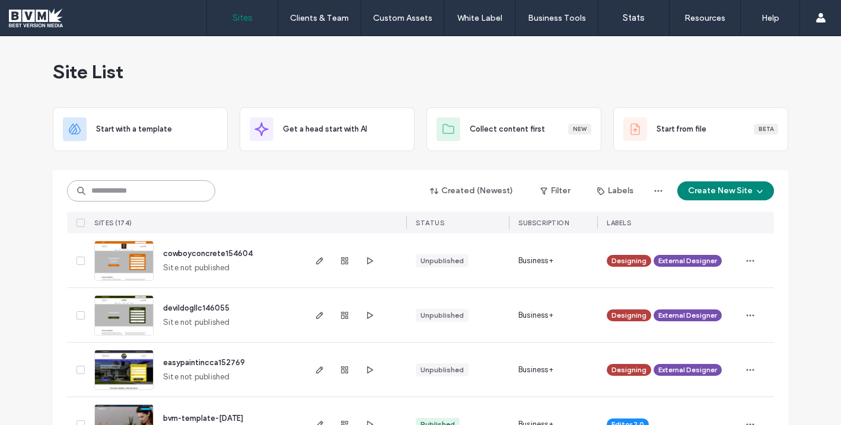
click at [142, 191] on input at bounding box center [141, 190] width 148 height 21
type input "***"
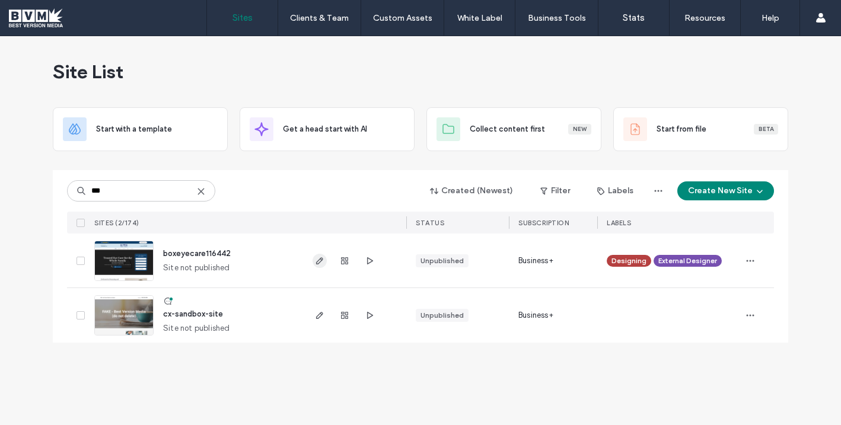
click at [319, 259] on icon "button" at bounding box center [319, 260] width 9 height 9
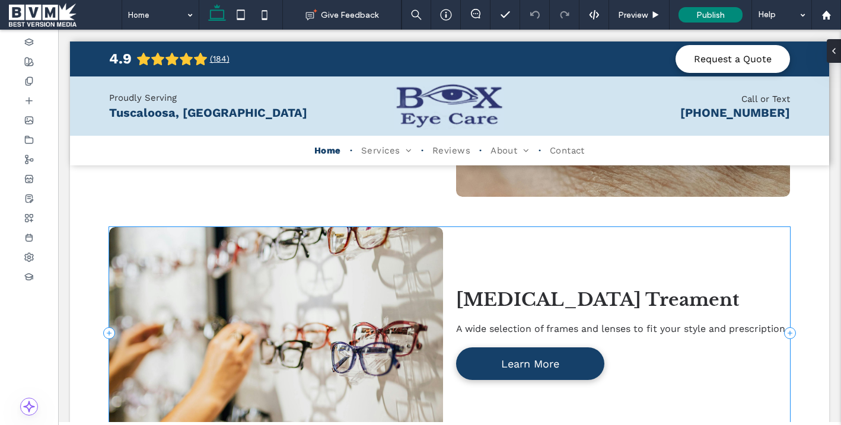
scroll to position [1675, 0]
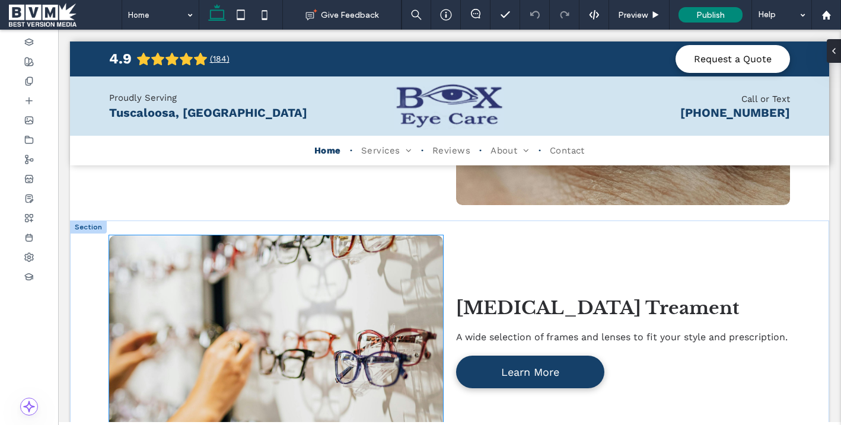
click at [345, 276] on link at bounding box center [276, 341] width 354 height 224
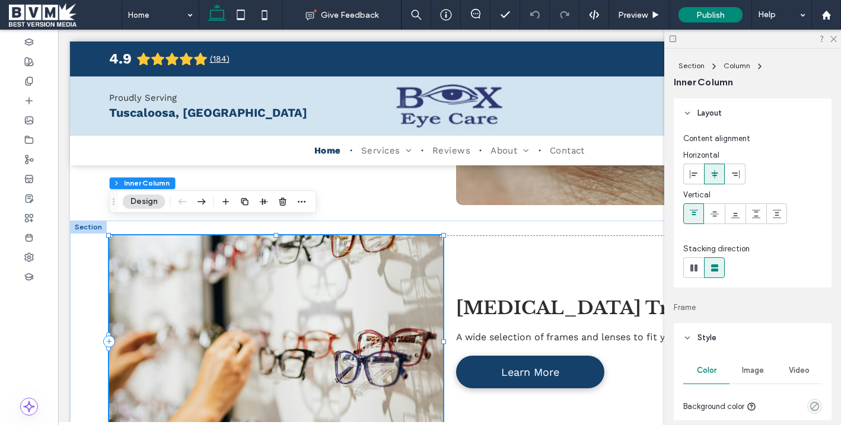
click at [345, 276] on link at bounding box center [276, 341] width 354 height 224
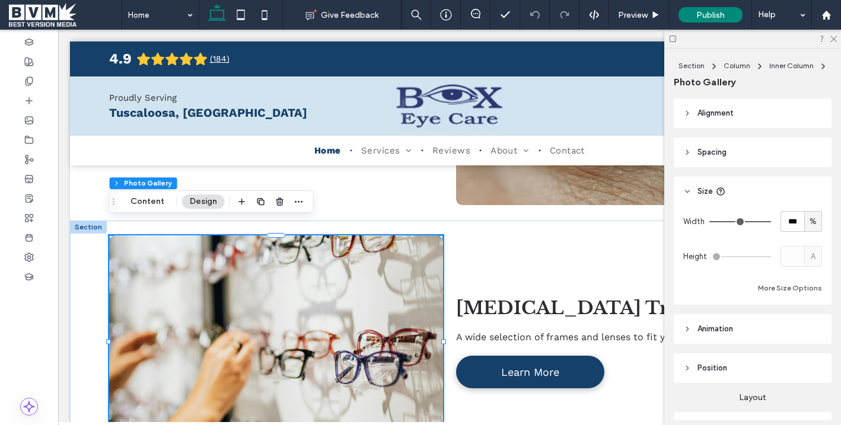
click at [345, 276] on link at bounding box center [276, 341] width 354 height 224
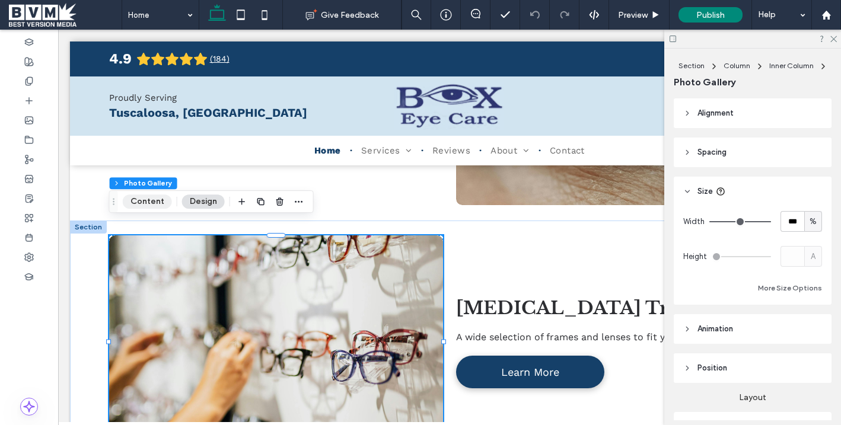
click at [145, 202] on button "Content" at bounding box center [147, 202] width 49 height 14
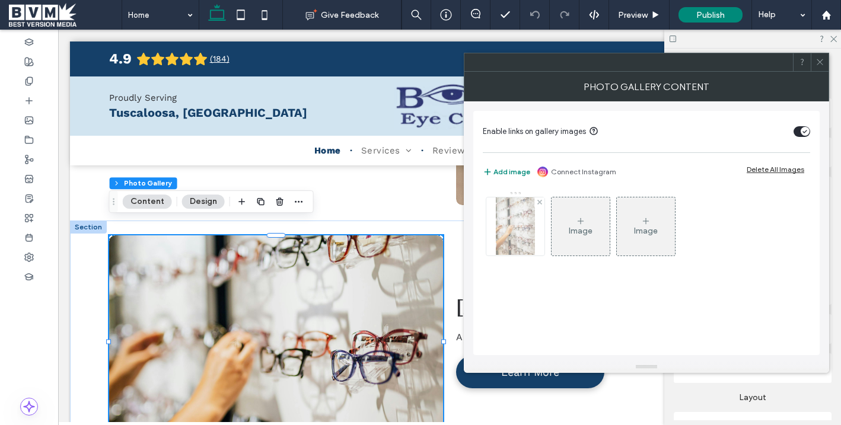
click at [515, 231] on img at bounding box center [515, 227] width 39 height 58
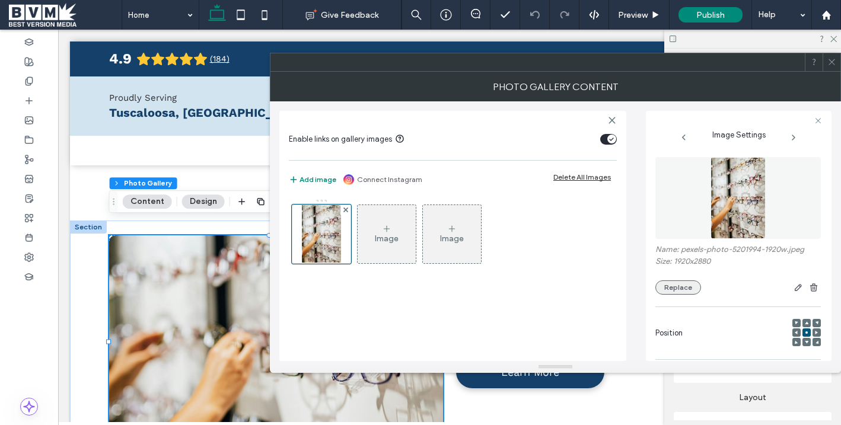
click at [674, 290] on button "Replace" at bounding box center [679, 288] width 46 height 14
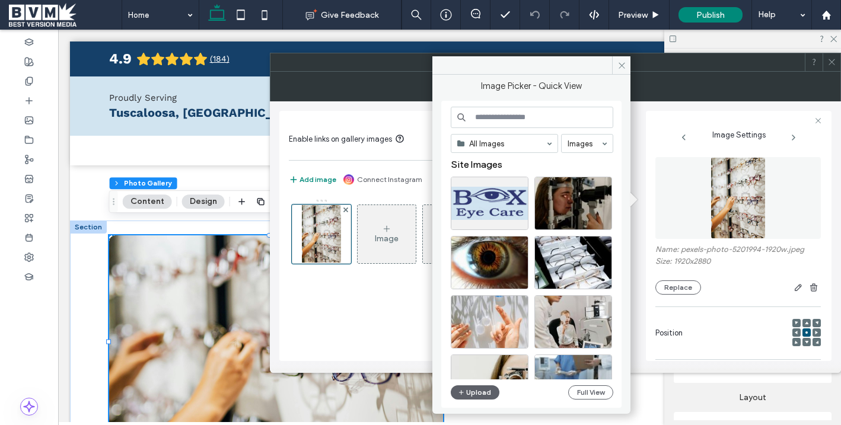
click at [474, 119] on input at bounding box center [532, 117] width 163 height 21
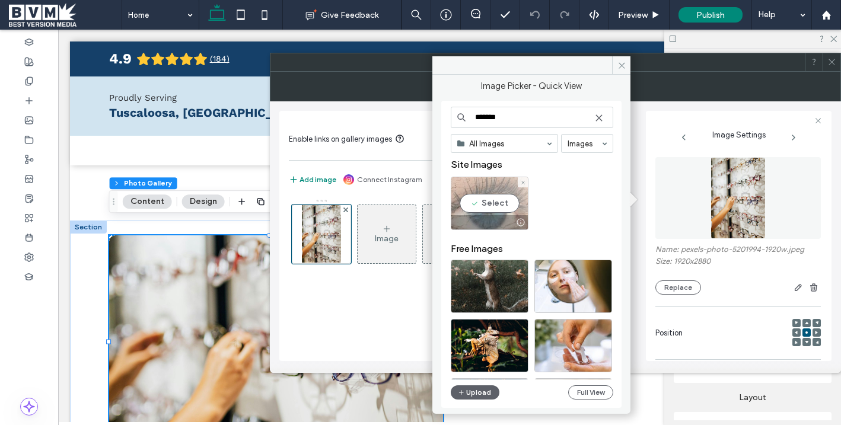
type input "*******"
click at [501, 207] on div "Select" at bounding box center [490, 203] width 78 height 53
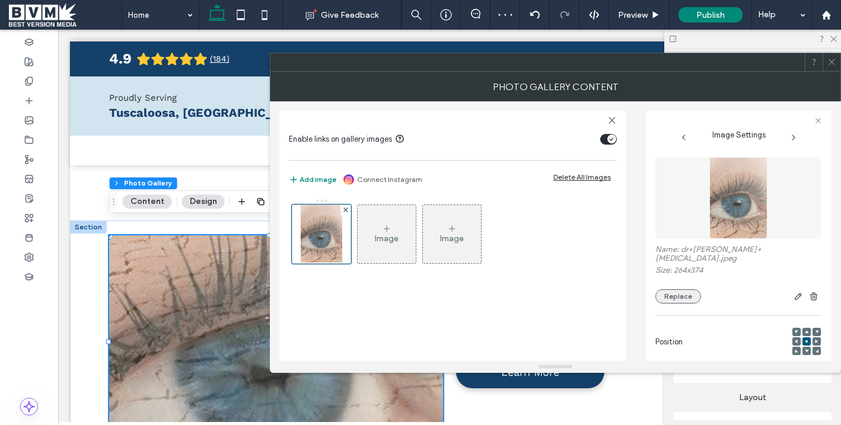
click at [681, 290] on button "Replace" at bounding box center [679, 297] width 46 height 14
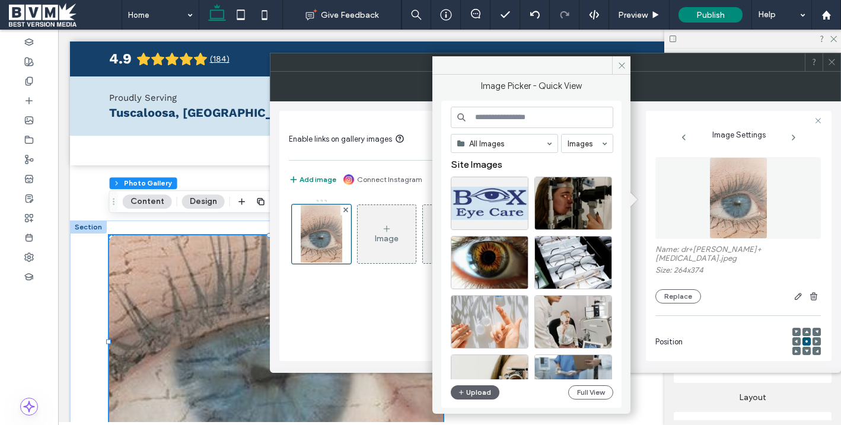
click at [500, 115] on input at bounding box center [532, 117] width 163 height 21
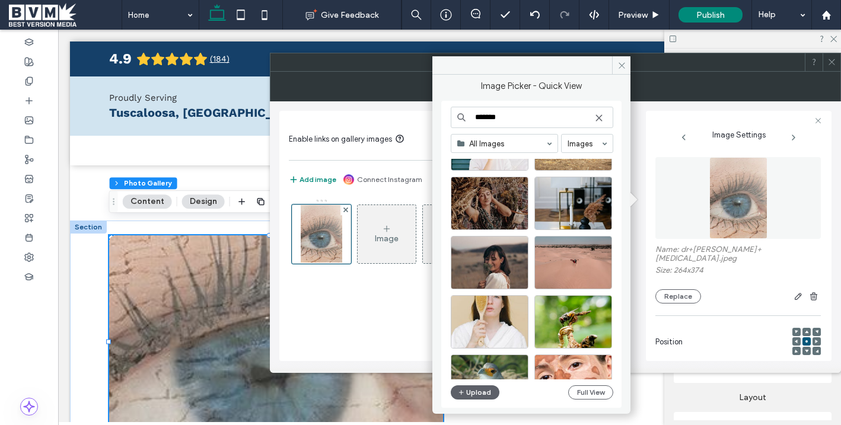
scroll to position [1698, 0]
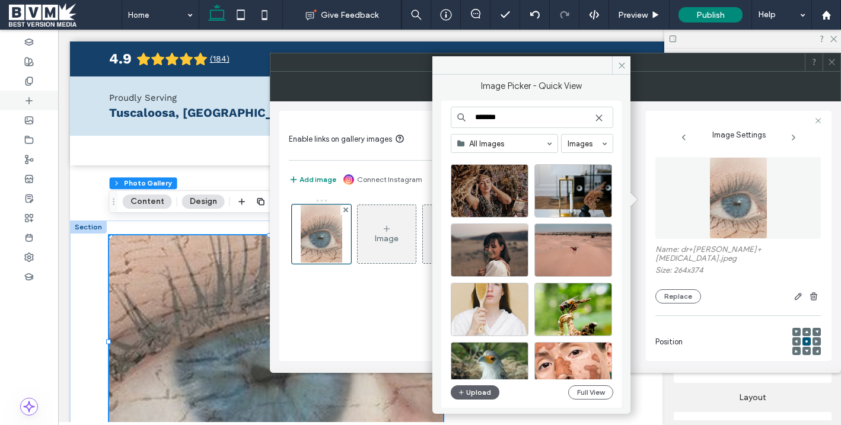
type input "*******"
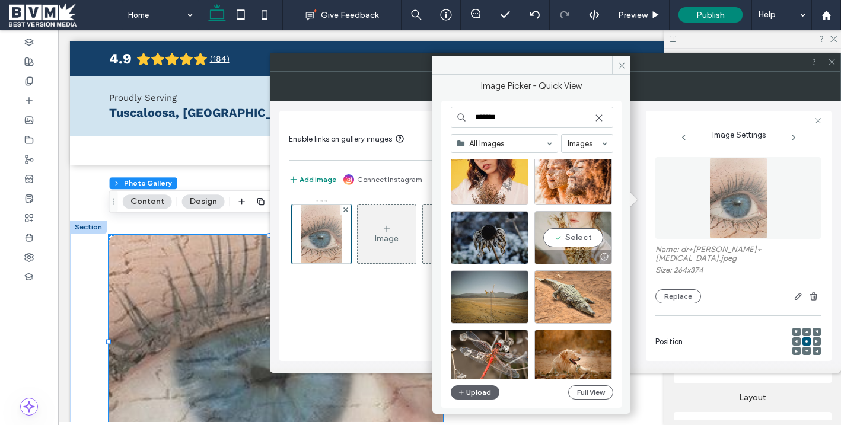
scroll to position [2377, 0]
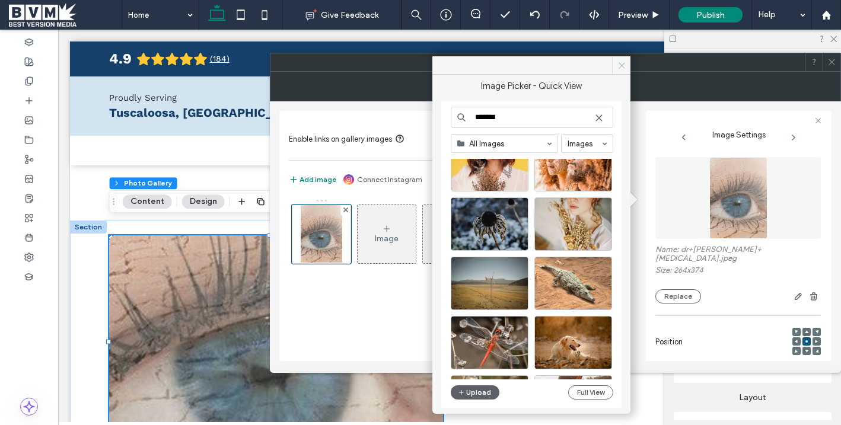
click at [621, 66] on use at bounding box center [622, 65] width 6 height 6
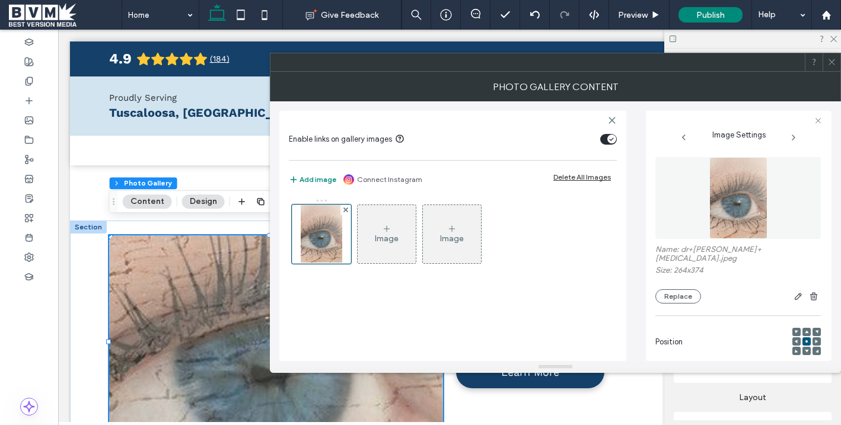
click at [830, 58] on icon at bounding box center [832, 62] width 9 height 9
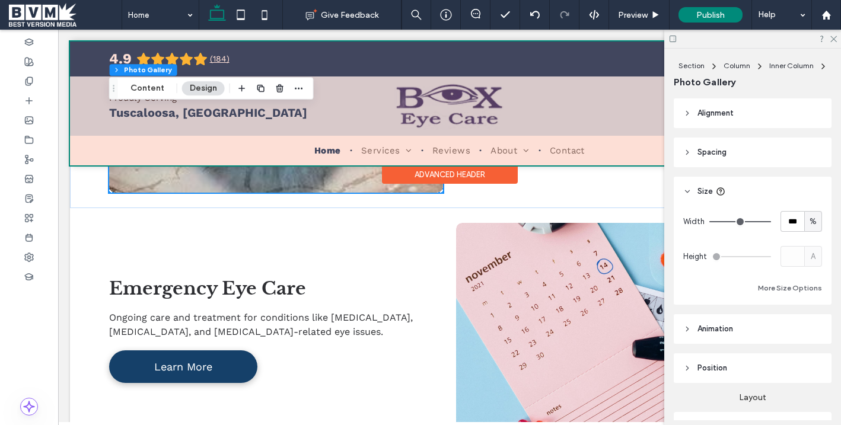
scroll to position [1923, 0]
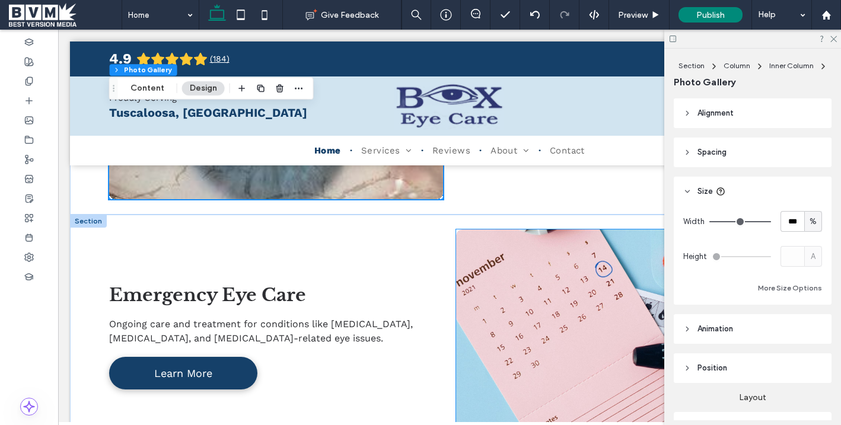
click at [562, 276] on link at bounding box center [624, 336] width 354 height 224
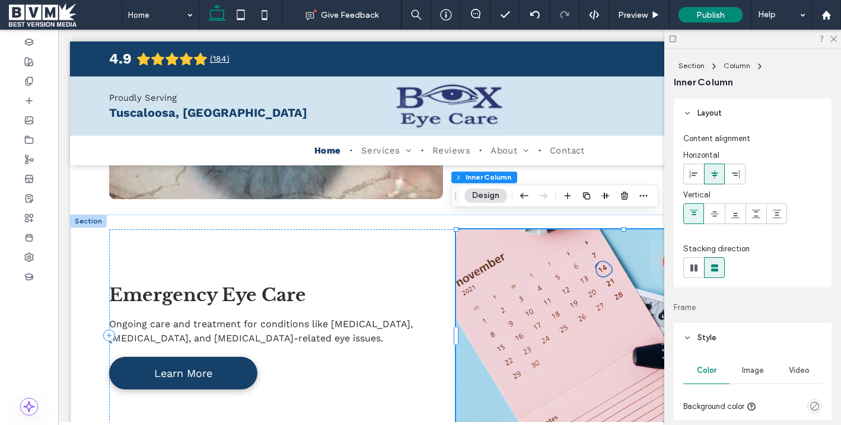
click at [562, 276] on link at bounding box center [624, 336] width 354 height 224
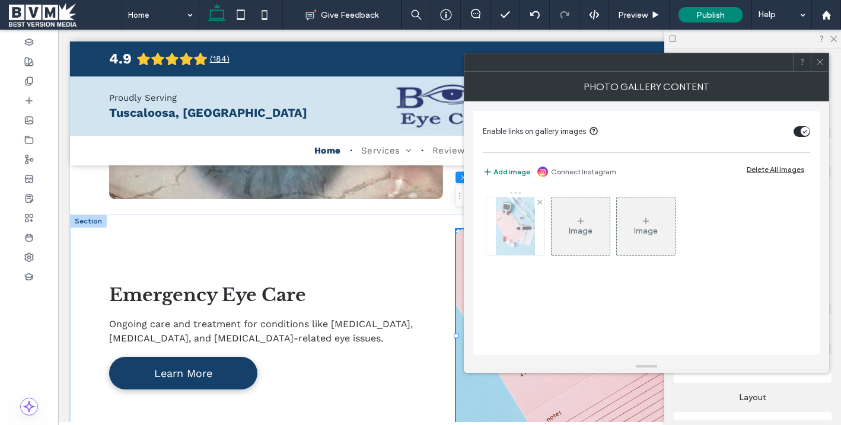
click at [518, 222] on img at bounding box center [515, 227] width 39 height 58
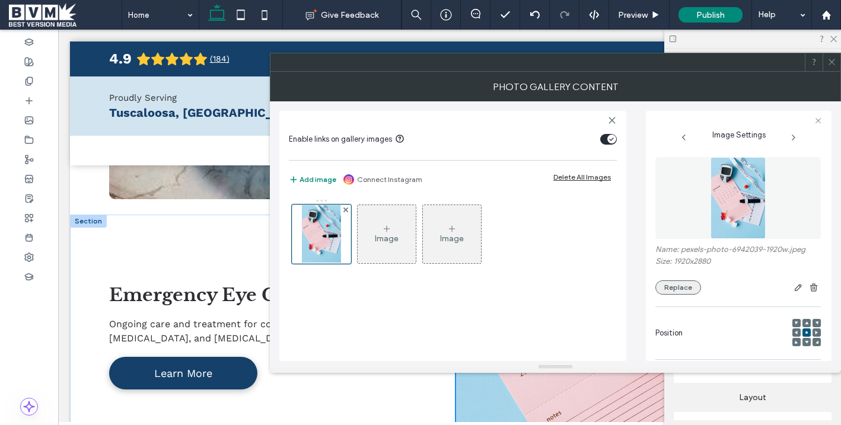
click at [671, 287] on button "Replace" at bounding box center [679, 288] width 46 height 14
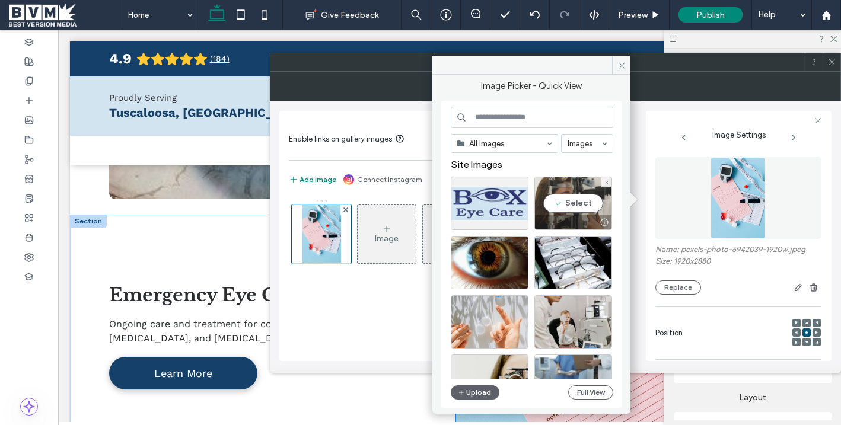
click at [585, 202] on div "Select" at bounding box center [574, 203] width 78 height 53
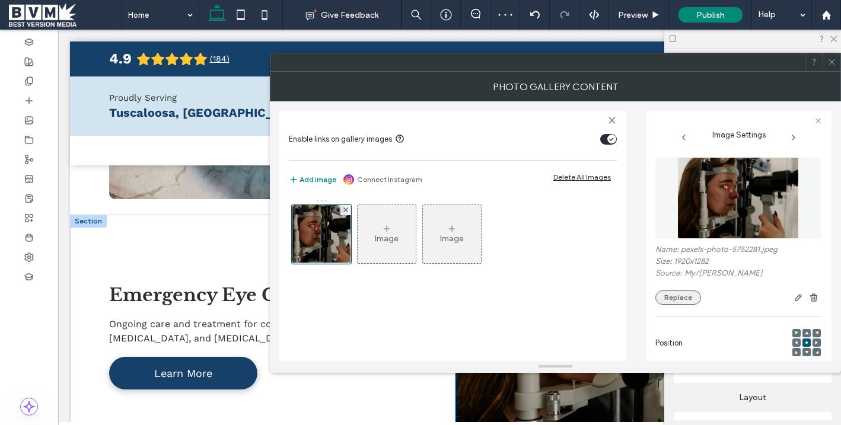
click at [671, 300] on button "Replace" at bounding box center [679, 298] width 46 height 14
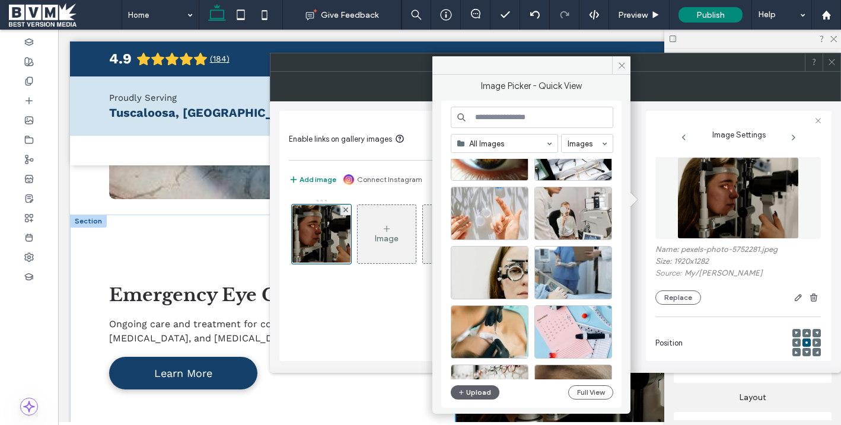
scroll to position [110, 0]
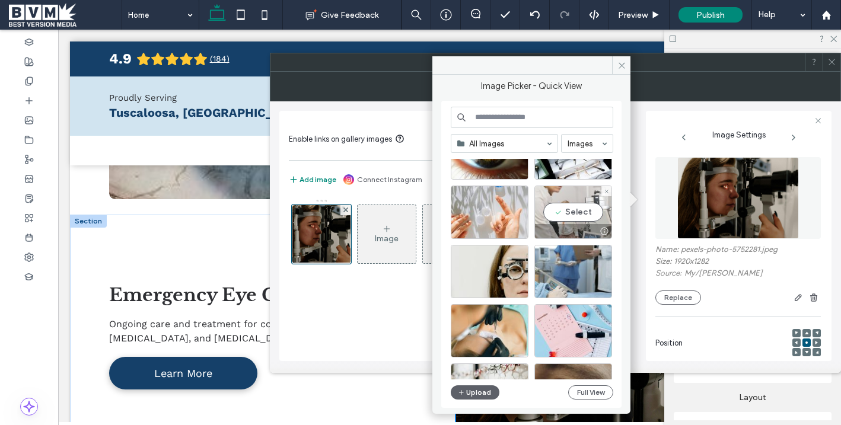
click at [575, 206] on div "Select" at bounding box center [574, 212] width 78 height 53
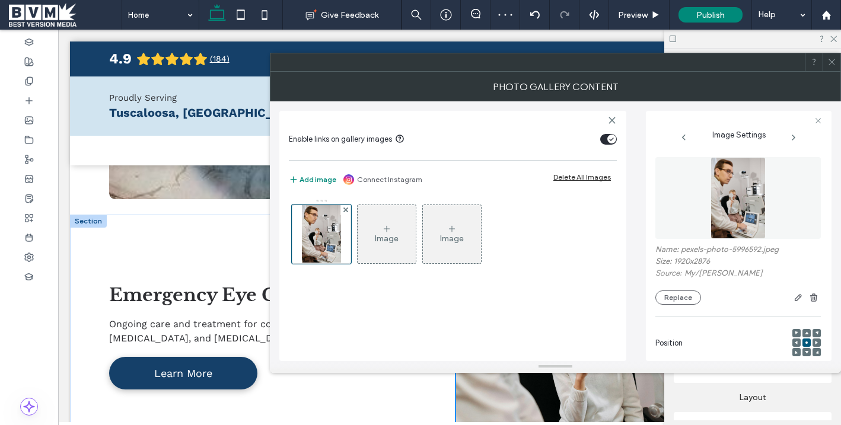
click at [829, 65] on icon at bounding box center [832, 62] width 9 height 9
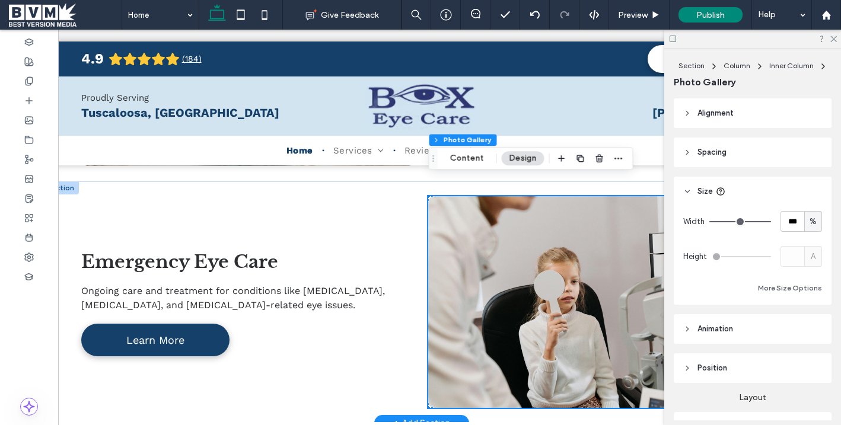
scroll to position [1955, 0]
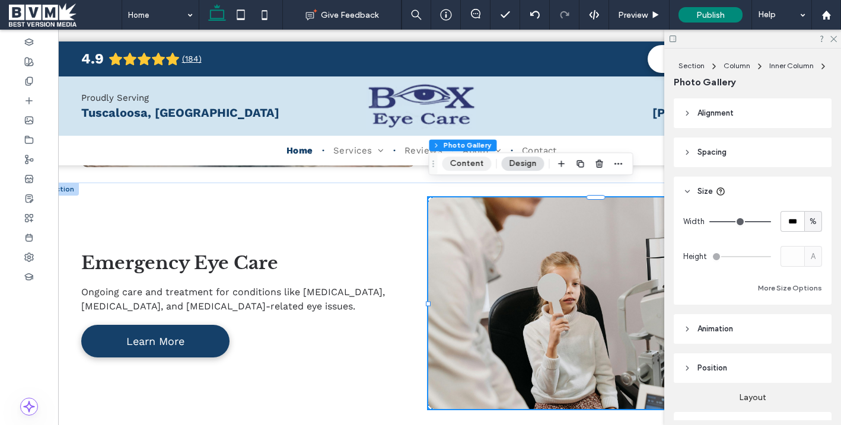
click at [466, 167] on button "Content" at bounding box center [466, 164] width 49 height 14
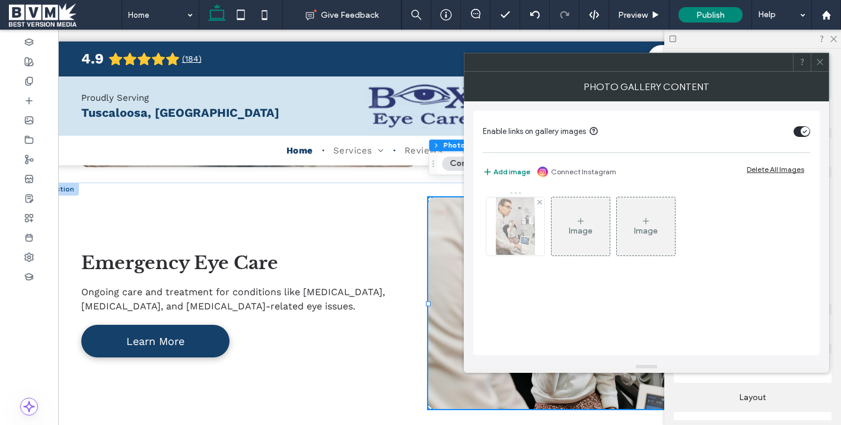
click at [510, 238] on img at bounding box center [515, 227] width 39 height 58
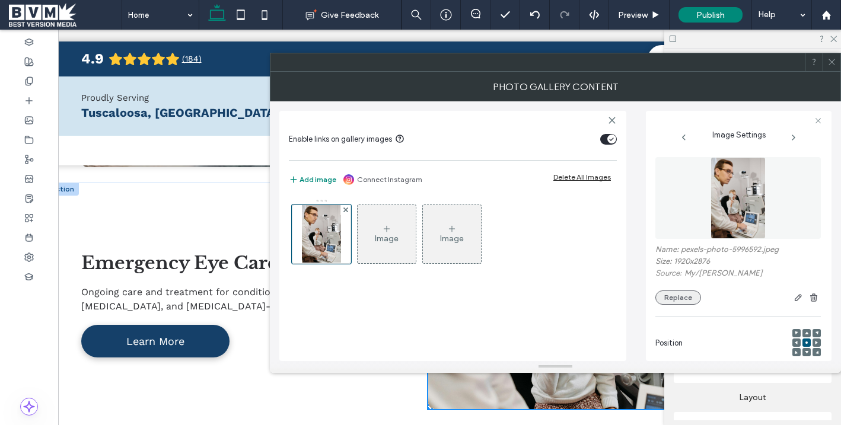
click at [670, 299] on button "Replace" at bounding box center [679, 298] width 46 height 14
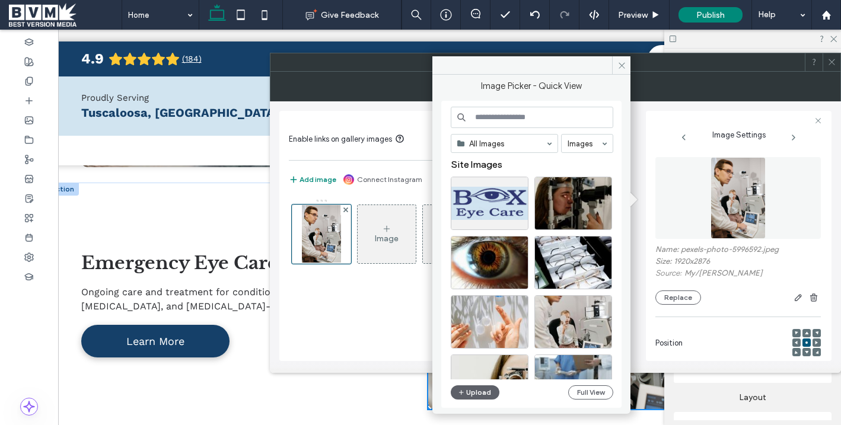
click at [481, 115] on input at bounding box center [532, 117] width 163 height 21
type input "*"
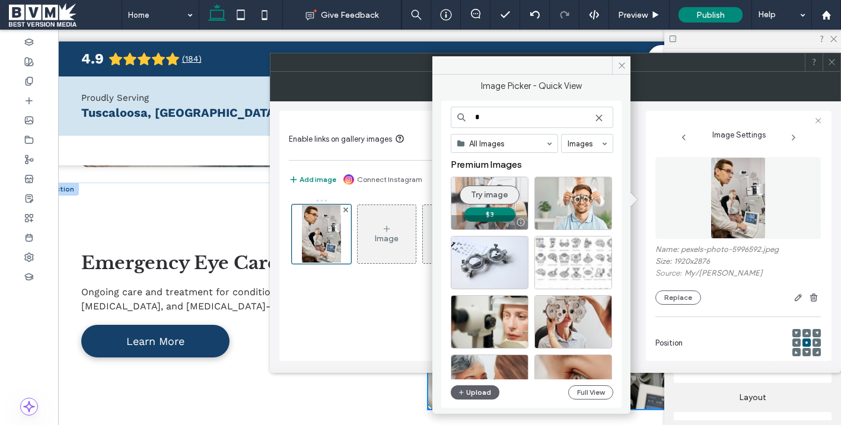
type input "*"
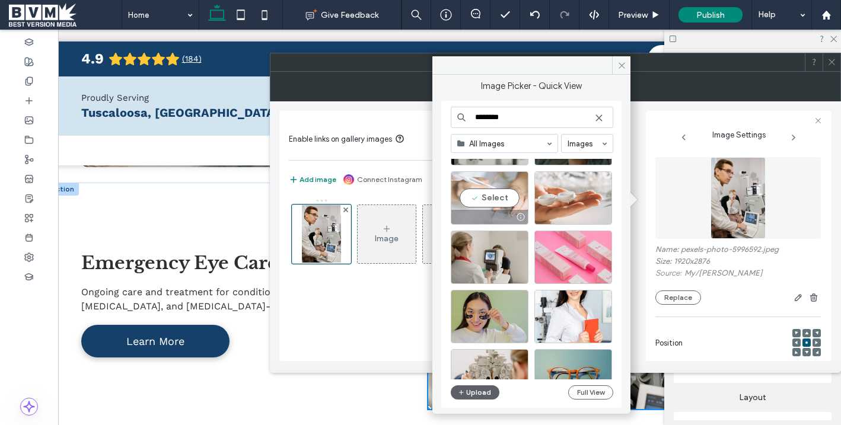
scroll to position [747, 0]
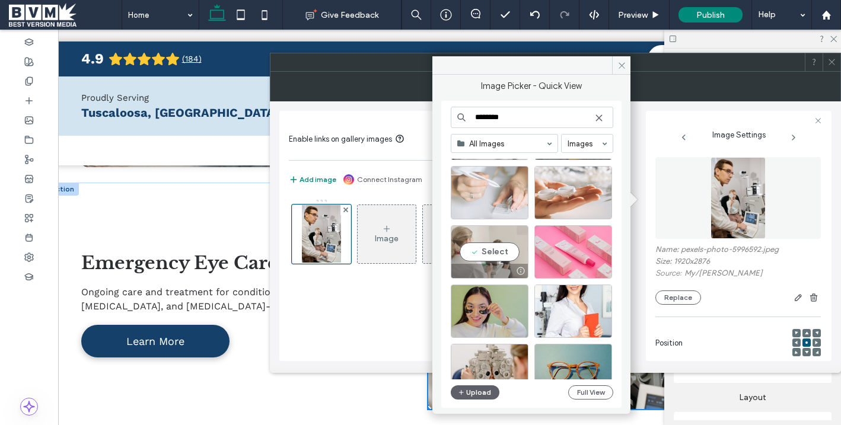
type input "********"
click at [492, 253] on div "Select" at bounding box center [490, 252] width 78 height 53
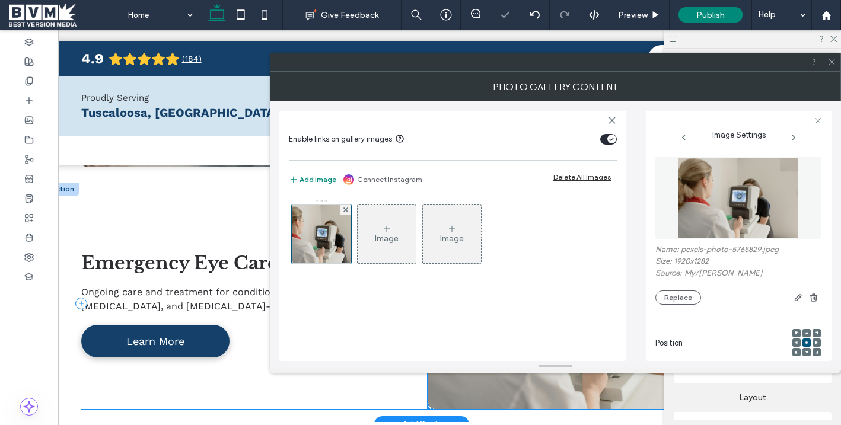
click at [159, 210] on div "Emergency Eye Care Ongoing care and treatment for conditions like glaucoma, mac…" at bounding box center [422, 304] width 682 height 212
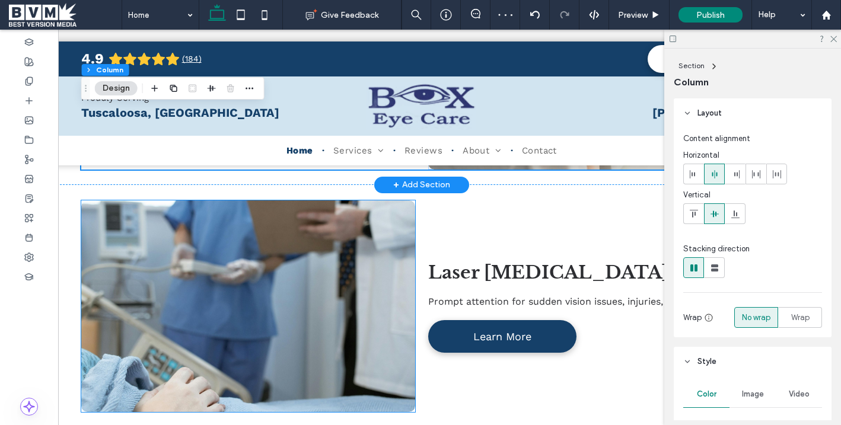
scroll to position [2205, 0]
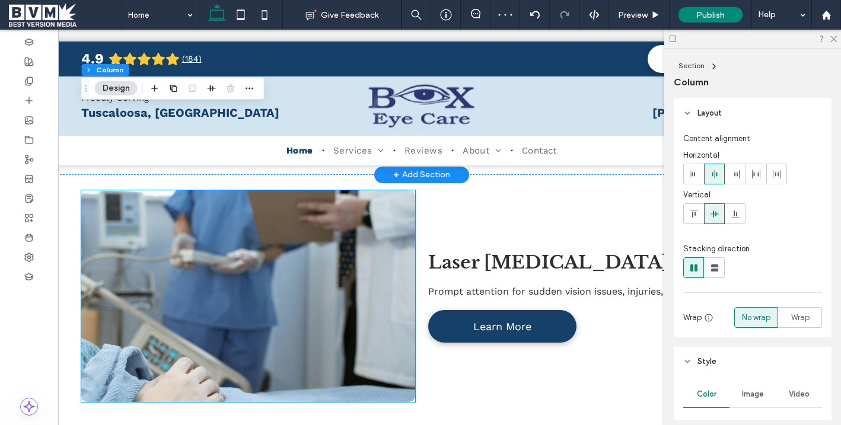
click at [290, 237] on link at bounding box center [248, 296] width 334 height 212
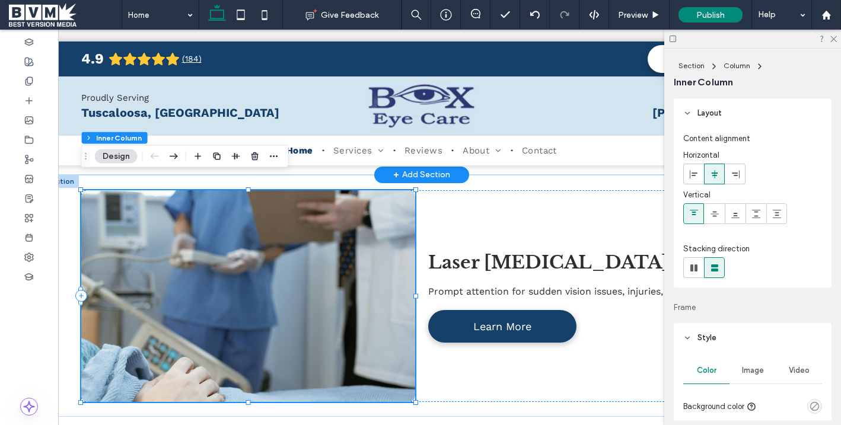
click at [290, 237] on link at bounding box center [248, 296] width 334 height 212
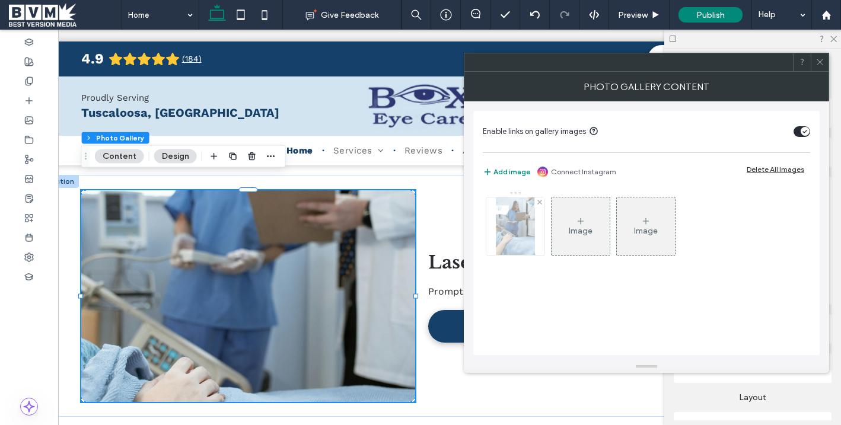
click at [528, 217] on img at bounding box center [515, 227] width 39 height 58
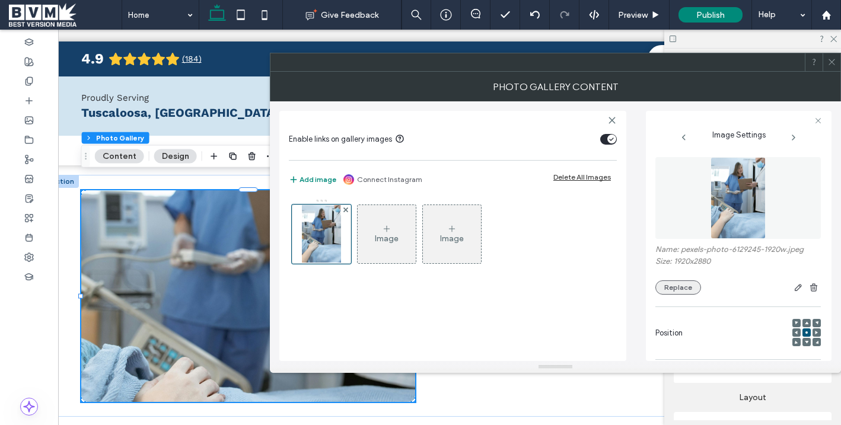
click at [668, 285] on button "Replace" at bounding box center [679, 288] width 46 height 14
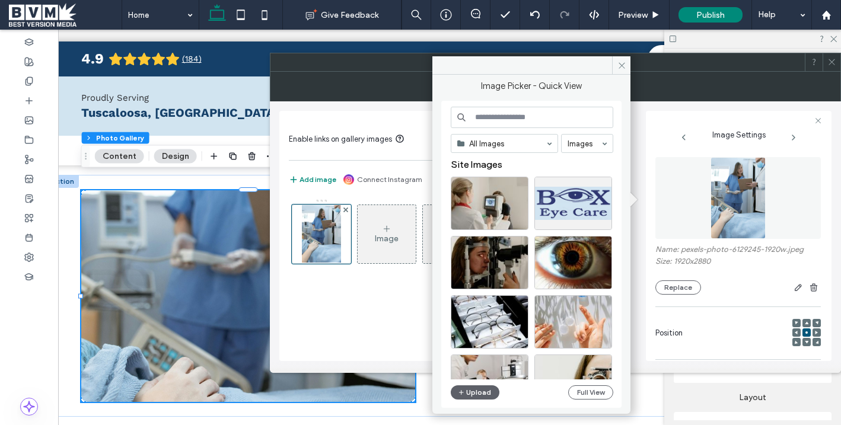
click at [538, 113] on input at bounding box center [532, 117] width 163 height 21
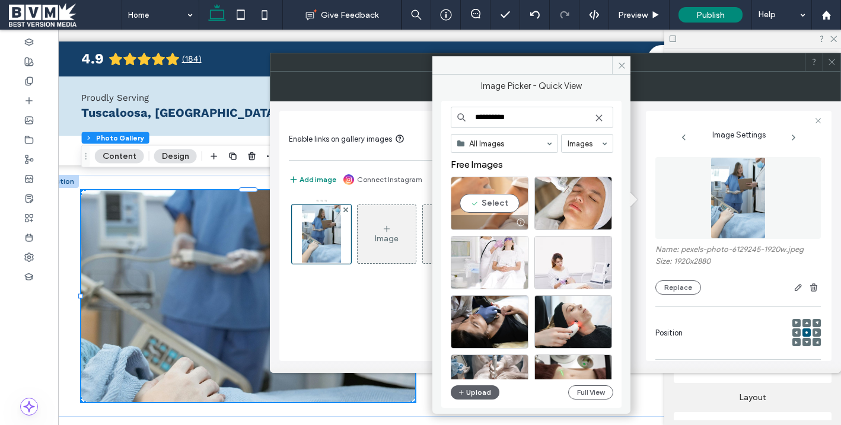
type input "**********"
click at [484, 200] on div "Select" at bounding box center [490, 203] width 78 height 53
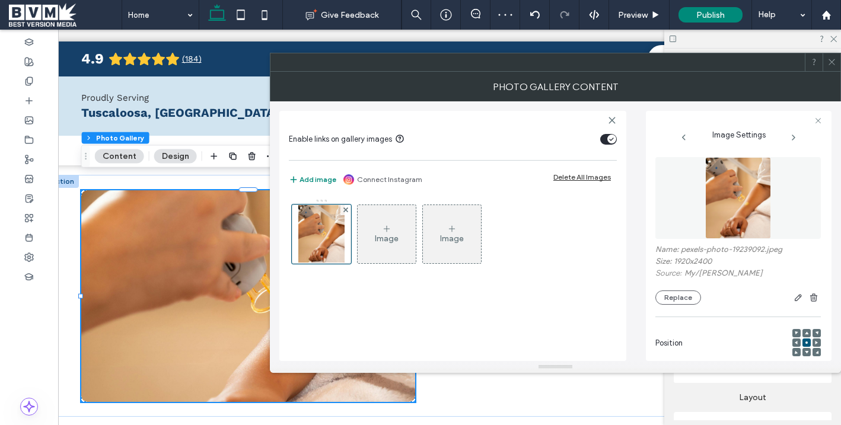
click at [830, 65] on icon at bounding box center [832, 62] width 9 height 9
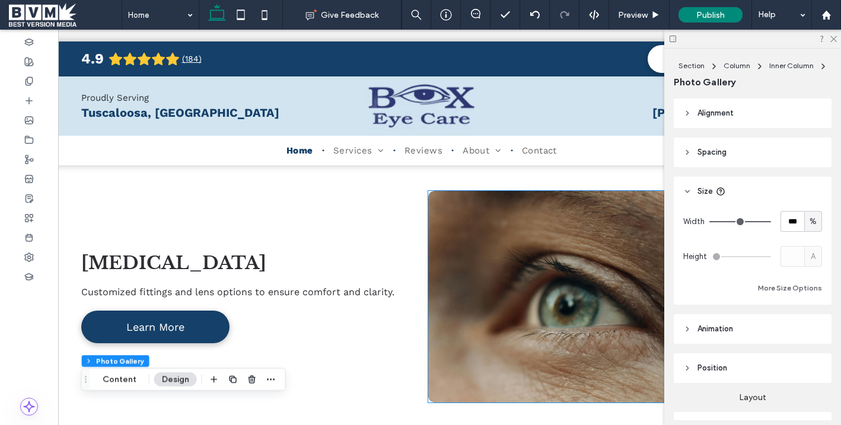
scroll to position [1468, 0]
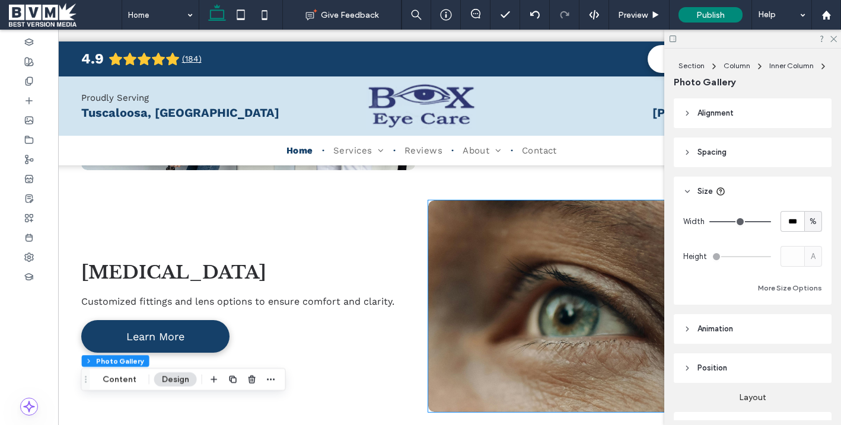
click at [474, 250] on link at bounding box center [595, 307] width 334 height 212
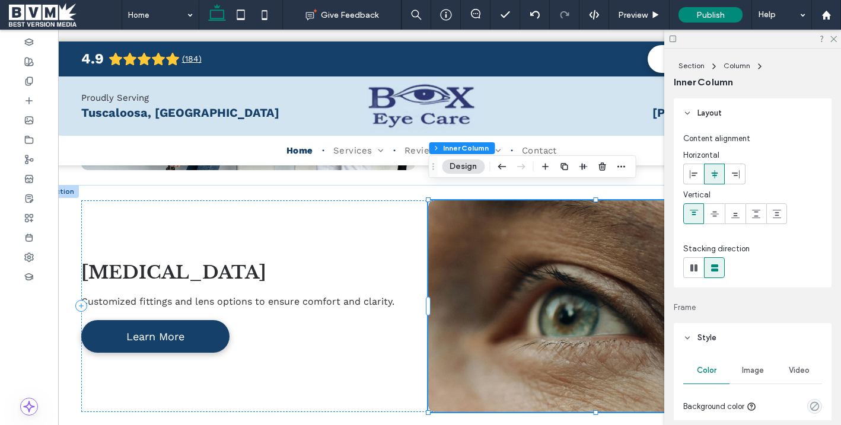
click at [474, 250] on link at bounding box center [595, 307] width 334 height 212
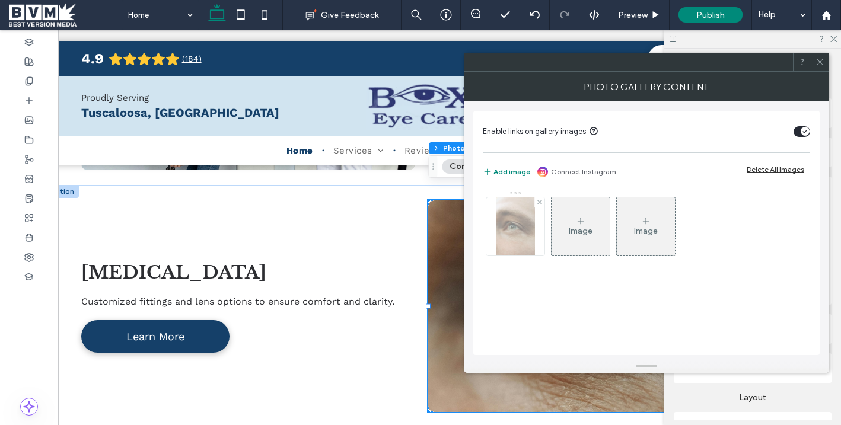
click at [505, 220] on img at bounding box center [515, 227] width 39 height 58
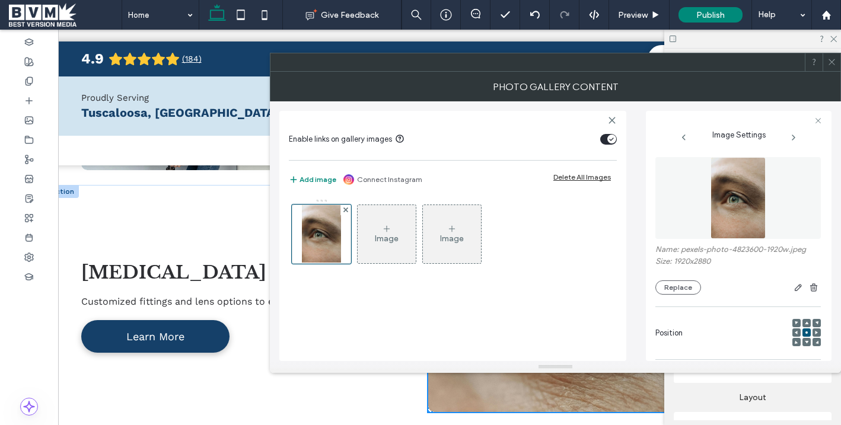
click at [693, 278] on div "Name: pexels-photo-4823600-1920w.jpeg Size: 1920x2880 Replace" at bounding box center [739, 270] width 166 height 50
click at [679, 282] on button "Replace" at bounding box center [679, 288] width 46 height 14
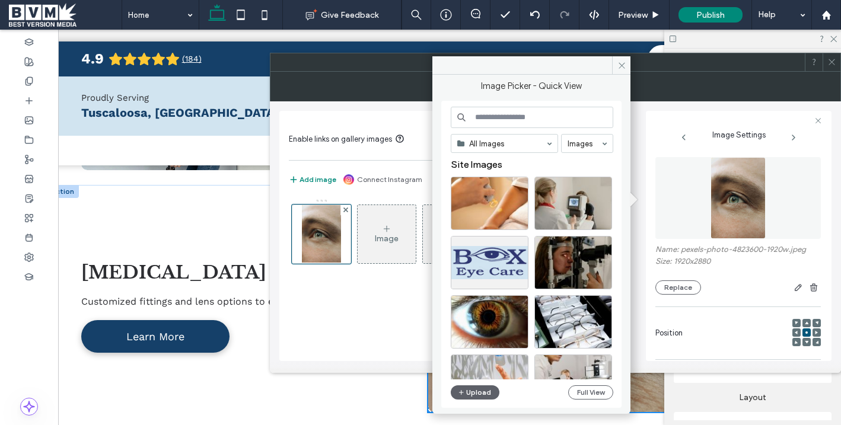
click at [535, 119] on input at bounding box center [532, 117] width 163 height 21
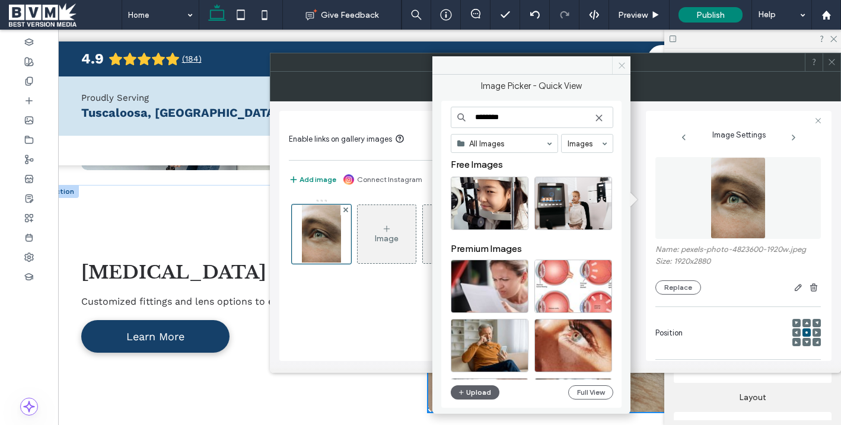
type input "********"
click at [621, 62] on icon at bounding box center [622, 65] width 9 height 9
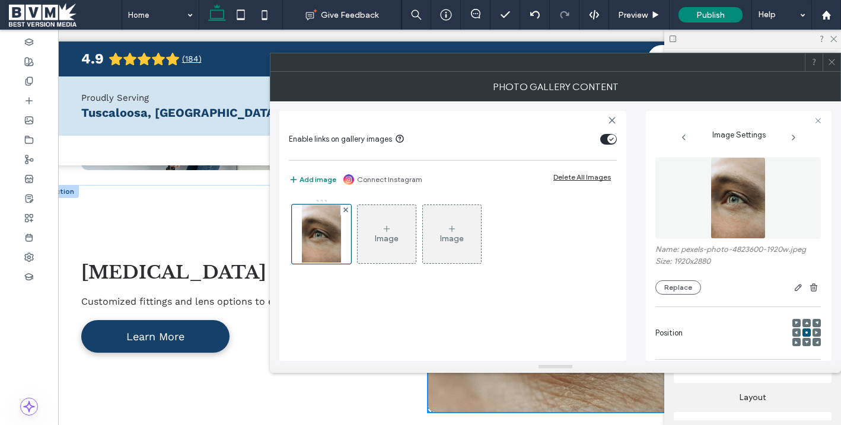
click at [833, 66] on icon at bounding box center [832, 62] width 9 height 9
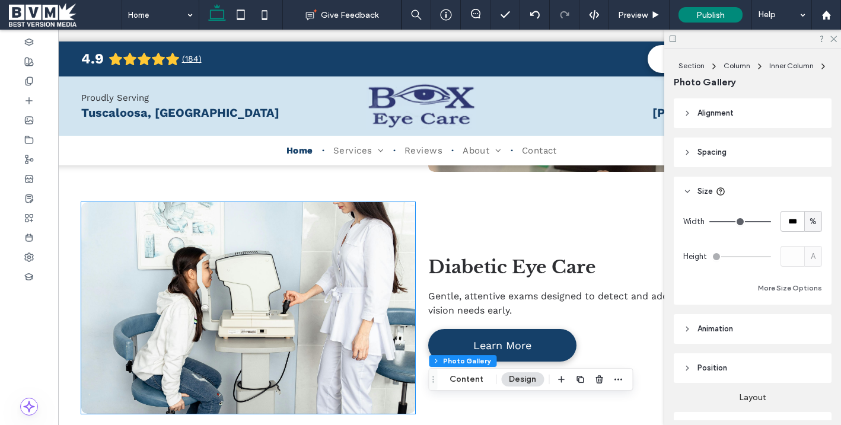
scroll to position [1230, 0]
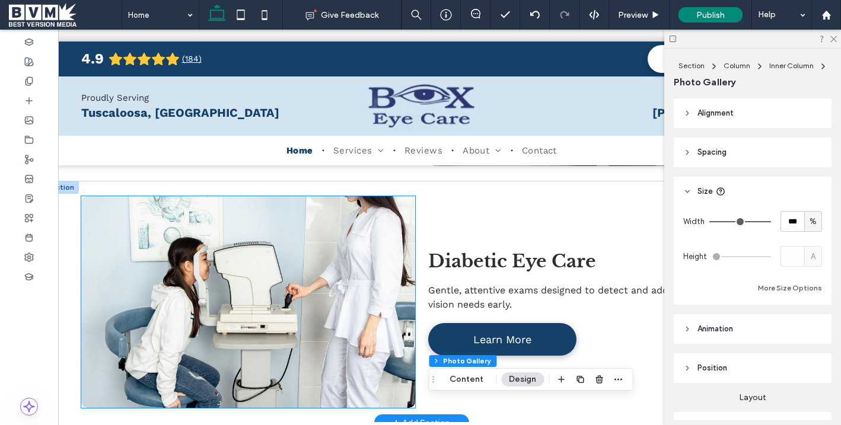
click at [281, 306] on link at bounding box center [248, 302] width 354 height 224
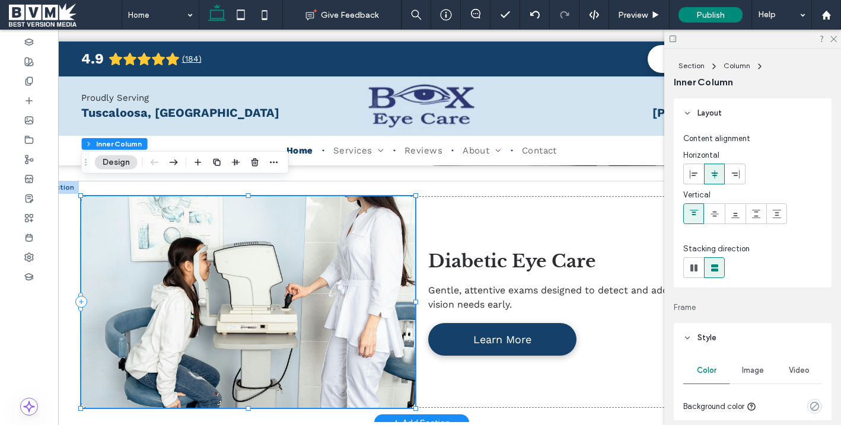
click at [281, 306] on link at bounding box center [248, 302] width 354 height 224
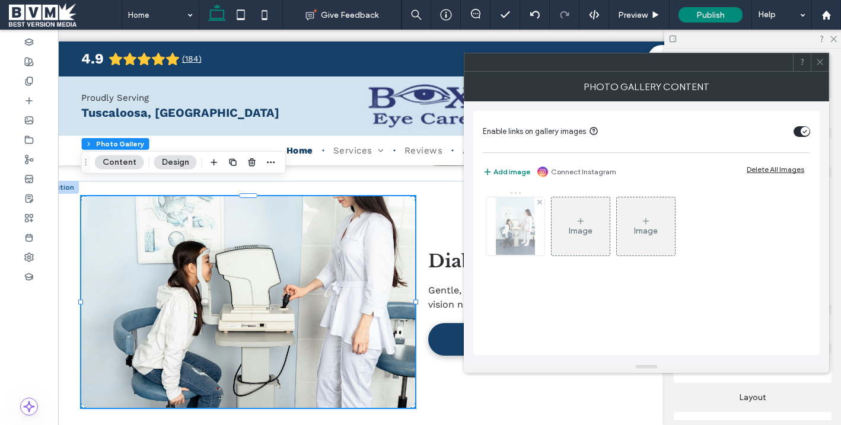
click at [515, 231] on img at bounding box center [515, 227] width 39 height 58
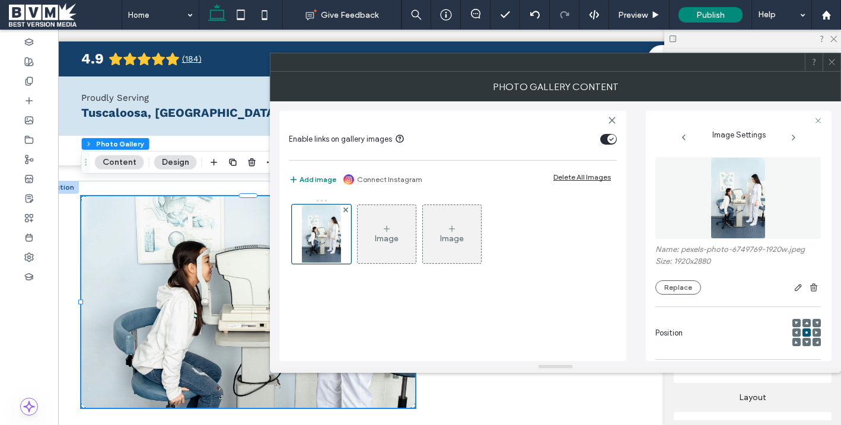
click at [832, 66] on span at bounding box center [832, 62] width 9 height 18
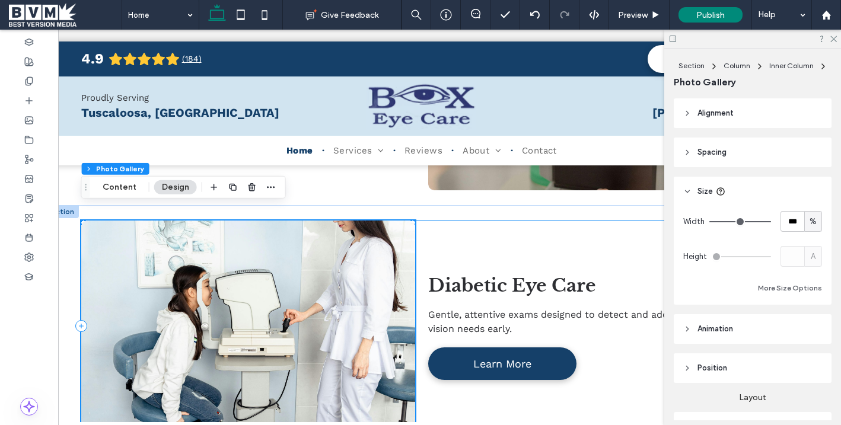
scroll to position [1231, 0]
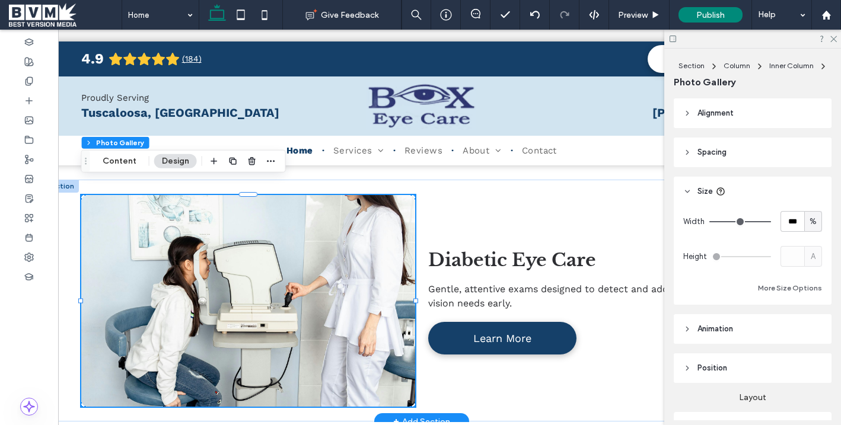
click at [335, 217] on link at bounding box center [248, 301] width 354 height 224
click at [247, 247] on link at bounding box center [248, 301] width 354 height 224
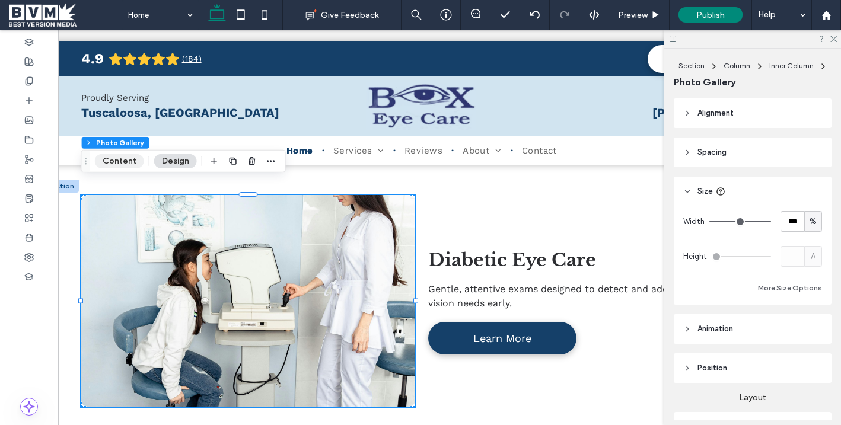
click at [109, 161] on button "Content" at bounding box center [119, 161] width 49 height 14
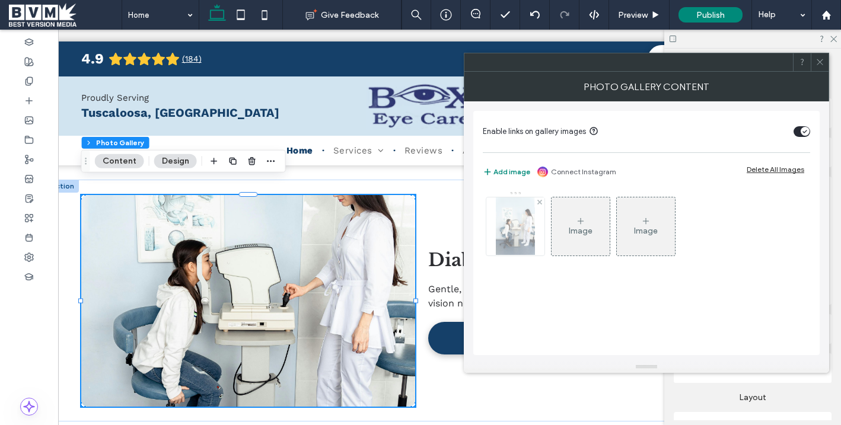
click at [515, 227] on img at bounding box center [515, 227] width 39 height 58
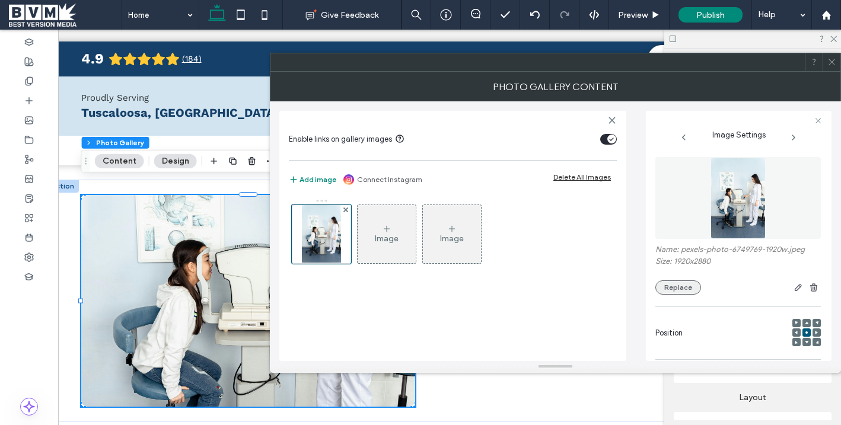
click at [679, 293] on button "Replace" at bounding box center [679, 288] width 46 height 14
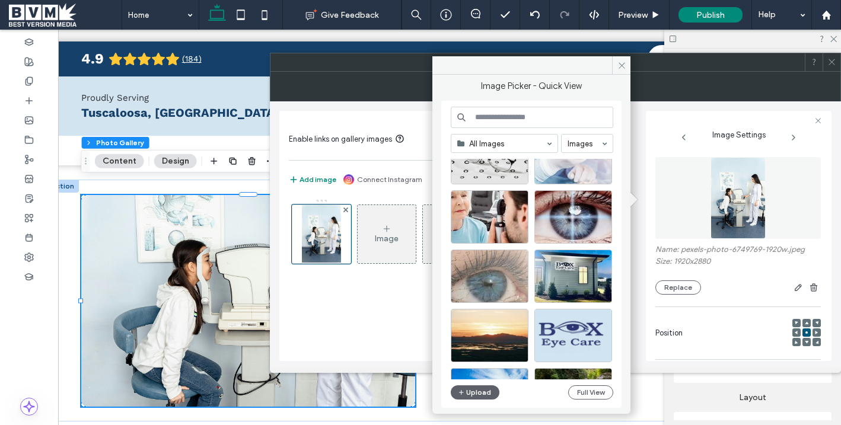
scroll to position [640, 0]
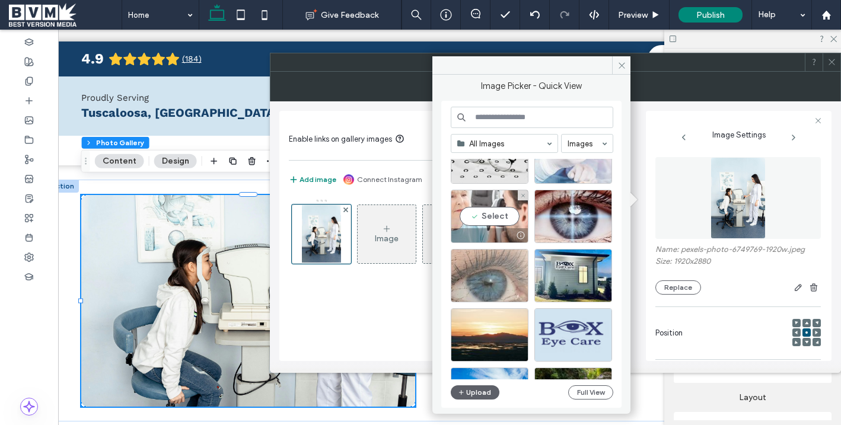
click at [486, 217] on div "Select" at bounding box center [490, 216] width 78 height 53
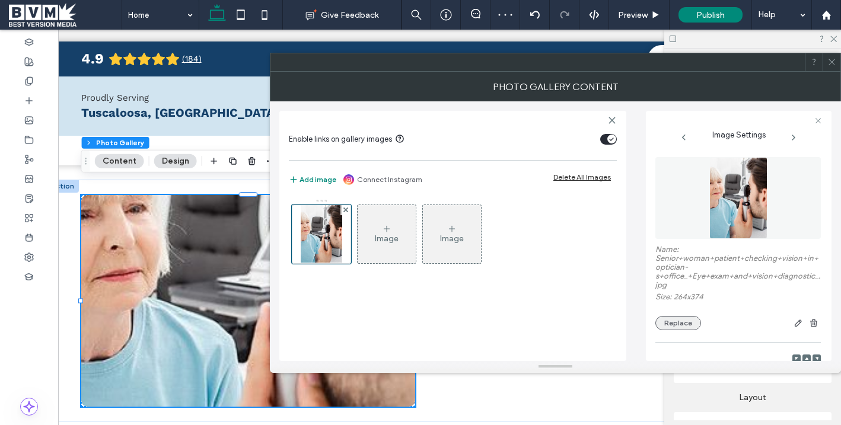
click at [683, 323] on button "Replace" at bounding box center [679, 323] width 46 height 14
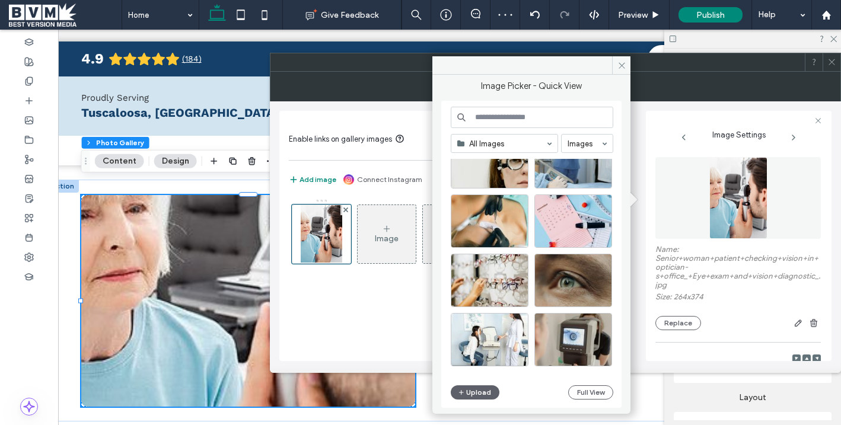
scroll to position [300, 0]
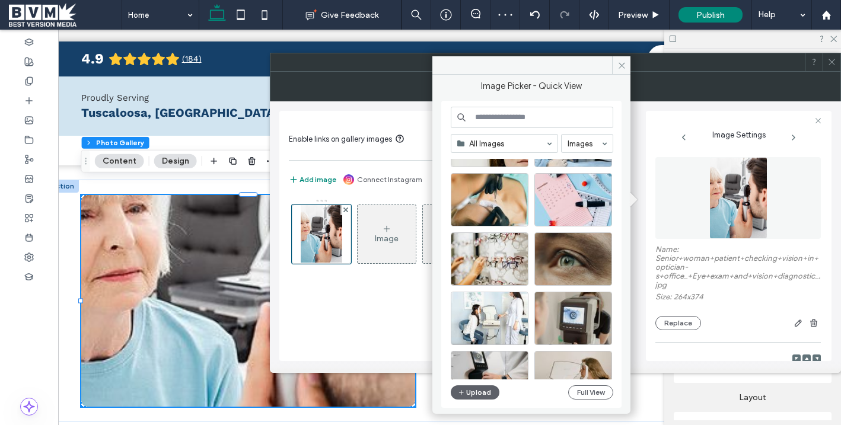
click at [491, 112] on input at bounding box center [532, 117] width 163 height 21
type input "*"
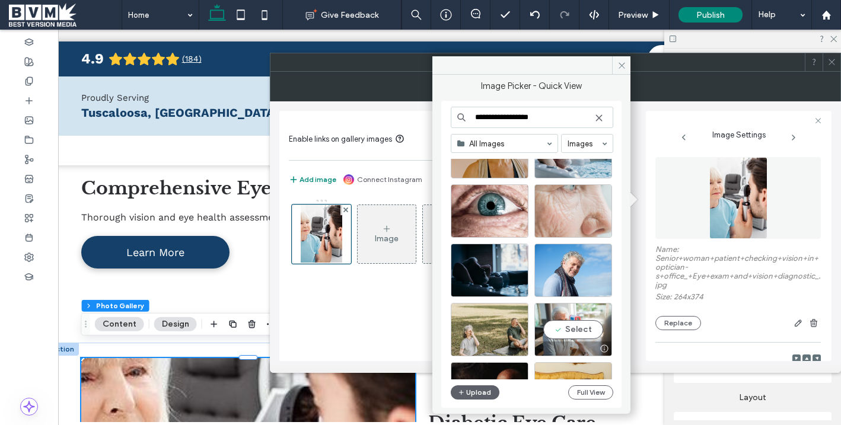
scroll to position [1123, 0]
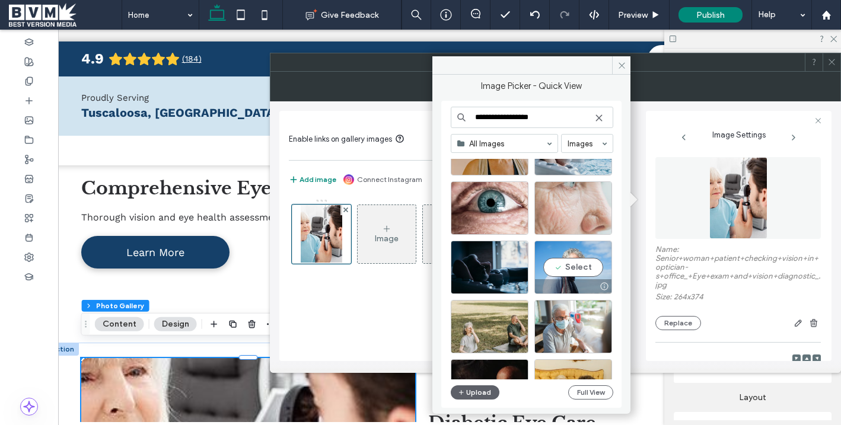
type input "**********"
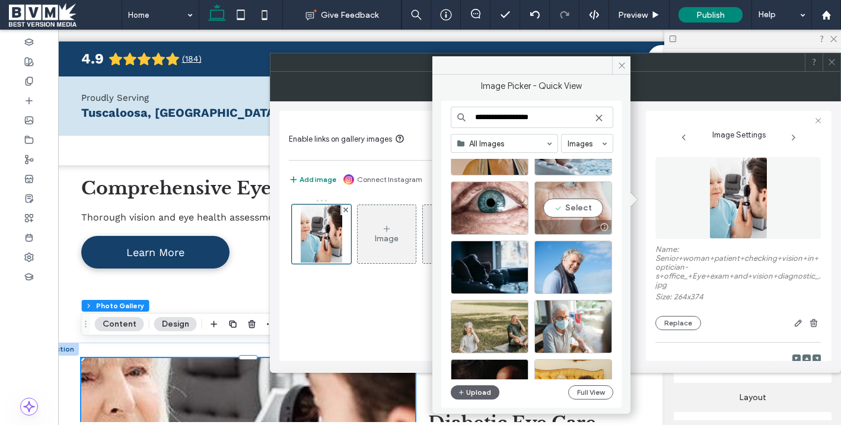
click at [576, 195] on div "Select" at bounding box center [574, 208] width 78 height 53
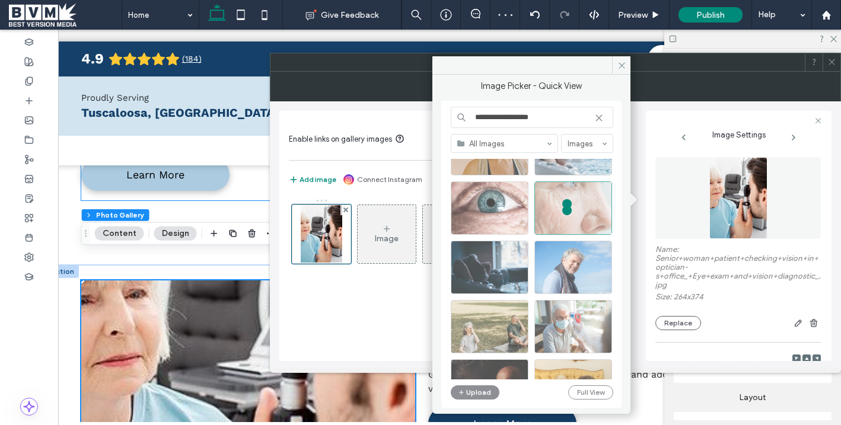
scroll to position [1160, 0]
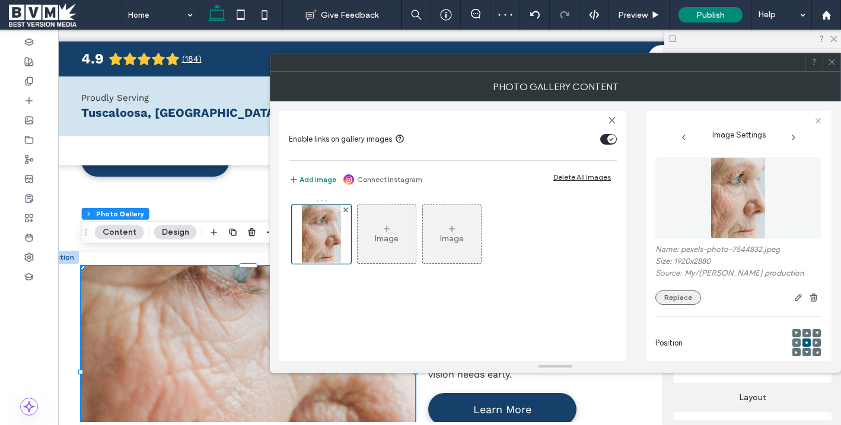
click at [674, 297] on button "Replace" at bounding box center [679, 298] width 46 height 14
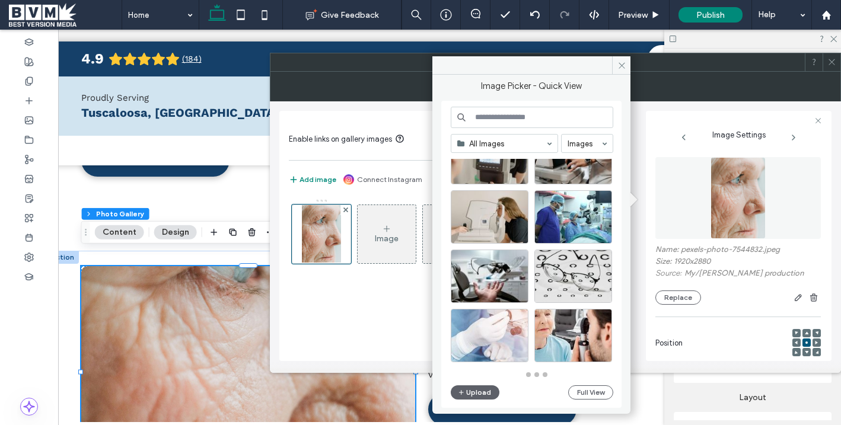
scroll to position [520, 0]
click at [484, 120] on input at bounding box center [532, 117] width 163 height 21
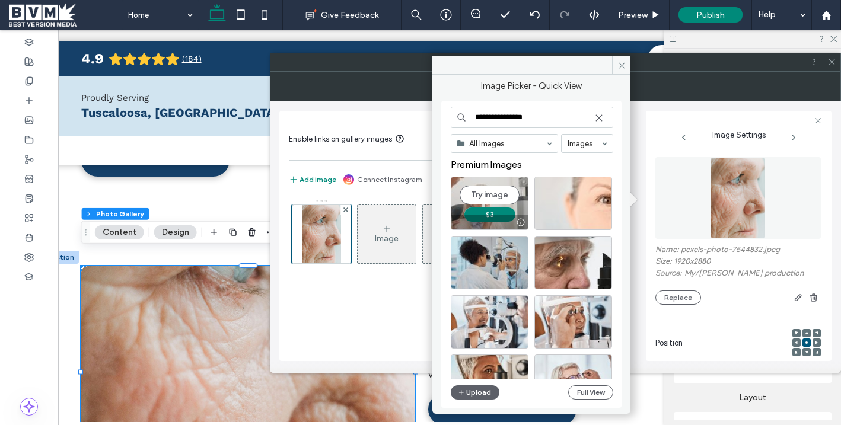
type input "**********"
click at [490, 208] on button "$3" at bounding box center [490, 215] width 51 height 14
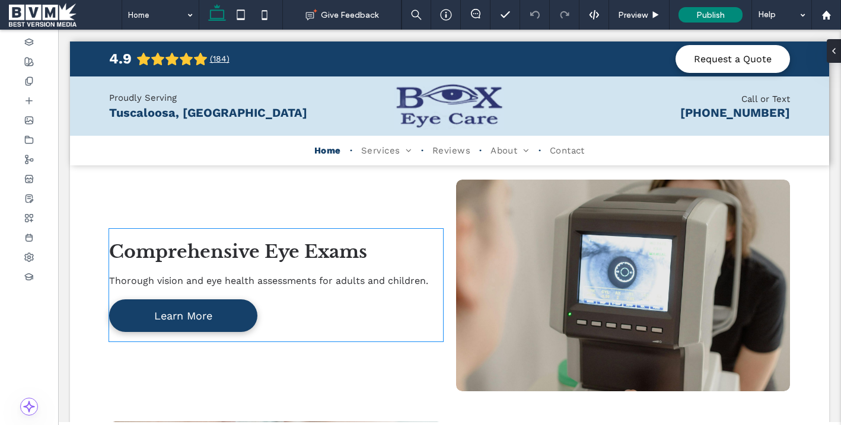
scroll to position [998, 0]
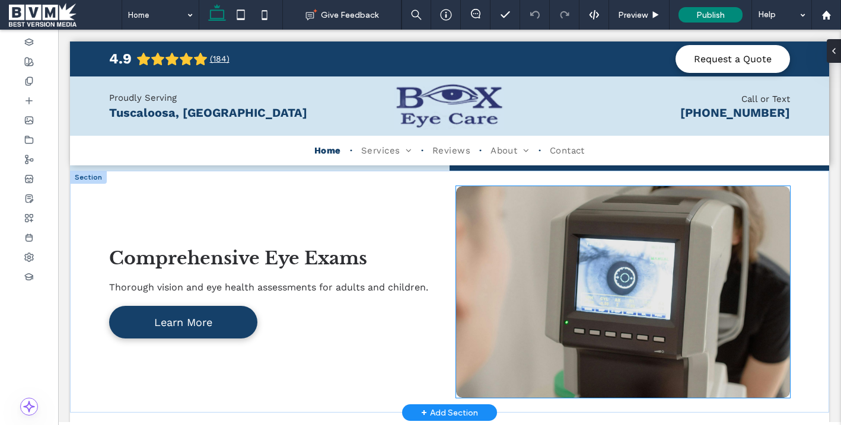
click at [547, 244] on link at bounding box center [624, 292] width 354 height 224
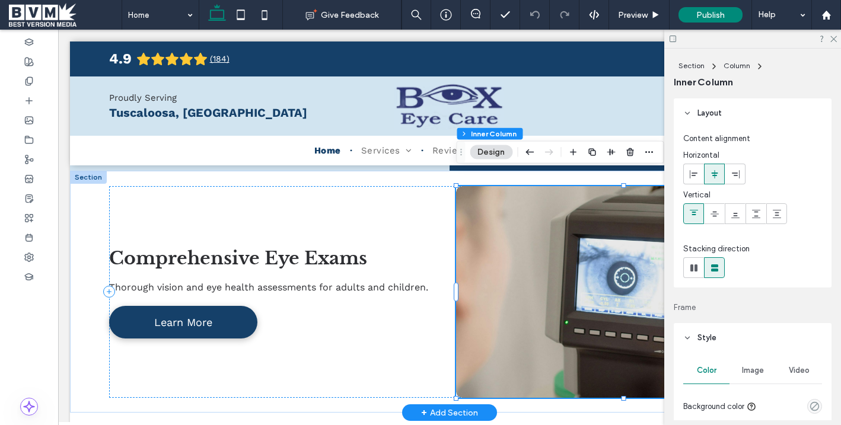
click at [547, 244] on link at bounding box center [624, 292] width 354 height 224
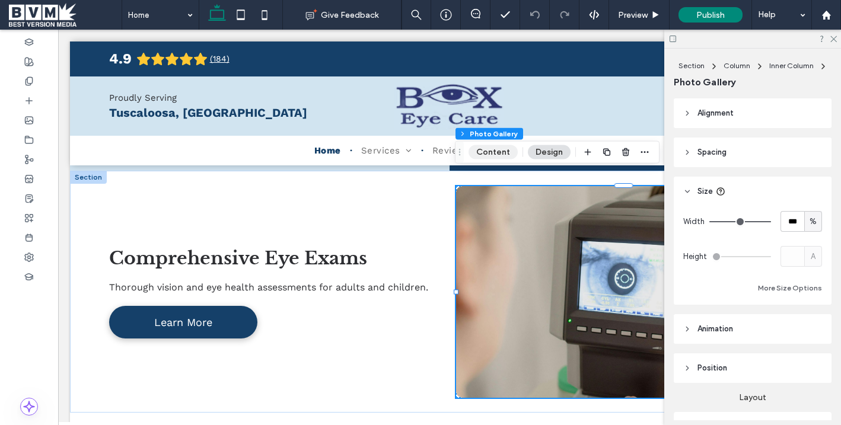
click at [491, 155] on button "Content" at bounding box center [493, 152] width 49 height 14
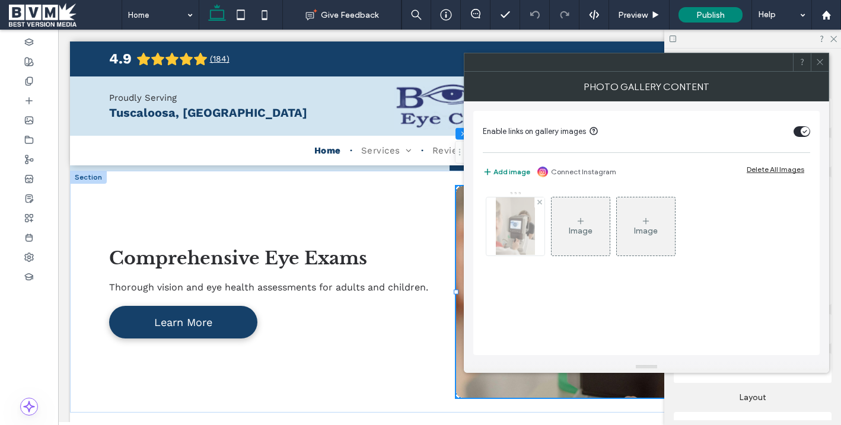
click at [510, 234] on img at bounding box center [515, 227] width 39 height 58
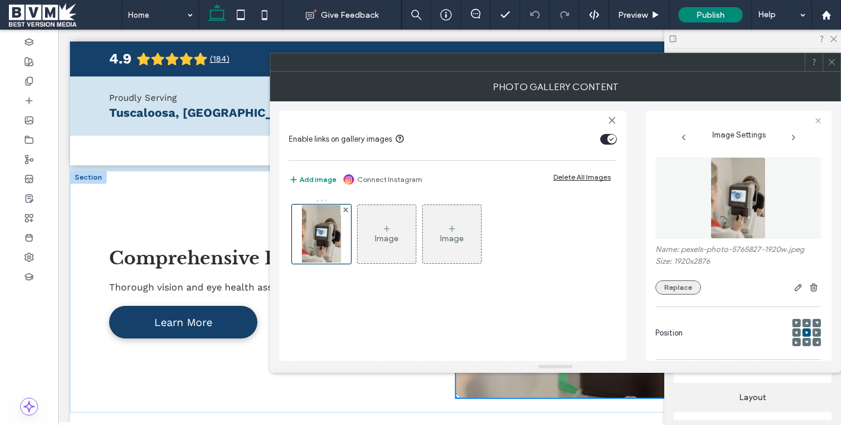
click at [684, 288] on button "Replace" at bounding box center [679, 288] width 46 height 14
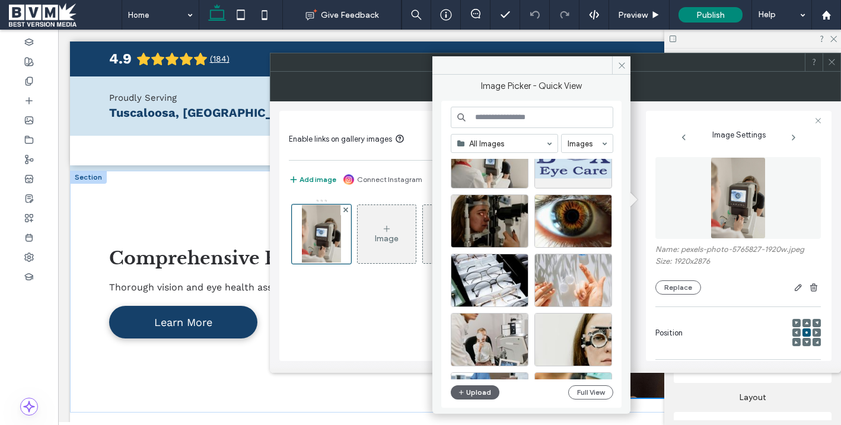
scroll to position [103, 0]
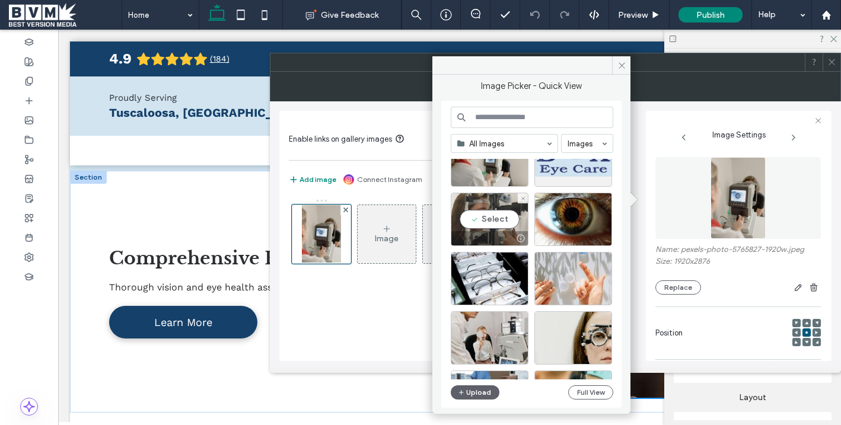
click at [472, 213] on div "Select" at bounding box center [490, 219] width 78 height 53
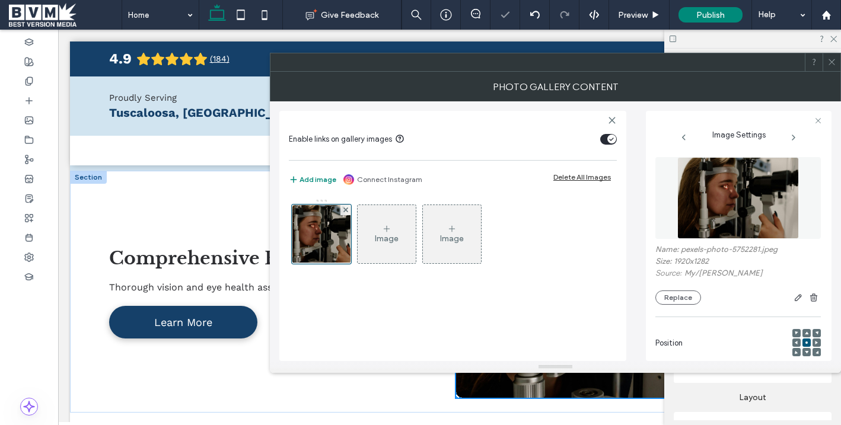
click at [831, 59] on icon at bounding box center [832, 62] width 9 height 9
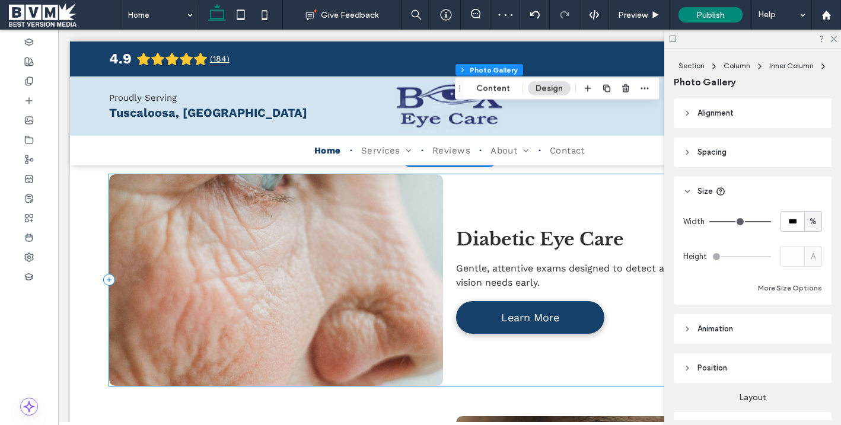
scroll to position [1250, 0]
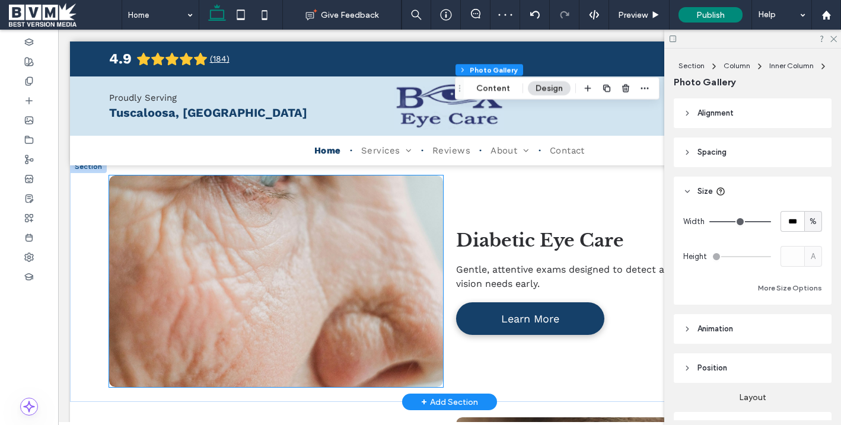
click at [313, 233] on link at bounding box center [276, 281] width 354 height 224
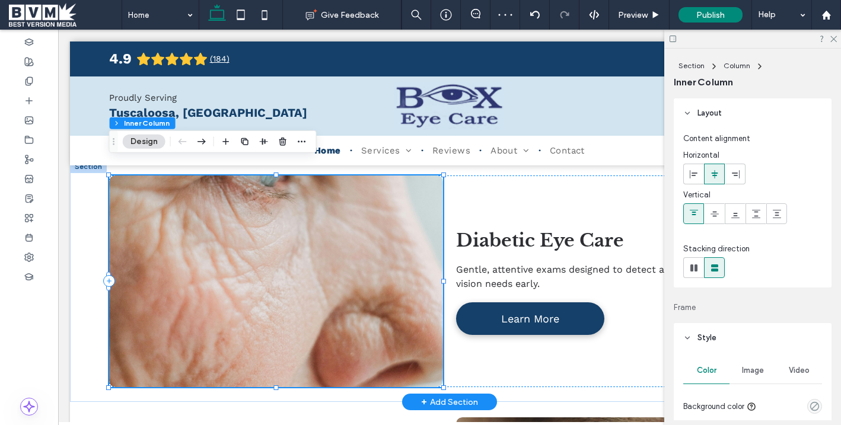
click at [313, 233] on link at bounding box center [276, 281] width 354 height 224
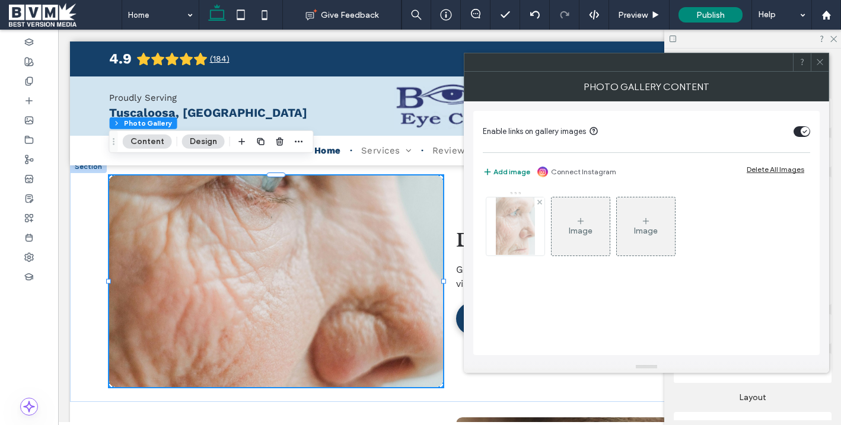
click at [504, 221] on img at bounding box center [515, 227] width 39 height 58
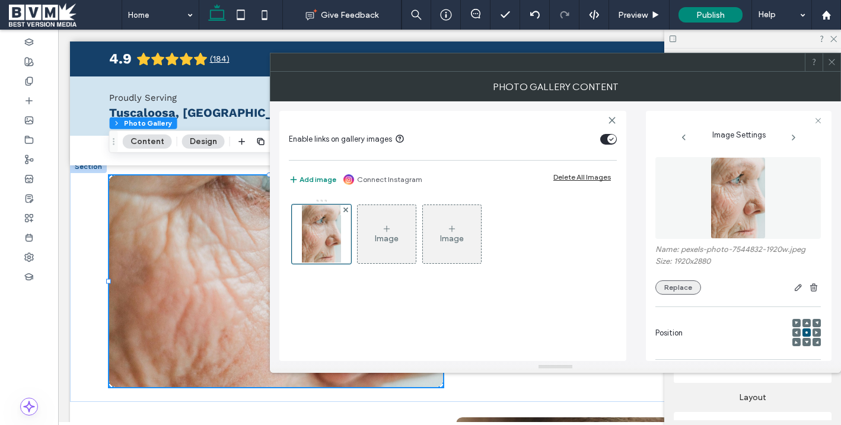
click at [671, 282] on button "Replace" at bounding box center [679, 288] width 46 height 14
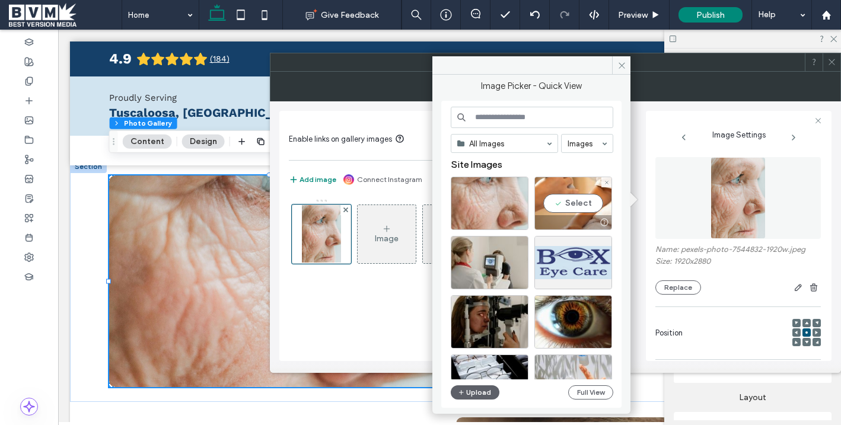
scroll to position [28, 0]
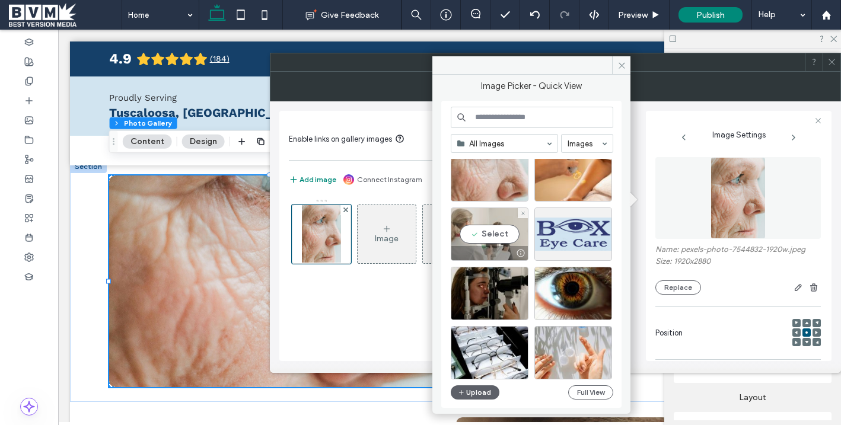
click at [487, 231] on div "Select" at bounding box center [490, 234] width 78 height 53
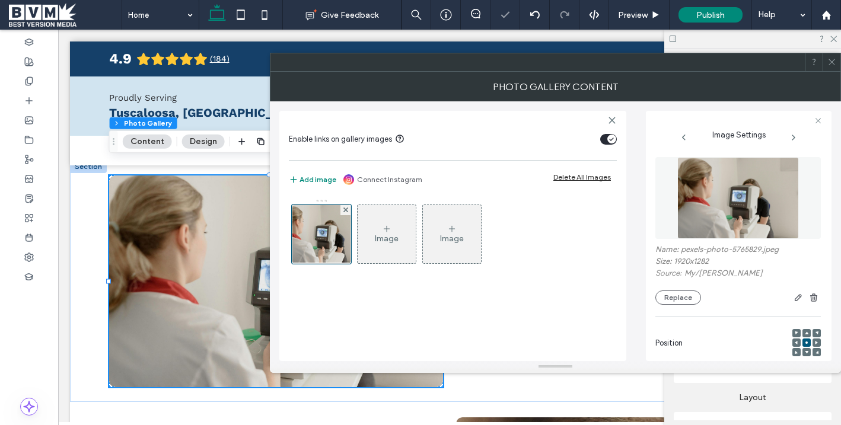
click at [833, 61] on use at bounding box center [832, 62] width 6 height 6
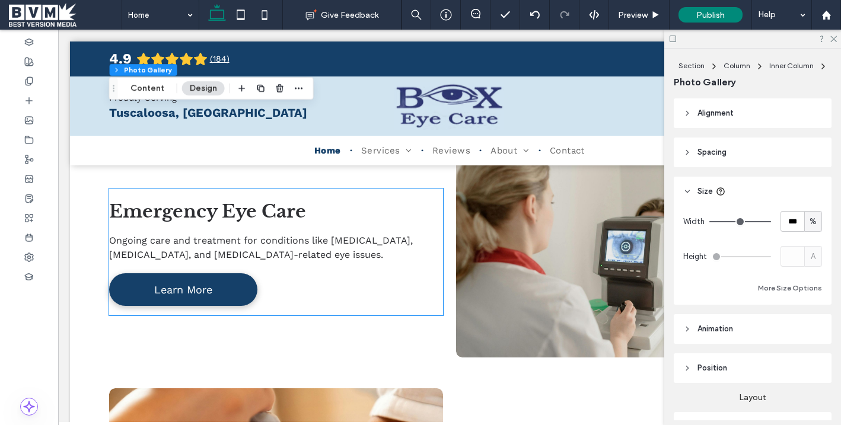
scroll to position [1990, 0]
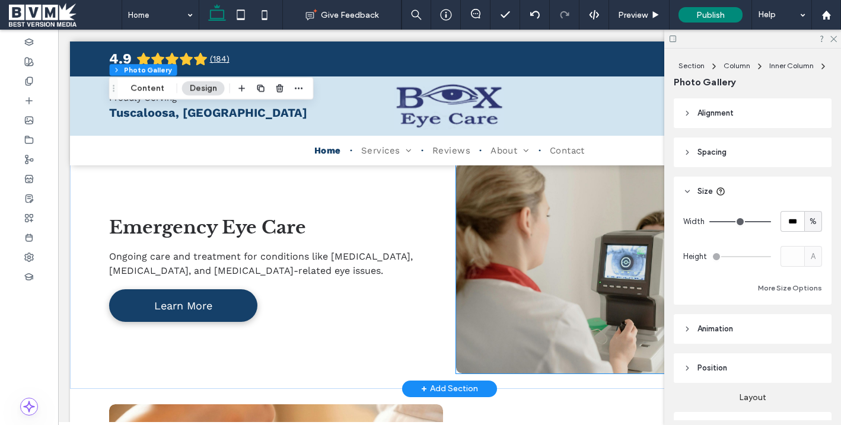
click at [529, 251] on link at bounding box center [624, 268] width 354 height 224
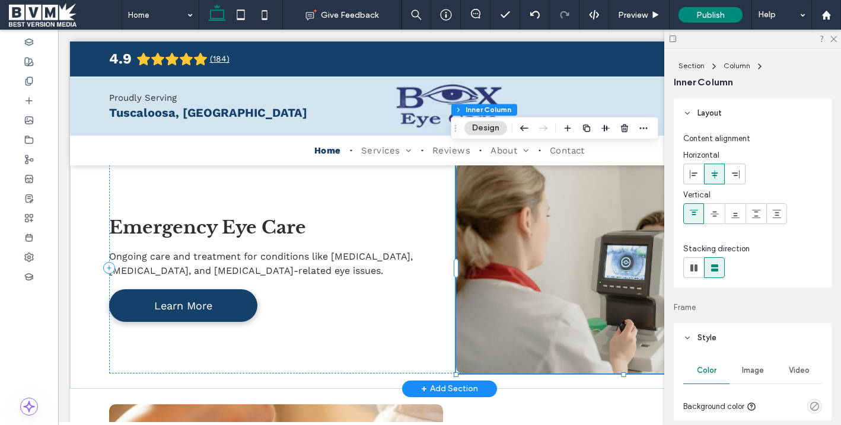
click at [529, 251] on link at bounding box center [624, 268] width 354 height 224
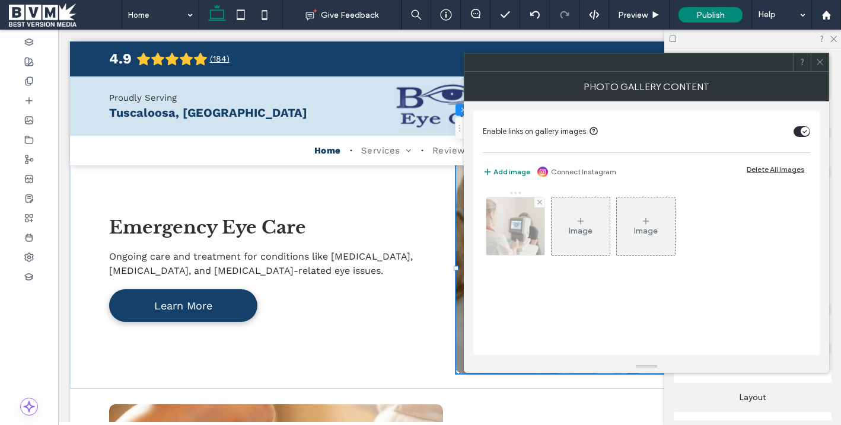
click at [516, 232] on img at bounding box center [515, 227] width 87 height 58
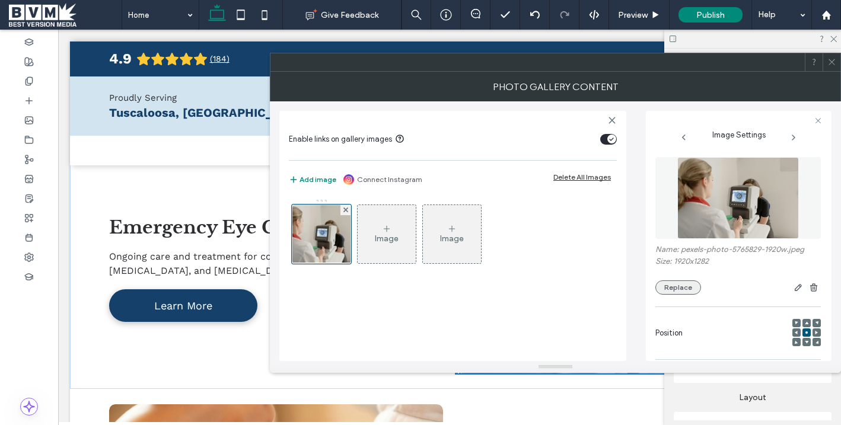
click at [662, 282] on button "Replace" at bounding box center [679, 288] width 46 height 14
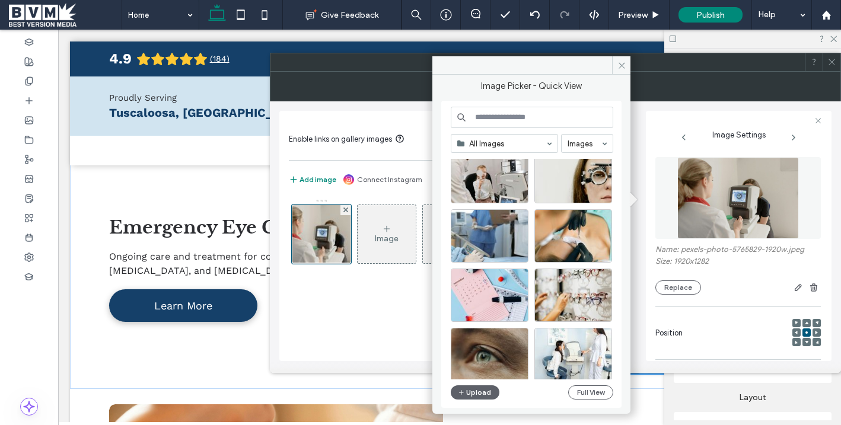
scroll to position [271, 0]
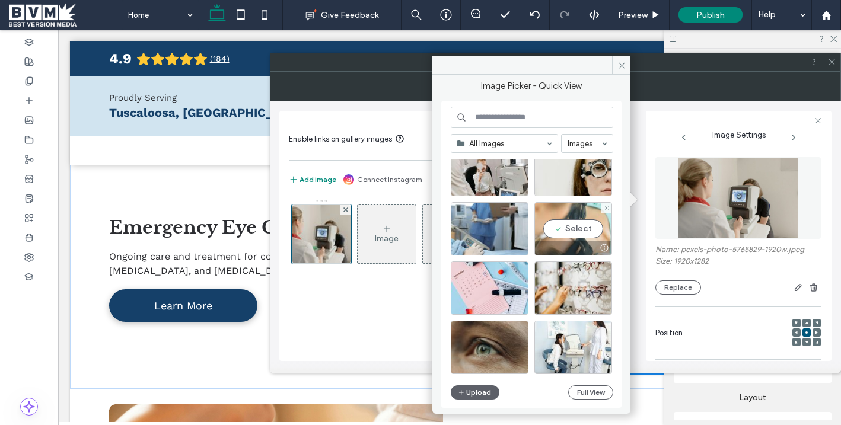
click at [583, 230] on div "Select" at bounding box center [574, 228] width 78 height 53
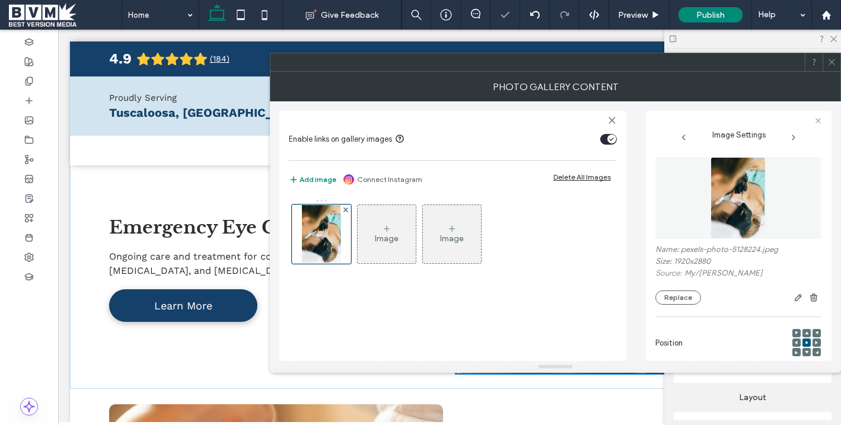
click at [834, 61] on icon at bounding box center [832, 62] width 9 height 9
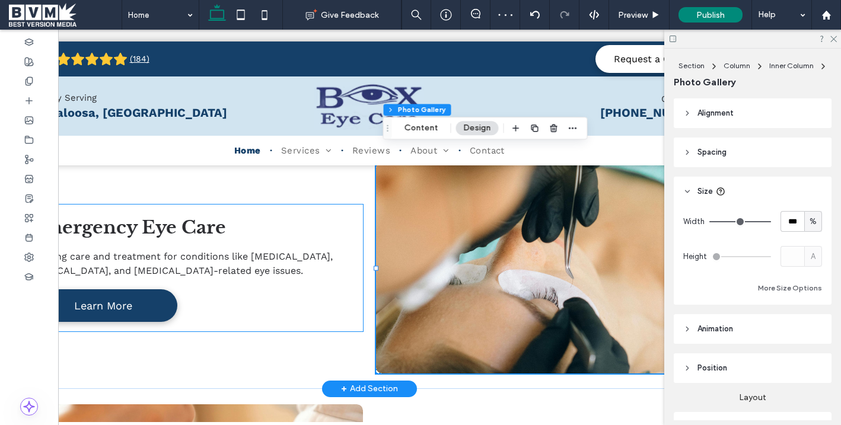
scroll to position [0, 82]
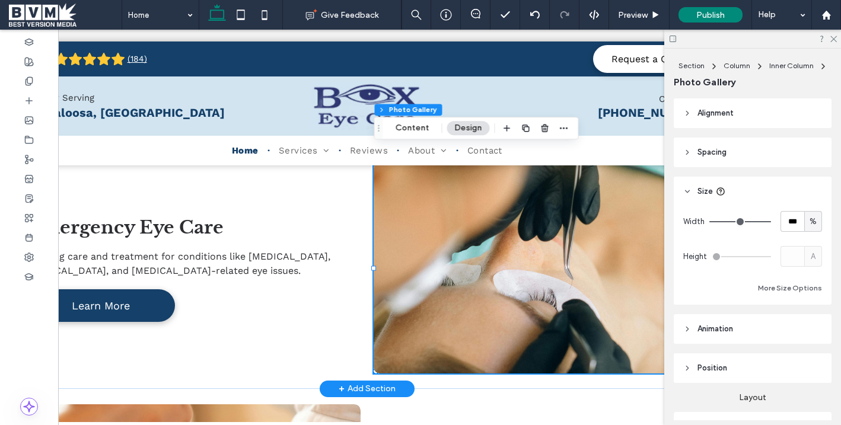
click at [576, 204] on link at bounding box center [541, 268] width 354 height 224
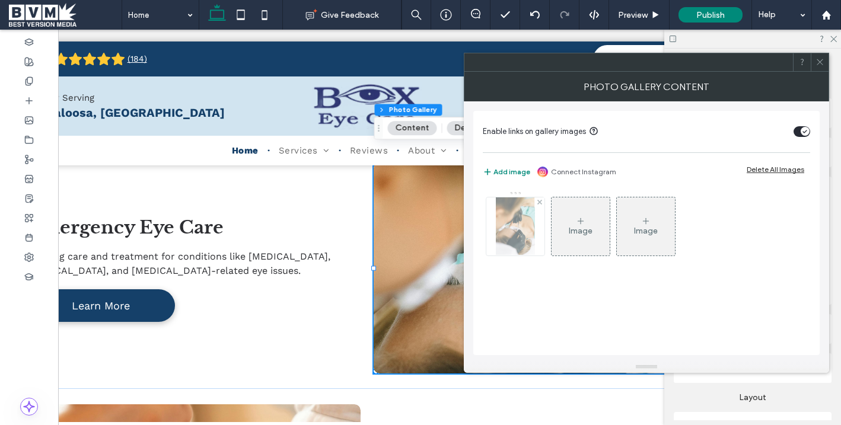
click at [513, 235] on img at bounding box center [515, 227] width 39 height 58
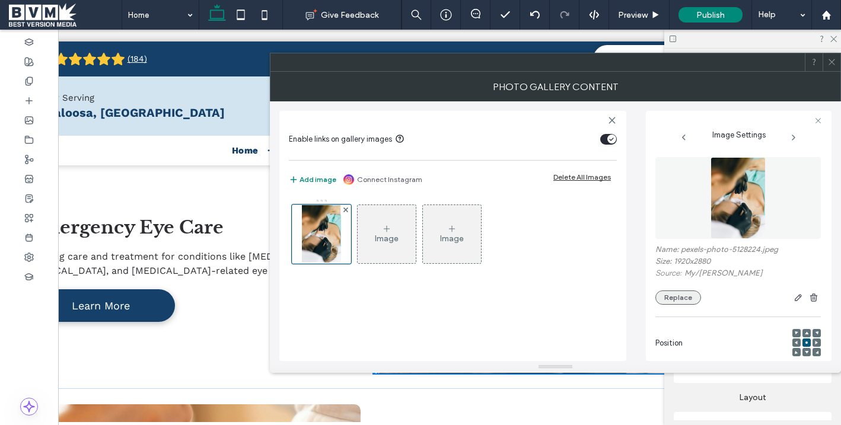
click at [666, 302] on button "Replace" at bounding box center [679, 298] width 46 height 14
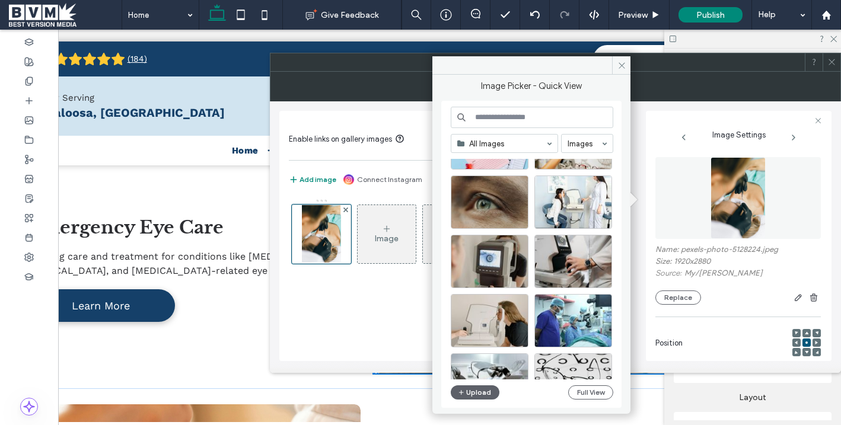
scroll to position [444, 0]
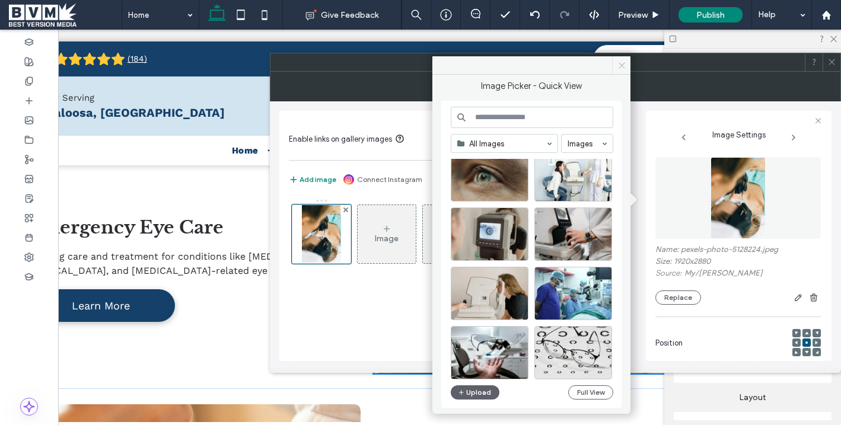
click at [624, 60] on span at bounding box center [621, 65] width 18 height 18
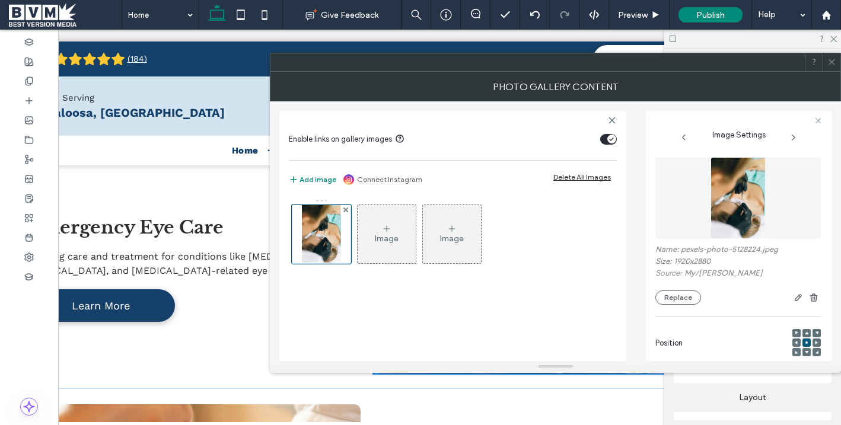
click at [830, 58] on icon at bounding box center [832, 62] width 9 height 9
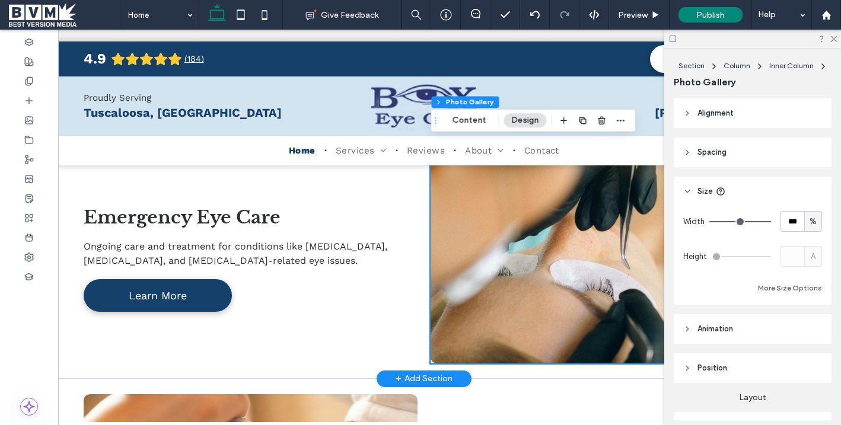
scroll to position [2002, 0]
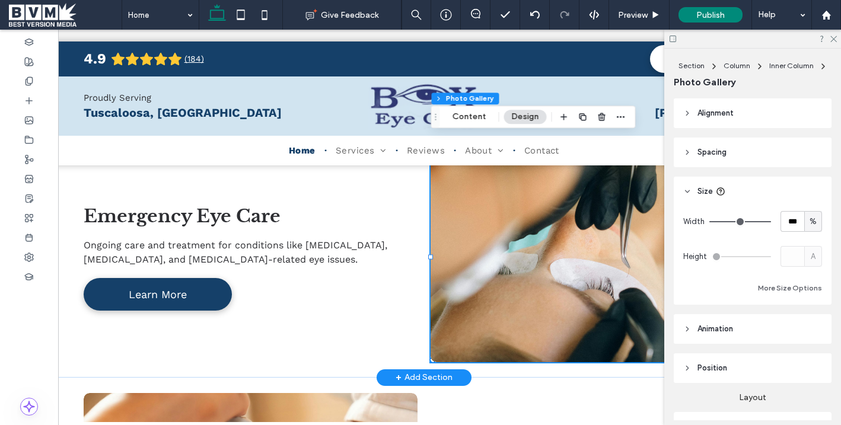
click at [499, 235] on link at bounding box center [598, 257] width 354 height 224
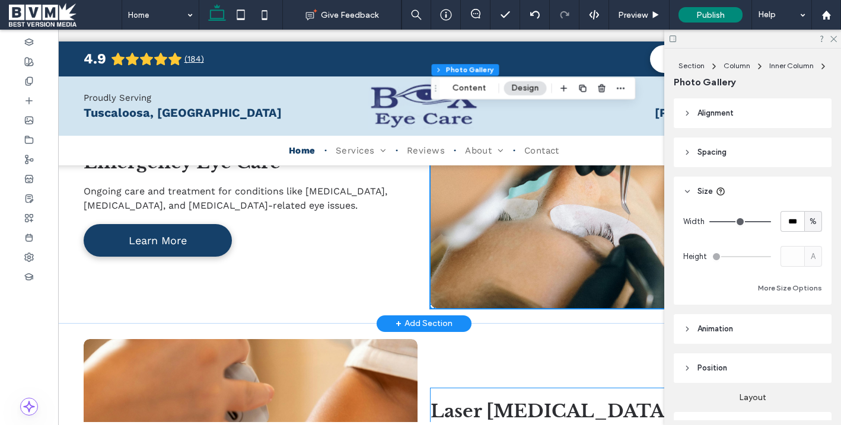
scroll to position [1964, 0]
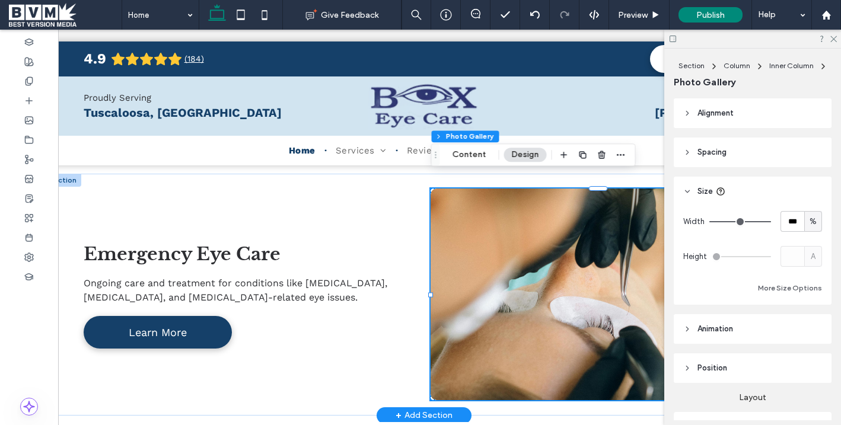
click at [499, 235] on link at bounding box center [598, 295] width 354 height 224
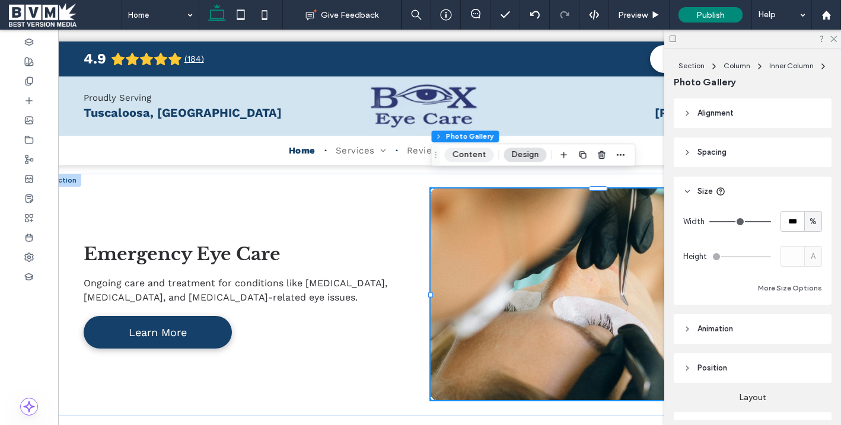
click at [463, 153] on button "Content" at bounding box center [468, 155] width 49 height 14
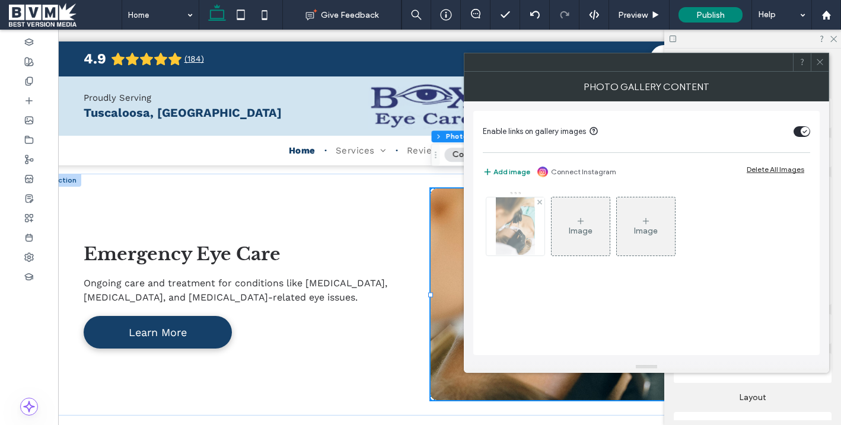
click at [501, 220] on img at bounding box center [515, 227] width 39 height 58
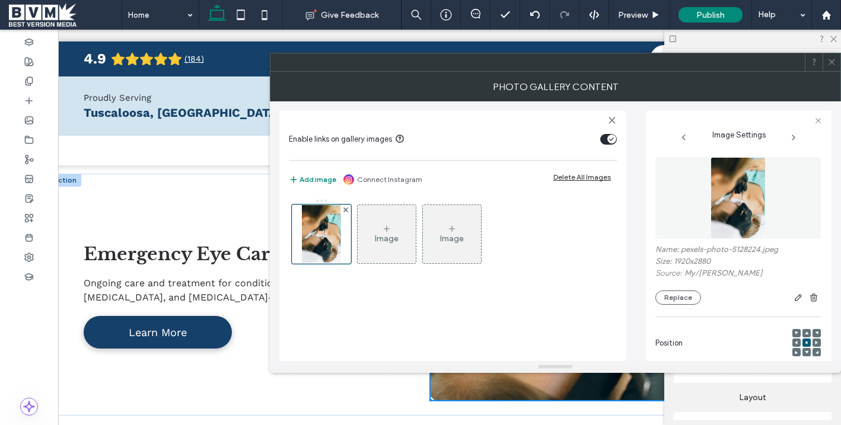
click at [669, 288] on div "Name: pexels-photo-5128224.jpeg Size: 1920x2880 Source: My / Nataliya Vaitkevic…" at bounding box center [739, 275] width 166 height 60
click at [669, 293] on button "Replace" at bounding box center [679, 298] width 46 height 14
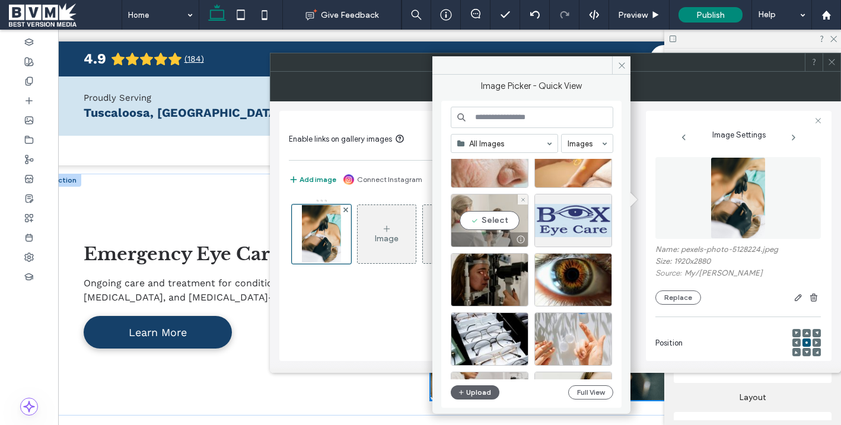
scroll to position [49, 0]
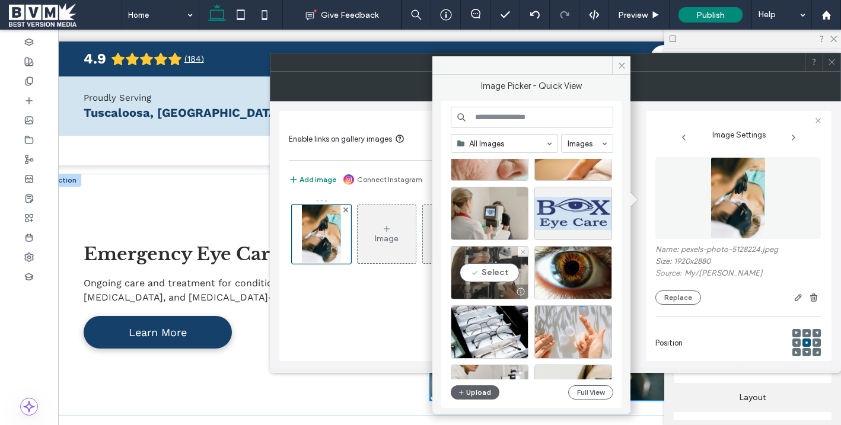
click at [491, 272] on div "Select" at bounding box center [490, 272] width 78 height 53
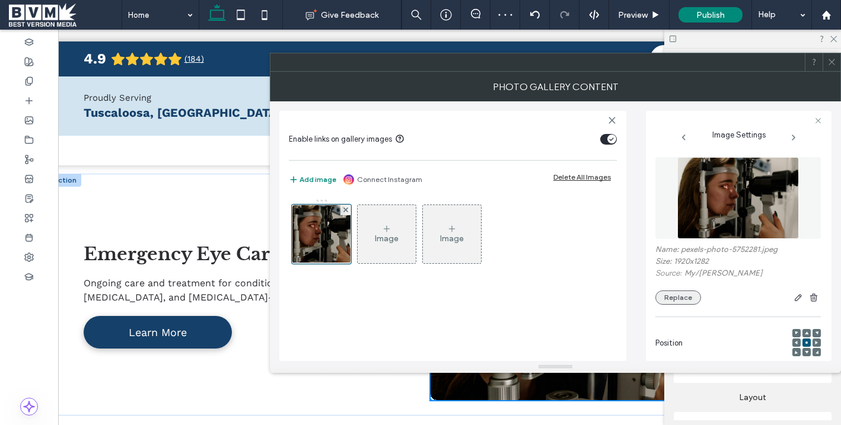
click at [681, 299] on button "Replace" at bounding box center [679, 298] width 46 height 14
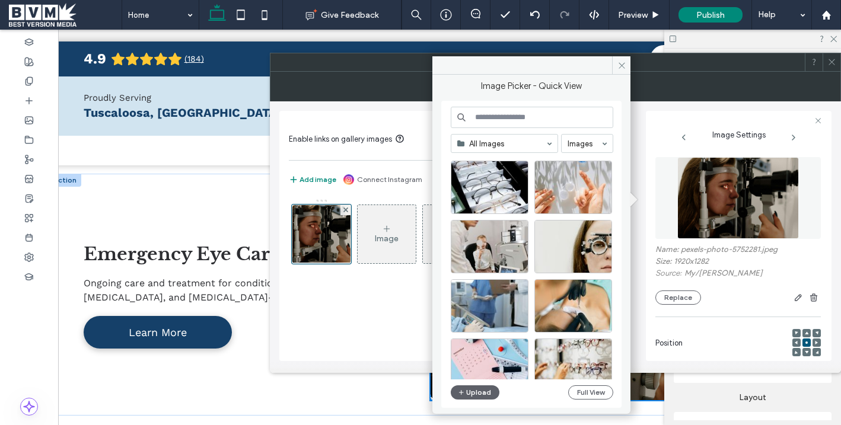
scroll to position [211, 0]
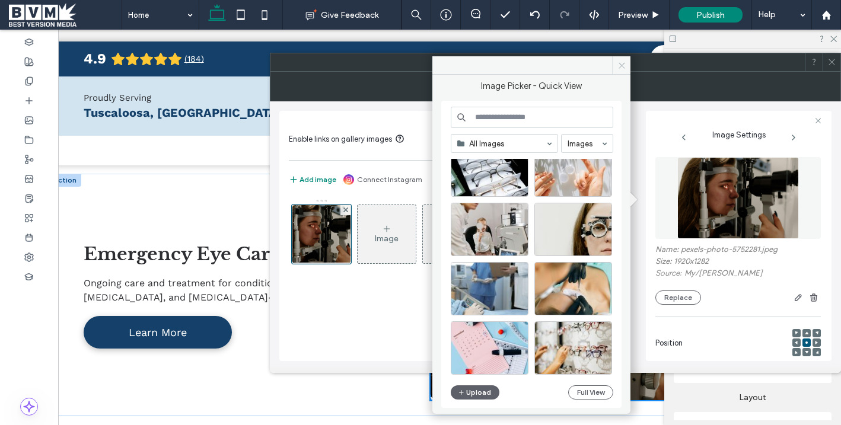
click at [625, 63] on icon at bounding box center [622, 65] width 9 height 9
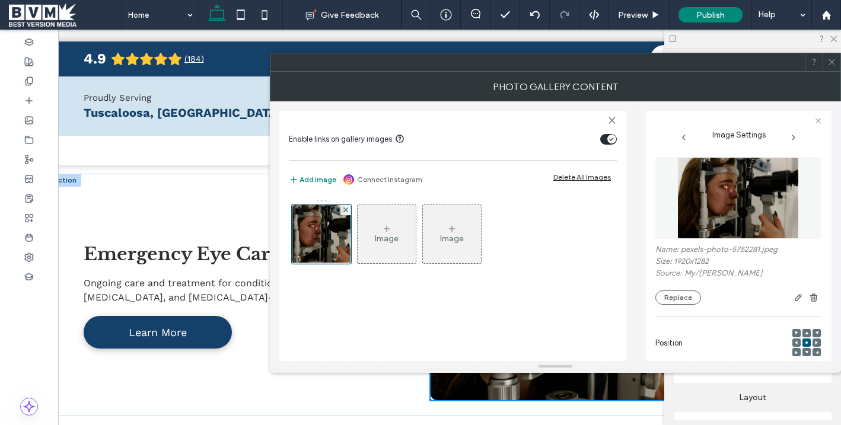
click at [833, 59] on icon at bounding box center [832, 62] width 9 height 9
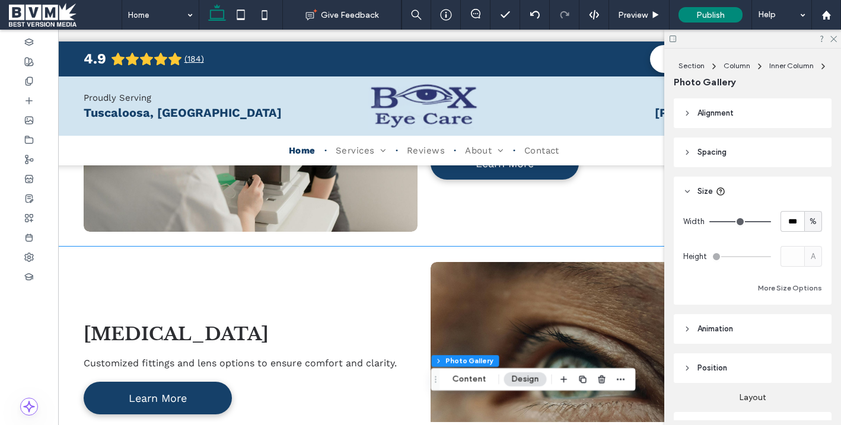
scroll to position [1414, 0]
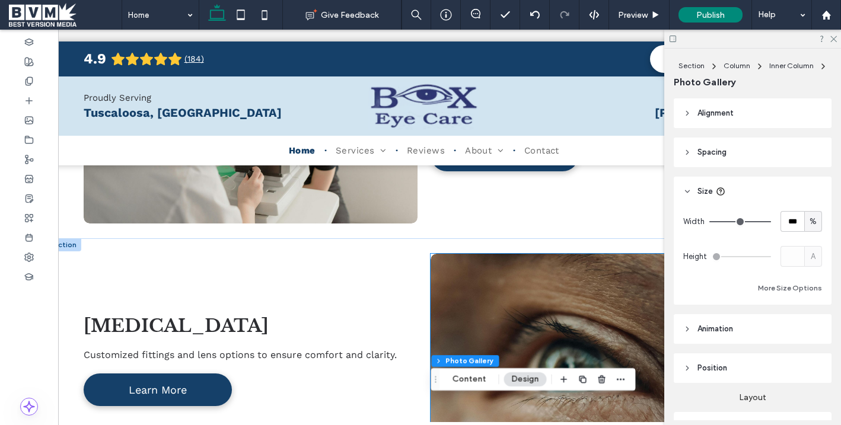
click at [478, 264] on link at bounding box center [598, 359] width 354 height 224
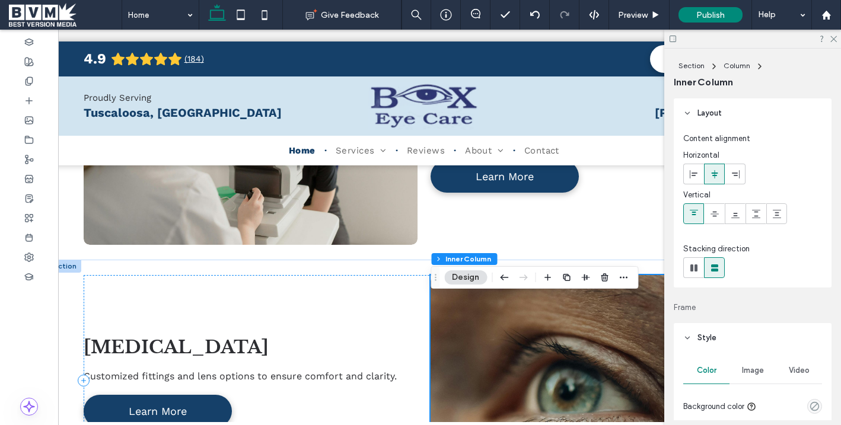
scroll to position [1400, 0]
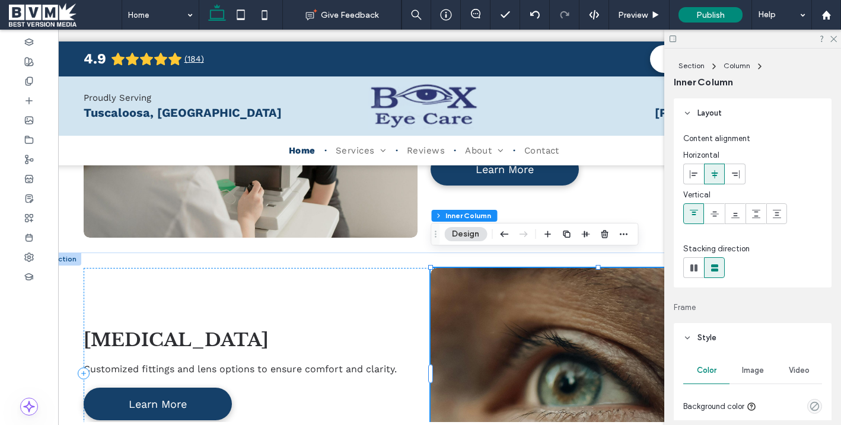
click at [478, 264] on link at bounding box center [598, 374] width 354 height 224
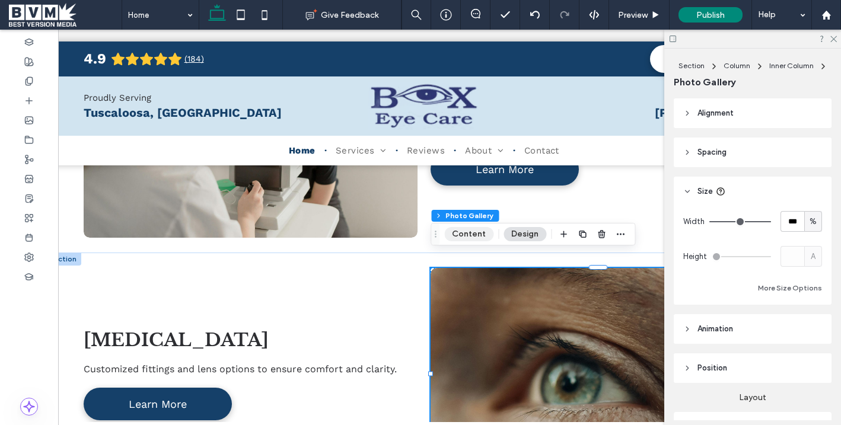
click at [463, 237] on button "Content" at bounding box center [468, 234] width 49 height 14
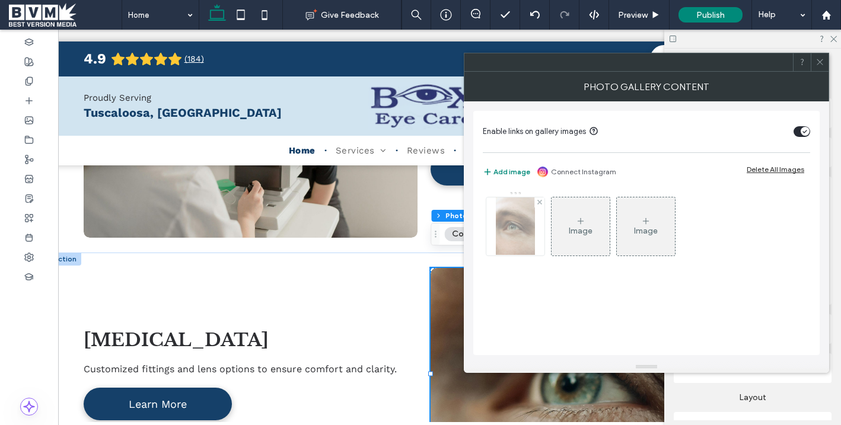
click at [519, 231] on img at bounding box center [515, 227] width 39 height 58
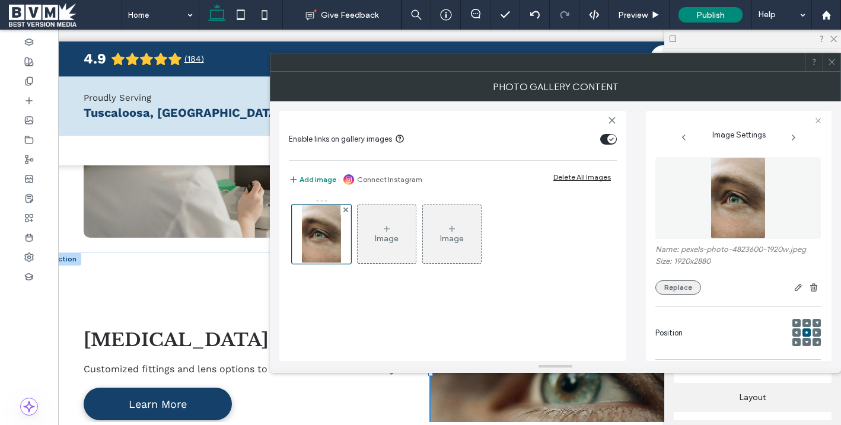
click at [671, 282] on button "Replace" at bounding box center [679, 288] width 46 height 14
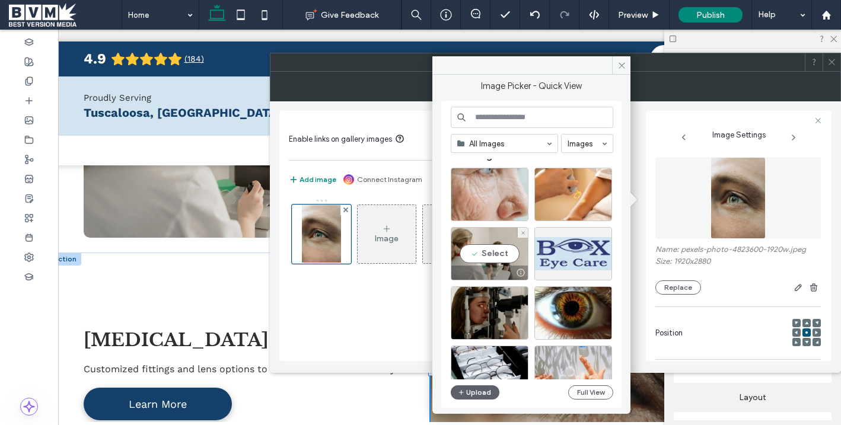
scroll to position [11, 0]
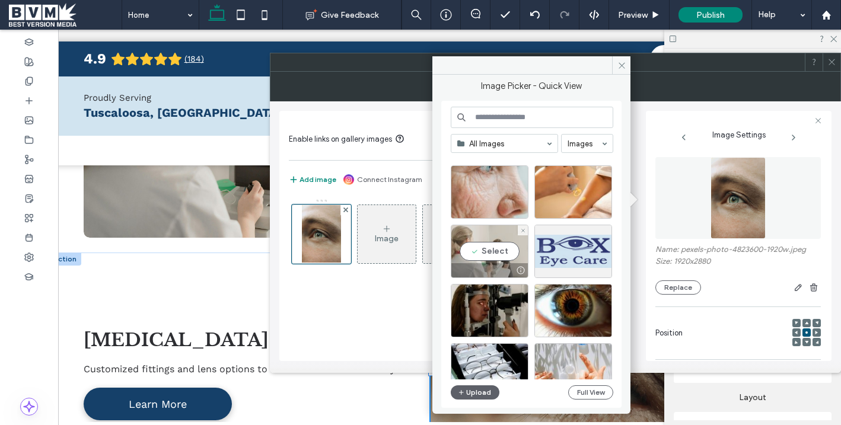
click at [501, 252] on div "Select" at bounding box center [490, 251] width 78 height 53
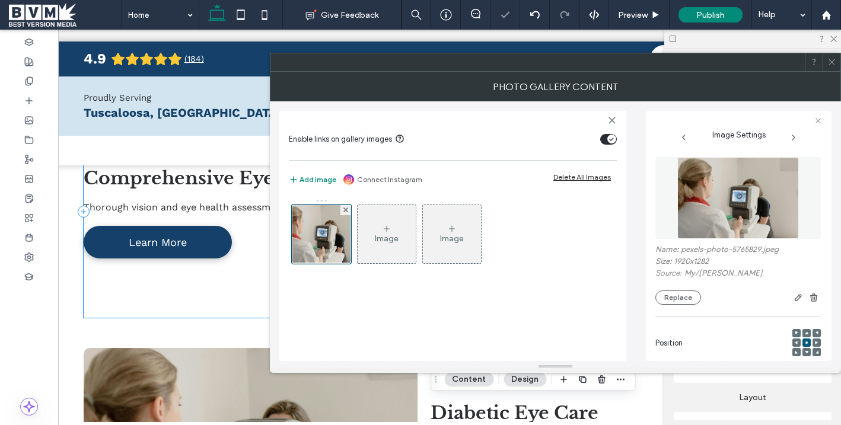
scroll to position [1082, 0]
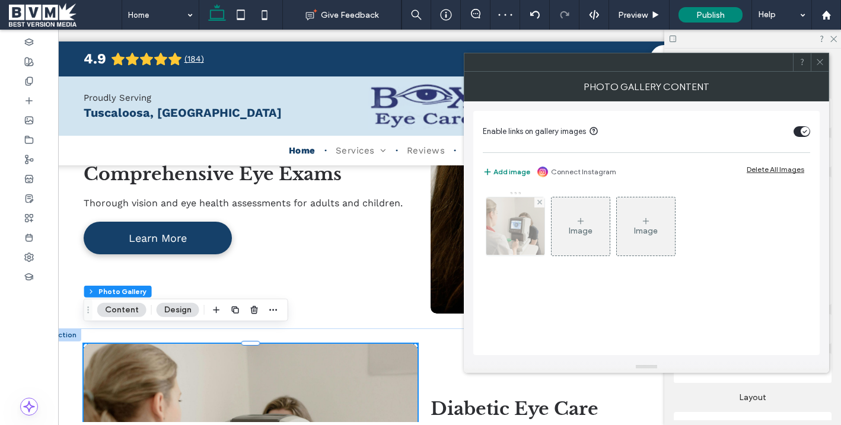
click at [500, 235] on img at bounding box center [515, 227] width 87 height 58
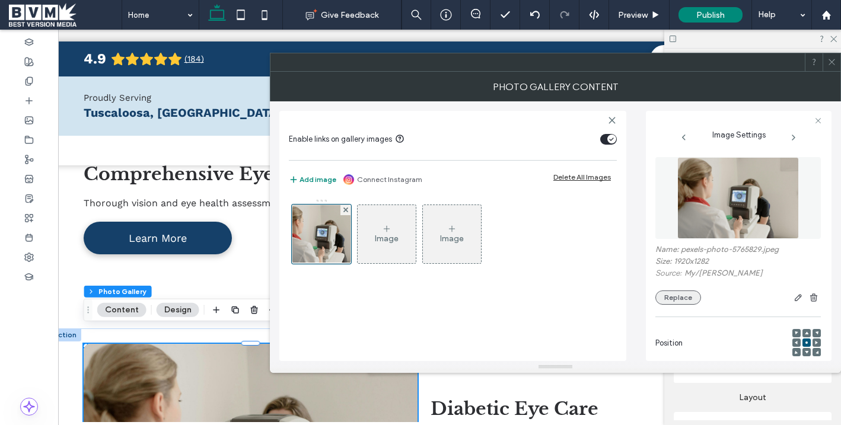
click at [684, 303] on button "Replace" at bounding box center [679, 298] width 46 height 14
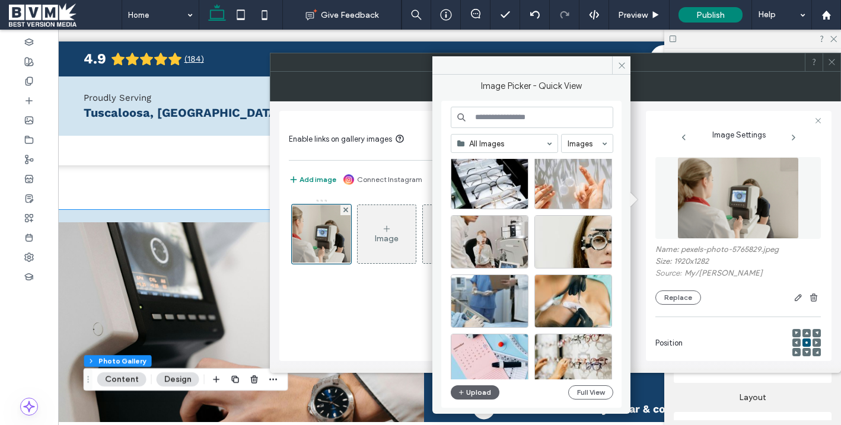
scroll to position [589, 0]
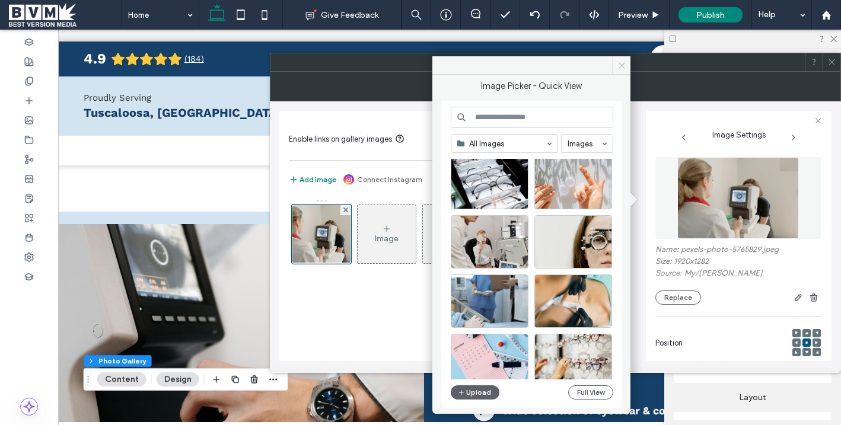
click at [618, 63] on icon at bounding box center [622, 65] width 9 height 9
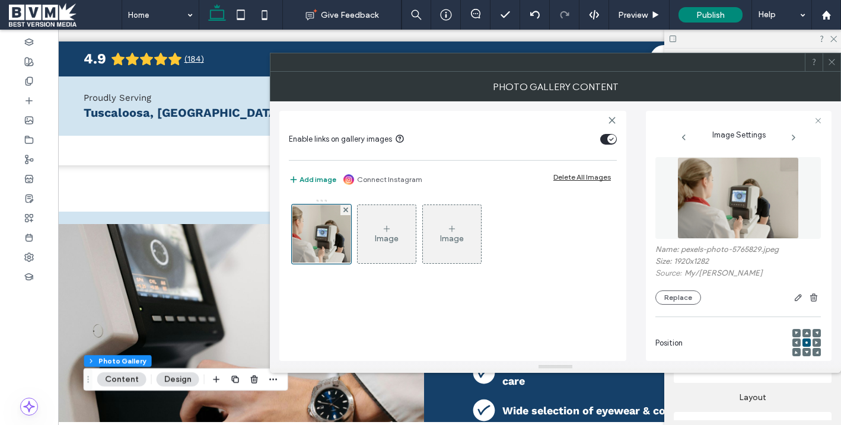
click at [828, 59] on icon at bounding box center [832, 62] width 9 height 9
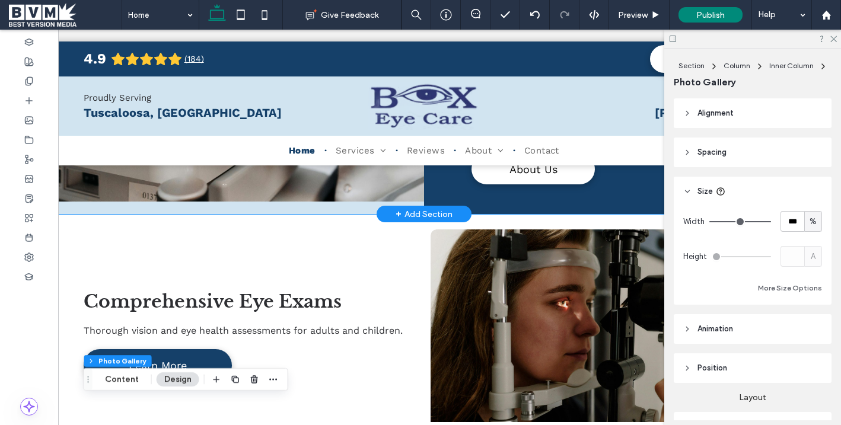
scroll to position [971, 0]
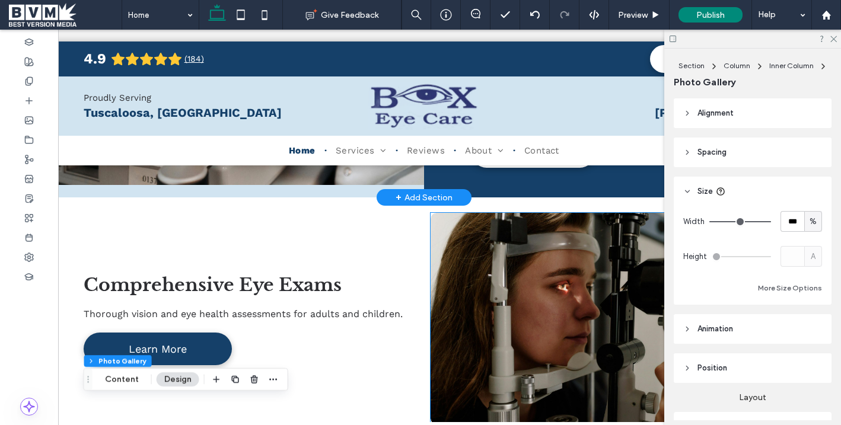
click at [466, 256] on link at bounding box center [598, 319] width 334 height 212
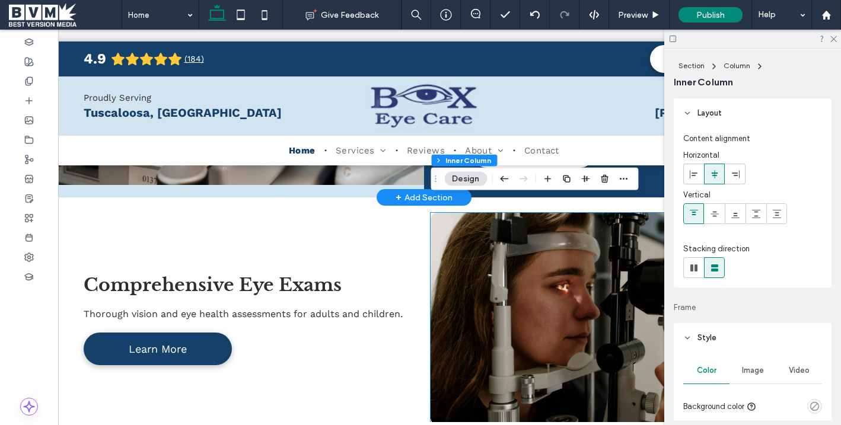
click at [466, 256] on link at bounding box center [598, 319] width 334 height 212
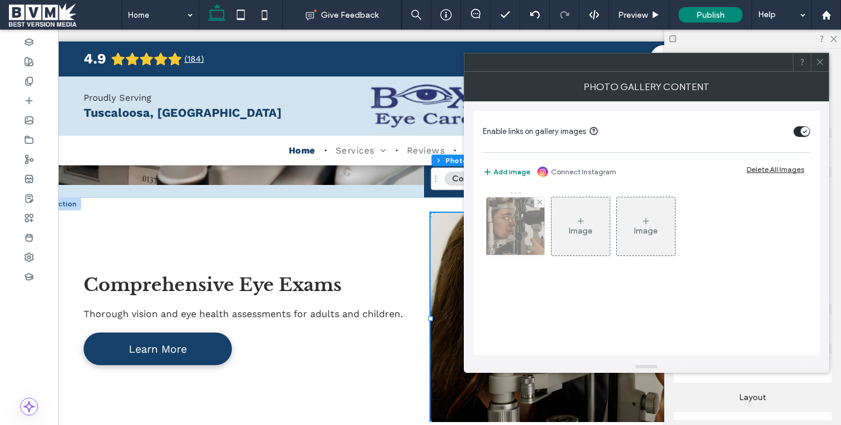
click at [509, 220] on img at bounding box center [515, 227] width 87 height 58
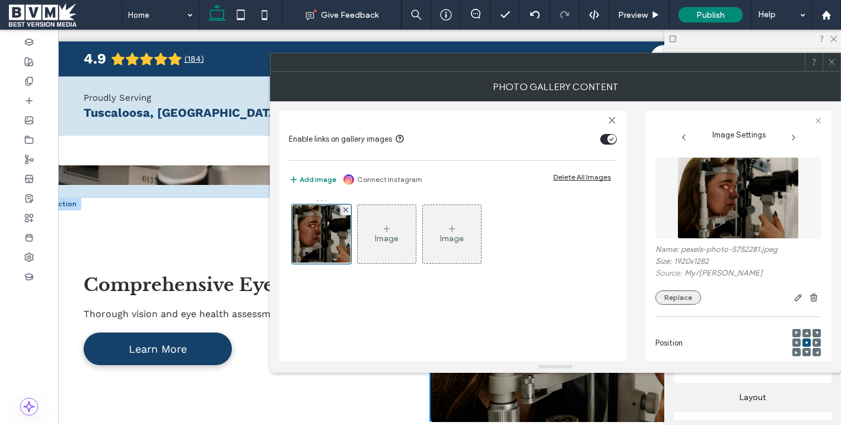
click at [676, 301] on button "Replace" at bounding box center [679, 298] width 46 height 14
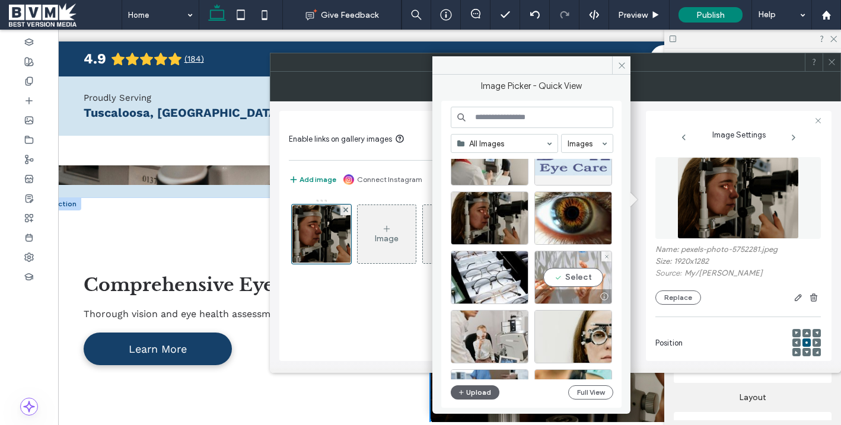
scroll to position [135, 0]
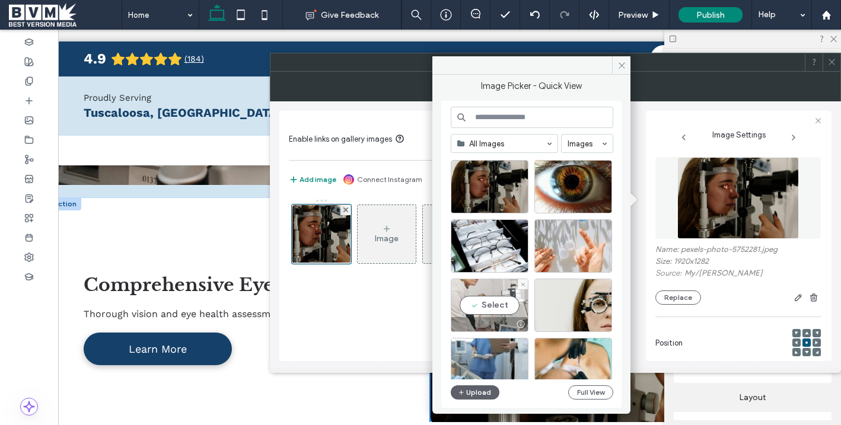
click at [487, 319] on div at bounding box center [490, 324] width 77 height 14
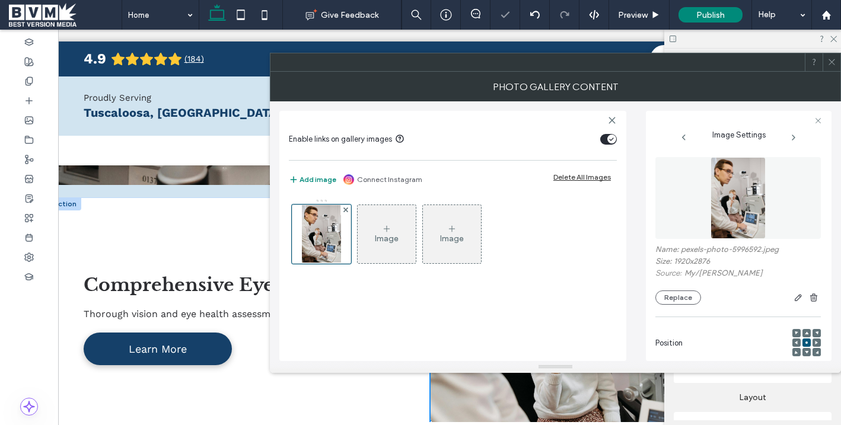
click at [828, 62] on icon at bounding box center [832, 62] width 9 height 9
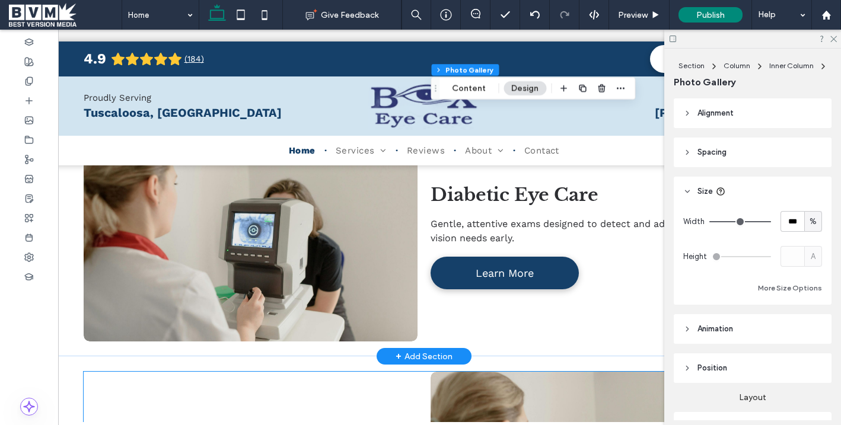
scroll to position [1281, 0]
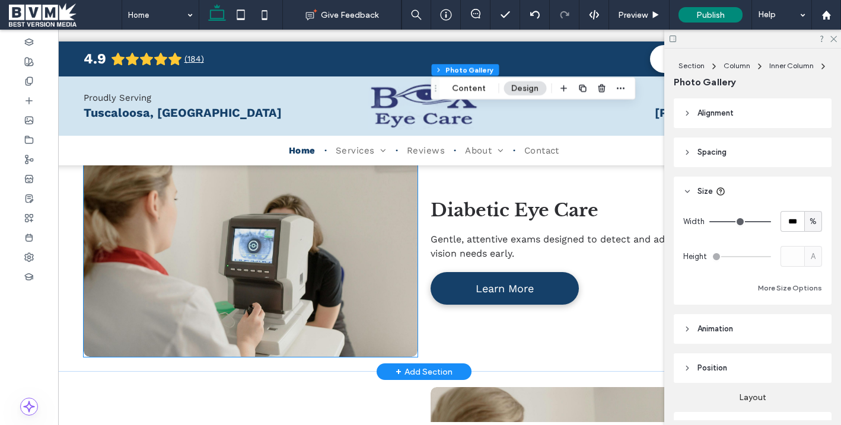
click at [304, 260] on link at bounding box center [251, 251] width 354 height 224
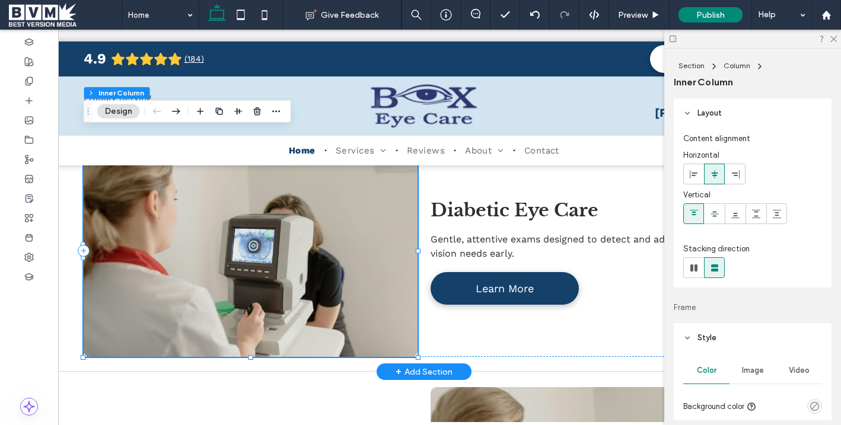
click at [304, 260] on link at bounding box center [251, 251] width 354 height 224
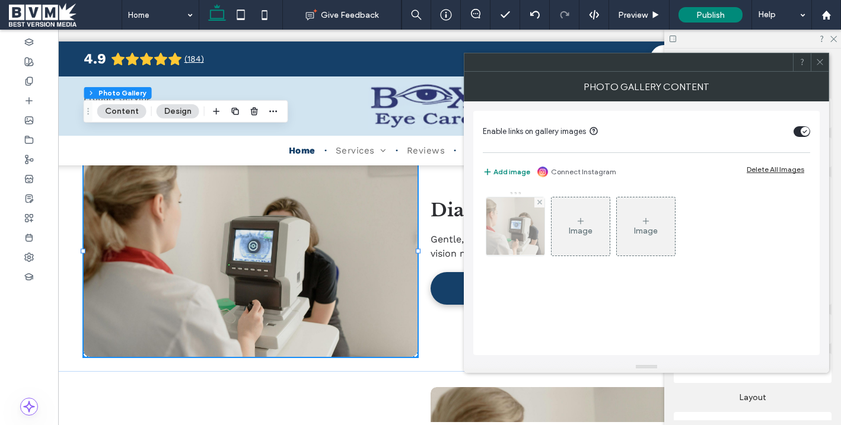
click at [514, 221] on img at bounding box center [515, 227] width 87 height 58
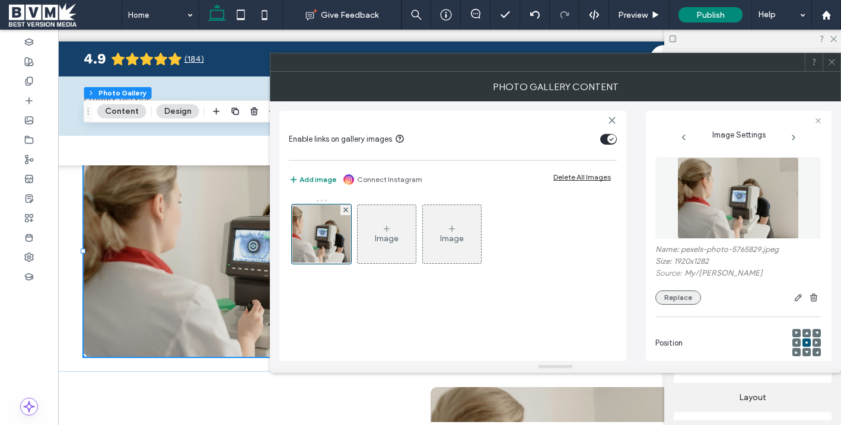
click at [673, 294] on button "Replace" at bounding box center [679, 298] width 46 height 14
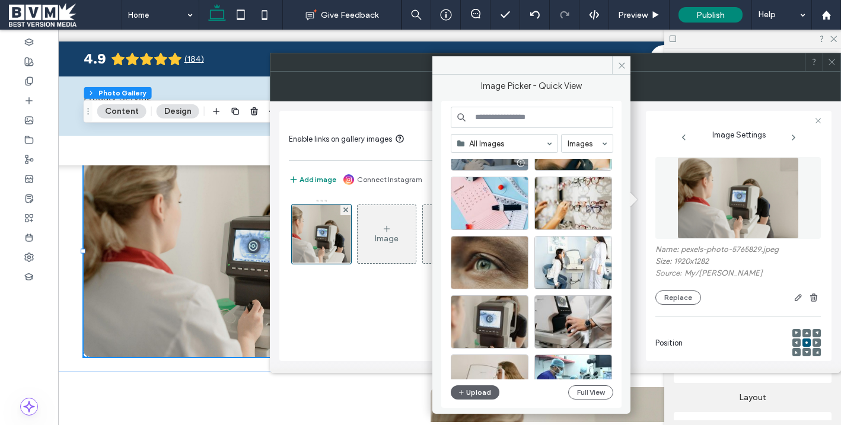
scroll to position [383, 0]
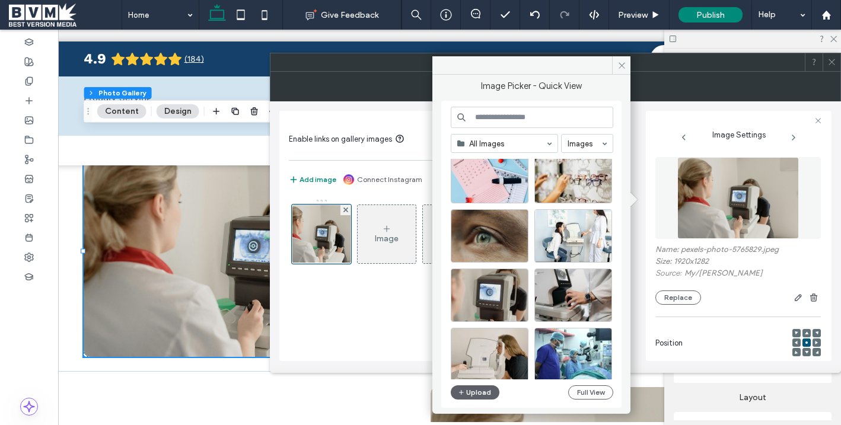
click at [489, 235] on div at bounding box center [490, 235] width 78 height 53
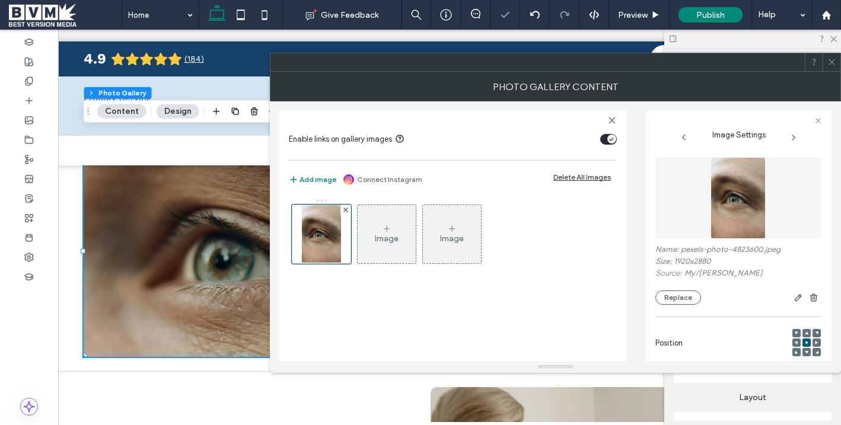
click at [832, 62] on use at bounding box center [832, 62] width 6 height 6
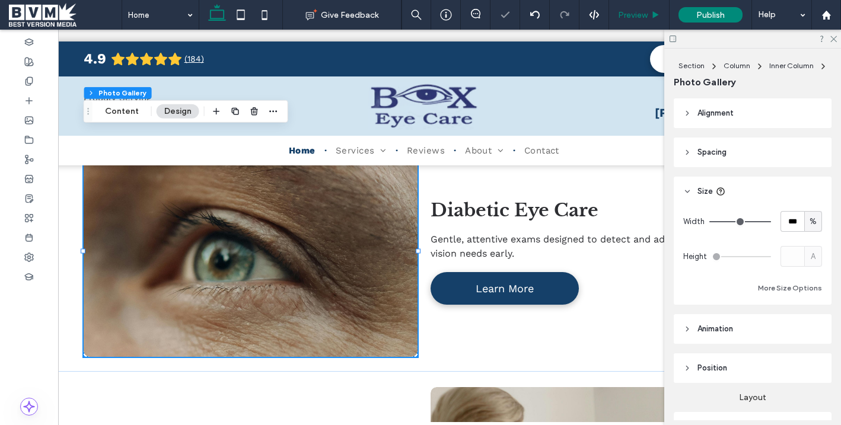
click at [639, 21] on div "Preview" at bounding box center [639, 15] width 61 height 30
click at [627, 16] on span "Preview" at bounding box center [633, 15] width 30 height 10
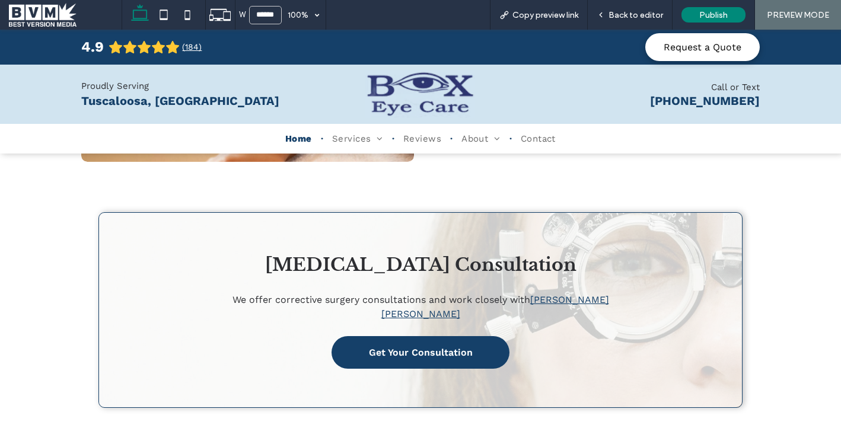
scroll to position [2443, 0]
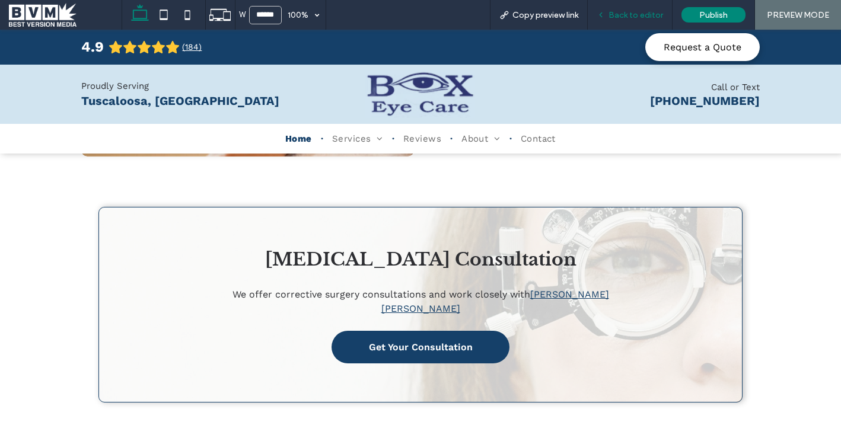
click at [623, 21] on div "Back to editor" at bounding box center [630, 15] width 85 height 30
click at [621, 17] on span "Back to editor" at bounding box center [636, 15] width 55 height 10
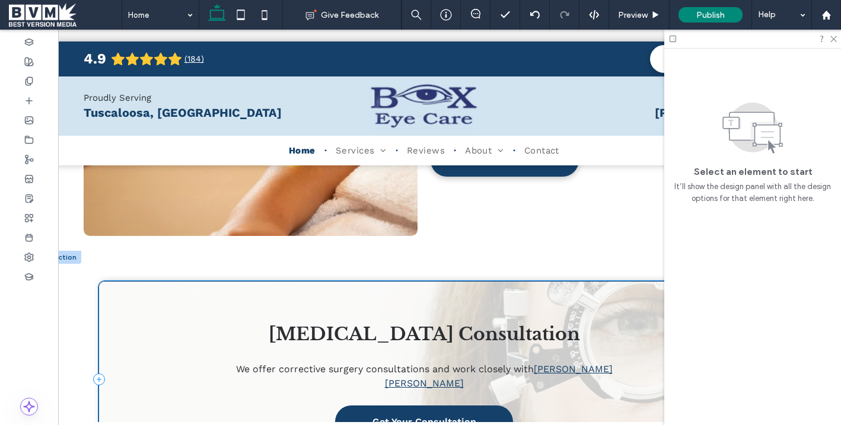
scroll to position [2354, 0]
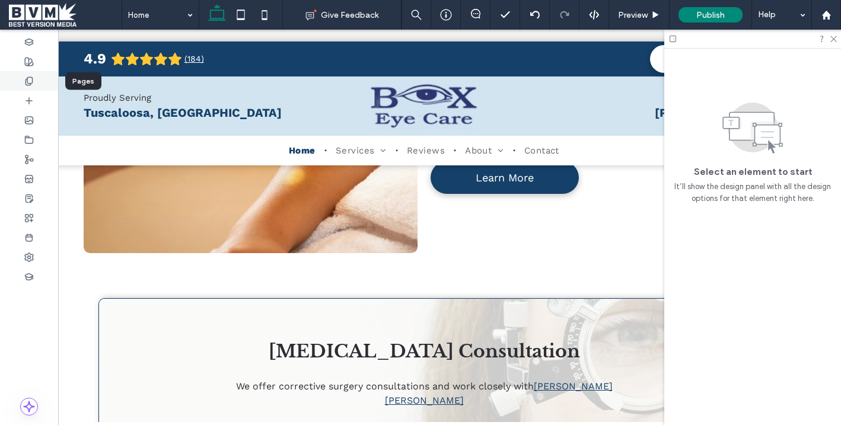
click at [33, 80] on icon at bounding box center [28, 81] width 9 height 9
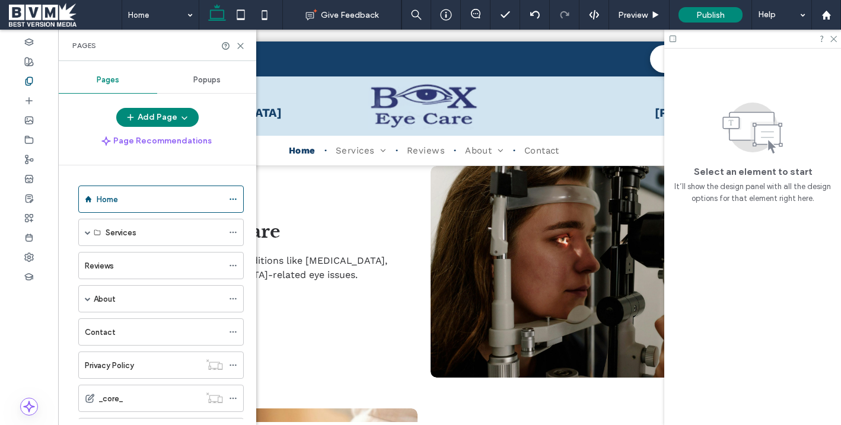
scroll to position [1983, 0]
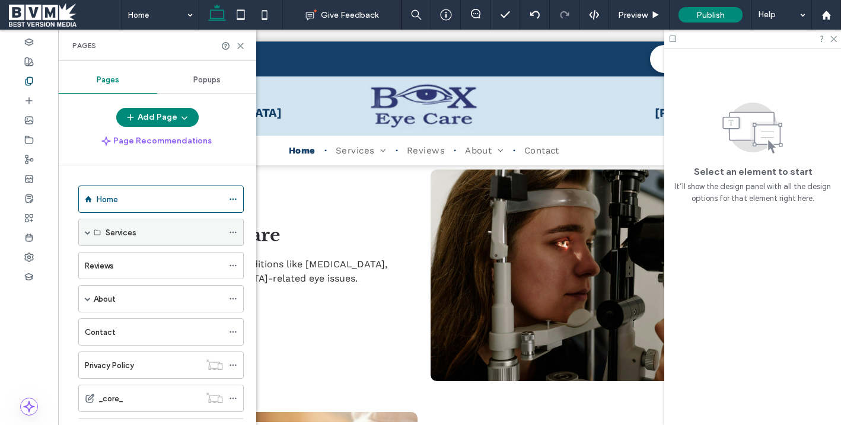
click at [89, 234] on span at bounding box center [88, 233] width 6 height 6
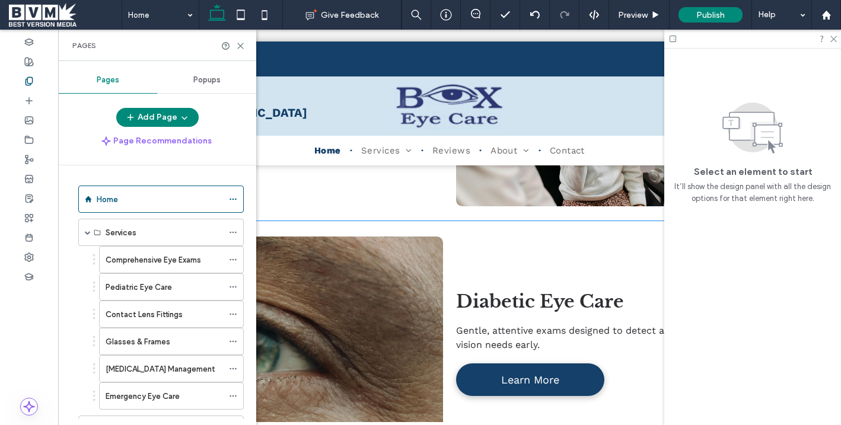
scroll to position [1192, 0]
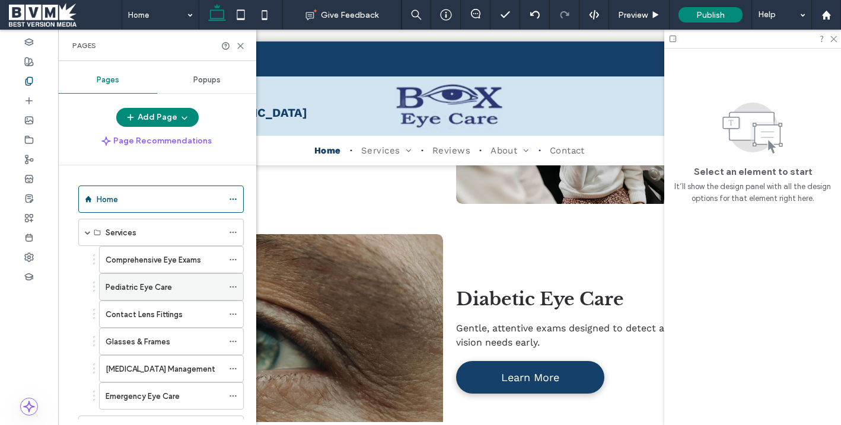
click at [236, 288] on icon at bounding box center [233, 287] width 8 height 8
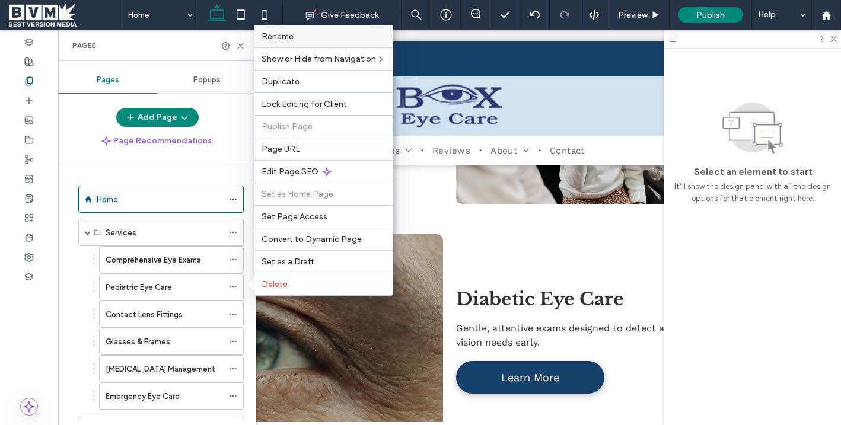
click at [285, 37] on span "Rename" at bounding box center [278, 36] width 32 height 10
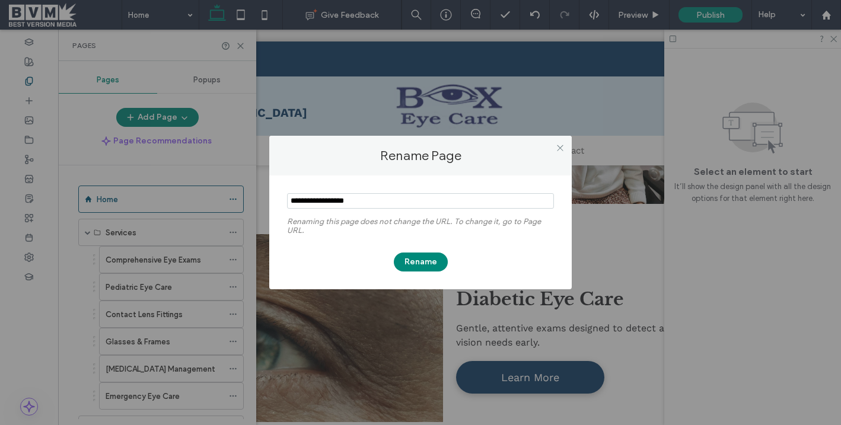
click at [329, 193] on input "notEmpty" at bounding box center [420, 200] width 267 height 15
type input "**********"
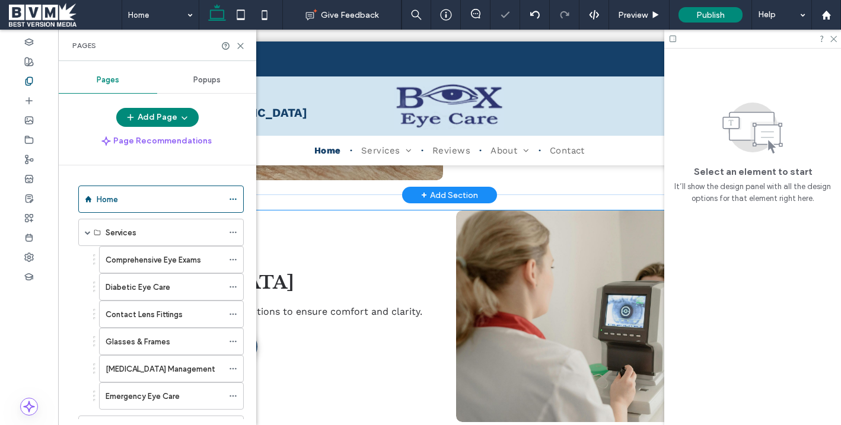
scroll to position [1472, 0]
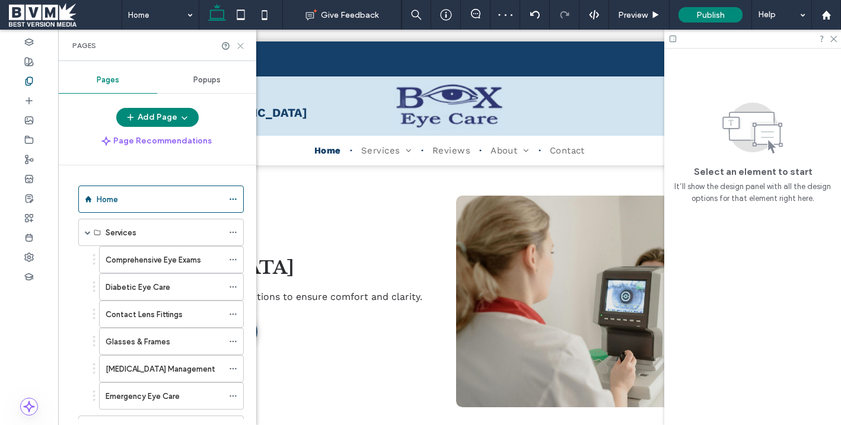
click at [242, 46] on icon at bounding box center [240, 46] width 9 height 9
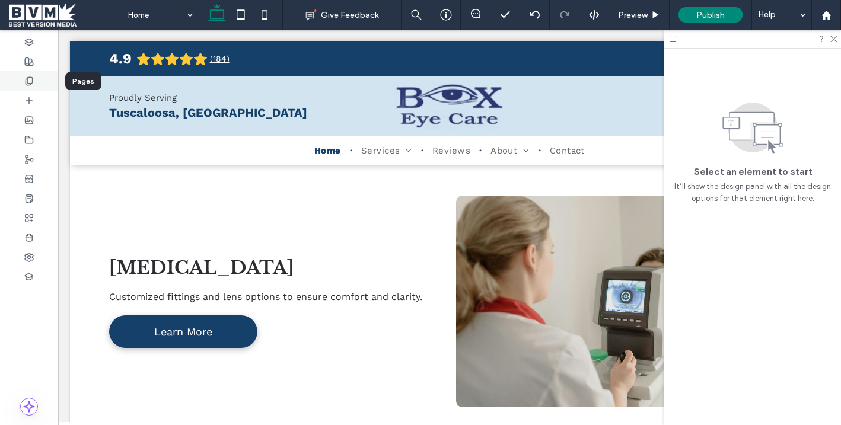
click at [31, 81] on icon at bounding box center [28, 81] width 9 height 9
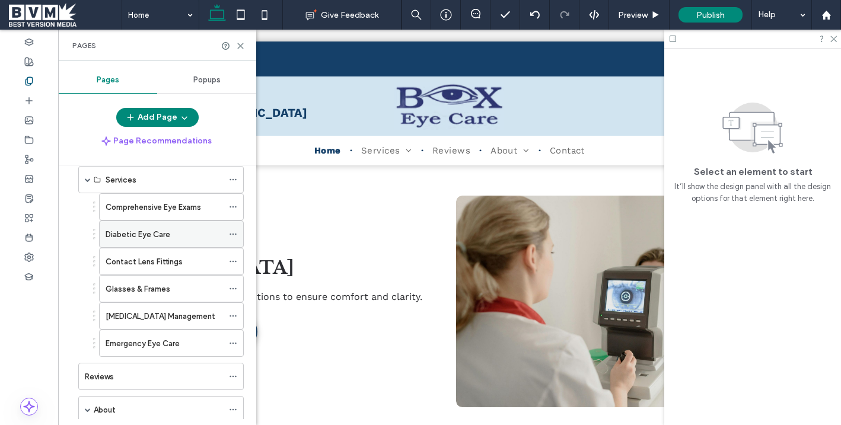
scroll to position [47, 0]
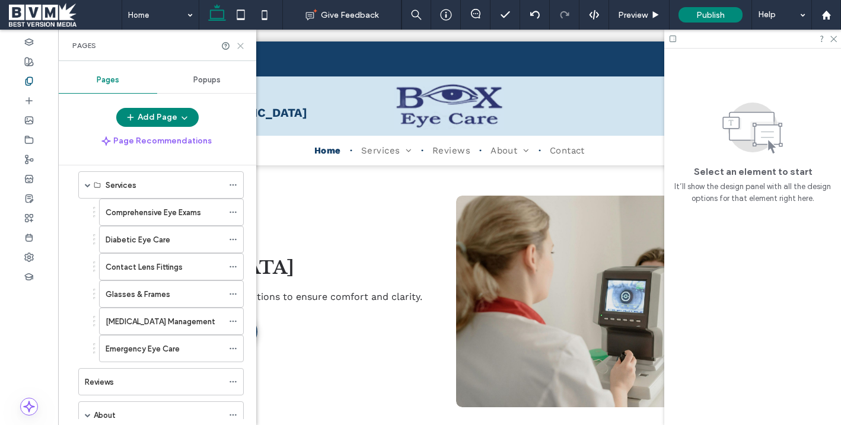
click at [240, 48] on icon at bounding box center [240, 46] width 9 height 9
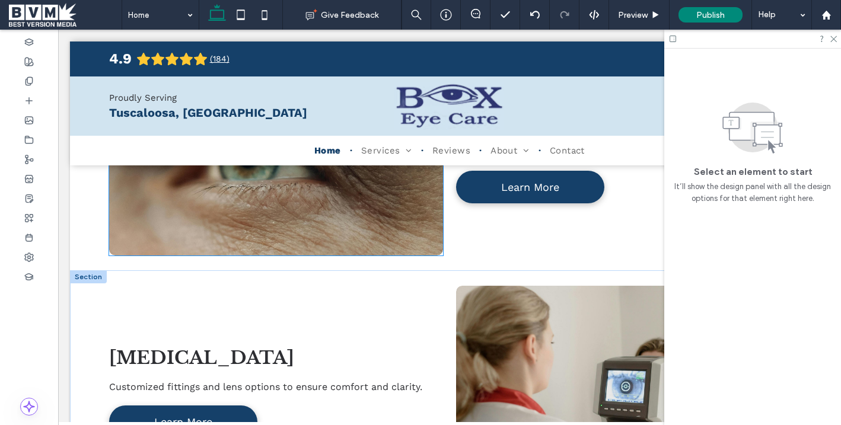
scroll to position [1402, 0]
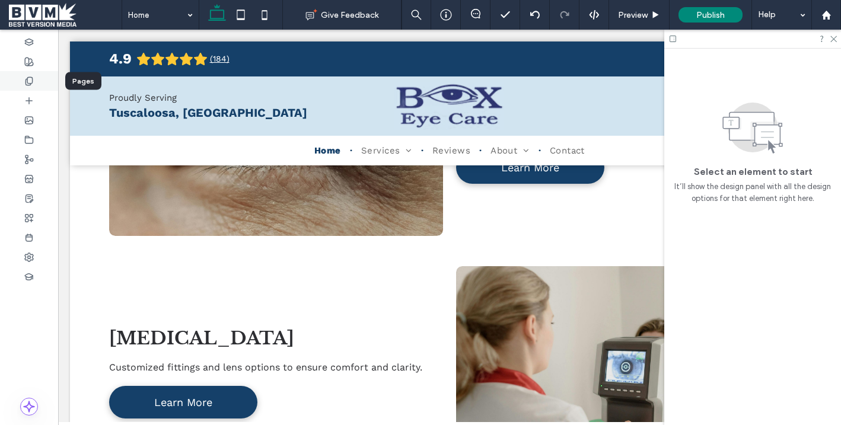
click at [26, 80] on icon at bounding box center [28, 81] width 9 height 9
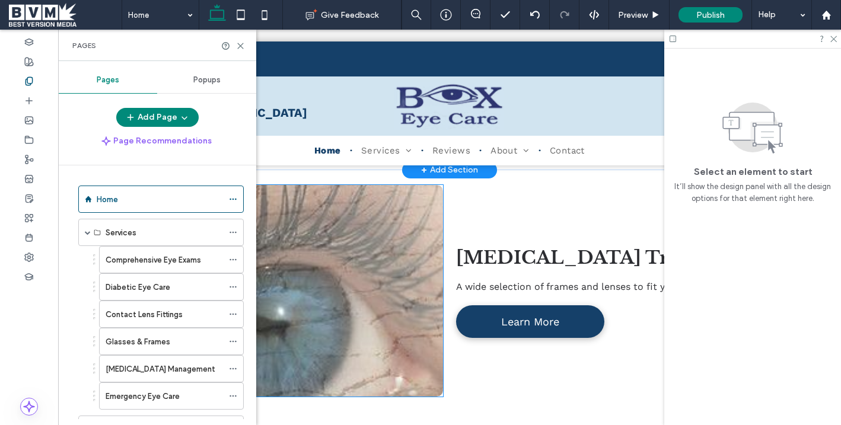
scroll to position [1727, 0]
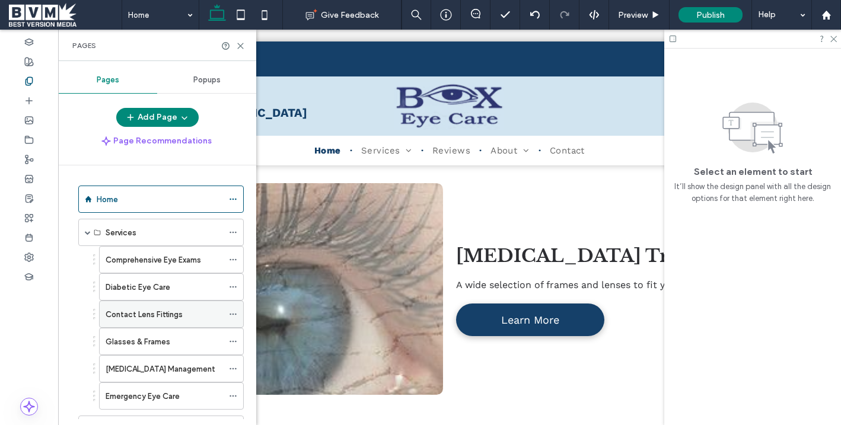
click at [155, 313] on label "Contact Lens Fittings" at bounding box center [144, 314] width 77 height 21
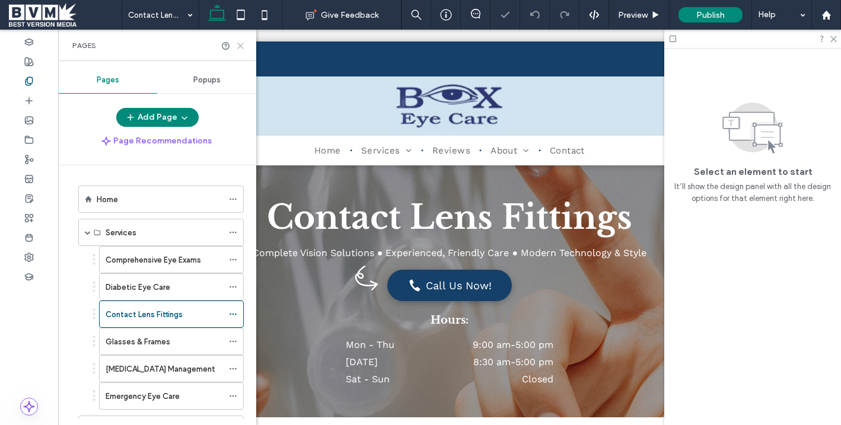
click at [243, 43] on use at bounding box center [240, 45] width 5 height 5
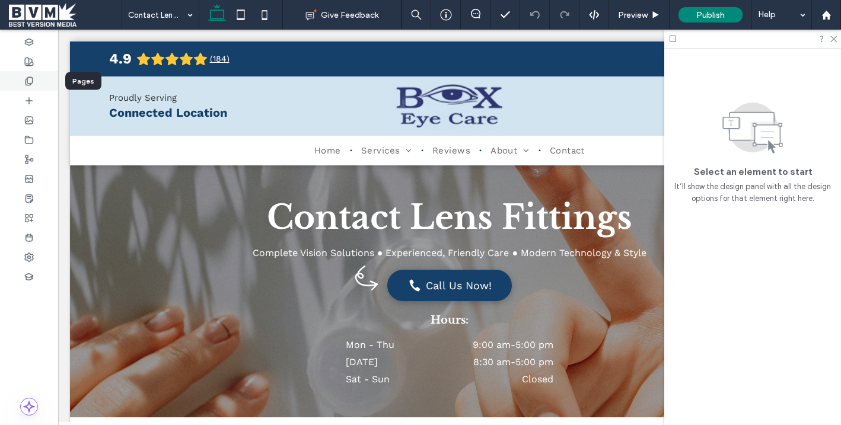
click at [31, 78] on icon at bounding box center [28, 81] width 9 height 9
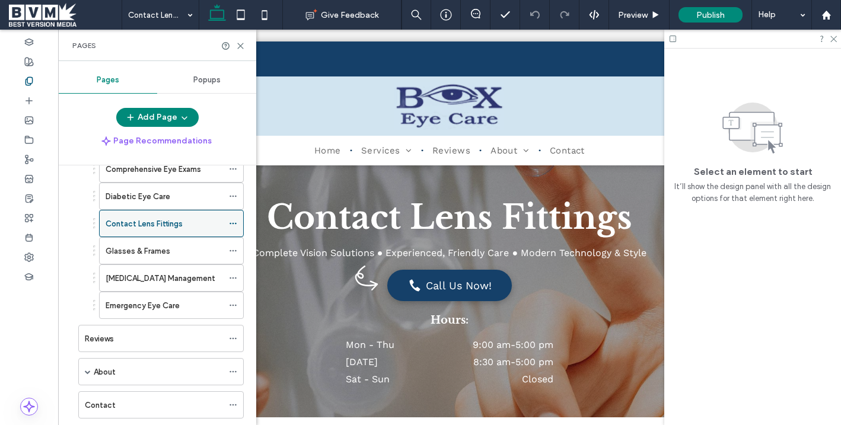
scroll to position [71, 0]
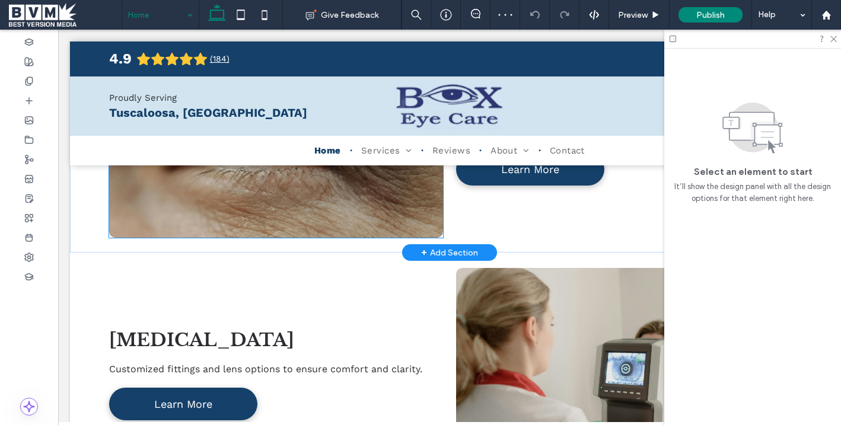
scroll to position [1409, 0]
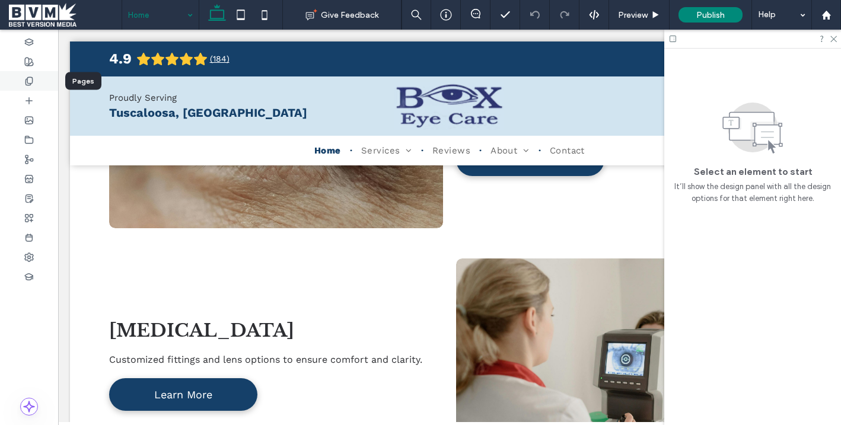
click at [32, 80] on use at bounding box center [29, 81] width 7 height 8
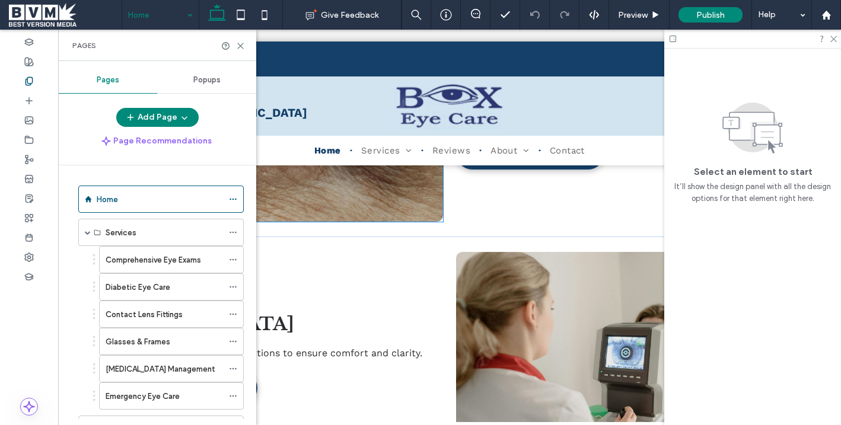
scroll to position [1417, 0]
click at [240, 315] on div at bounding box center [236, 315] width 14 height 18
click at [230, 314] on use at bounding box center [233, 315] width 7 height 2
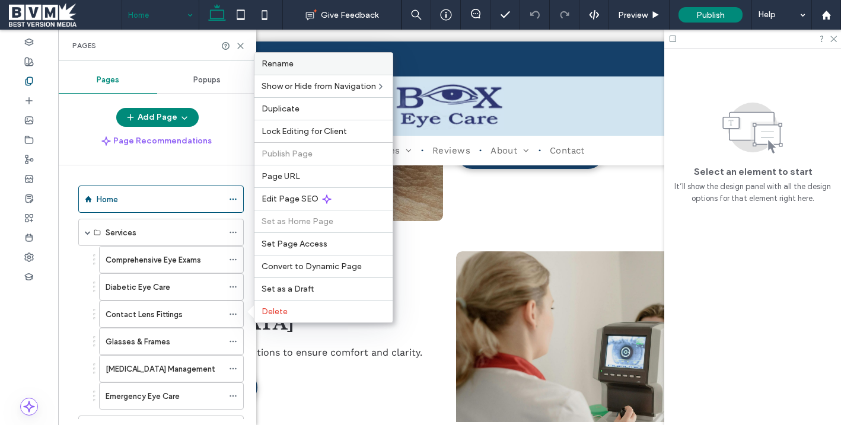
click at [290, 71] on div "Rename" at bounding box center [324, 64] width 138 height 22
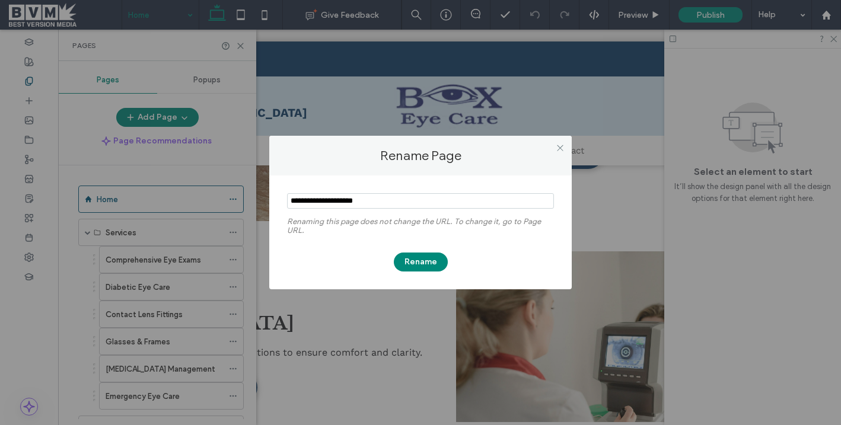
click at [339, 211] on section at bounding box center [420, 203] width 267 height 30
click at [338, 204] on input "notEmpty" at bounding box center [420, 200] width 267 height 15
type input "********"
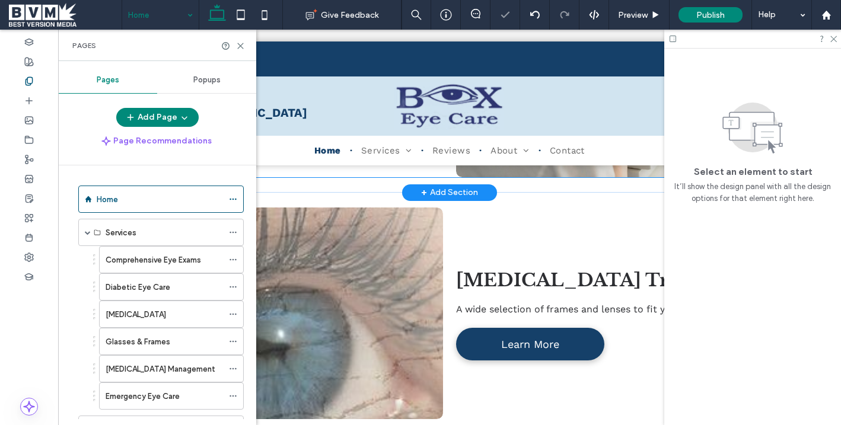
scroll to position [1728, 0]
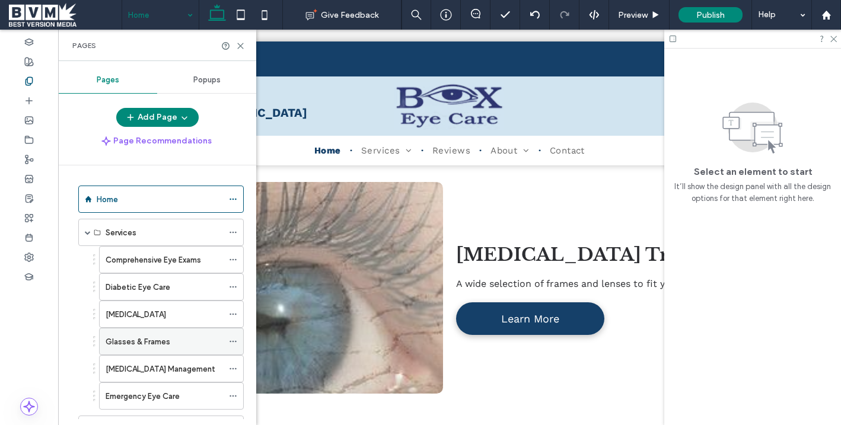
click at [233, 341] on icon at bounding box center [233, 342] width 8 height 8
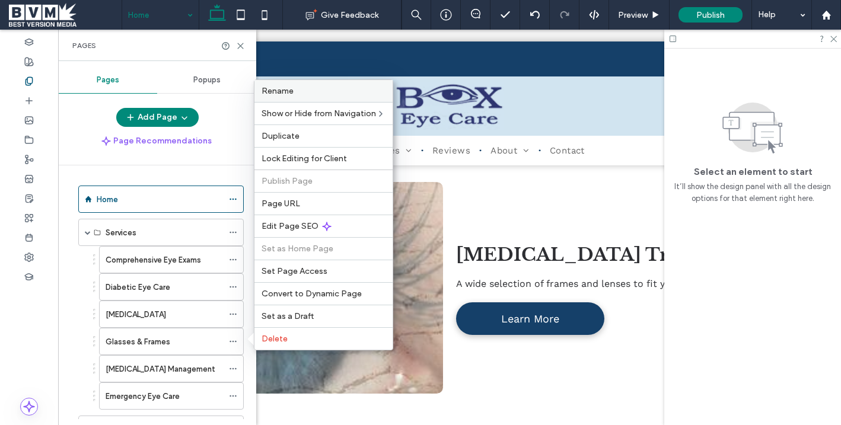
click at [266, 91] on span "Rename" at bounding box center [278, 91] width 32 height 10
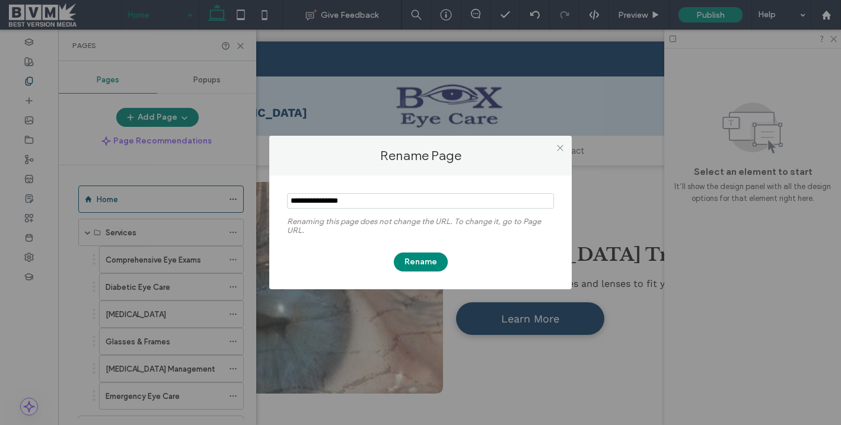
click at [319, 200] on input "notEmpty" at bounding box center [420, 200] width 267 height 15
type input "**********"
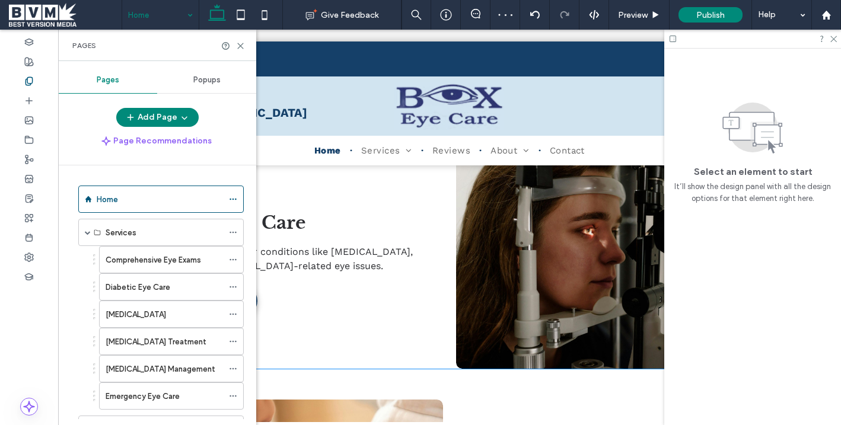
scroll to position [1993, 0]
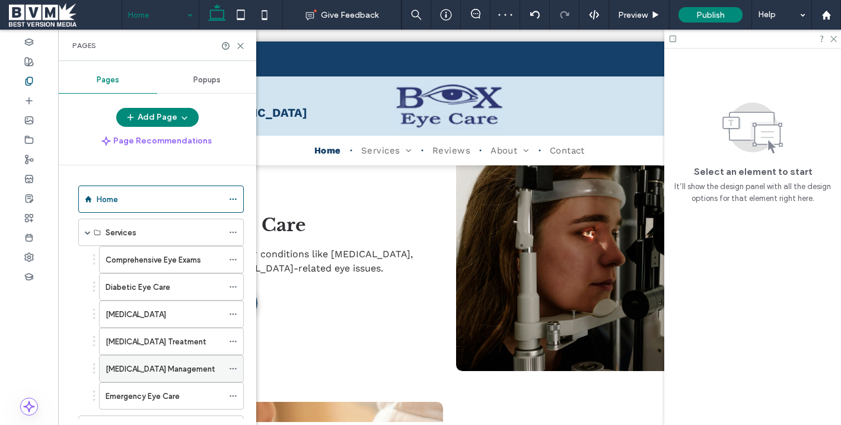
click at [236, 366] on icon at bounding box center [233, 369] width 8 height 8
drag, startPoint x: 195, startPoint y: 402, endPoint x: 192, endPoint y: 361, distance: 41.0
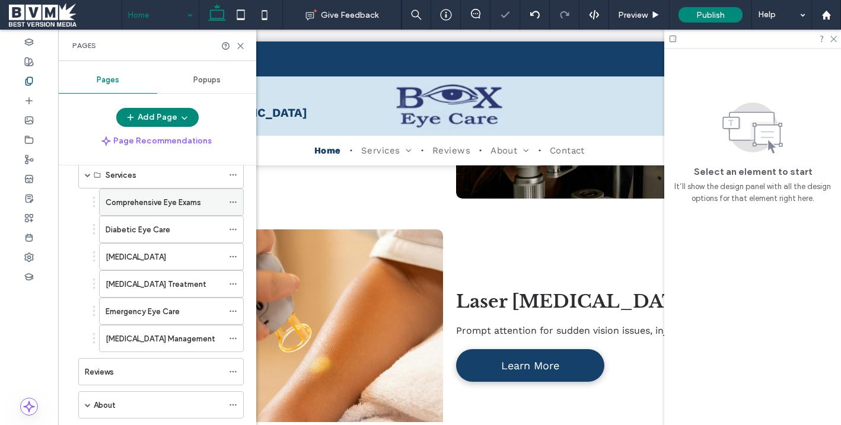
scroll to position [59, 0]
click at [231, 339] on icon at bounding box center [233, 338] width 8 height 8
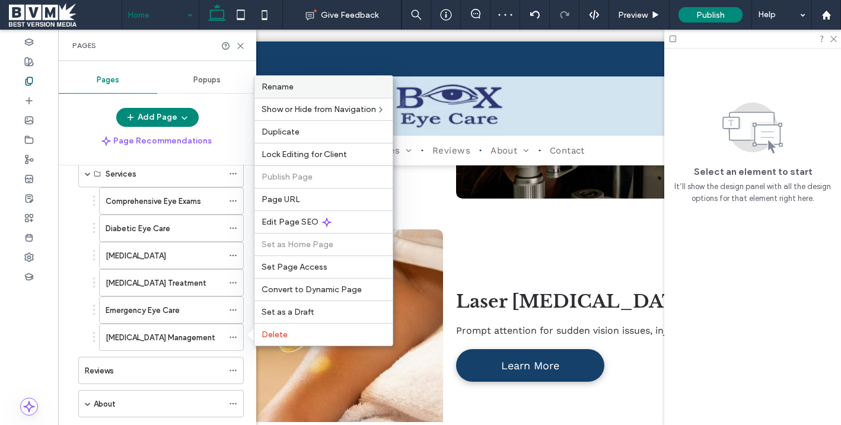
click at [284, 88] on span "Rename" at bounding box center [278, 87] width 32 height 10
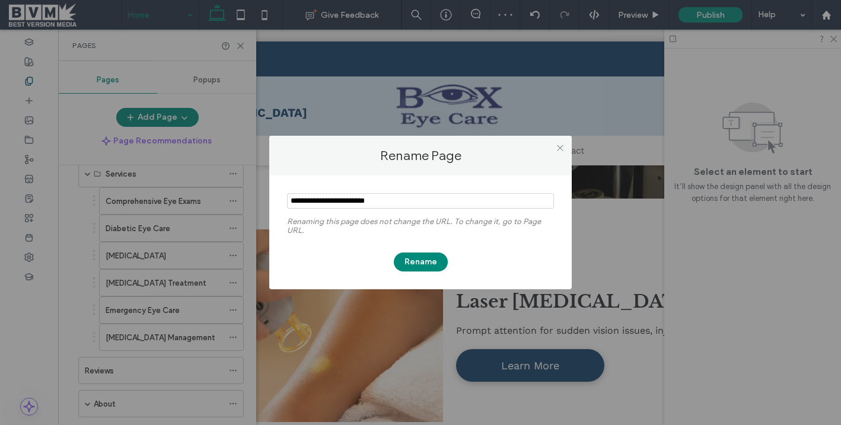
click at [344, 205] on input "notEmpty" at bounding box center [420, 200] width 267 height 15
type input "**********"
click at [418, 261] on button "Rename" at bounding box center [421, 262] width 54 height 19
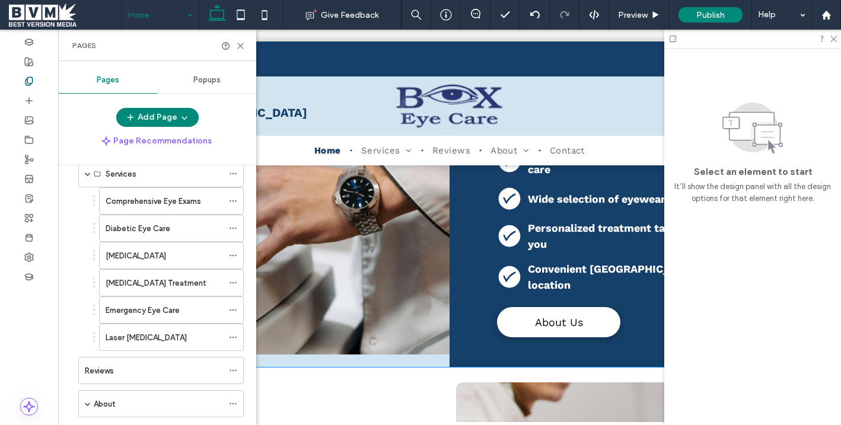
scroll to position [864, 0]
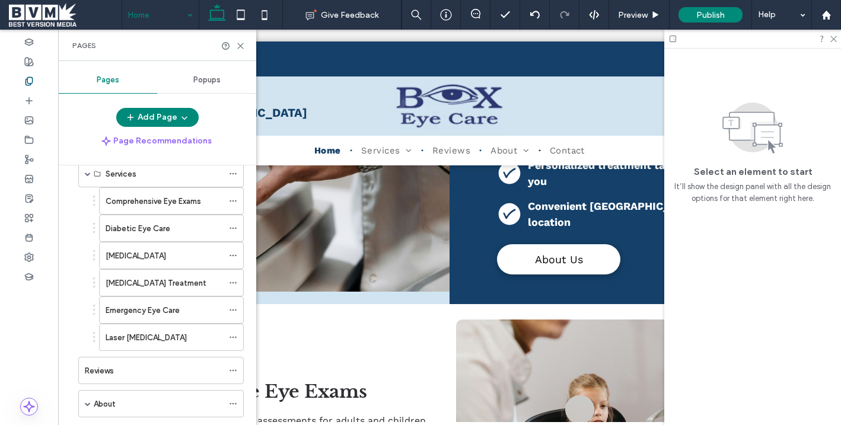
click at [239, 34] on div "Pages" at bounding box center [157, 45] width 198 height 31
drag, startPoint x: 240, startPoint y: 42, endPoint x: 188, endPoint y: 59, distance: 55.5
click at [240, 42] on icon at bounding box center [240, 46] width 9 height 9
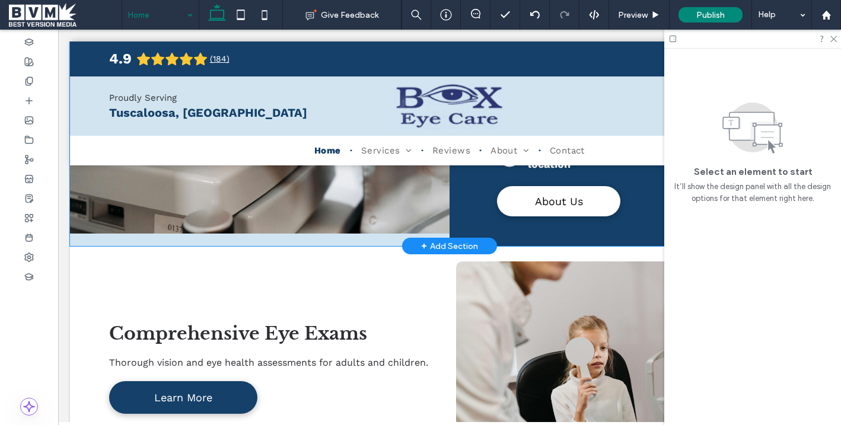
scroll to position [968, 0]
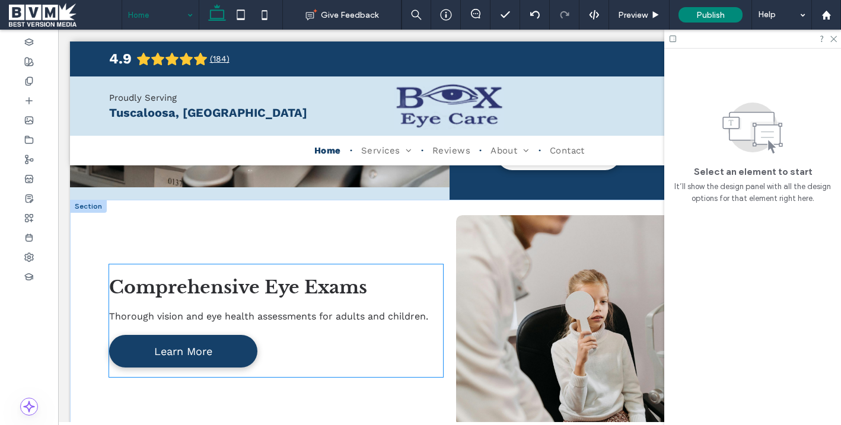
click at [266, 311] on span "Thorough vision and eye health assessments for adults and children." at bounding box center [268, 316] width 319 height 11
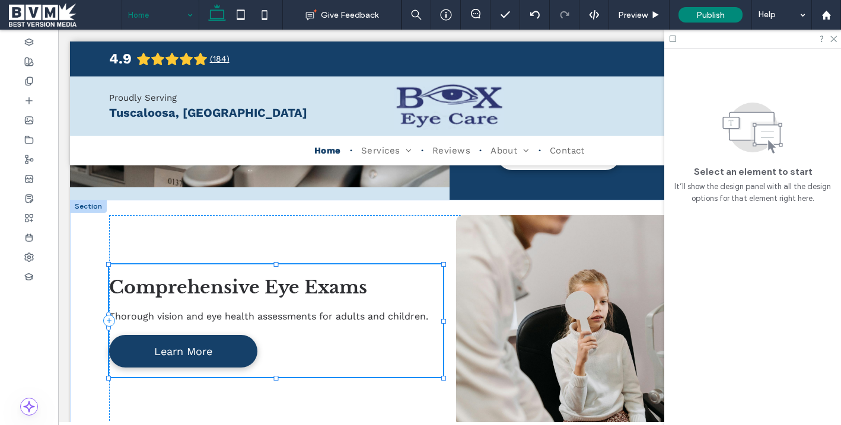
click at [266, 311] on span "Thorough vision and eye health assessments for adults and children." at bounding box center [268, 316] width 319 height 11
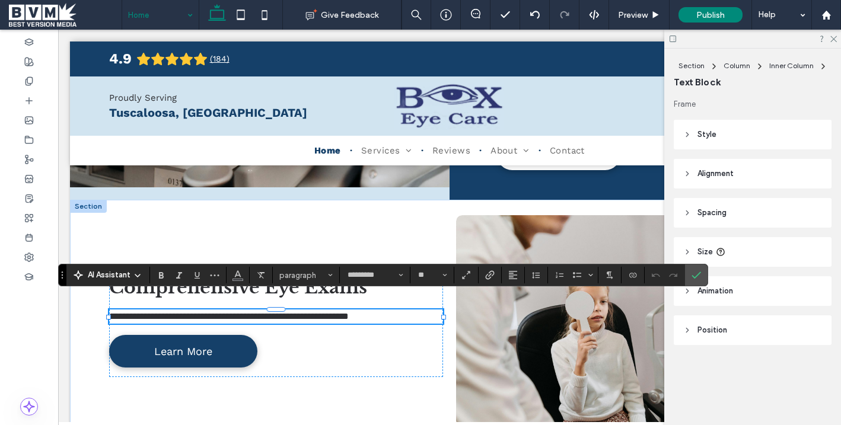
click at [101, 280] on span "AI Assistant" at bounding box center [109, 275] width 43 height 12
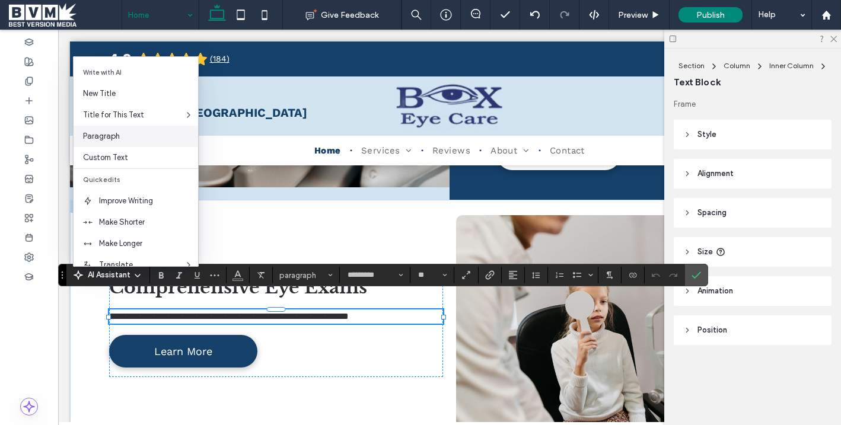
click at [108, 136] on span "Paragraph" at bounding box center [140, 137] width 115 height 12
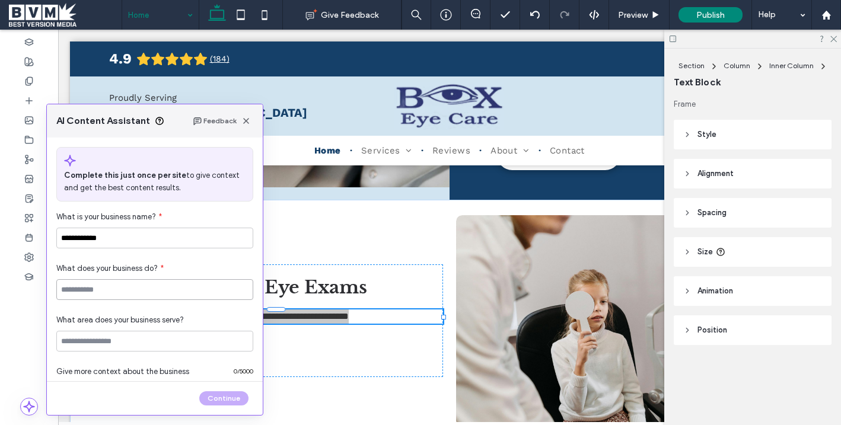
click at [100, 284] on input at bounding box center [154, 290] width 197 height 21
type input "**********"
click at [204, 396] on button "Continue" at bounding box center [223, 399] width 49 height 14
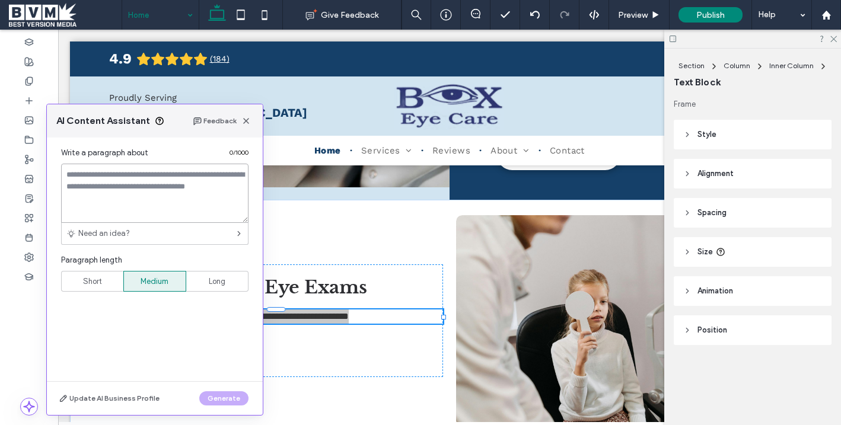
click at [101, 208] on textarea at bounding box center [155, 193] width 188 height 59
type textarea "*"
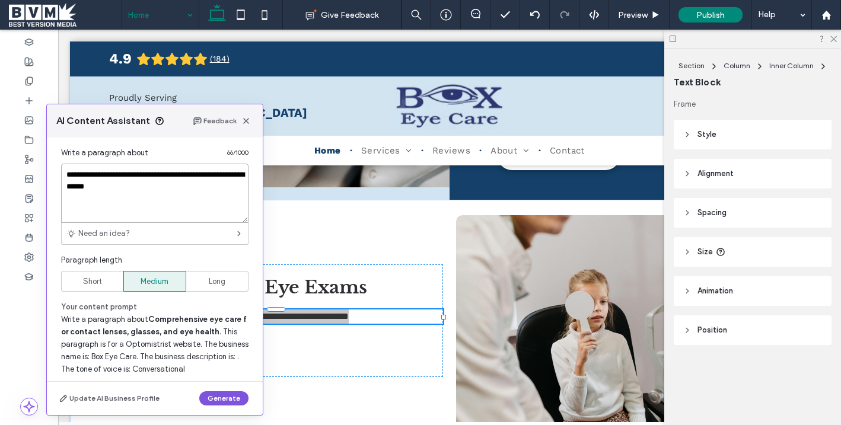
type textarea "**********"
click at [217, 402] on button "Generate" at bounding box center [223, 399] width 49 height 14
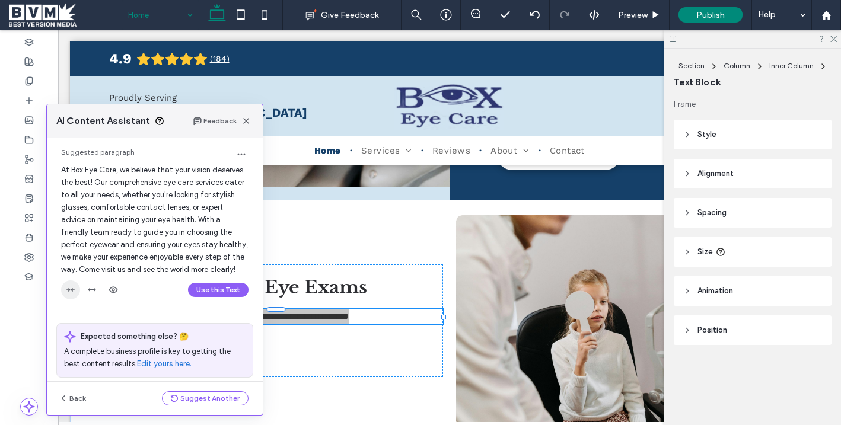
click at [71, 295] on icon "button" at bounding box center [70, 289] width 9 height 9
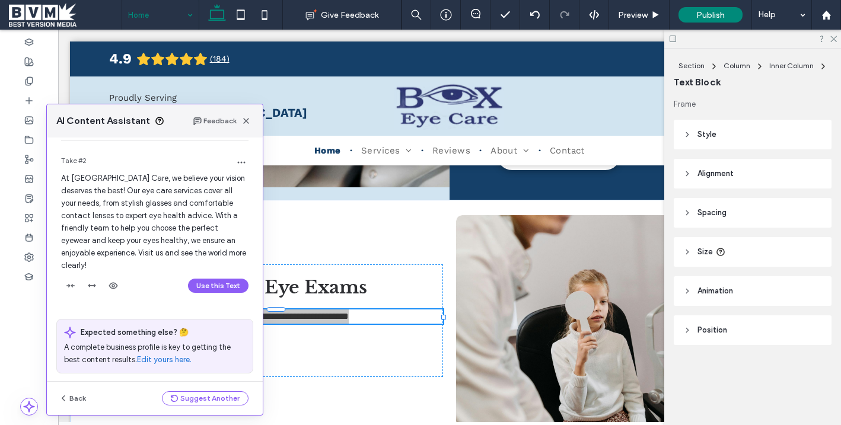
scroll to position [170, 0]
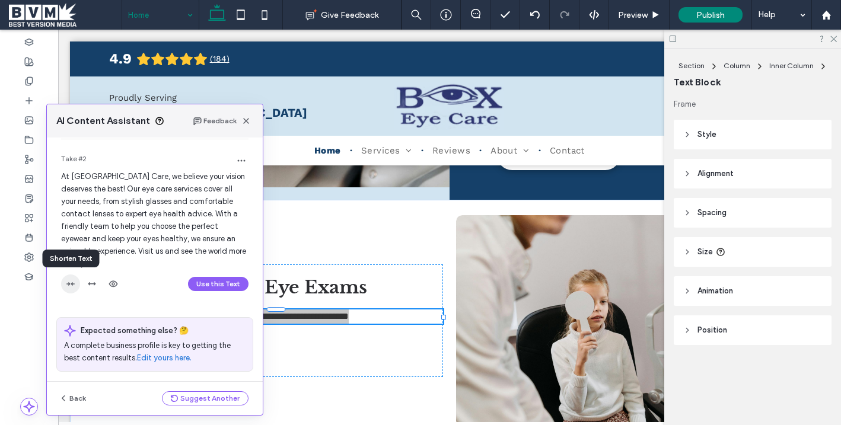
click at [72, 284] on use "button" at bounding box center [70, 284] width 8 height 4
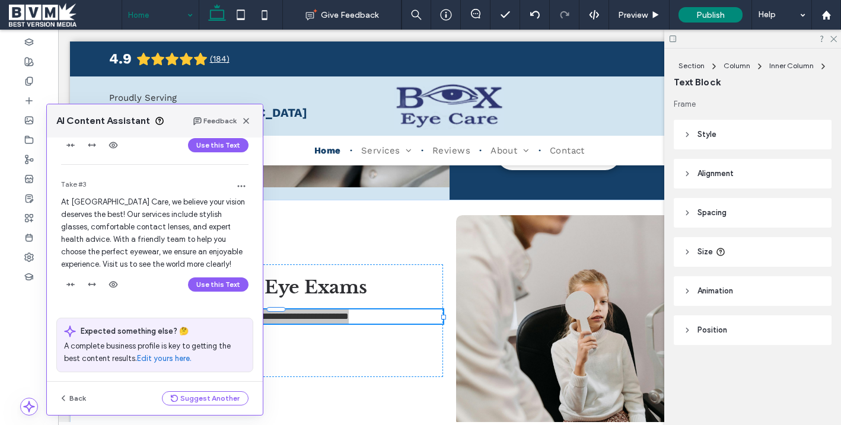
scroll to position [310, 0]
click at [199, 283] on button "Use this Text" at bounding box center [218, 284] width 61 height 14
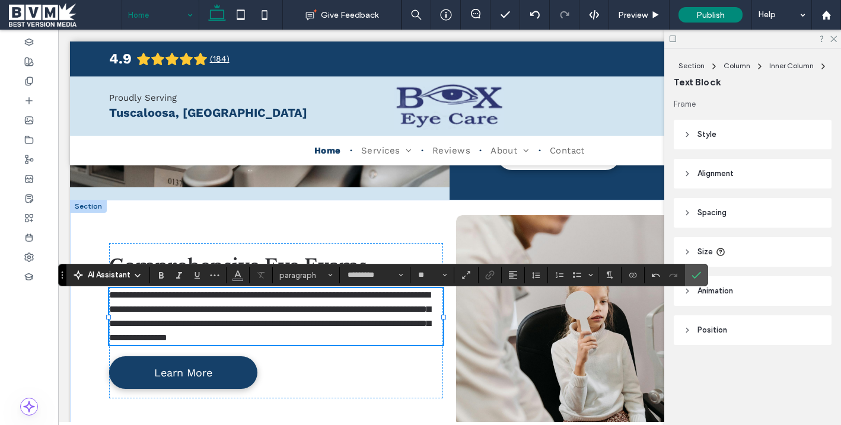
click at [208, 312] on span "**********" at bounding box center [270, 317] width 322 height 52
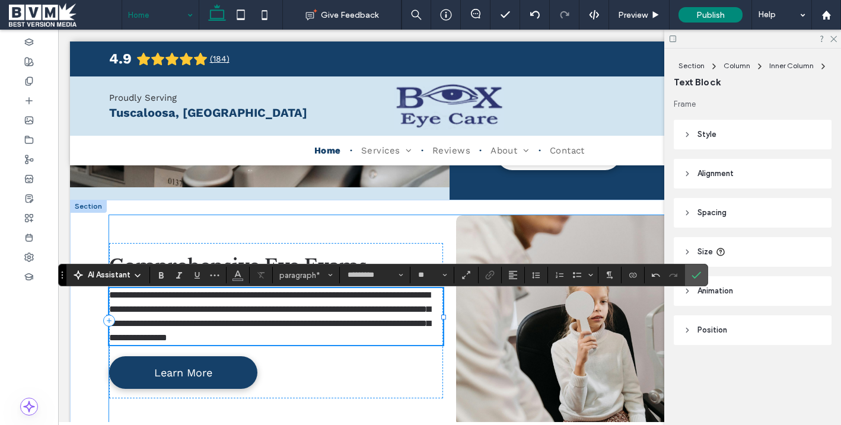
click at [202, 221] on div "**********" at bounding box center [450, 321] width 682 height 212
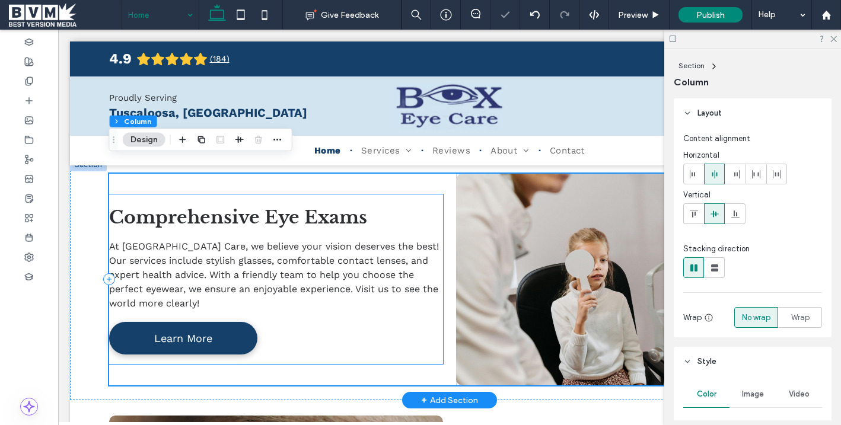
scroll to position [1022, 0]
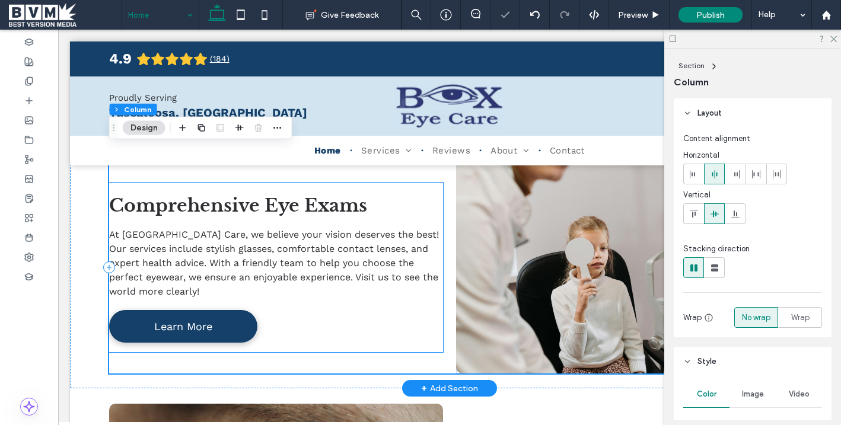
click at [202, 229] on span "At Box Eye Care, we believe your vision deserves the best! Our services include…" at bounding box center [274, 263] width 330 height 68
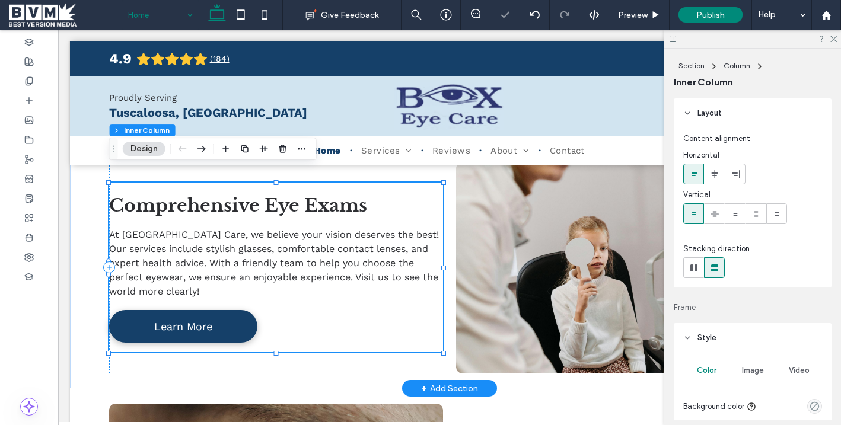
click at [202, 229] on span "At Box Eye Care, we believe your vision deserves the best! Our services include…" at bounding box center [274, 263] width 330 height 68
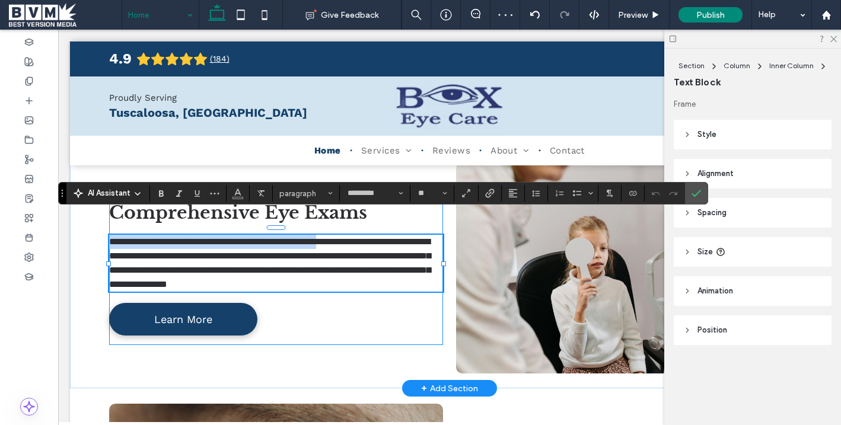
drag, startPoint x: 380, startPoint y: 222, endPoint x: 109, endPoint y: 224, distance: 271.8
click at [109, 226] on div "**********" at bounding box center [450, 268] width 712 height 242
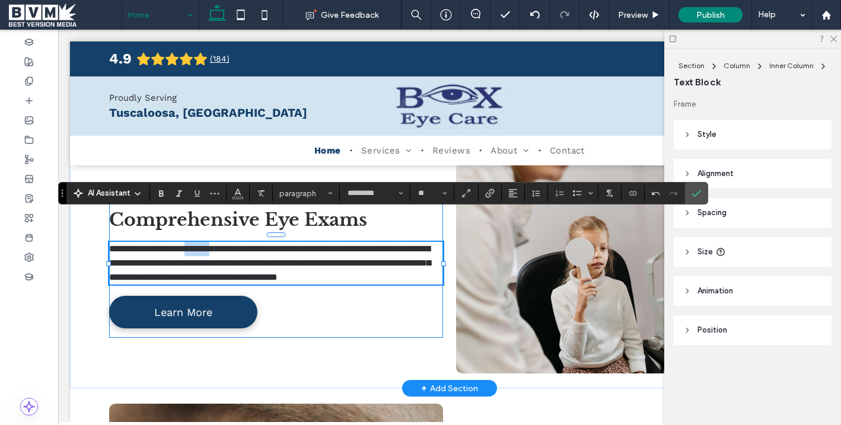
drag, startPoint x: 236, startPoint y: 229, endPoint x: 207, endPoint y: 232, distance: 29.2
click at [207, 244] on span "**********" at bounding box center [270, 262] width 322 height 37
drag, startPoint x: 313, startPoint y: 271, endPoint x: 355, endPoint y: 254, distance: 45.3
click at [355, 254] on p "**********" at bounding box center [276, 263] width 334 height 43
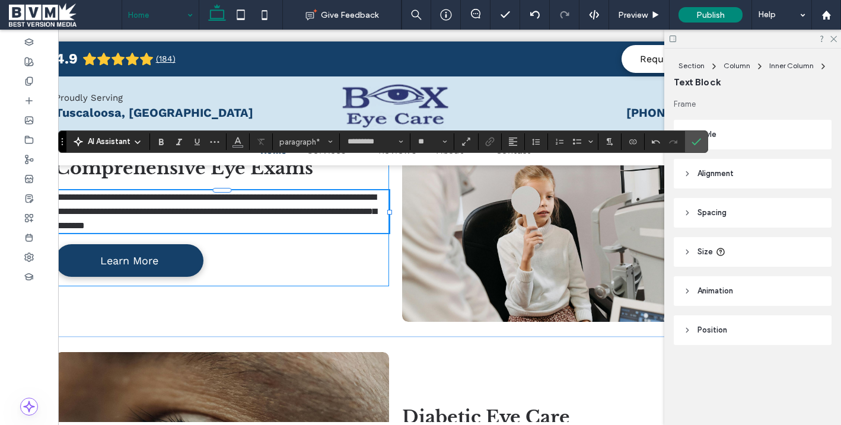
scroll to position [0, 47]
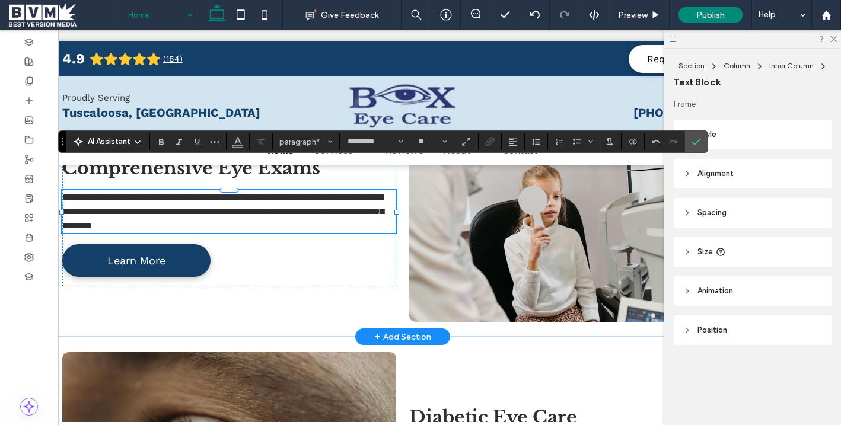
click at [304, 202] on span "**********" at bounding box center [223, 211] width 322 height 37
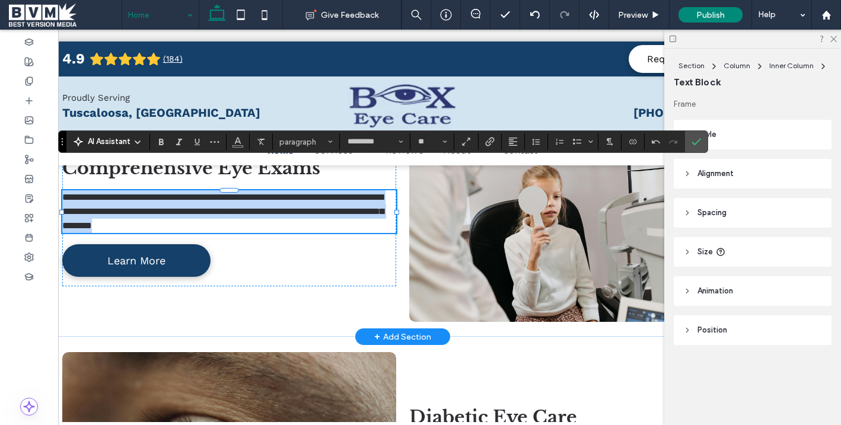
click at [304, 202] on span "**********" at bounding box center [223, 211] width 322 height 37
copy span "**********"
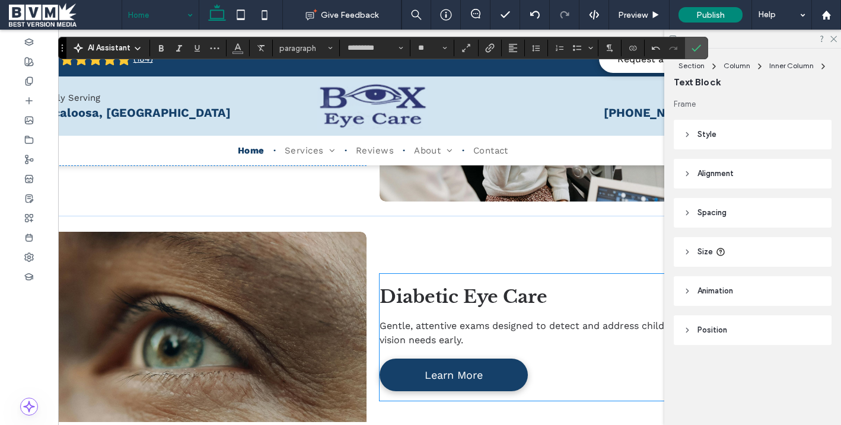
scroll to position [0, 87]
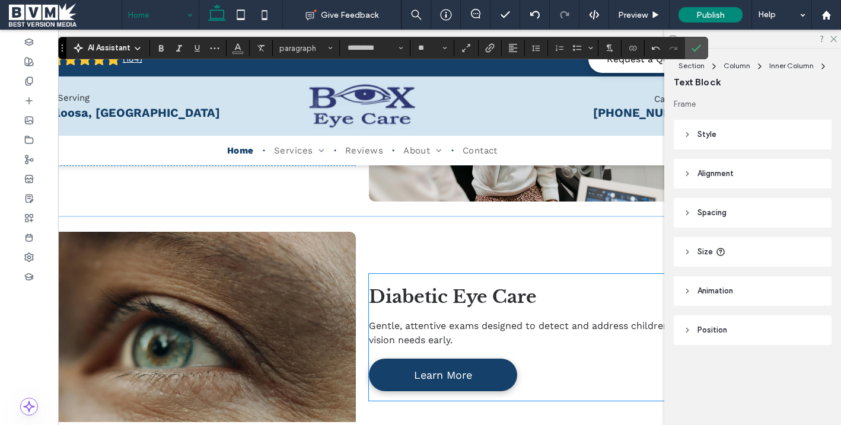
click at [404, 320] on span "Gentle, attentive exams designed to detect and address children’s vision needs …" at bounding box center [522, 333] width 306 height 26
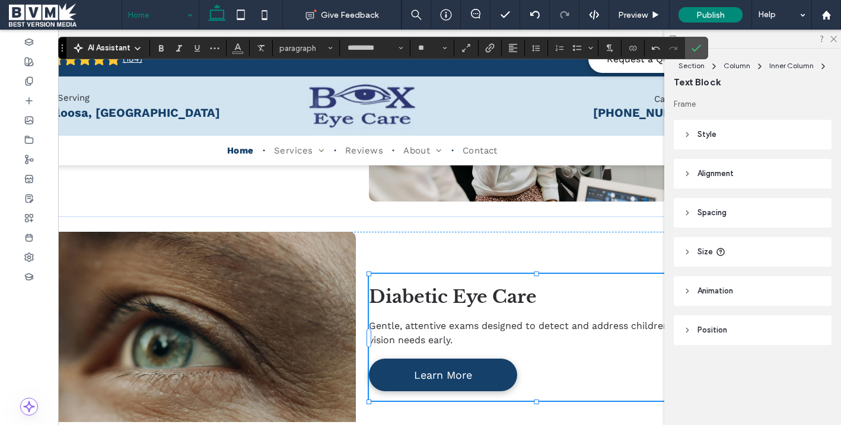
click at [404, 320] on span "Gentle, attentive exams designed to detect and address children’s vision needs …" at bounding box center [522, 333] width 306 height 26
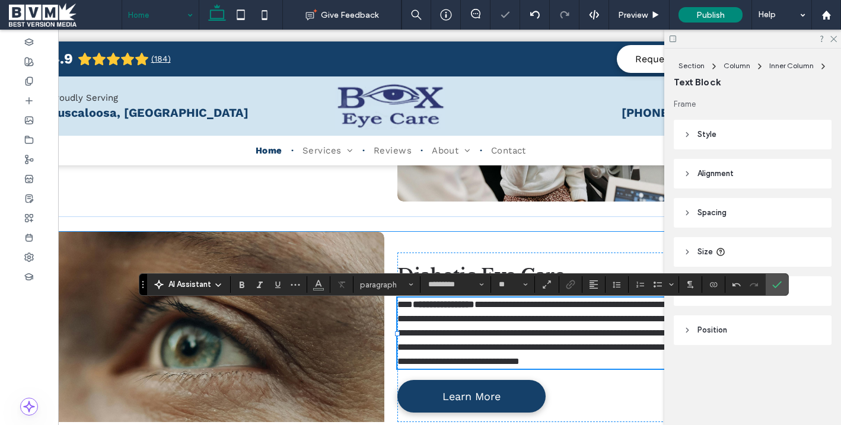
scroll to position [0, 126]
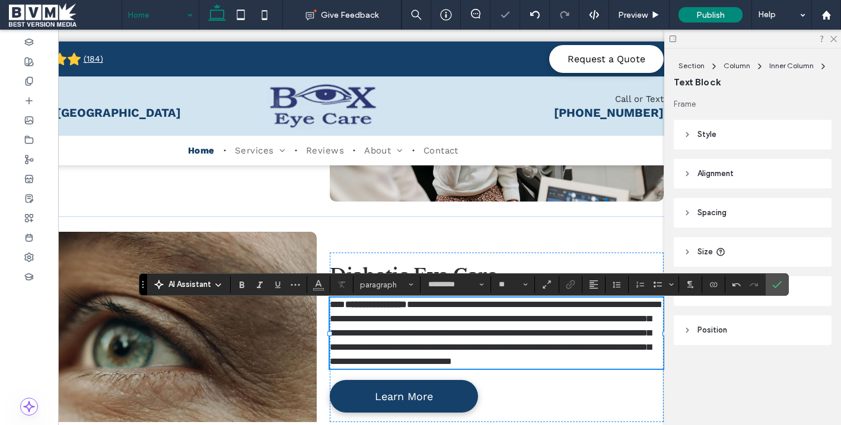
click at [483, 334] on p "**********" at bounding box center [497, 333] width 334 height 71
click at [556, 373] on div "**********" at bounding box center [497, 338] width 334 height 170
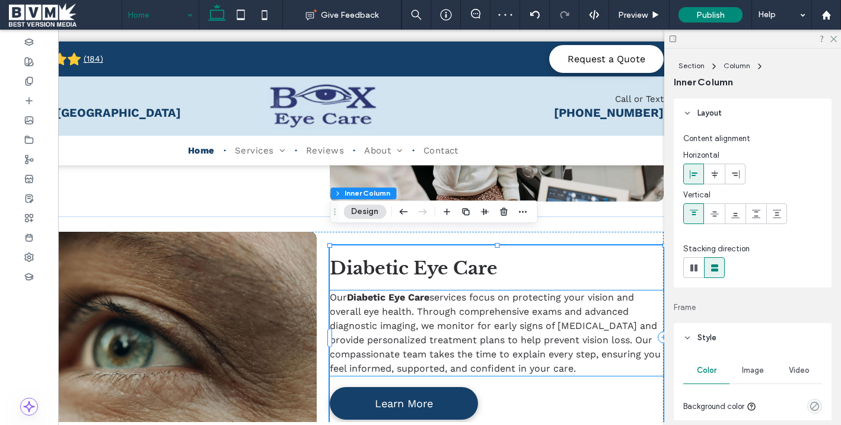
click at [503, 347] on p "Our Diabetic Eye Care services focus on protecting your vision and overall eye …" at bounding box center [497, 333] width 334 height 85
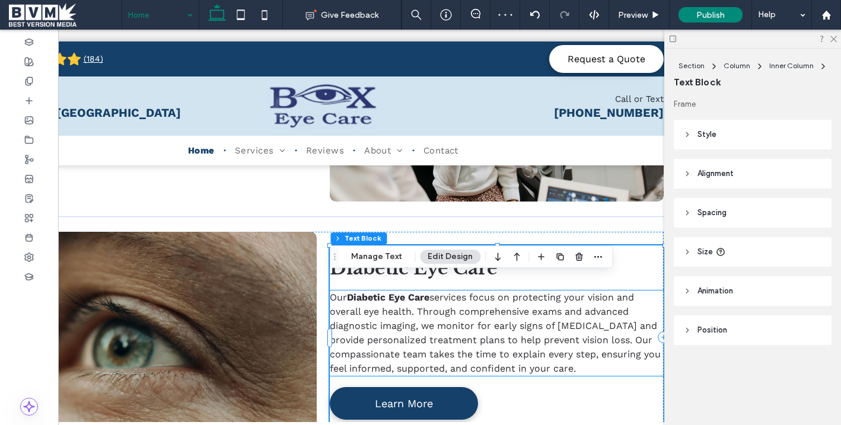
click at [503, 347] on p "Our Diabetic Eye Care services focus on protecting your vision and overall eye …" at bounding box center [497, 333] width 334 height 85
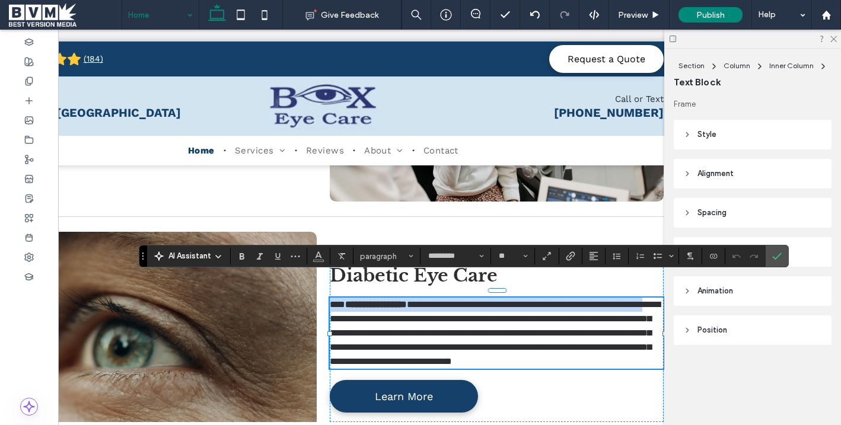
drag, startPoint x: 420, startPoint y: 297, endPoint x: 334, endPoint y: 282, distance: 87.3
click at [334, 298] on p "**********" at bounding box center [497, 333] width 334 height 71
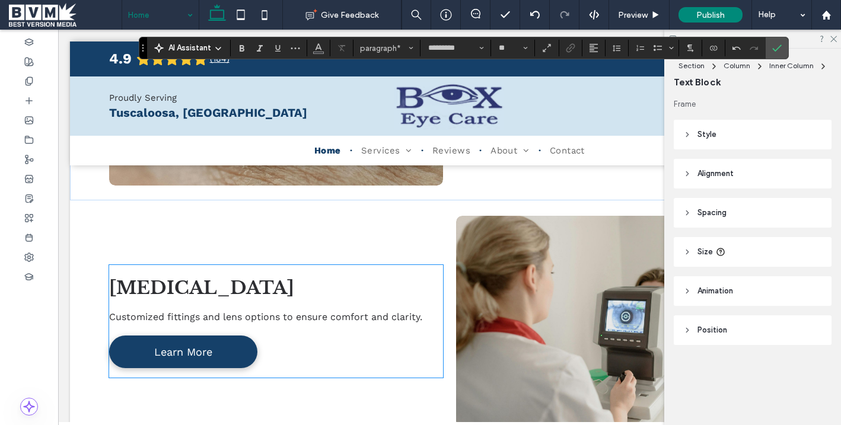
scroll to position [1468, 0]
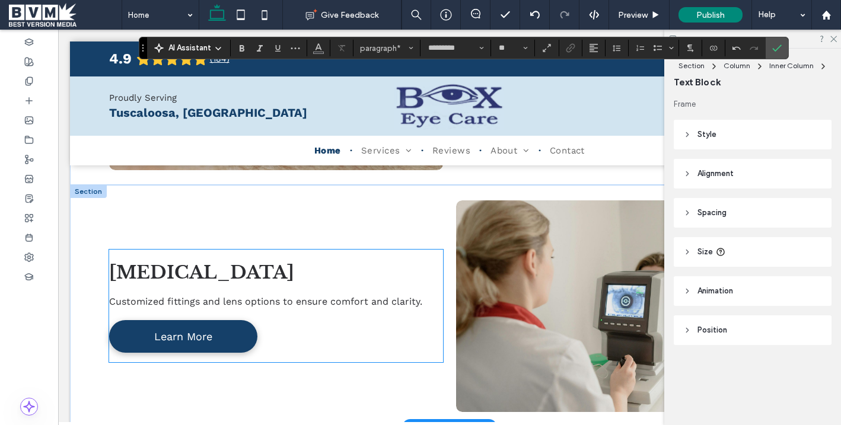
click at [366, 296] on span "Customized fittings and lens options to ensure comfort and clarity." at bounding box center [265, 301] width 313 height 11
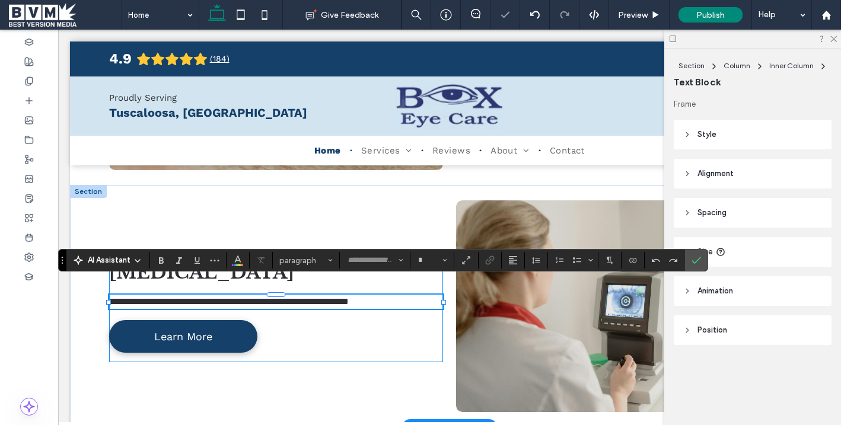
type input "*********"
type input "**"
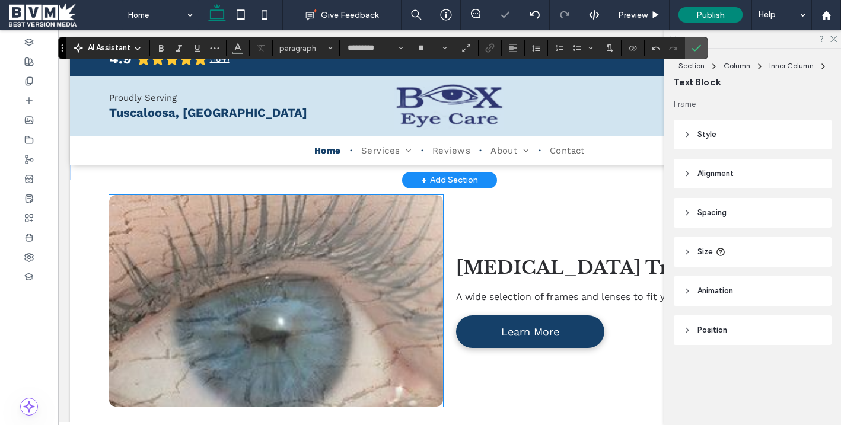
scroll to position [1741, 0]
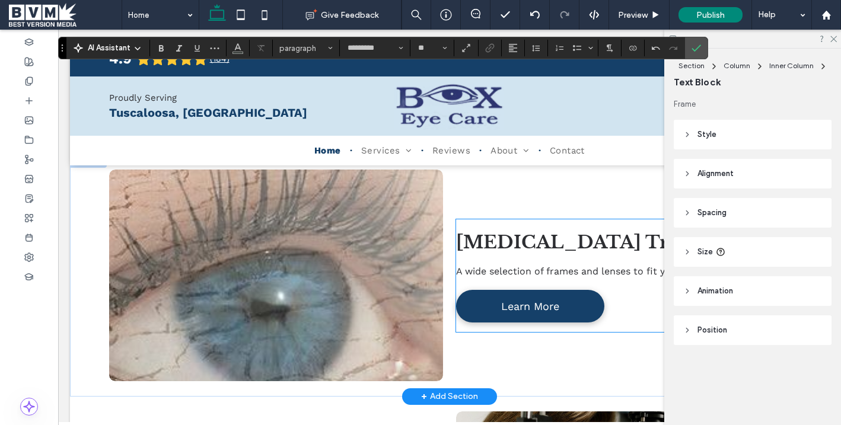
click at [488, 265] on p "A wide selection of frames and lenses to fit your style and prescription." at bounding box center [623, 272] width 334 height 14
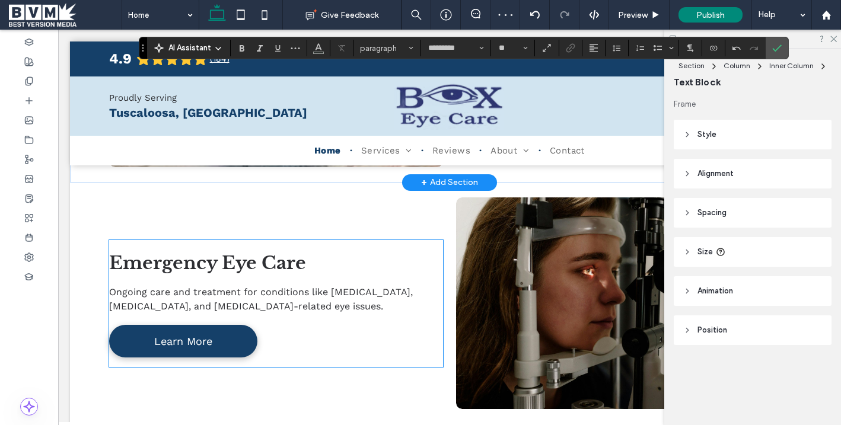
scroll to position [1971, 0]
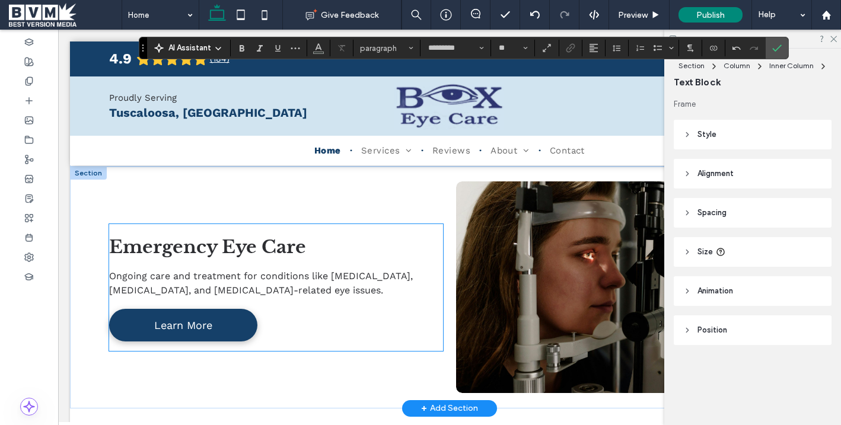
click at [246, 271] on span "Ongoing care and treatment for conditions like glaucoma, macular degeneration, …" at bounding box center [261, 284] width 304 height 26
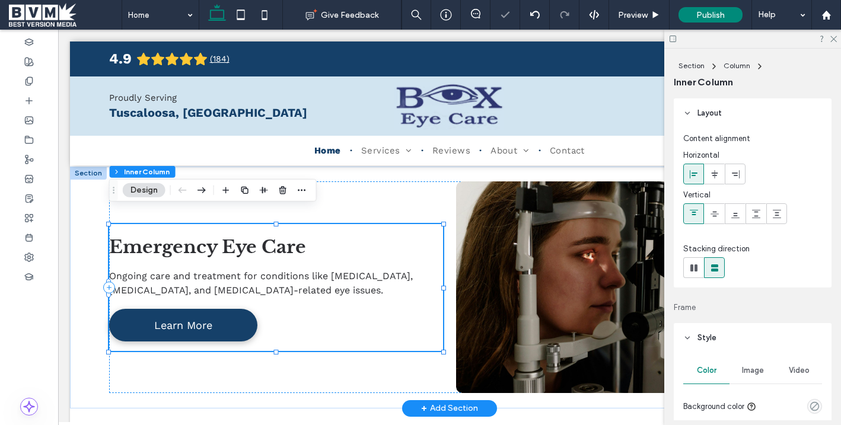
click at [246, 271] on span "Ongoing care and treatment for conditions like glaucoma, macular degeneration, …" at bounding box center [261, 284] width 304 height 26
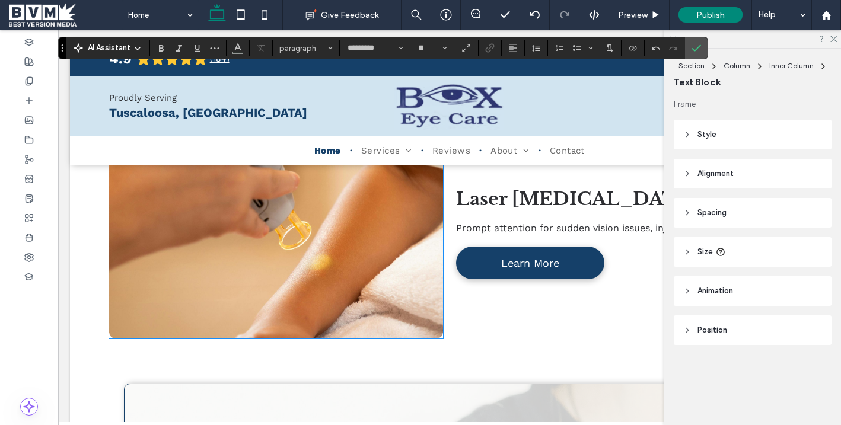
scroll to position [2299, 0]
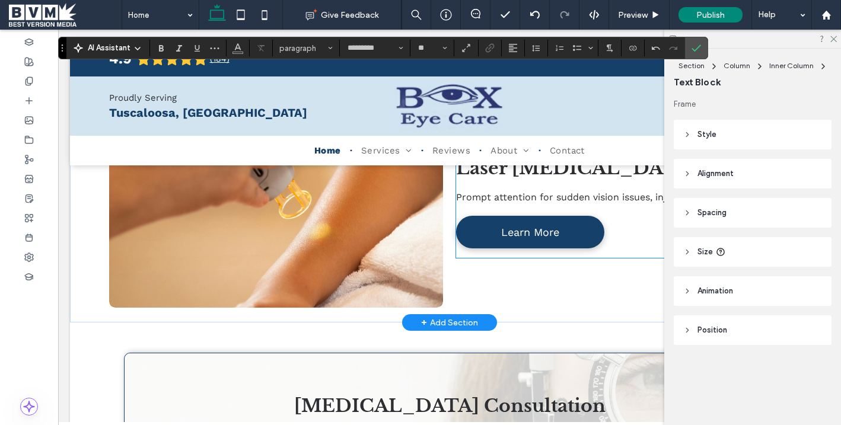
click at [480, 192] on span "Prompt attention for sudden vision issues, injuries, or eye pain." at bounding box center [601, 197] width 291 height 11
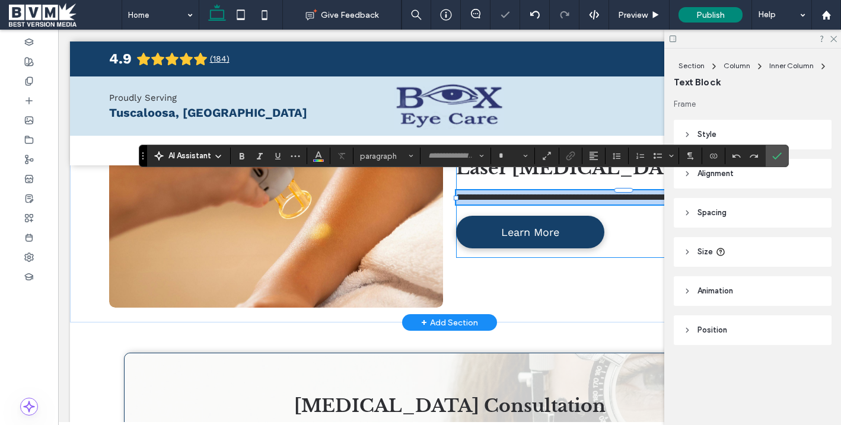
type input "*********"
type input "**"
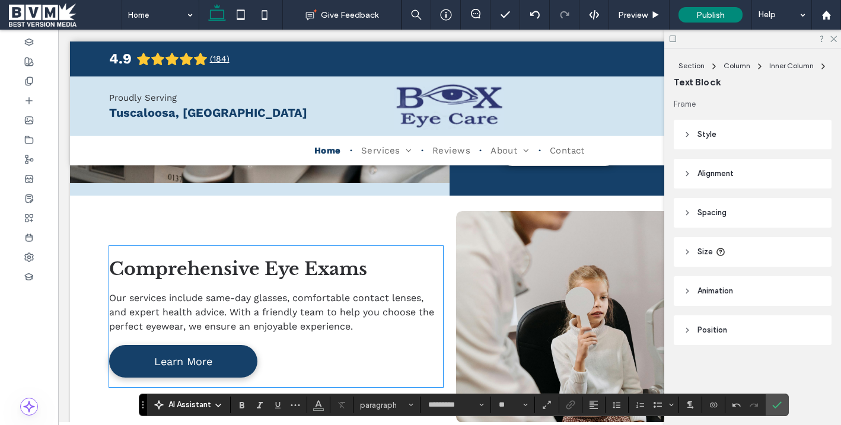
scroll to position [968, 0]
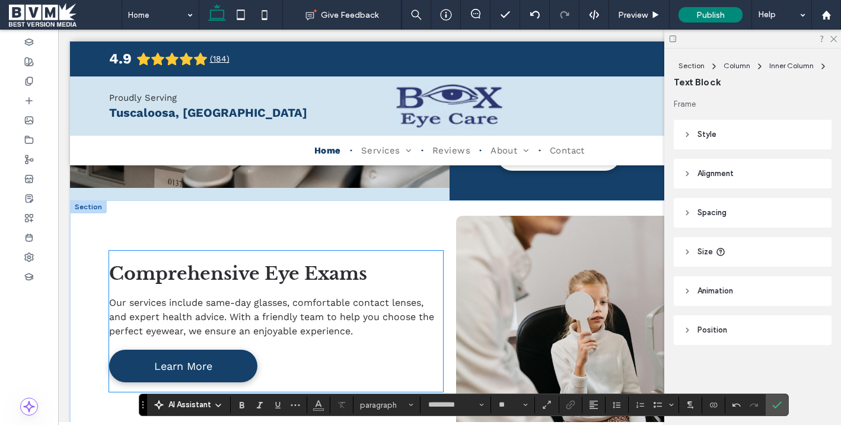
click at [278, 297] on span "Our services include same-day glasses, comfortable contact lenses, and expert h…" at bounding box center [271, 317] width 325 height 40
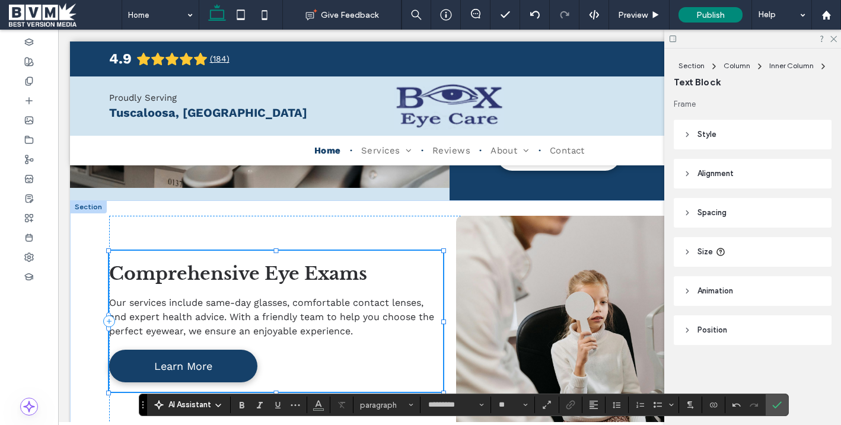
click at [278, 297] on span "Our services include same-day glasses, comfortable contact lenses, and expert h…" at bounding box center [271, 317] width 325 height 40
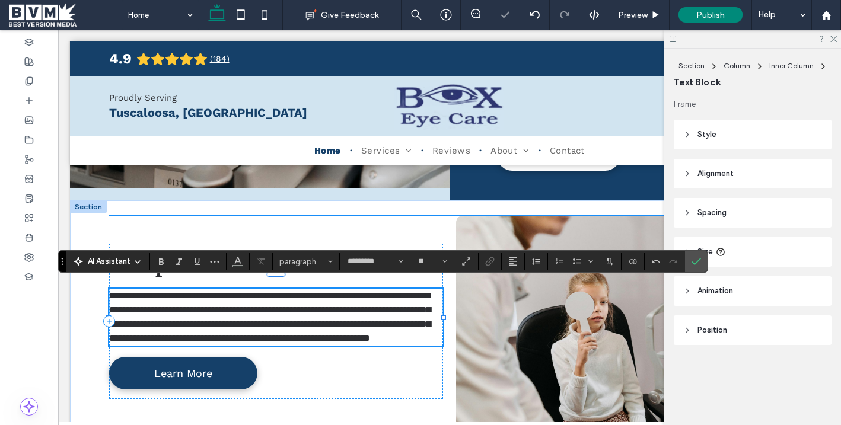
click at [452, 354] on div "**********" at bounding box center [450, 322] width 682 height 212
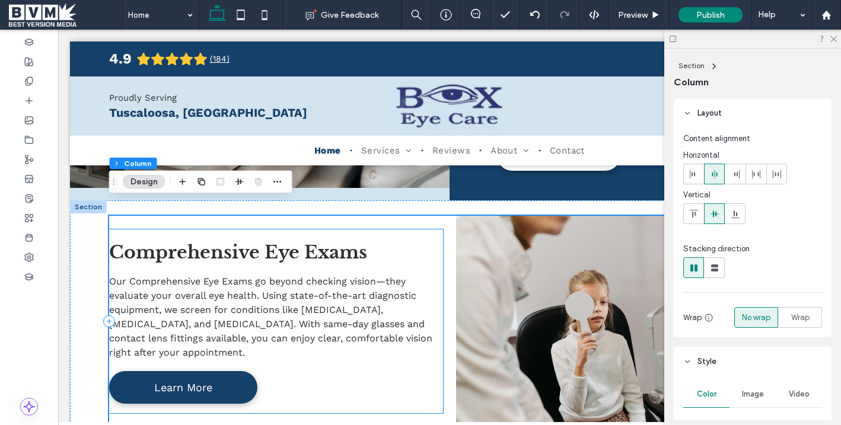
click at [315, 298] on span "Our Comprehensive Eye Exams go beyond checking vision—they evaluate your overal…" at bounding box center [270, 317] width 323 height 82
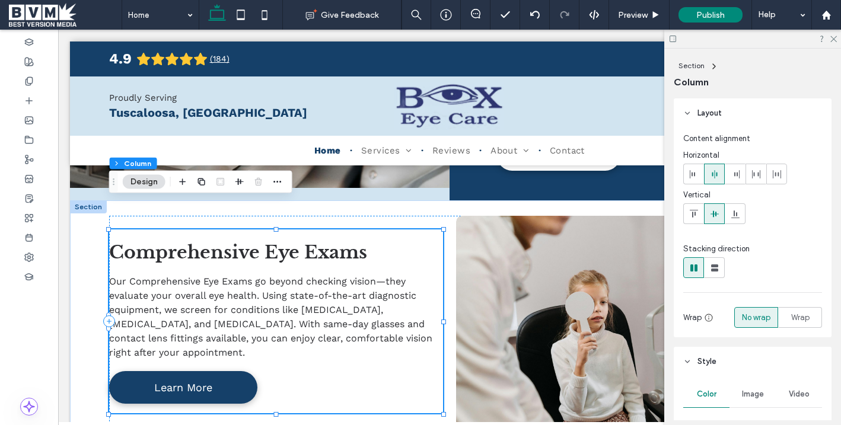
click at [315, 298] on span "Our Comprehensive Eye Exams go beyond checking vision—they evaluate your overal…" at bounding box center [270, 317] width 323 height 82
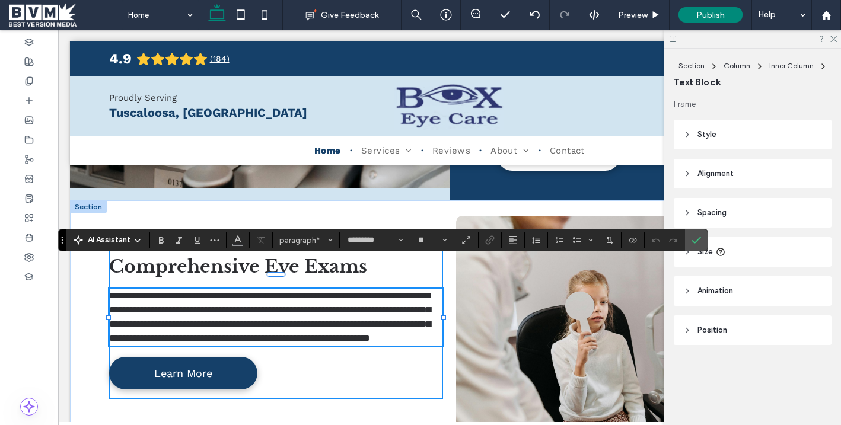
click at [291, 294] on span "**********" at bounding box center [270, 317] width 322 height 52
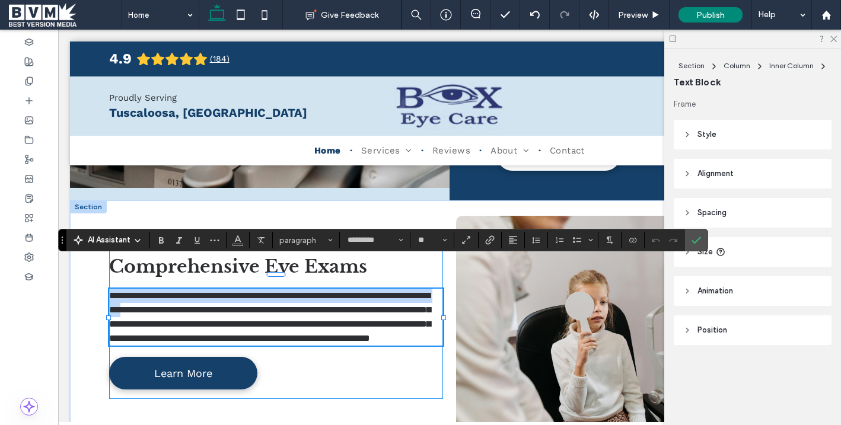
drag, startPoint x: 262, startPoint y: 284, endPoint x: 112, endPoint y: 272, distance: 151.2
click at [112, 291] on span "**********" at bounding box center [270, 317] width 322 height 52
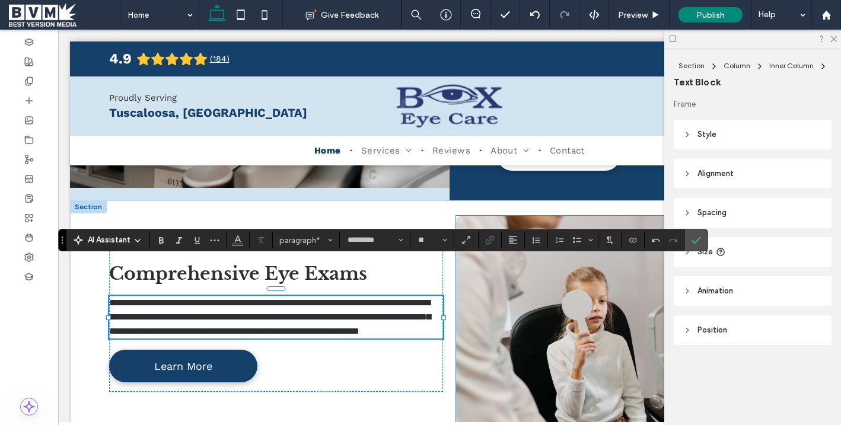
click at [457, 344] on link at bounding box center [624, 321] width 354 height 224
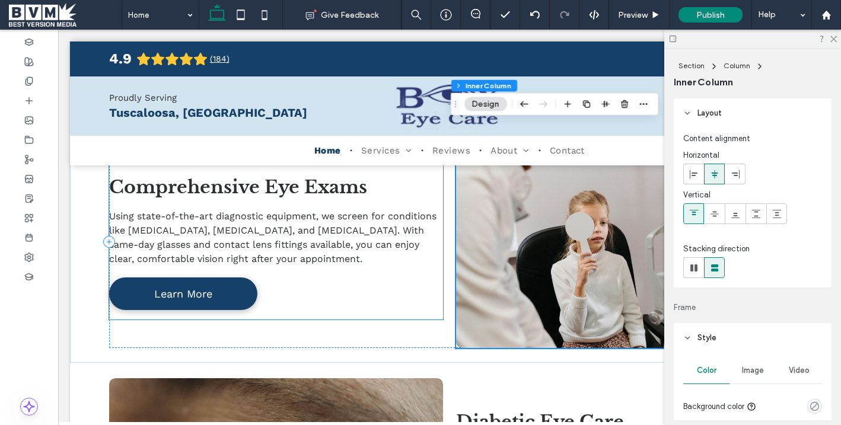
scroll to position [1044, 0]
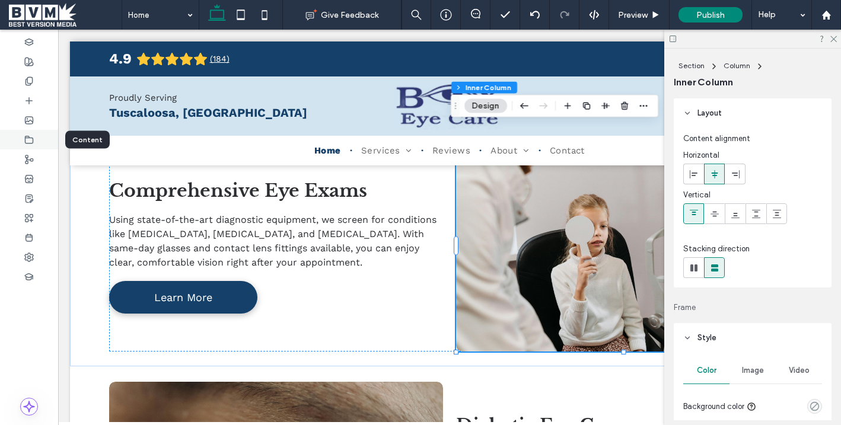
click at [26, 141] on icon at bounding box center [28, 139] width 9 height 9
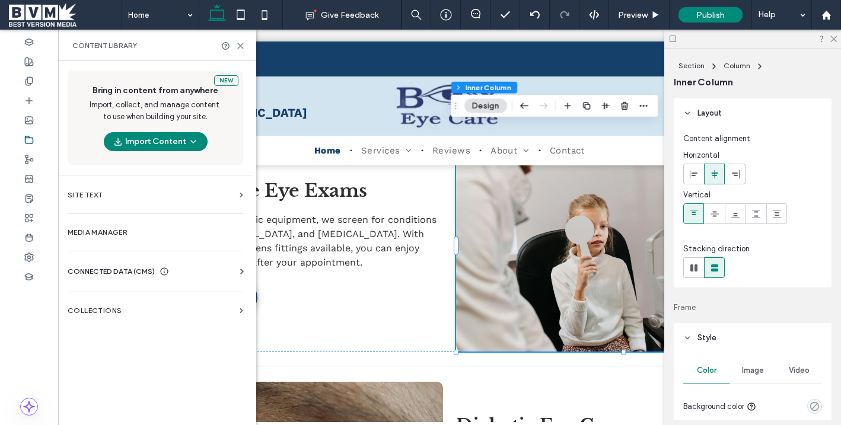
click at [132, 278] on div "Business Info Business Text Business Images Find and Replace" at bounding box center [158, 282] width 180 height 9
click at [126, 271] on span "CONNECTED DATA (CMS)" at bounding box center [111, 272] width 87 height 12
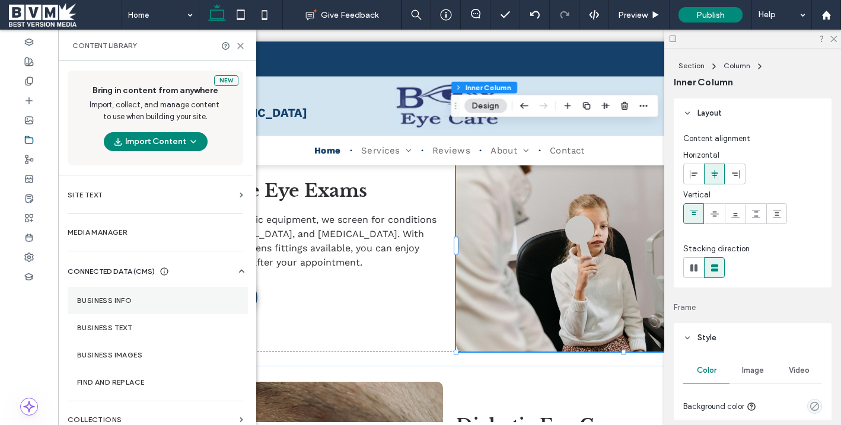
click at [132, 301] on label "Business Info" at bounding box center [157, 301] width 161 height 8
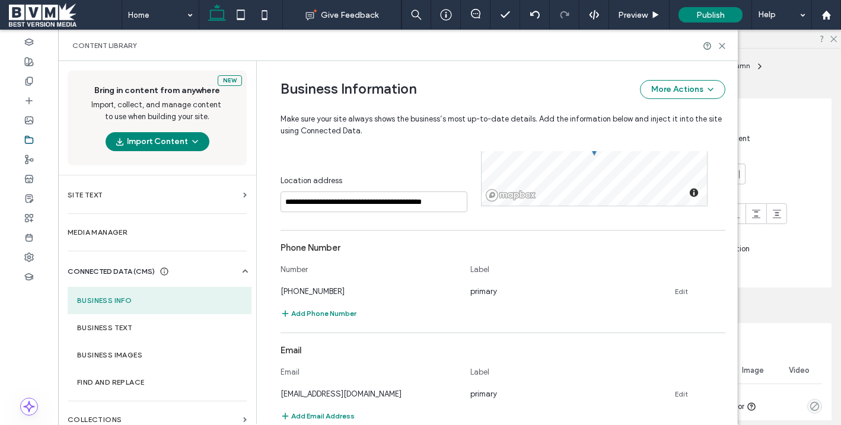
scroll to position [338, 0]
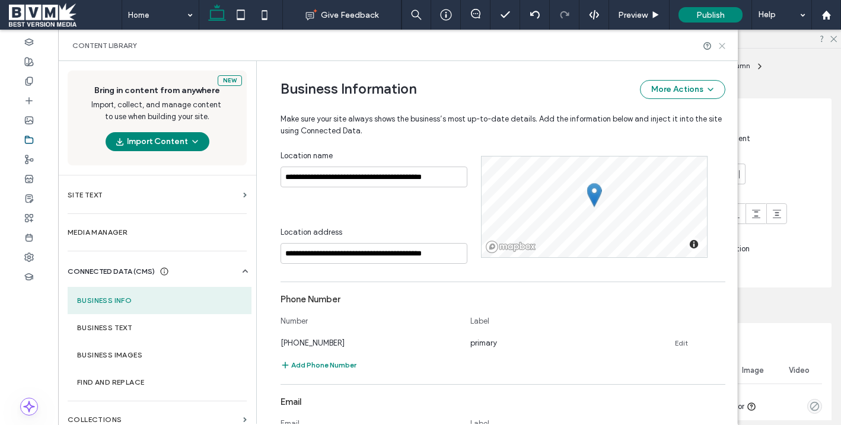
click at [718, 43] on icon at bounding box center [722, 46] width 9 height 9
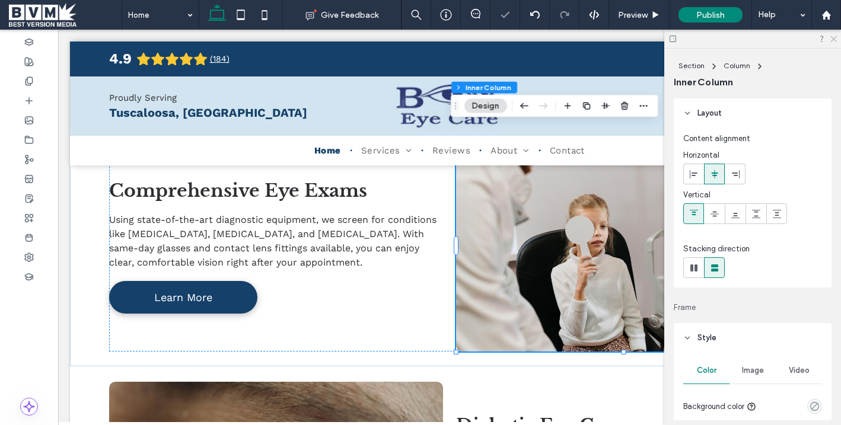
click at [833, 36] on icon at bounding box center [834, 38] width 8 height 8
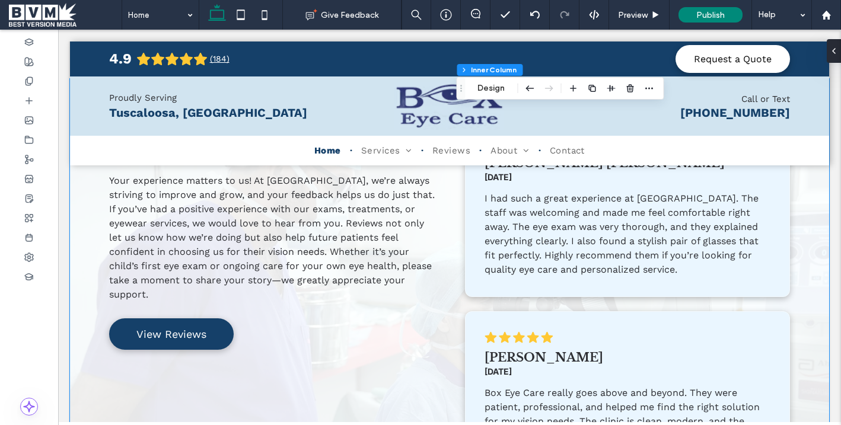
scroll to position [2806, 0]
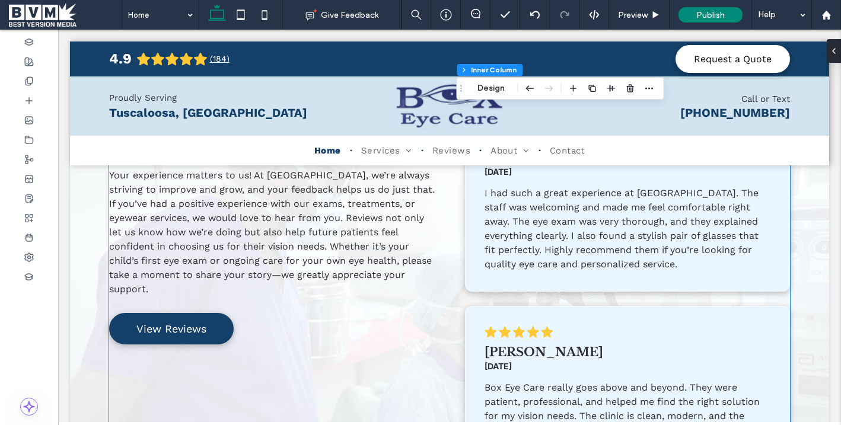
click at [519, 347] on div "James Brickman 6 months ago" at bounding box center [613, 359] width 256 height 36
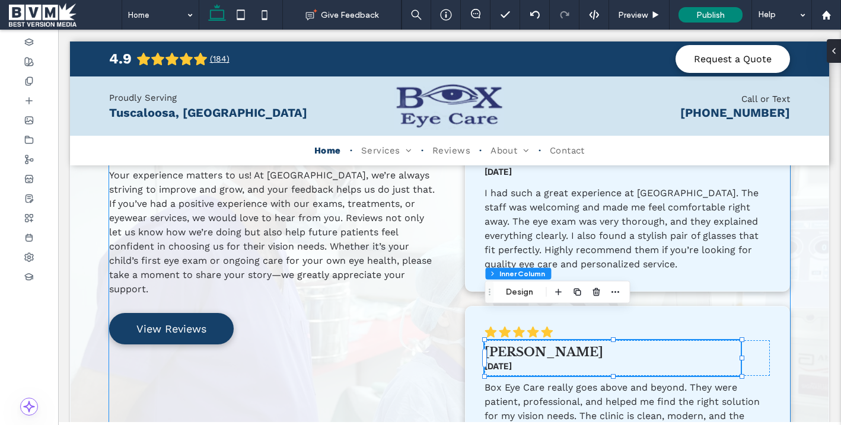
click at [519, 347] on div "James Brickman 6 months ago" at bounding box center [613, 359] width 256 height 36
click at [512, 361] on span "6 months ago" at bounding box center [498, 366] width 27 height 10
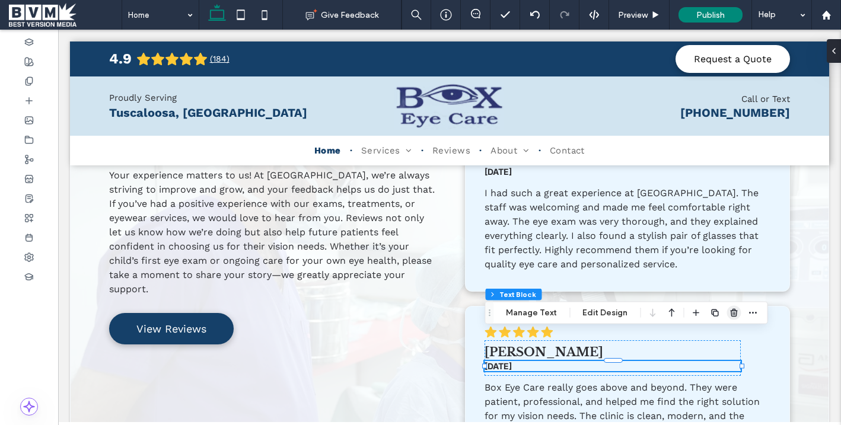
click at [731, 314] on icon "button" at bounding box center [733, 313] width 9 height 9
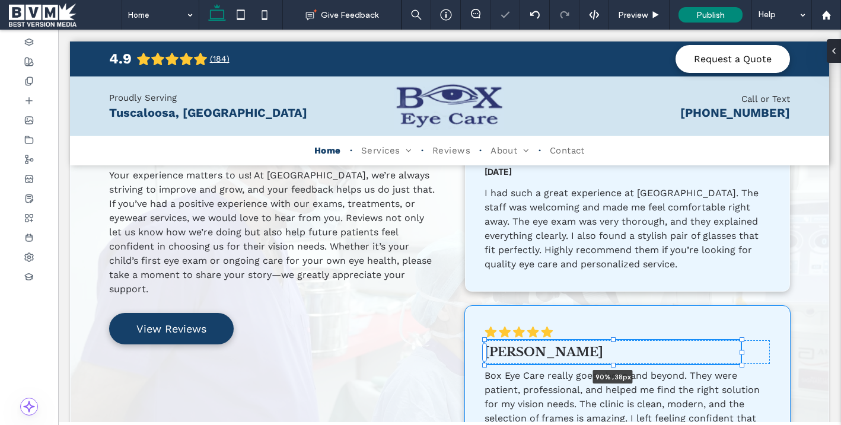
scroll to position [516, 0]
drag, startPoint x: 611, startPoint y: 347, endPoint x: 611, endPoint y: 318, distance: 29.1
click at [611, 318] on div "Here's what our satisfied customers are saying... Your experience matters to us…" at bounding box center [450, 293] width 712 height 439
type input "**"
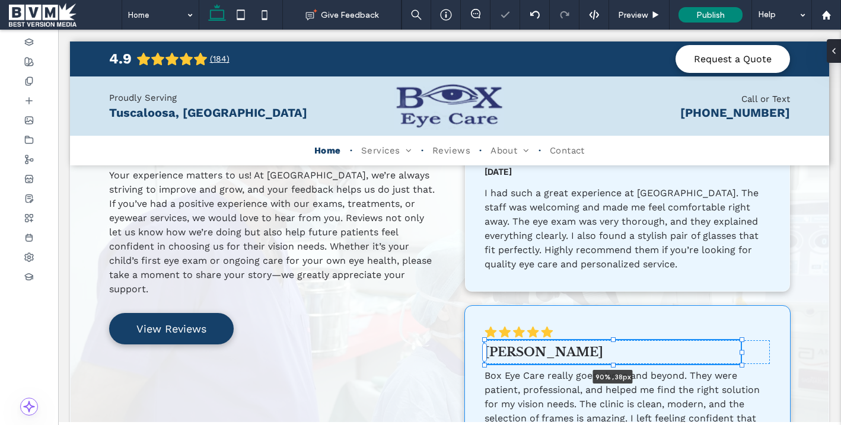
type input "**"
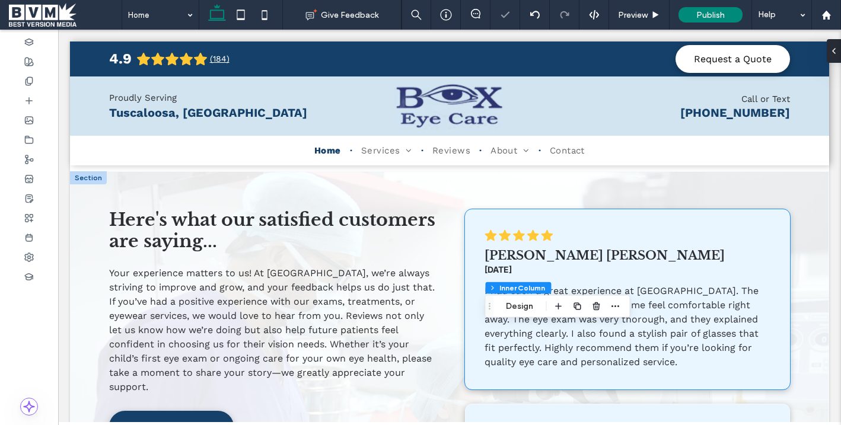
scroll to position [2701, 0]
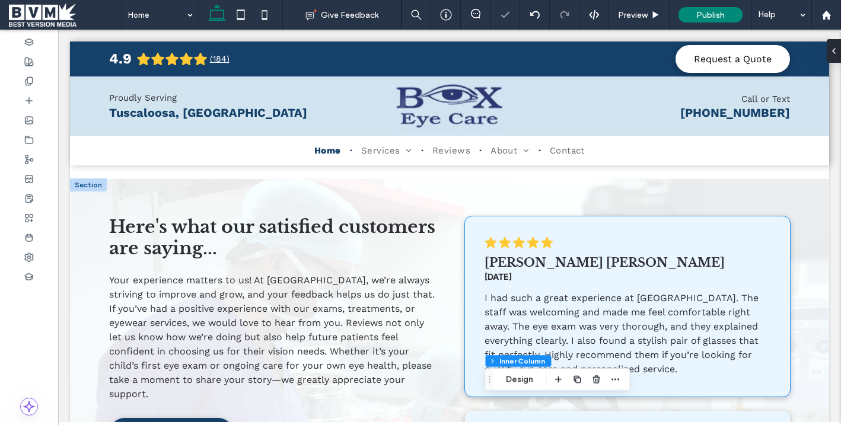
click at [560, 253] on div "Johnson Smith 3 months ago" at bounding box center [613, 269] width 256 height 36
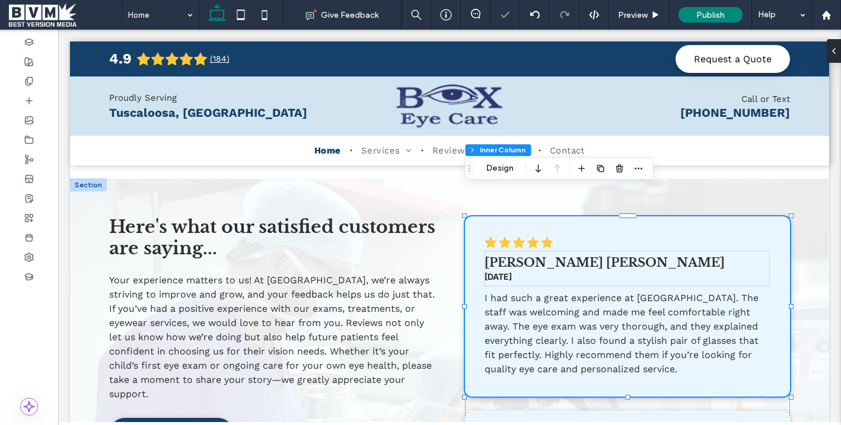
click at [550, 272] on h6 "3 months ago" at bounding box center [613, 277] width 256 height 10
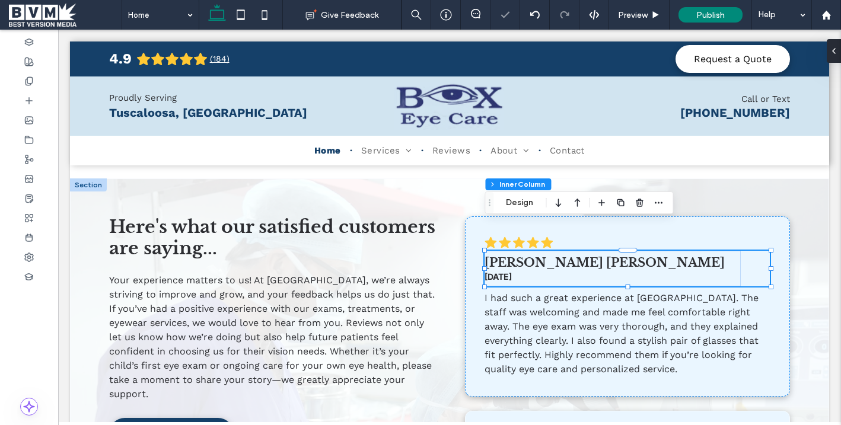
click at [544, 272] on h6 "3 months ago" at bounding box center [613, 277] width 256 height 10
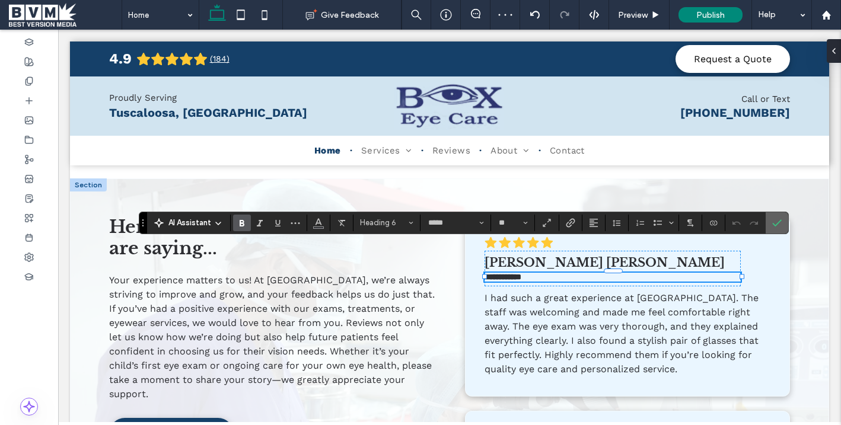
click at [772, 227] on label "Confirm" at bounding box center [778, 222] width 18 height 21
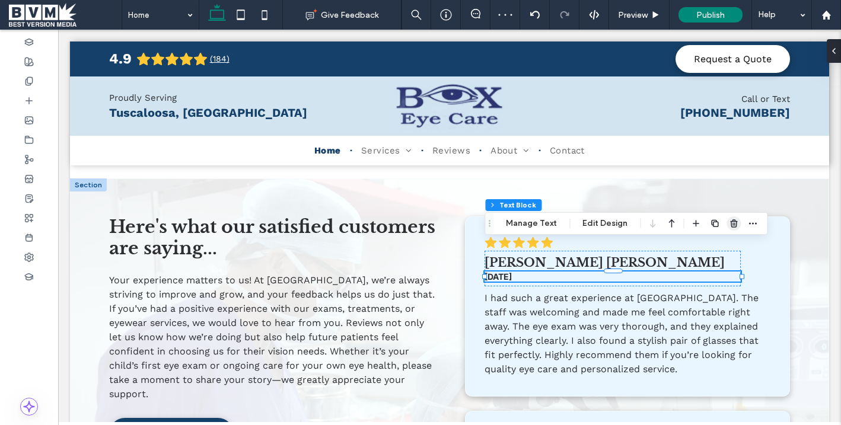
click at [729, 221] on icon "button" at bounding box center [733, 223] width 9 height 9
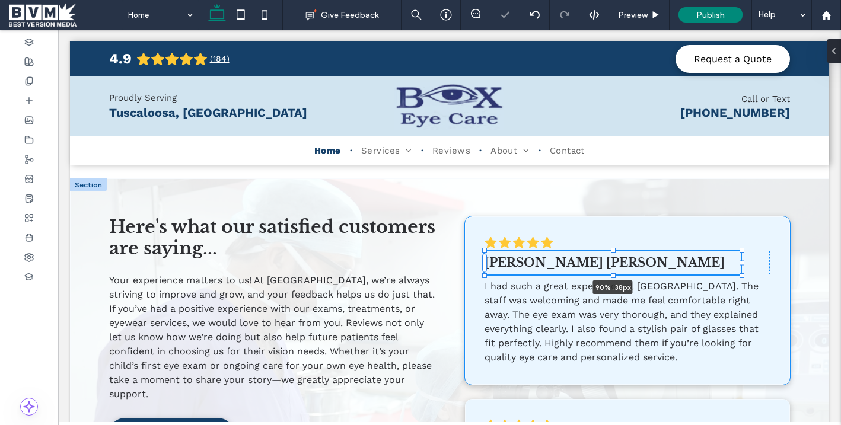
drag, startPoint x: 615, startPoint y: 259, endPoint x: 614, endPoint y: 230, distance: 28.5
click at [614, 230] on div "Here's what our satisfied customers are saying... Your experience matters to us…" at bounding box center [450, 392] width 712 height 427
type input "**"
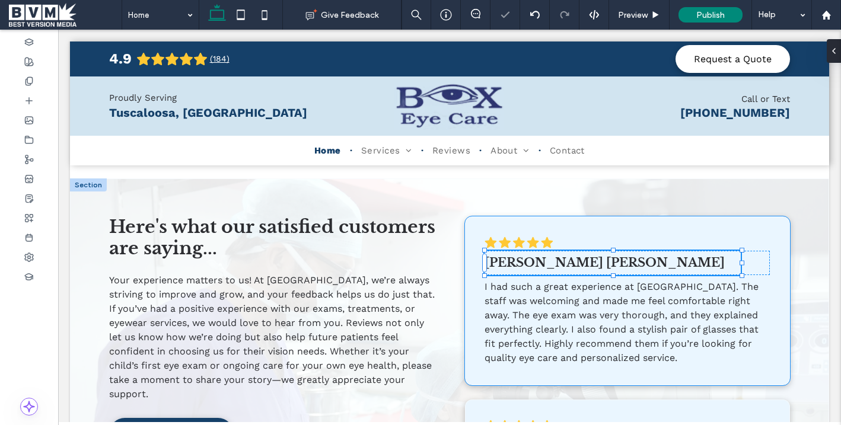
type input "**"
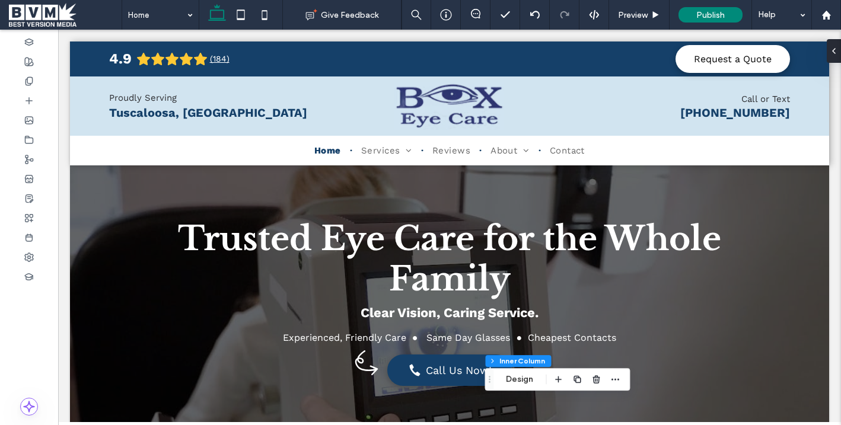
scroll to position [0, 0]
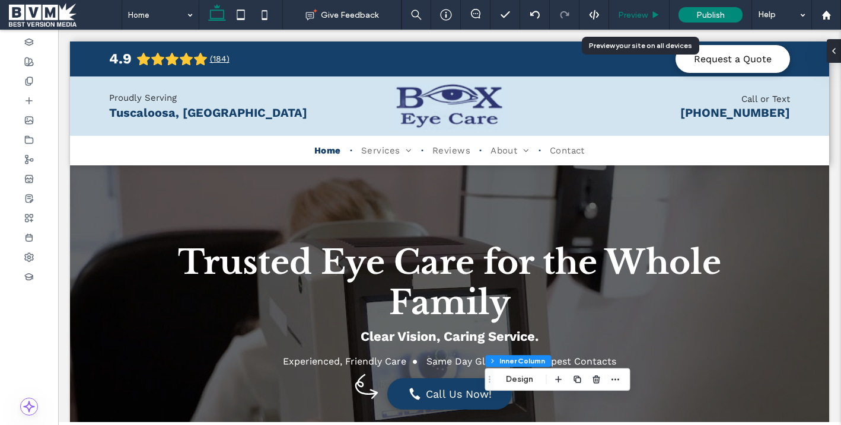
click at [645, 14] on span "Preview" at bounding box center [633, 15] width 30 height 10
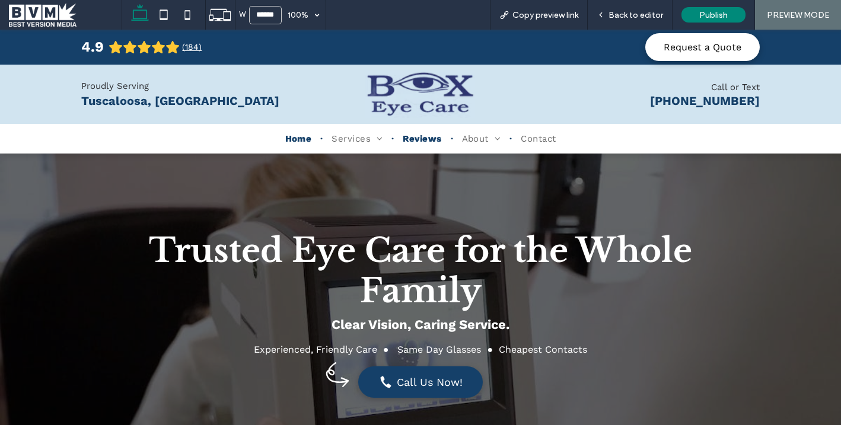
click at [410, 141] on span "Reviews" at bounding box center [422, 139] width 39 height 11
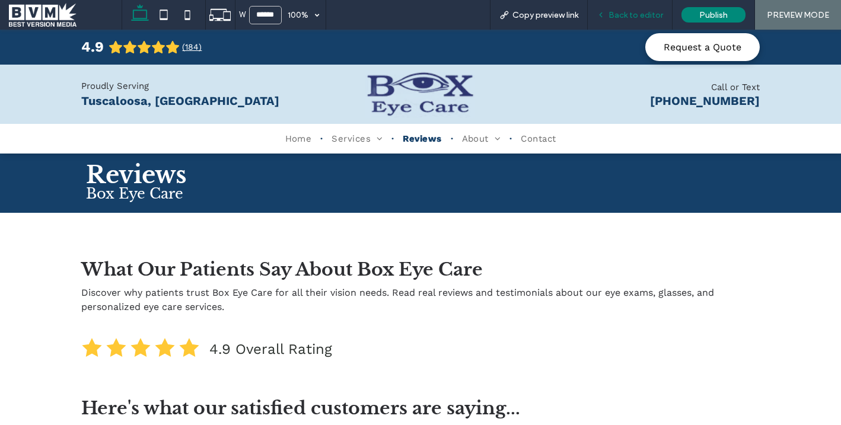
click at [614, 19] on span "Back to editor" at bounding box center [636, 15] width 55 height 10
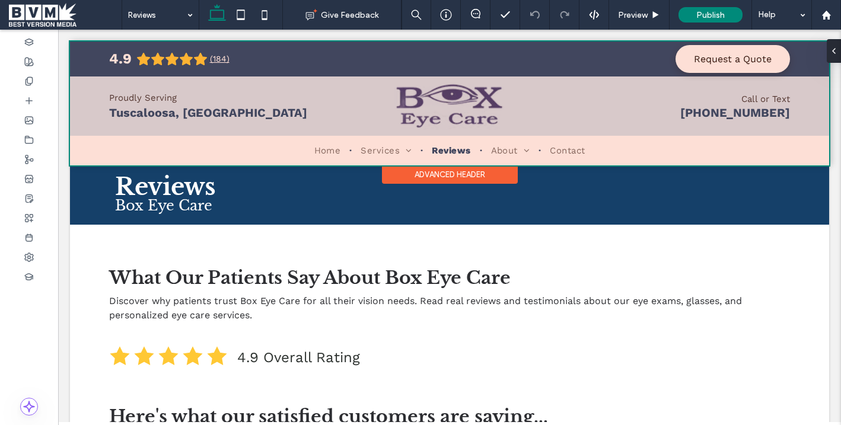
click at [250, 151] on div at bounding box center [450, 104] width 760 height 124
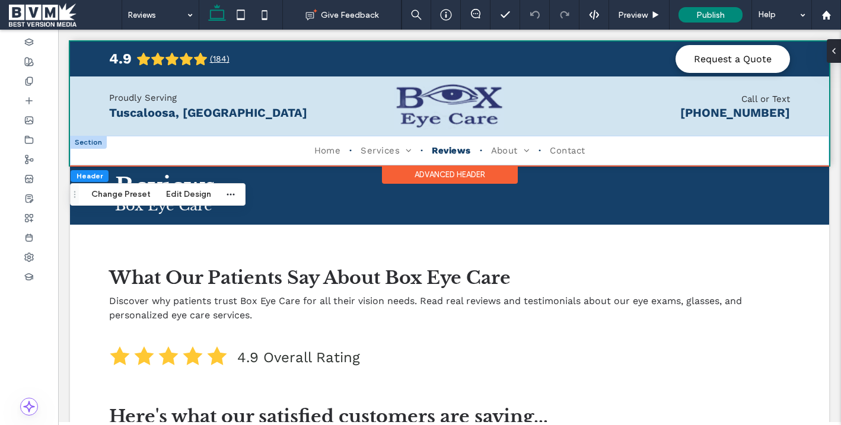
click at [91, 144] on div at bounding box center [88, 142] width 37 height 13
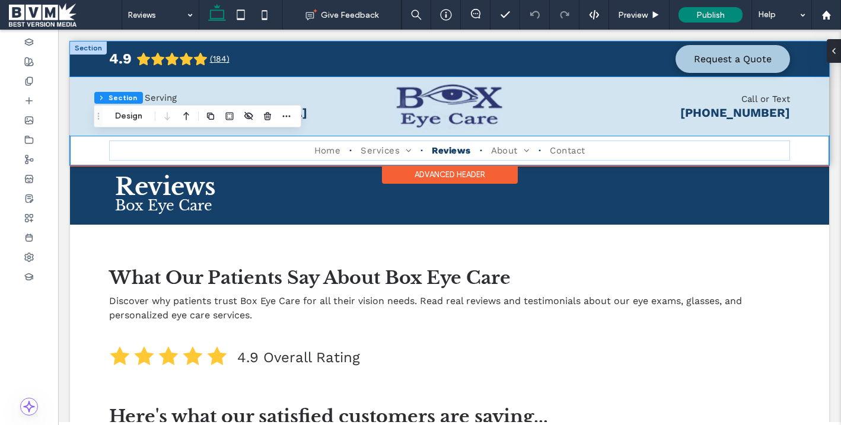
click at [710, 67] on link "Request a Quote" at bounding box center [733, 59] width 115 height 28
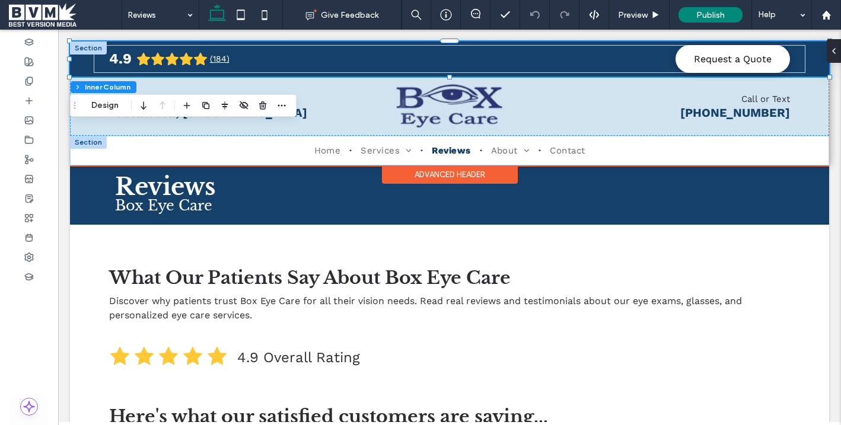
click at [86, 143] on div at bounding box center [88, 142] width 37 height 13
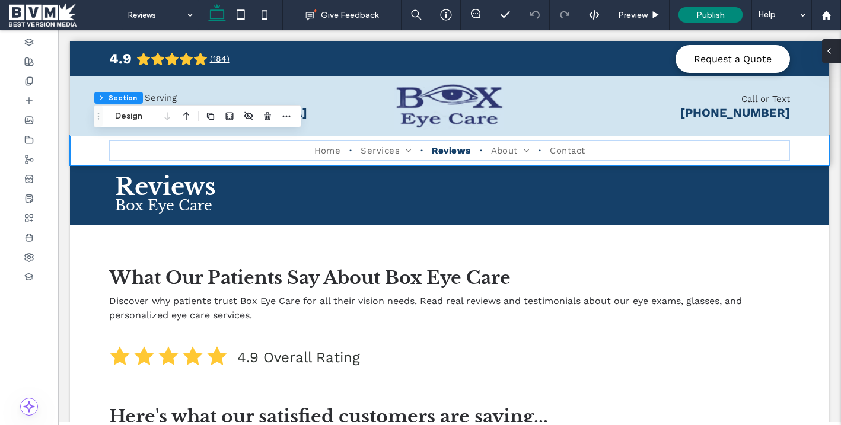
click at [832, 53] on icon at bounding box center [829, 50] width 9 height 9
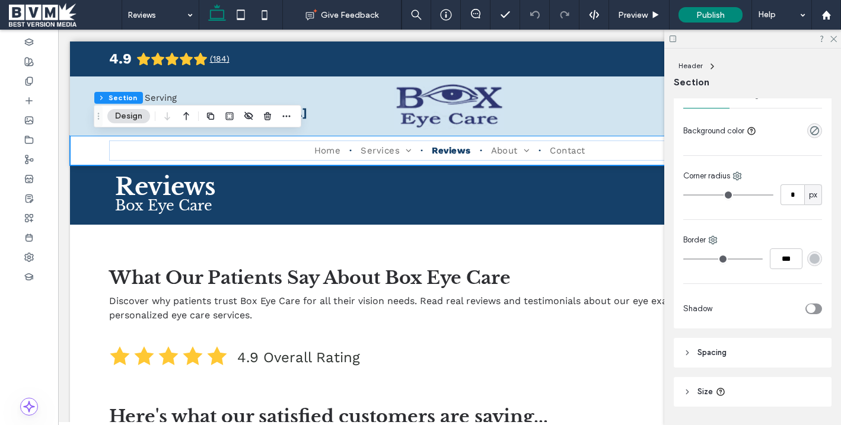
scroll to position [150, 0]
click at [712, 237] on icon at bounding box center [713, 237] width 9 height 9
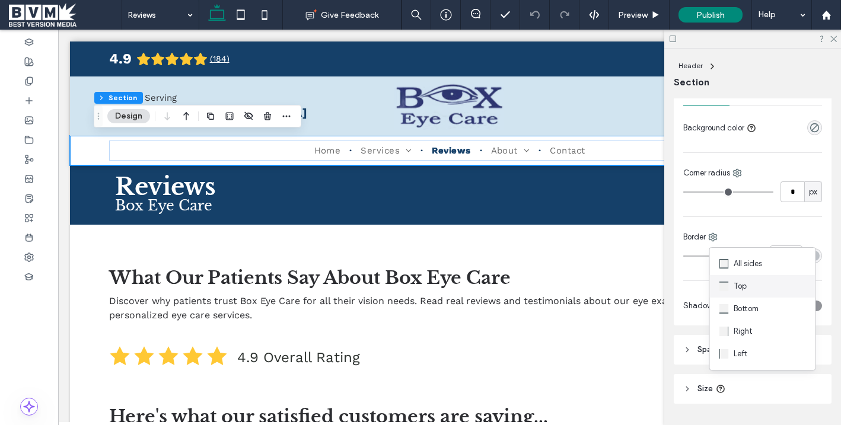
click at [732, 294] on div "Top" at bounding box center [763, 286] width 106 height 23
click at [787, 263] on input "***" at bounding box center [786, 256] width 33 height 21
type input "*"
type input "***"
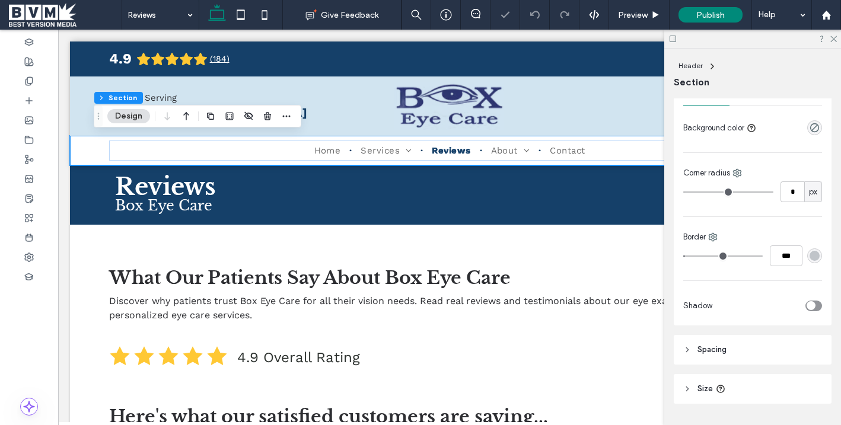
click at [820, 261] on div "rgba(192, 196, 201, 1)" at bounding box center [815, 256] width 10 height 10
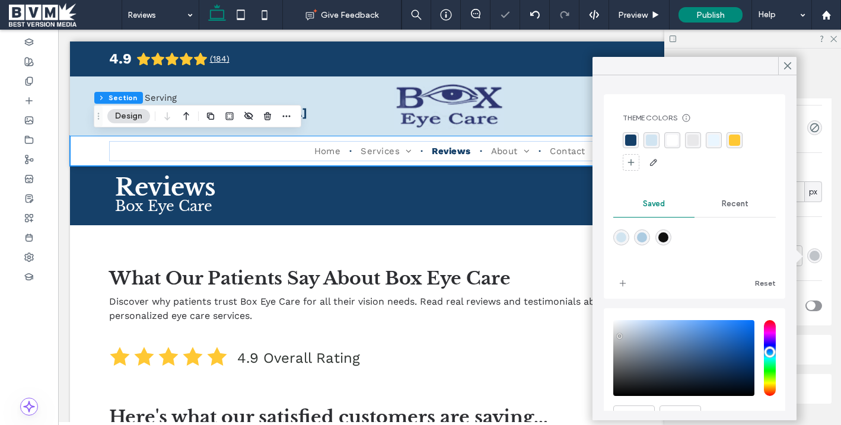
click at [631, 139] on div "rgba(21, 64, 105, 1)" at bounding box center [630, 140] width 11 height 11
click at [783, 69] on icon at bounding box center [788, 66] width 11 height 11
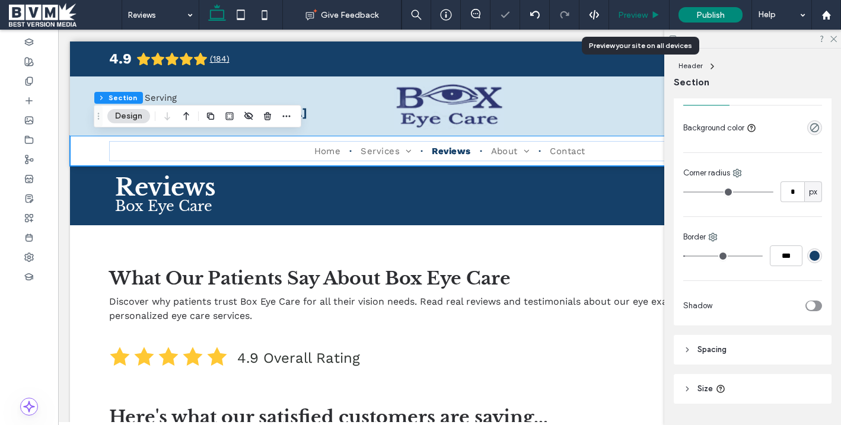
click at [631, 23] on div "Preview" at bounding box center [639, 15] width 61 height 30
click at [633, 18] on span "Preview" at bounding box center [633, 15] width 30 height 10
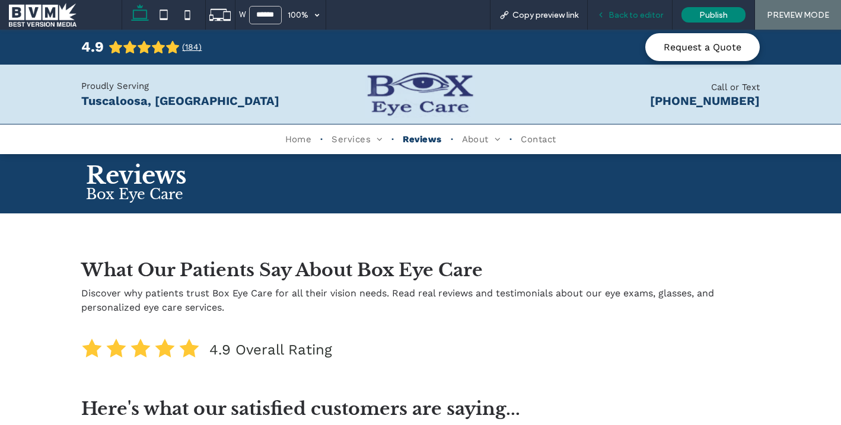
click at [634, 14] on span "Back to editor" at bounding box center [636, 15] width 55 height 10
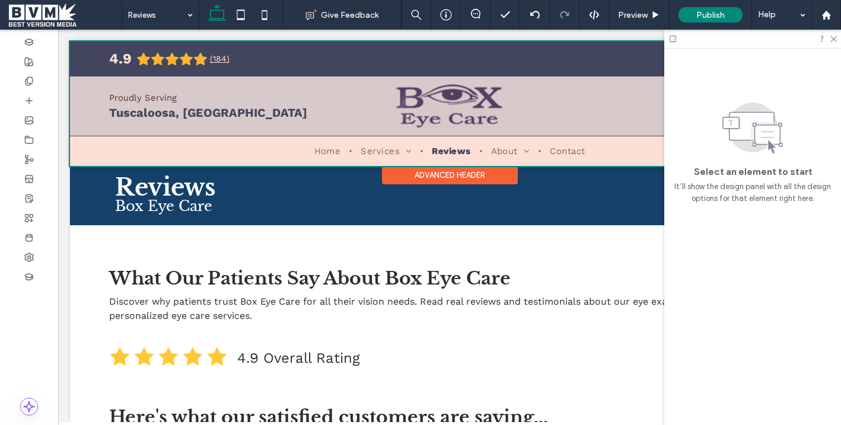
click at [402, 137] on div at bounding box center [450, 104] width 760 height 125
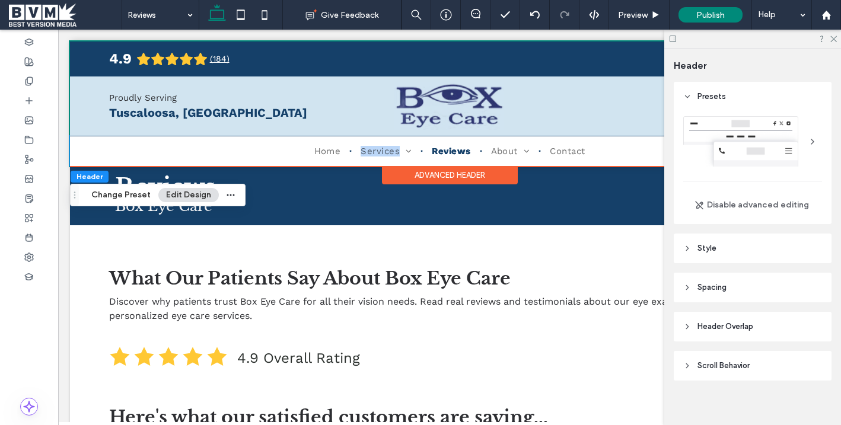
click at [402, 137] on div "Home Services Comprehensive Eye Exams Diabetic Eye Care [GEOGRAPHIC_DATA] [MEDI…" at bounding box center [450, 151] width 712 height 30
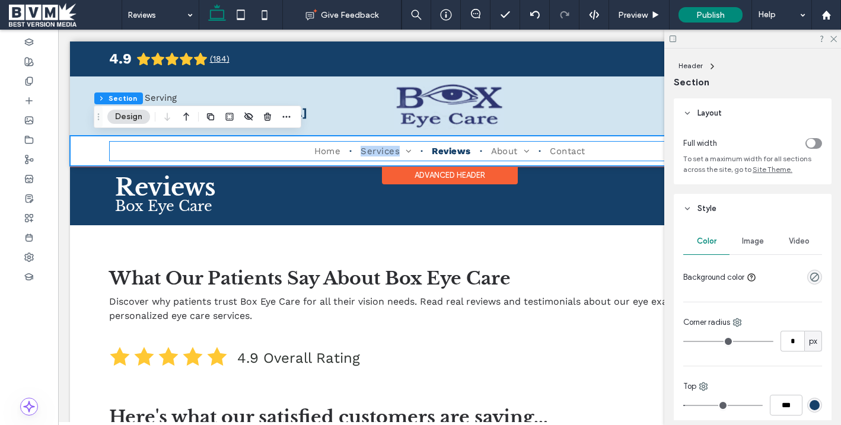
click at [402, 145] on div "Home Services Comprehensive Eye Exams Diabetic Eye Care [GEOGRAPHIC_DATA] [MEDI…" at bounding box center [450, 151] width 682 height 20
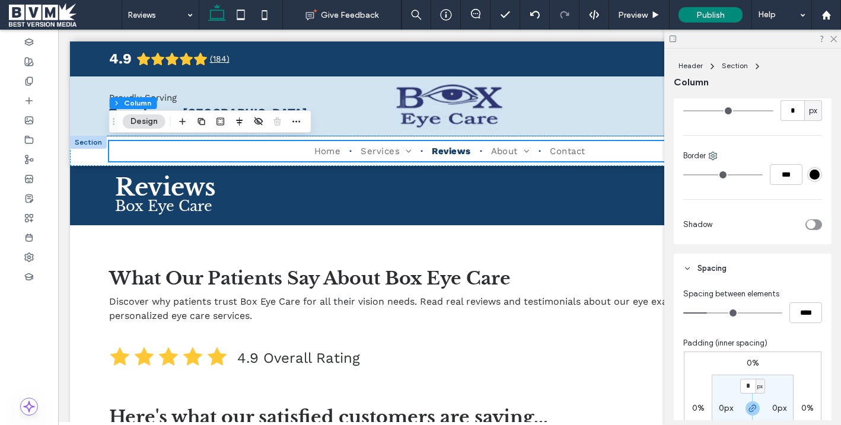
scroll to position [293, 0]
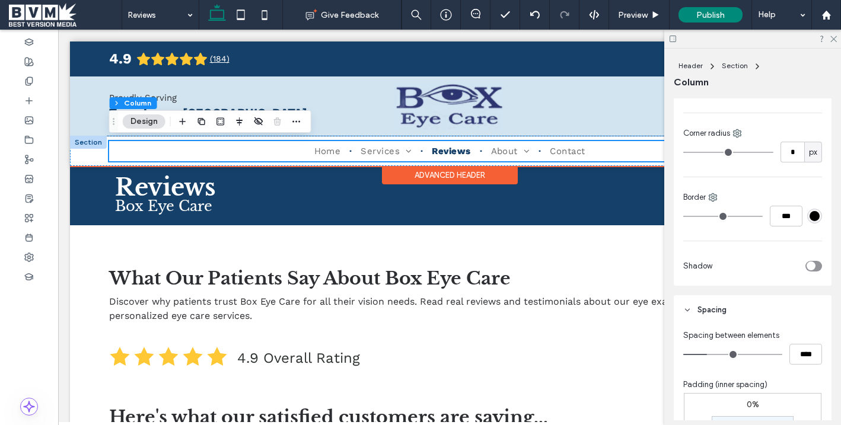
click at [506, 144] on div "Home Services Comprehensive Eye Exams Diabetic Eye Care [GEOGRAPHIC_DATA] [MEDI…" at bounding box center [450, 151] width 682 height 20
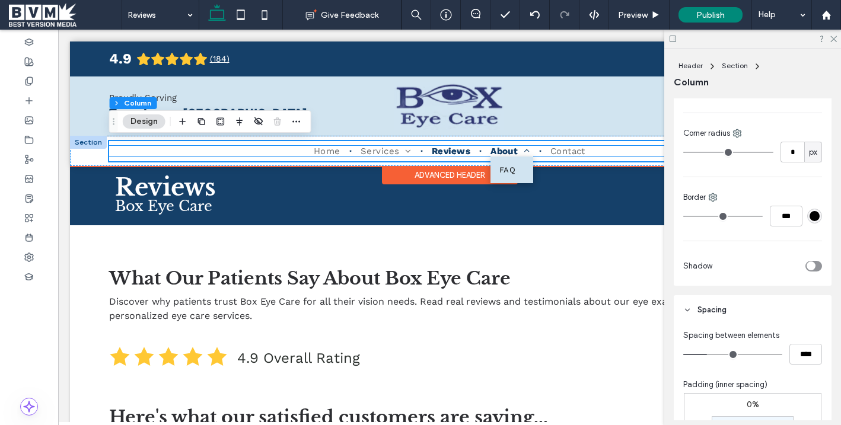
click at [506, 147] on span "About" at bounding box center [511, 151] width 40 height 11
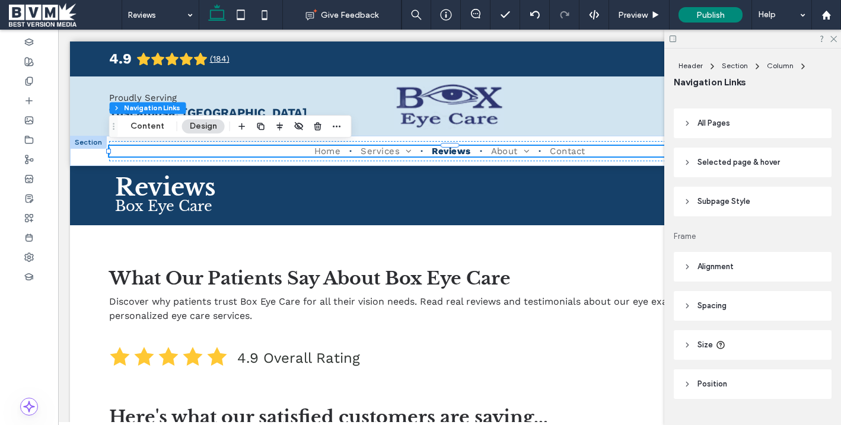
scroll to position [285, 0]
click at [720, 120] on span "All Pages" at bounding box center [714, 125] width 33 height 12
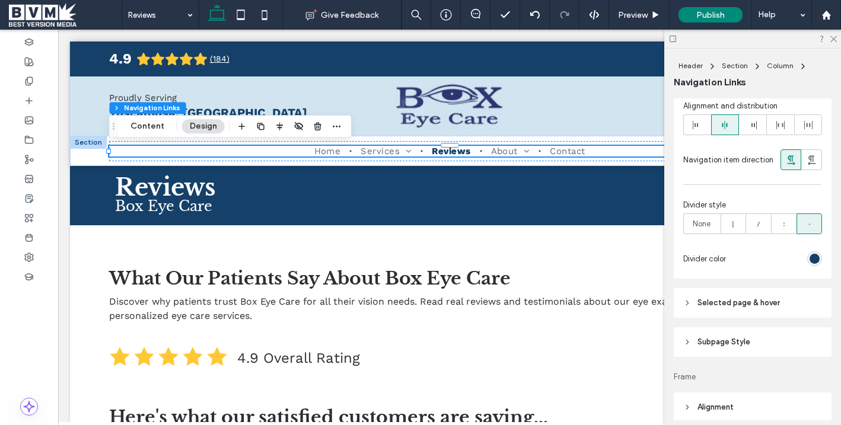
click at [755, 299] on span "Selected page & hover" at bounding box center [739, 303] width 82 height 12
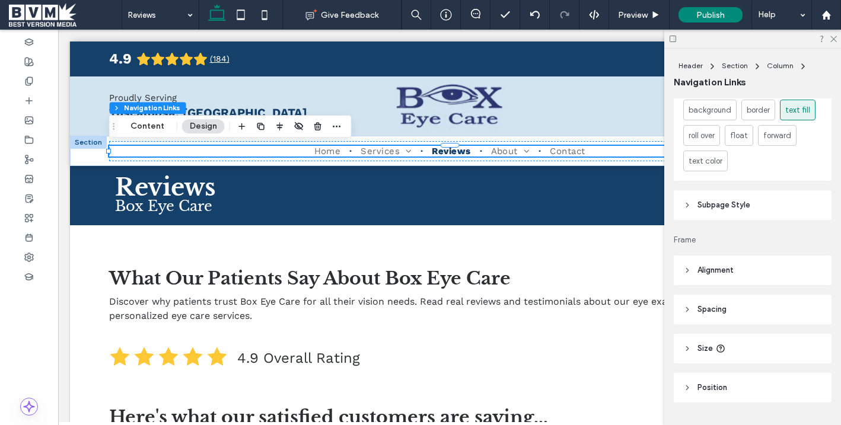
click at [729, 211] on span "Subpage Style" at bounding box center [724, 205] width 53 height 12
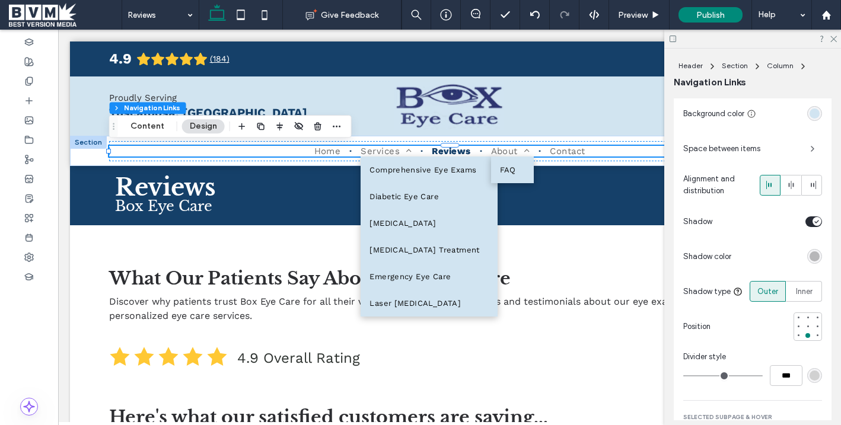
scroll to position [1000, 0]
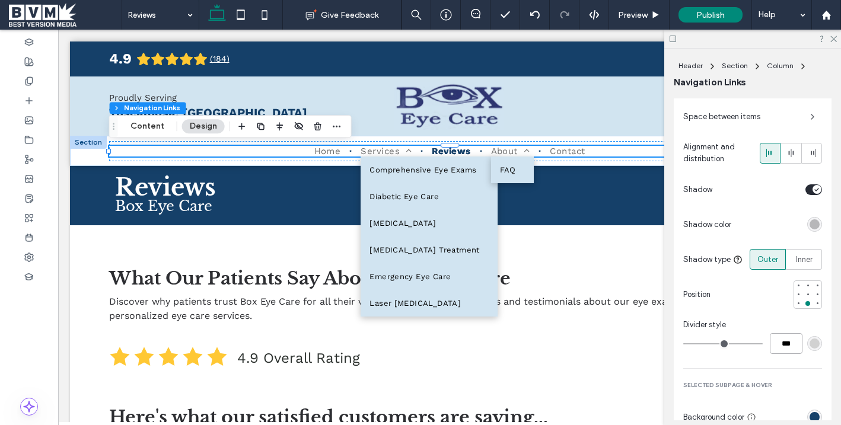
click at [781, 345] on input "***" at bounding box center [786, 344] width 33 height 21
type input "*"
type input "***"
click at [812, 347] on div "rgb(209, 209, 209)" at bounding box center [815, 344] width 10 height 10
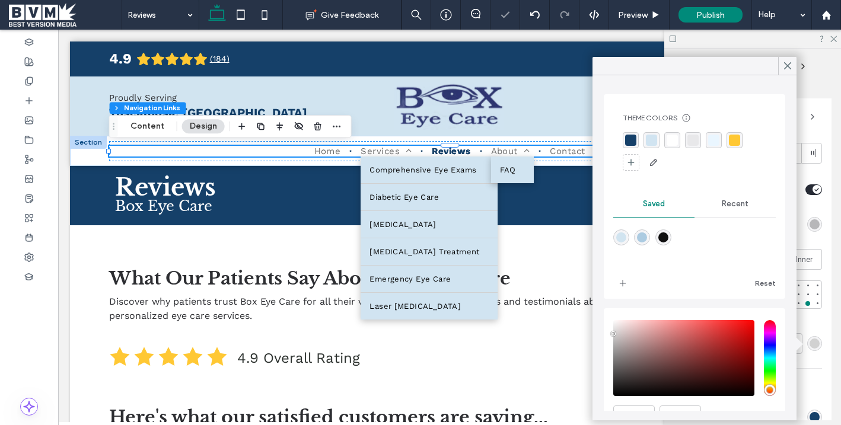
click at [637, 135] on div "rgba(21, 64, 105, 1)" at bounding box center [631, 140] width 16 height 16
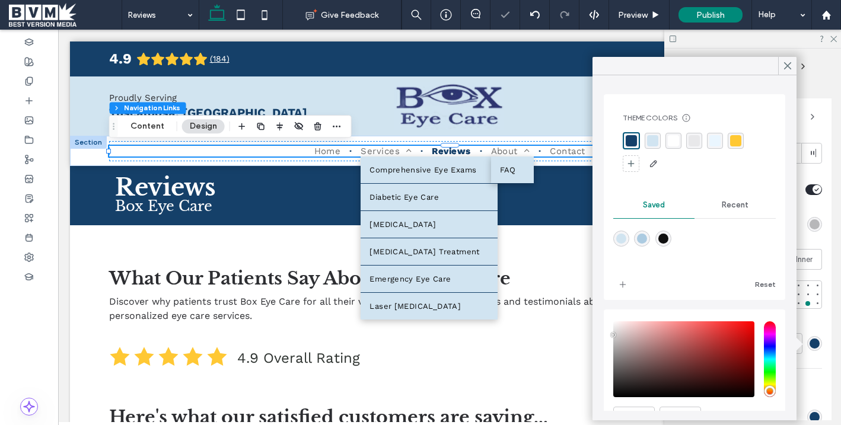
click at [666, 141] on div "rgba(255, 255, 255, 1)" at bounding box center [674, 141] width 16 height 16
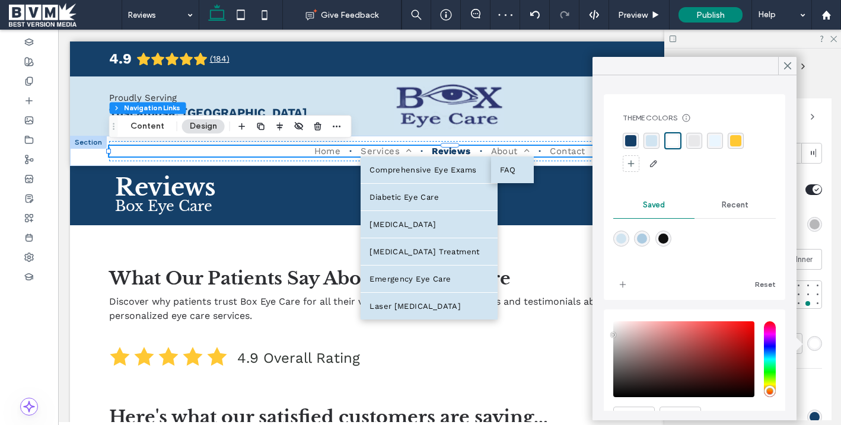
click at [639, 136] on div "rgba(21, 64, 105, 1)" at bounding box center [631, 141] width 16 height 16
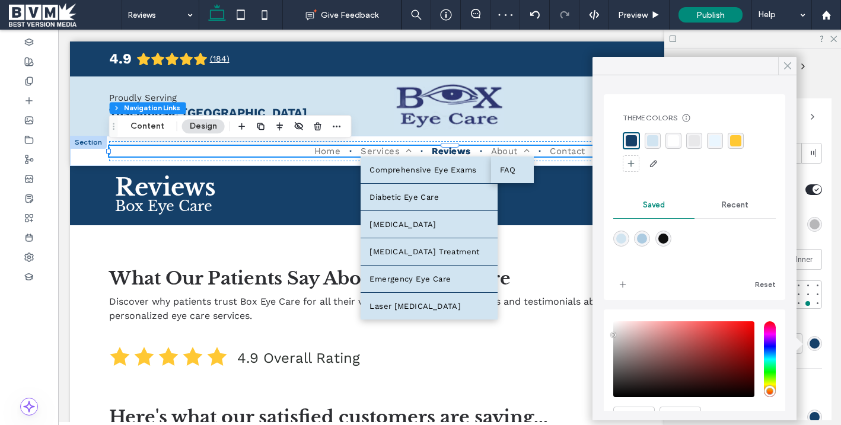
click at [787, 71] on icon at bounding box center [788, 66] width 11 height 11
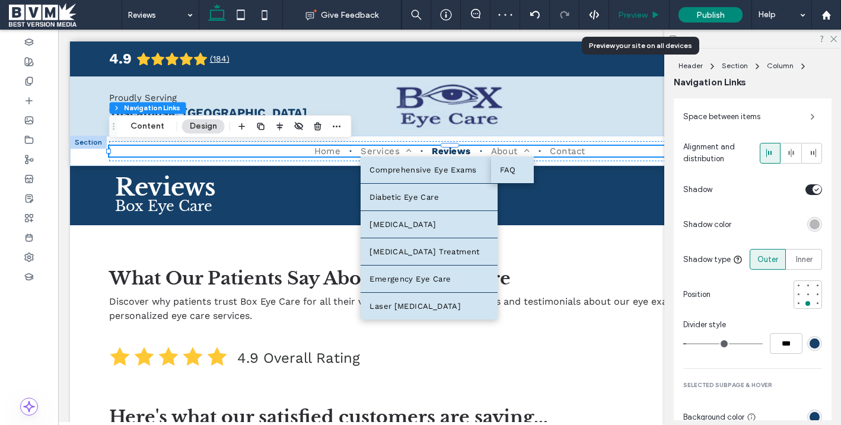
click at [633, 9] on div "Preview" at bounding box center [639, 15] width 61 height 30
click at [646, 13] on span "Preview" at bounding box center [633, 15] width 30 height 10
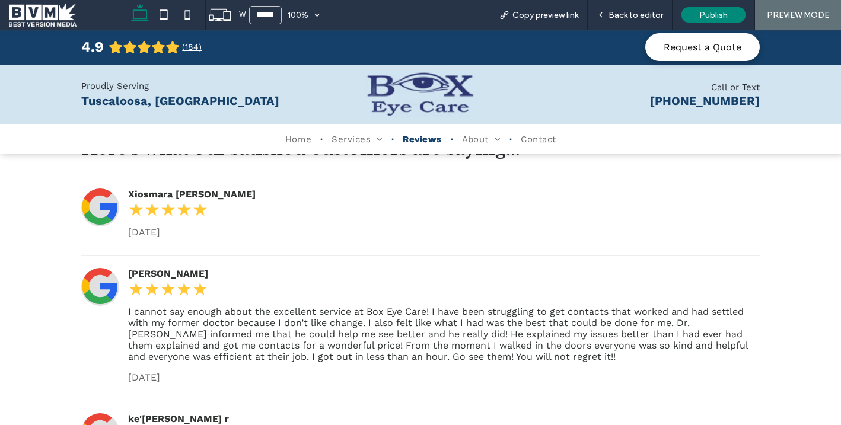
scroll to position [237, 0]
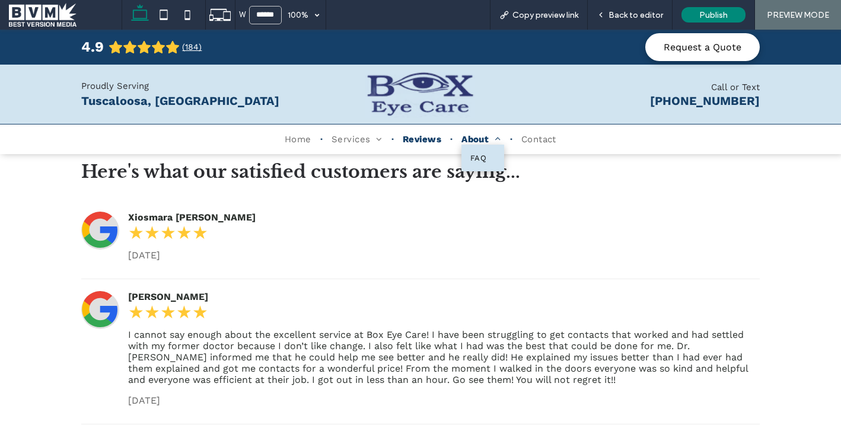
click at [470, 137] on span "About" at bounding box center [482, 139] width 40 height 11
click at [621, 19] on span "Back to editor" at bounding box center [636, 15] width 55 height 10
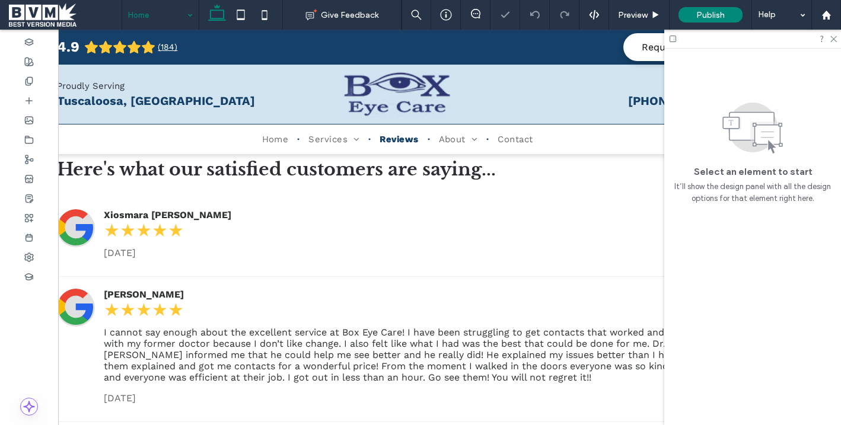
scroll to position [0, 99]
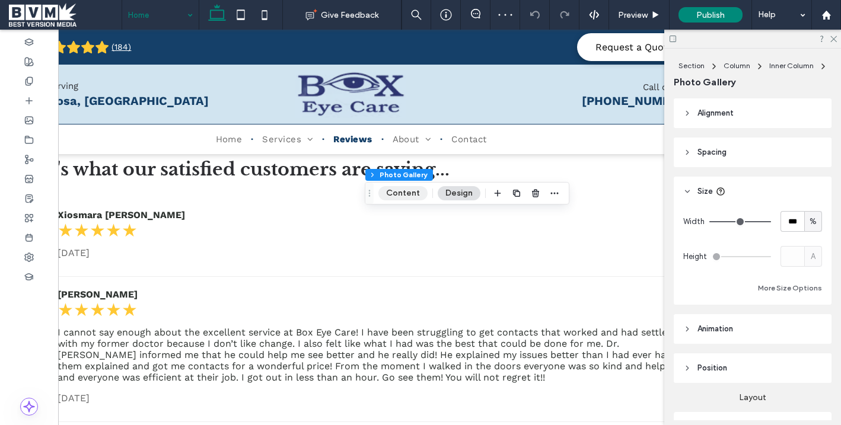
click at [390, 195] on button "Content" at bounding box center [403, 193] width 49 height 14
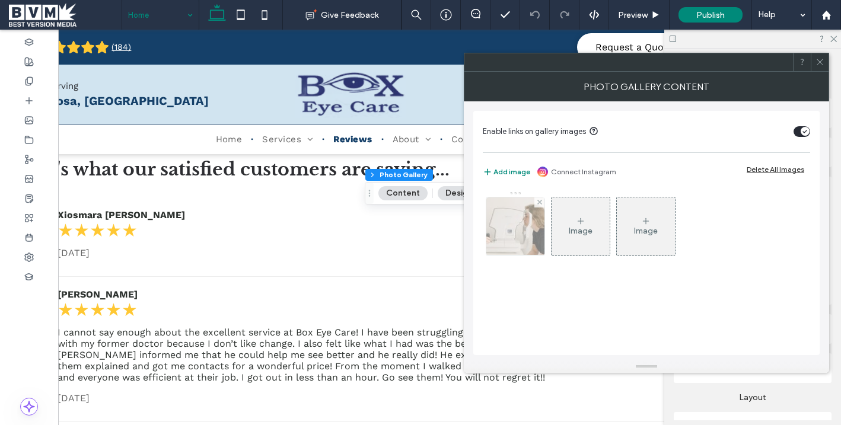
click at [510, 234] on img at bounding box center [515, 227] width 87 height 58
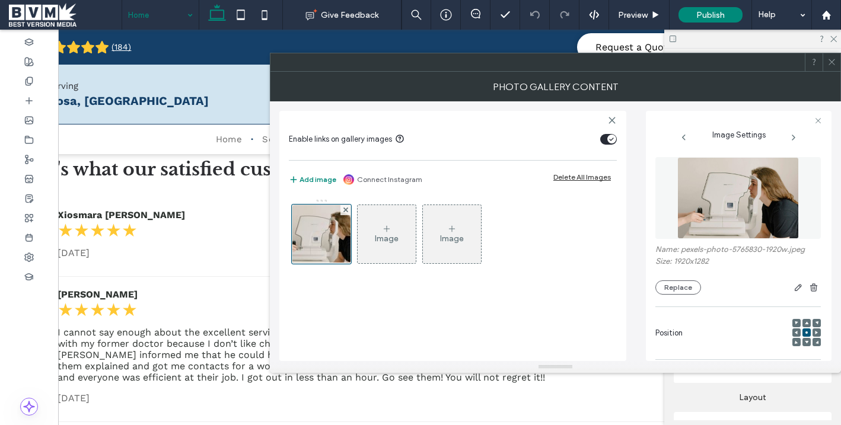
click at [661, 297] on div "Name: pexels-photo-5765830-1920w.jpeg Size: 1920x1282 Replace" at bounding box center [739, 226] width 166 height 150
click at [661, 294] on button "Replace" at bounding box center [679, 288] width 46 height 14
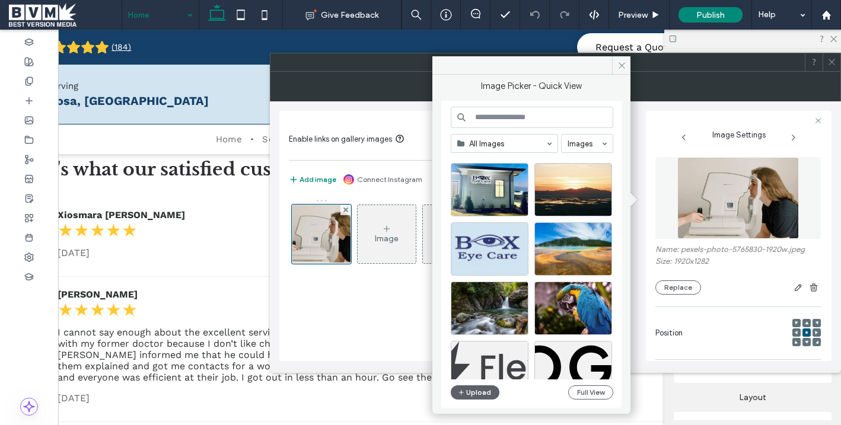
scroll to position [787, 0]
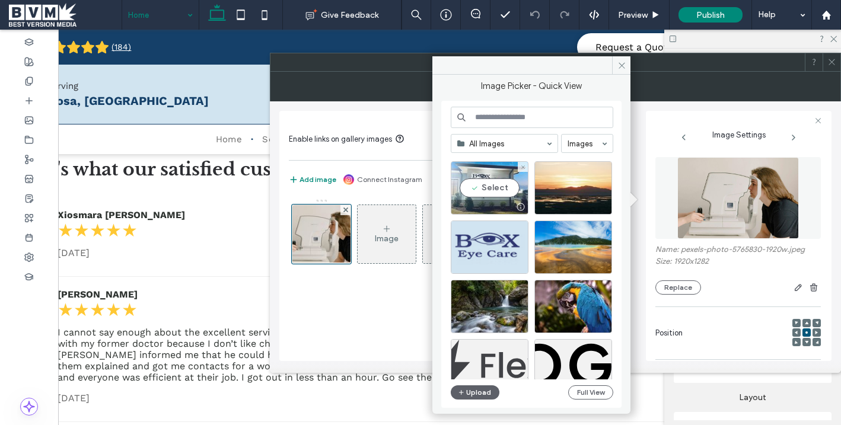
click at [488, 198] on div "Select" at bounding box center [490, 187] width 78 height 53
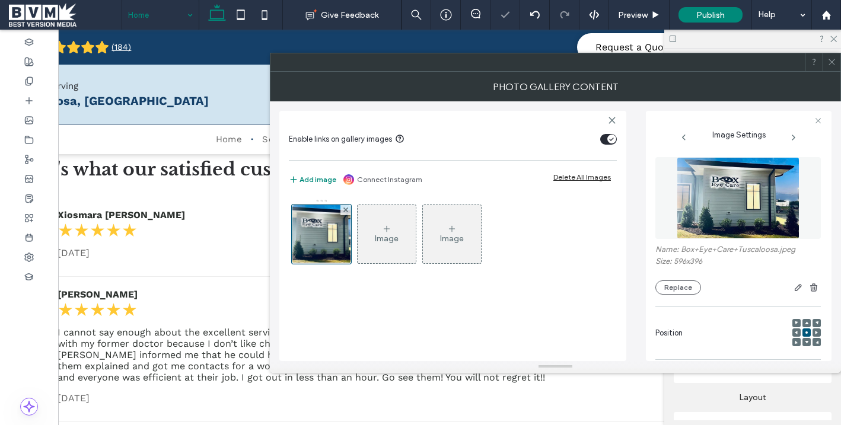
click at [831, 63] on icon at bounding box center [832, 62] width 9 height 9
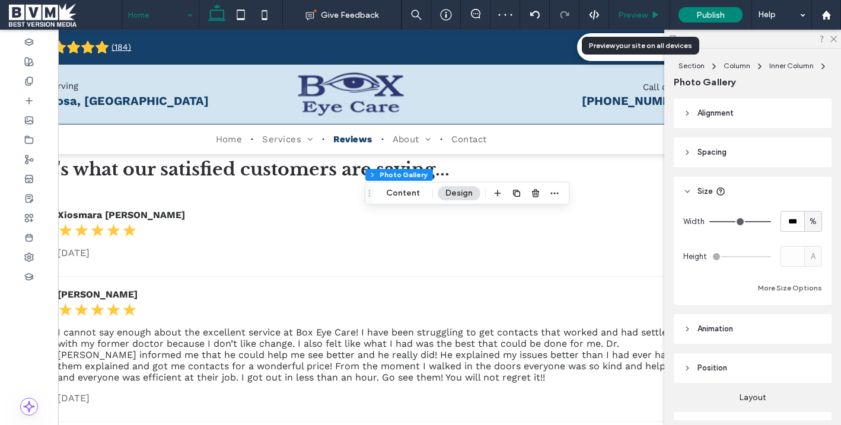
click at [625, 14] on span "Preview" at bounding box center [633, 15] width 30 height 10
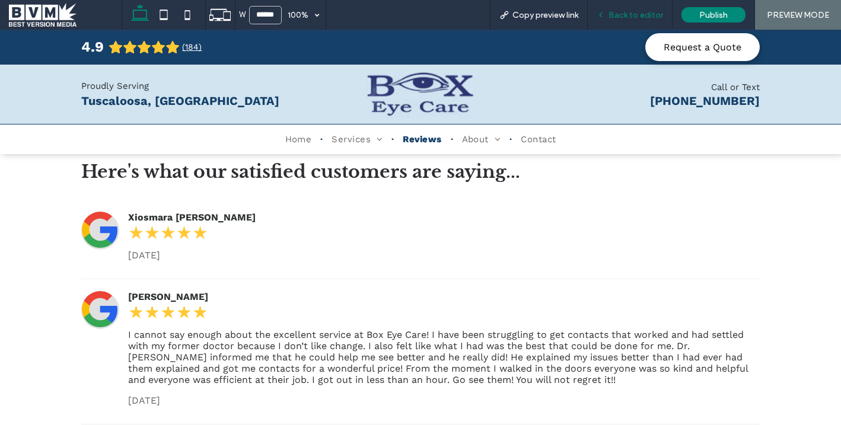
click at [622, 16] on span "Back to editor" at bounding box center [636, 15] width 55 height 10
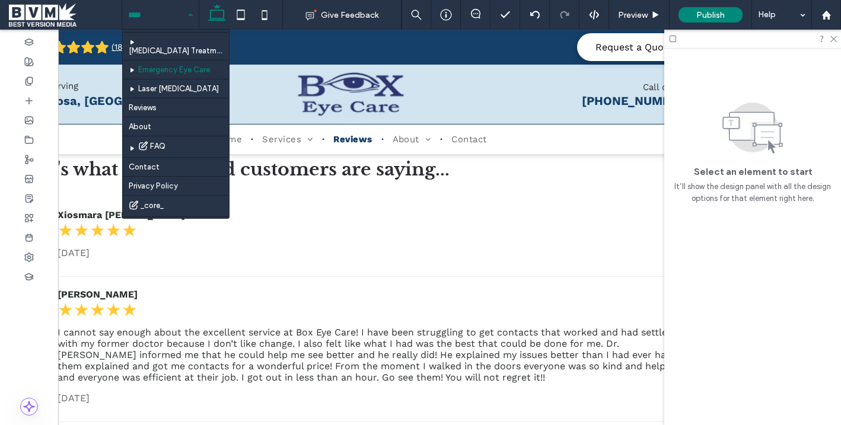
scroll to position [88, 0]
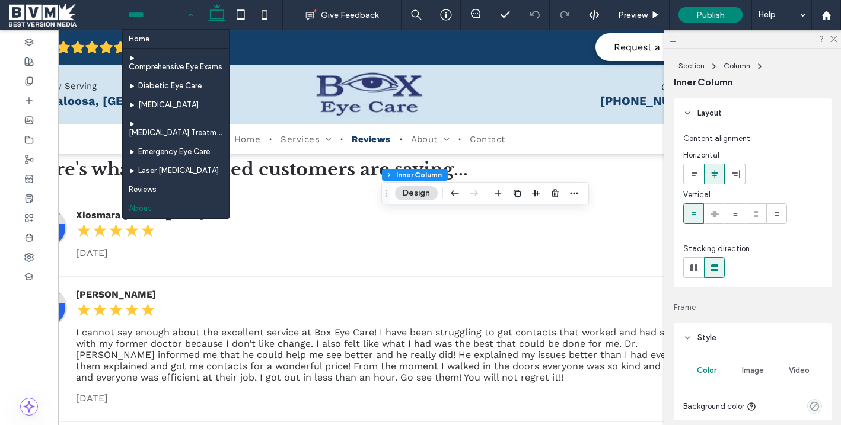
scroll to position [0, 87]
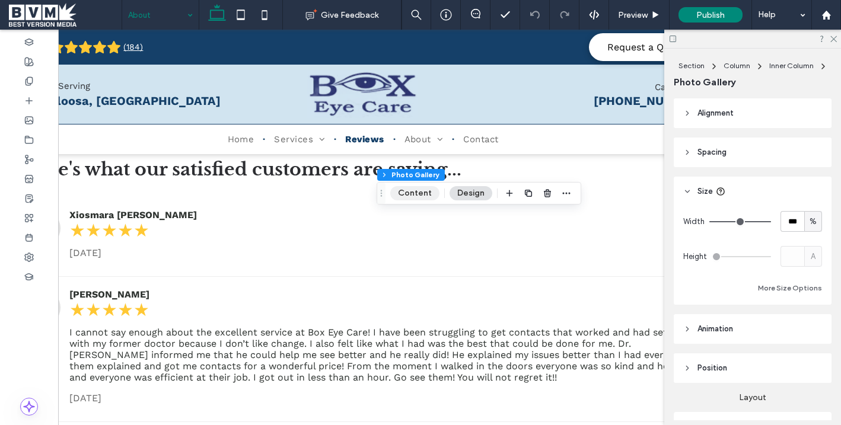
click at [409, 196] on button "Content" at bounding box center [414, 193] width 49 height 14
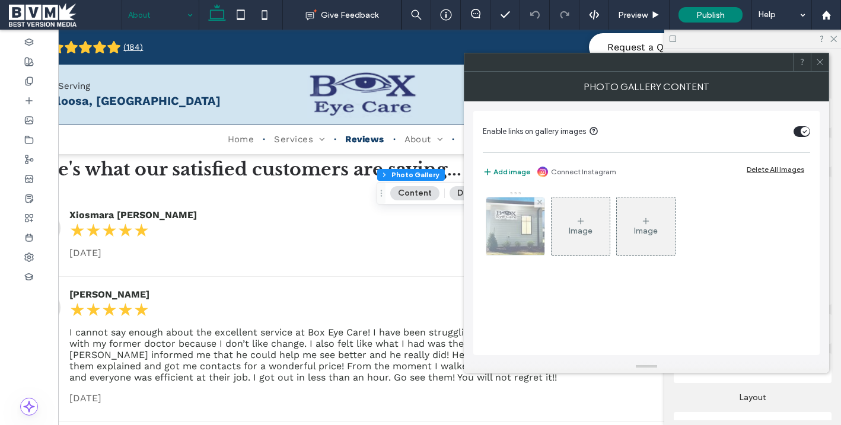
click at [500, 248] on img at bounding box center [516, 227] width 88 height 58
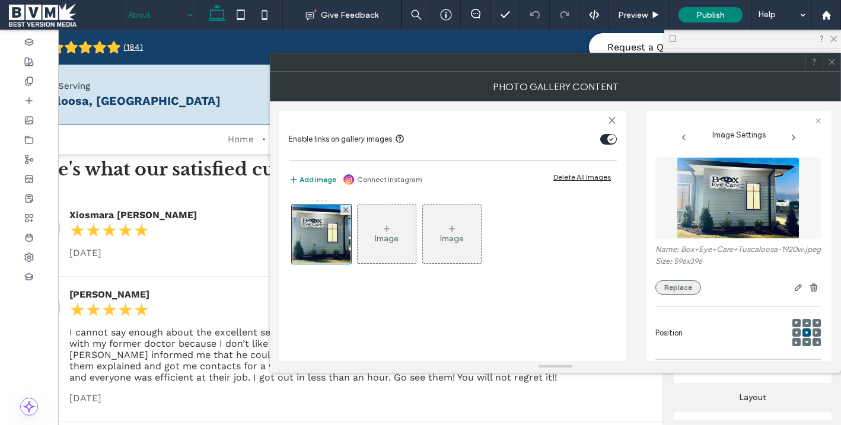
click at [668, 291] on button "Replace" at bounding box center [679, 288] width 46 height 14
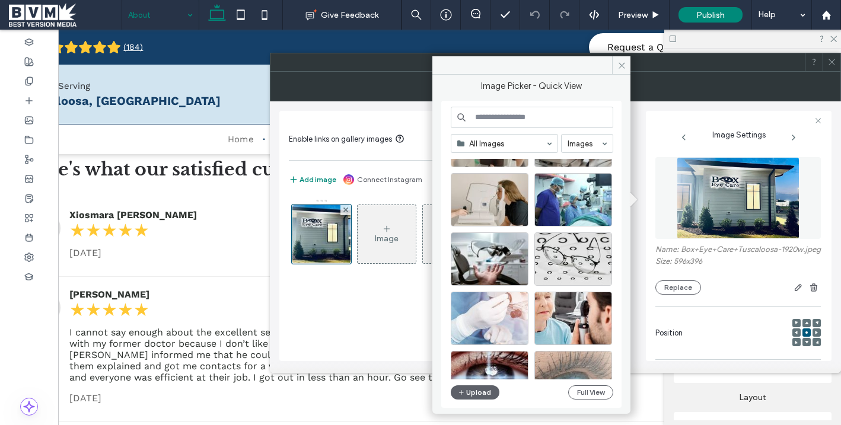
scroll to position [0, 0]
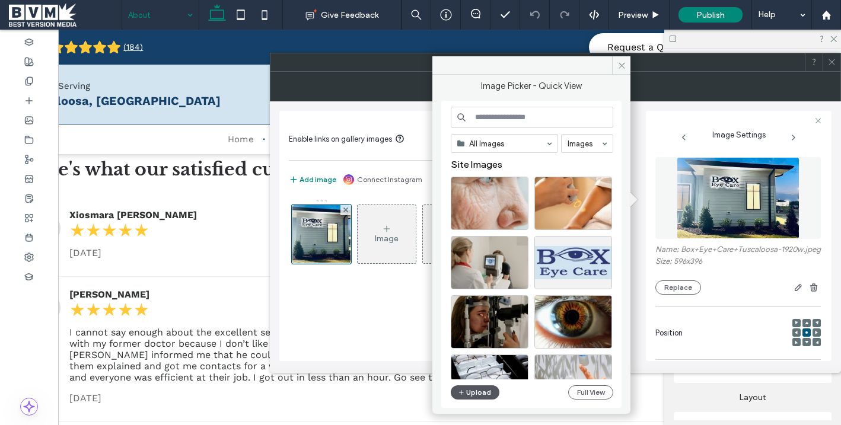
click at [474, 392] on button "Upload" at bounding box center [475, 393] width 49 height 14
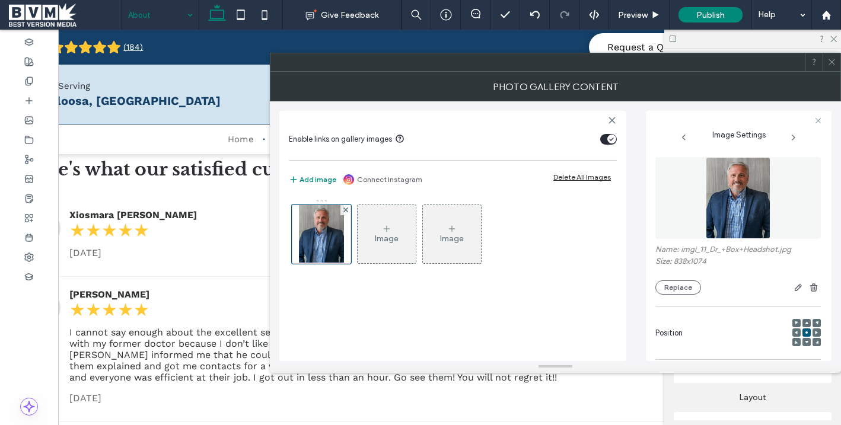
click at [832, 68] on span at bounding box center [832, 62] width 9 height 18
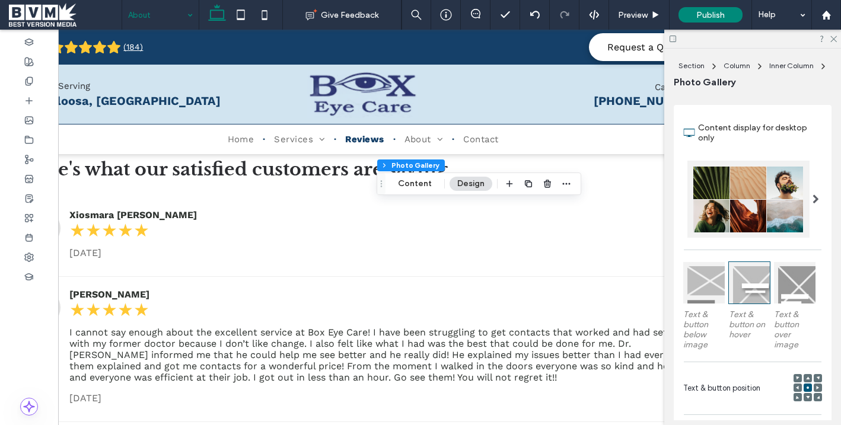
scroll to position [306, 0]
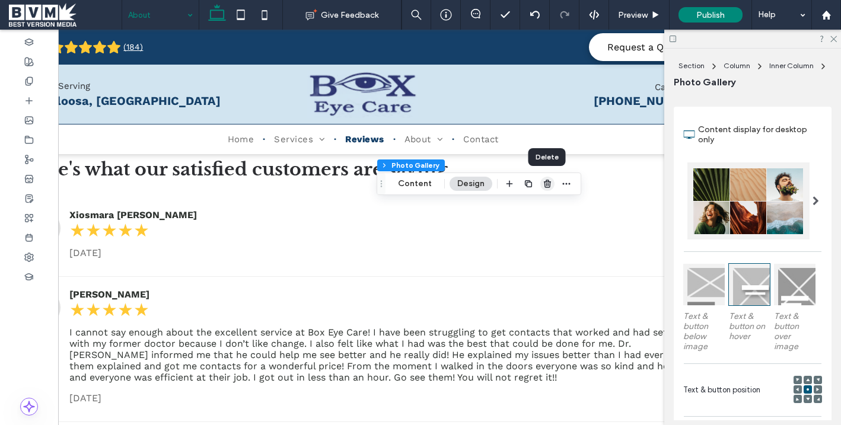
click at [543, 187] on icon "button" at bounding box center [547, 183] width 9 height 9
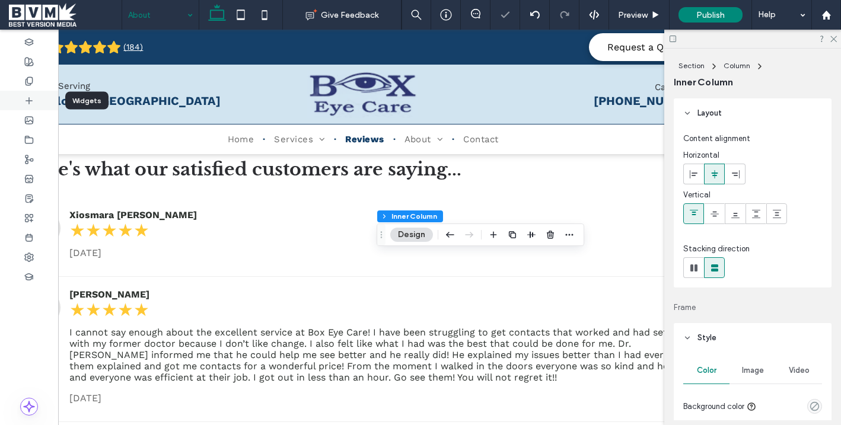
click at [31, 106] on div at bounding box center [29, 101] width 58 height 20
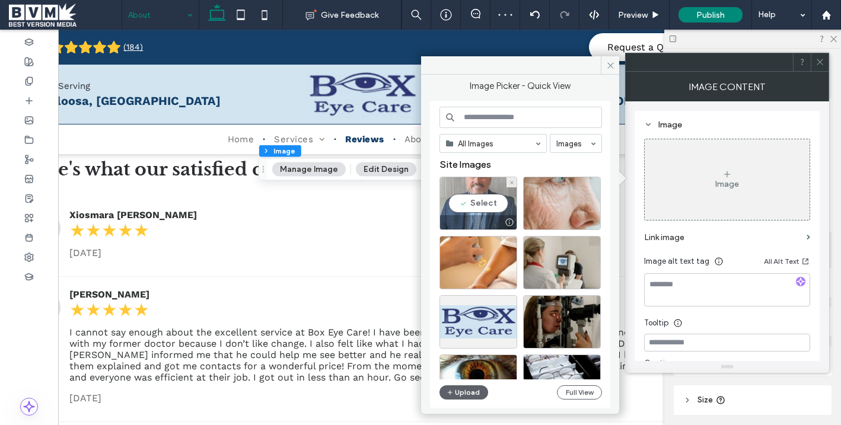
click at [501, 199] on div "Select" at bounding box center [479, 203] width 78 height 53
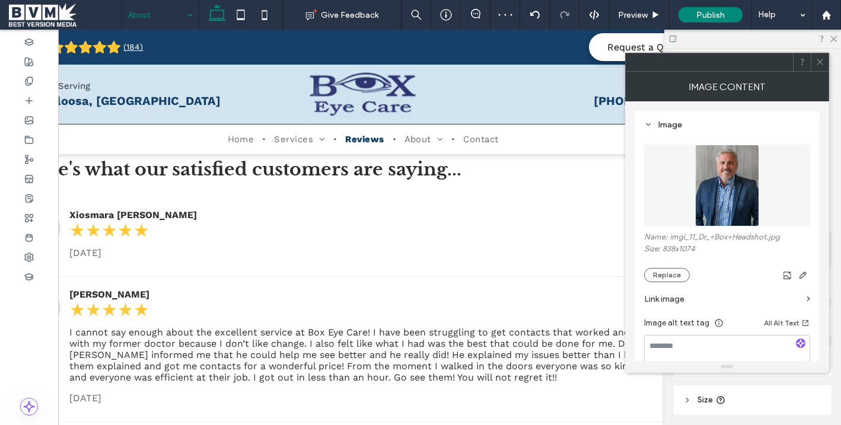
type input "**"
type input "****"
click at [823, 64] on icon at bounding box center [820, 62] width 9 height 9
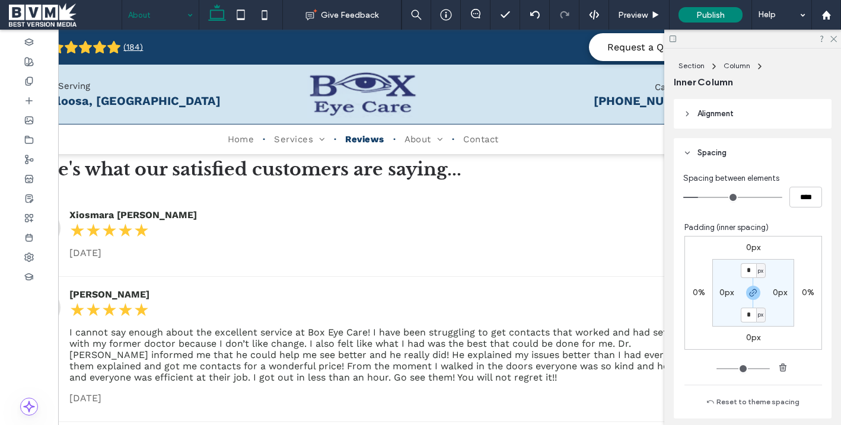
scroll to position [516, 0]
type input "***"
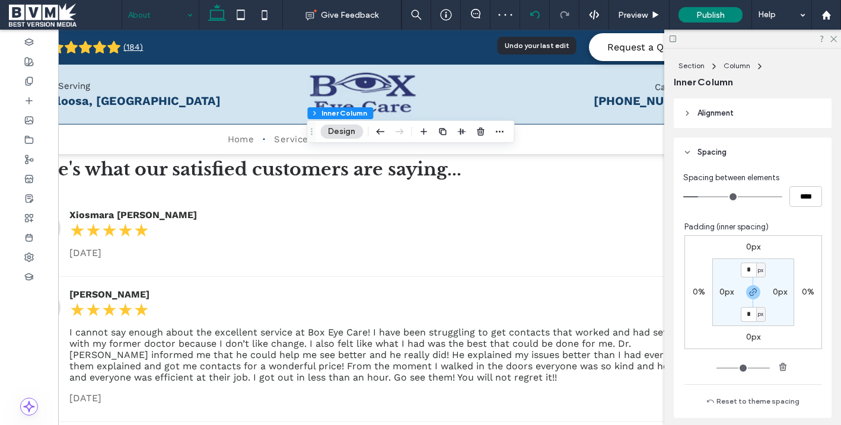
click at [539, 21] on div at bounding box center [535, 15] width 30 height 30
click at [837, 40] on icon at bounding box center [834, 38] width 8 height 8
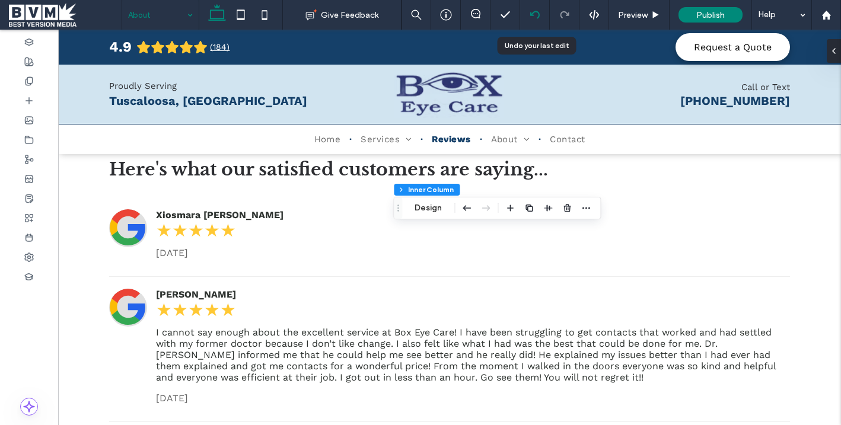
click at [536, 17] on icon at bounding box center [535, 14] width 9 height 9
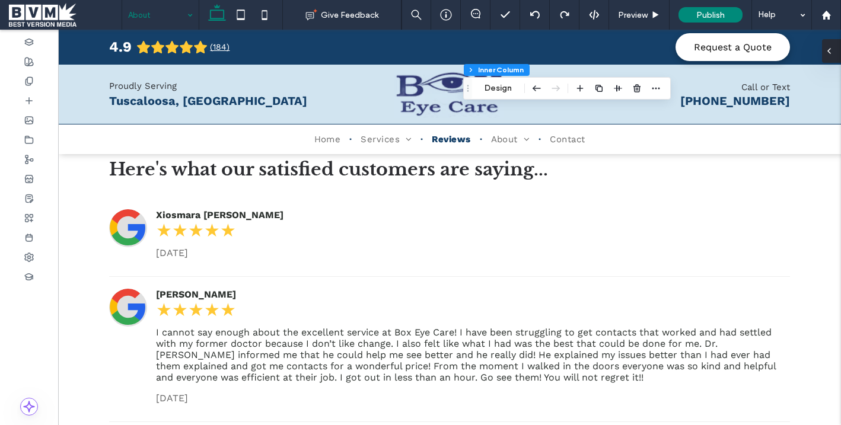
click at [834, 56] on span at bounding box center [829, 51] width 9 height 24
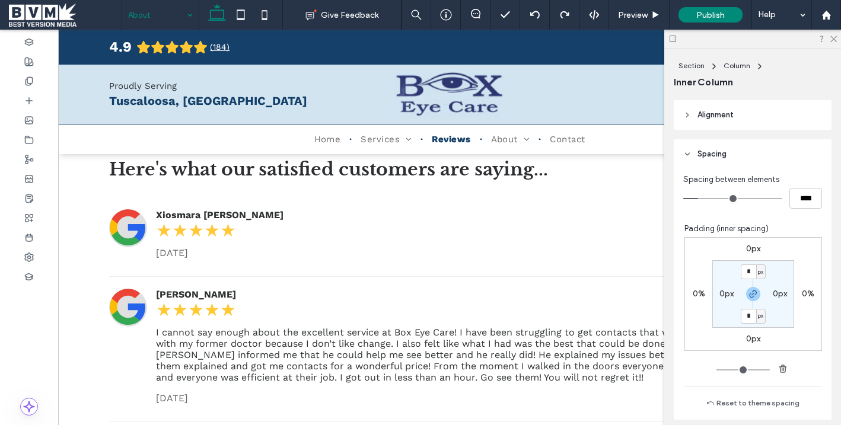
scroll to position [516, 0]
type input "***"
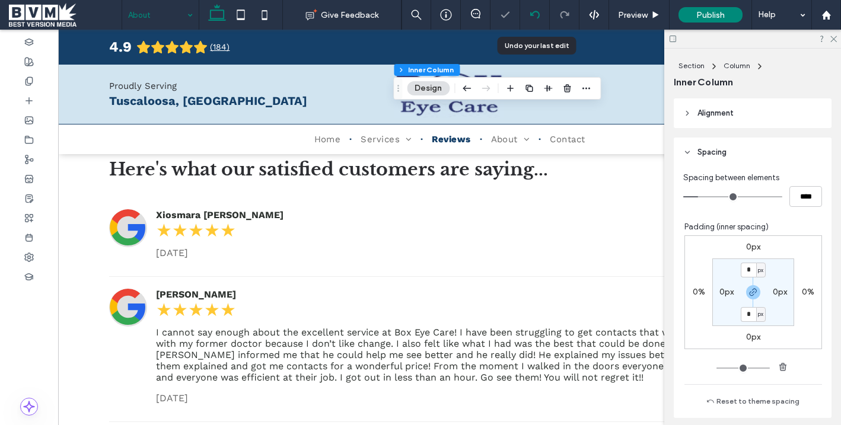
click at [536, 16] on icon at bounding box center [535, 14] width 9 height 9
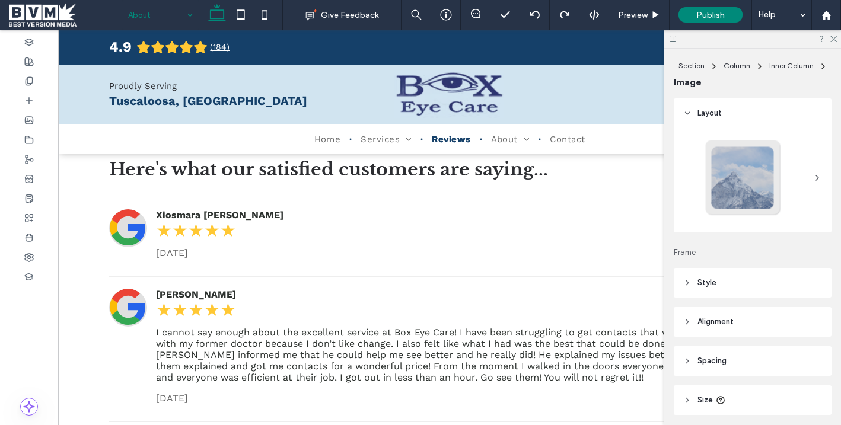
type input "***"
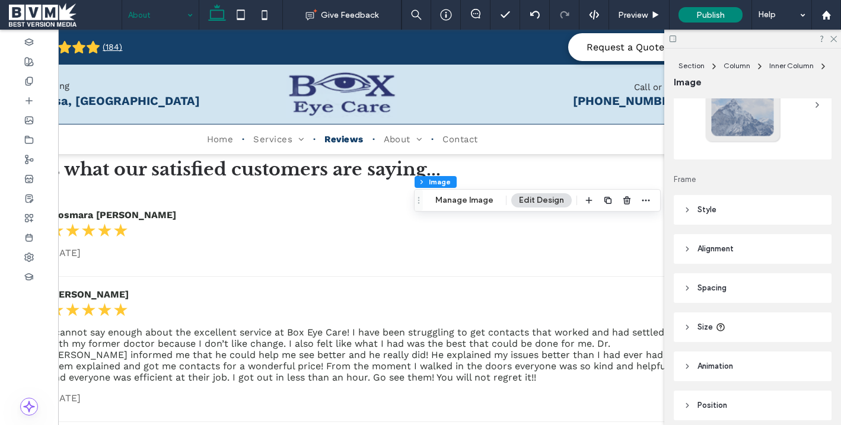
scroll to position [120, 0]
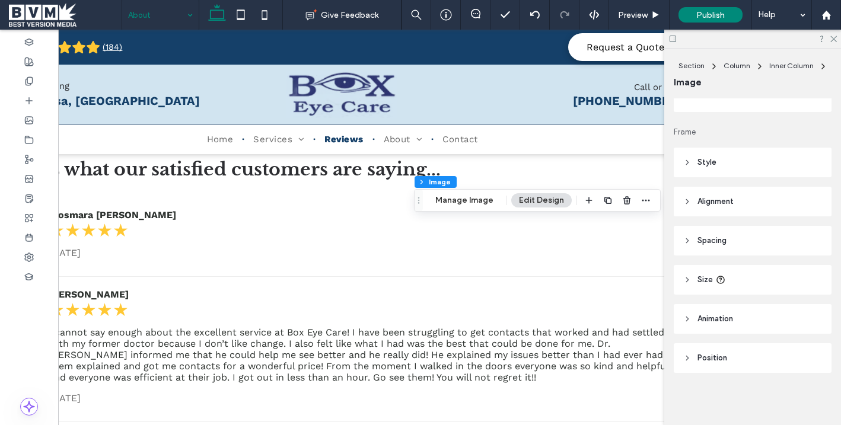
click at [711, 170] on header "Style" at bounding box center [753, 163] width 158 height 30
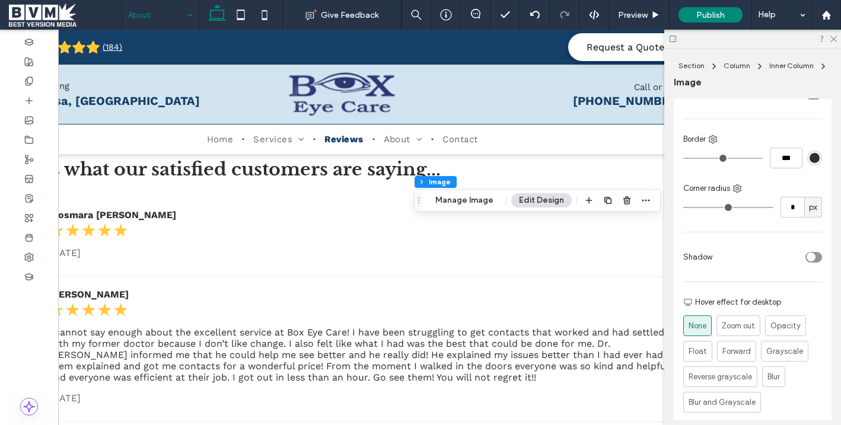
scroll to position [344, 0]
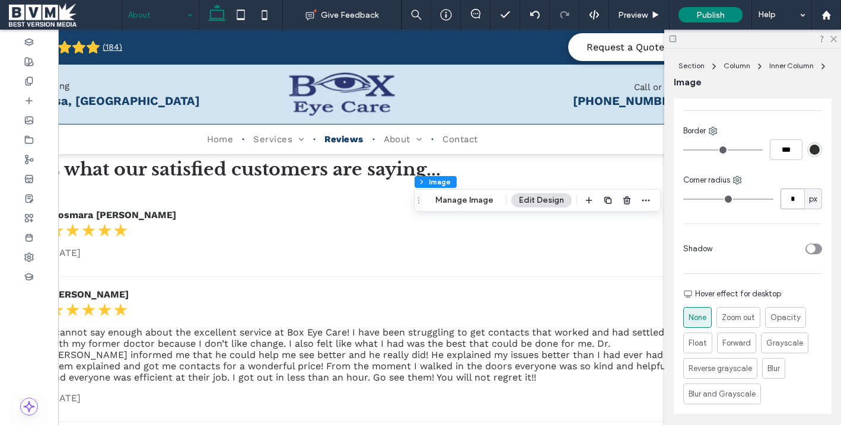
click at [804, 198] on input "*" at bounding box center [793, 199] width 24 height 21
type input "**"
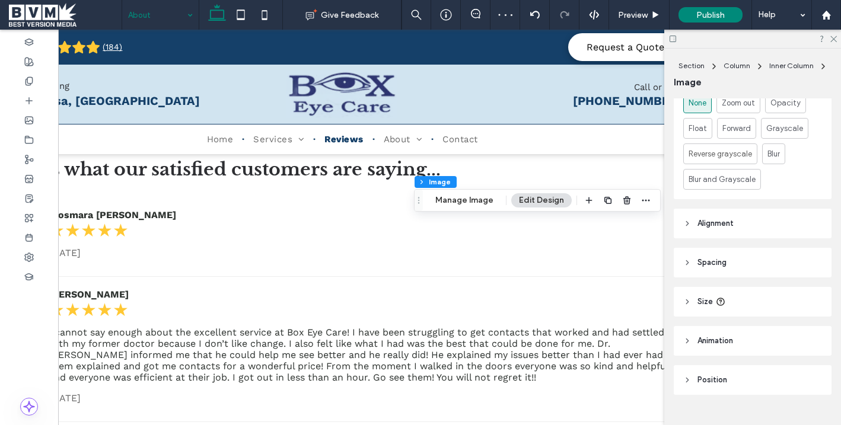
scroll to position [581, 0]
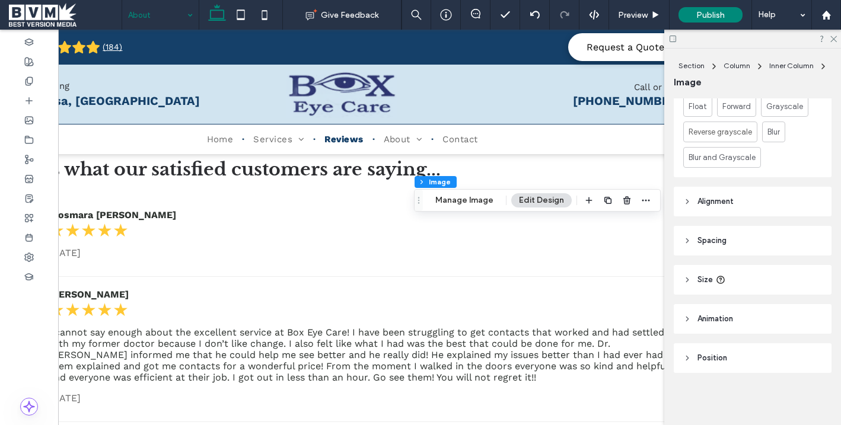
click at [741, 245] on header "Spacing" at bounding box center [753, 241] width 158 height 30
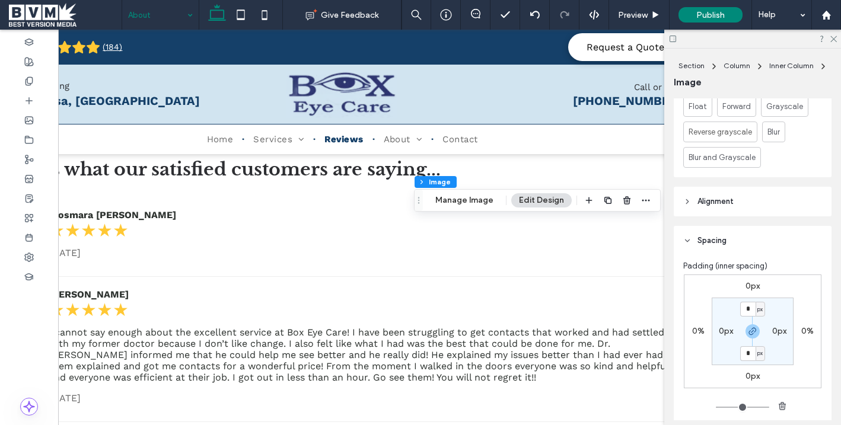
click at [741, 245] on header "Spacing" at bounding box center [753, 241] width 158 height 30
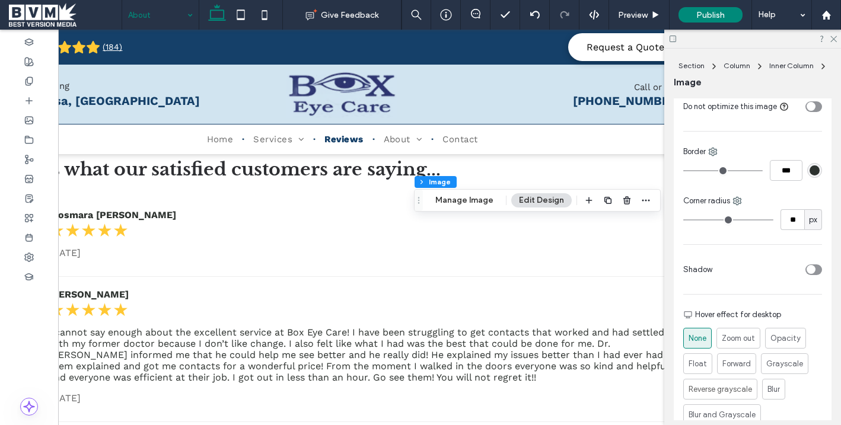
scroll to position [309, 0]
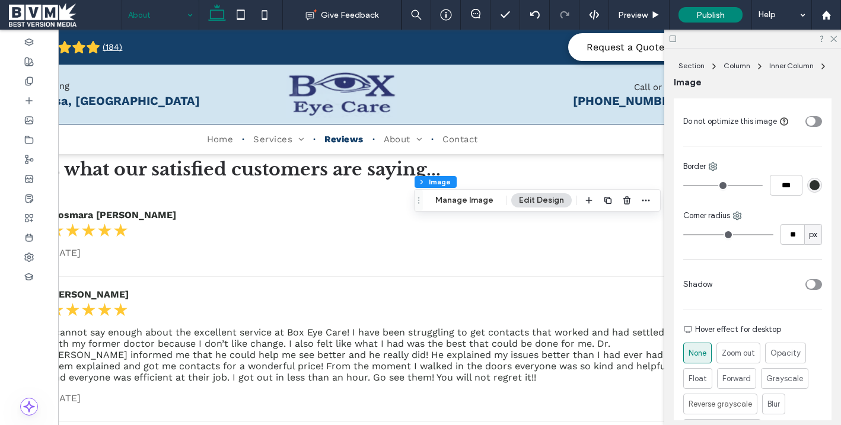
click at [809, 280] on div "toggle" at bounding box center [814, 285] width 17 height 11
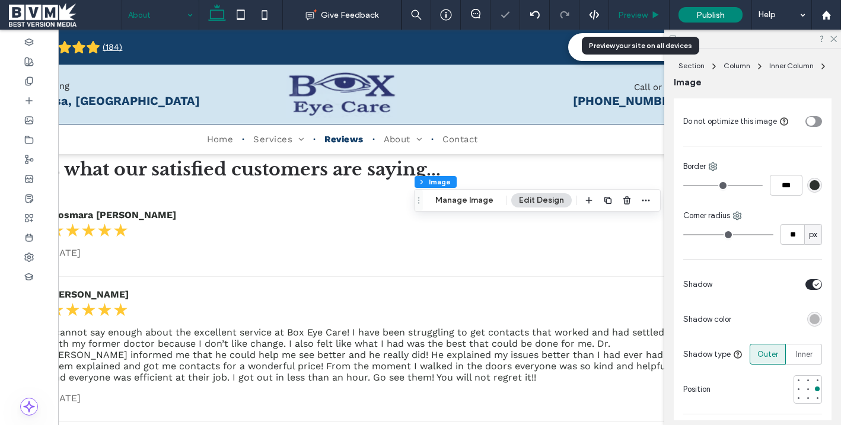
click at [642, 12] on span "Preview" at bounding box center [633, 15] width 30 height 10
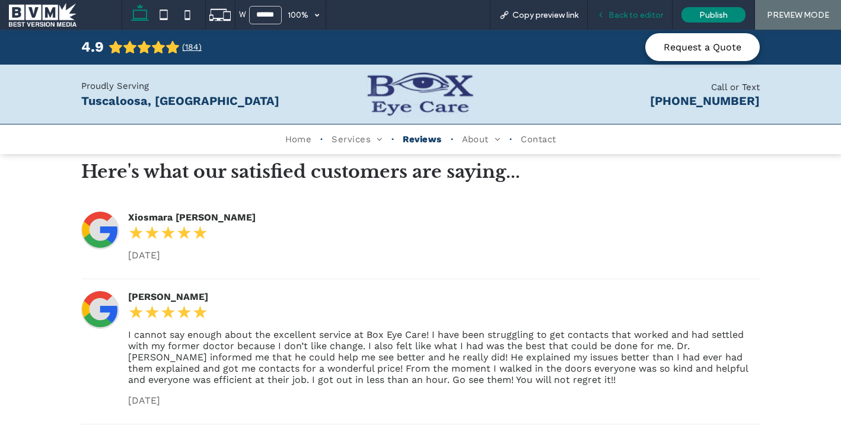
click at [623, 18] on span "Back to editor" at bounding box center [636, 15] width 55 height 10
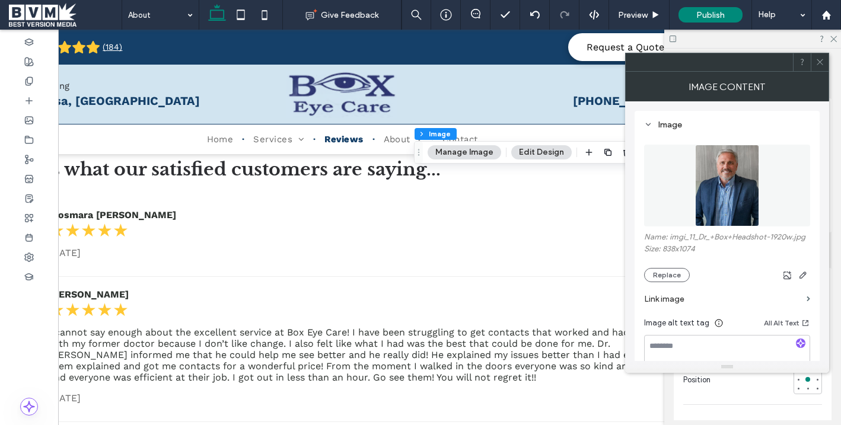
click at [825, 56] on div at bounding box center [820, 62] width 18 height 18
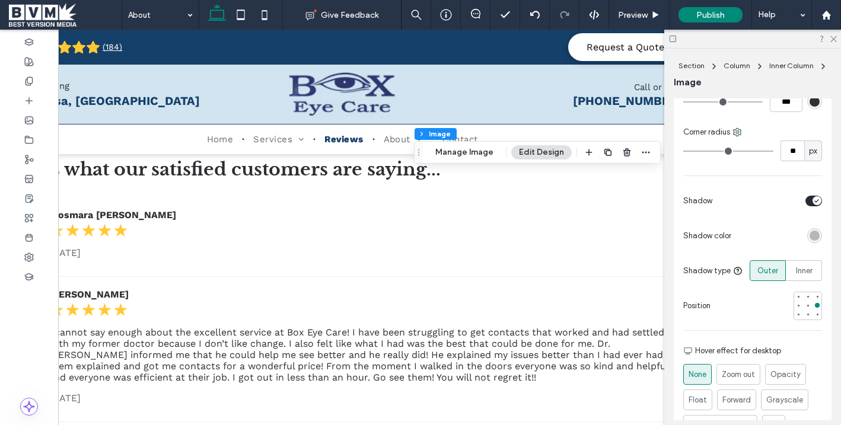
scroll to position [424, 0]
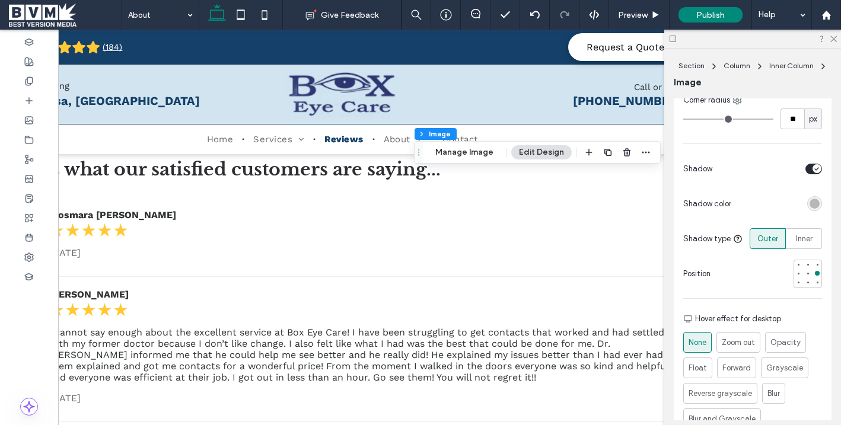
click at [817, 203] on div "rgba(0, 0, 0, 0.25)" at bounding box center [815, 204] width 10 height 10
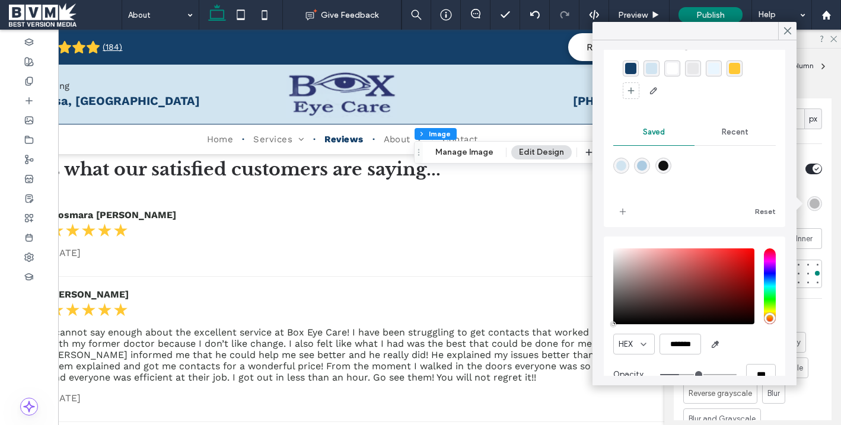
scroll to position [61, 0]
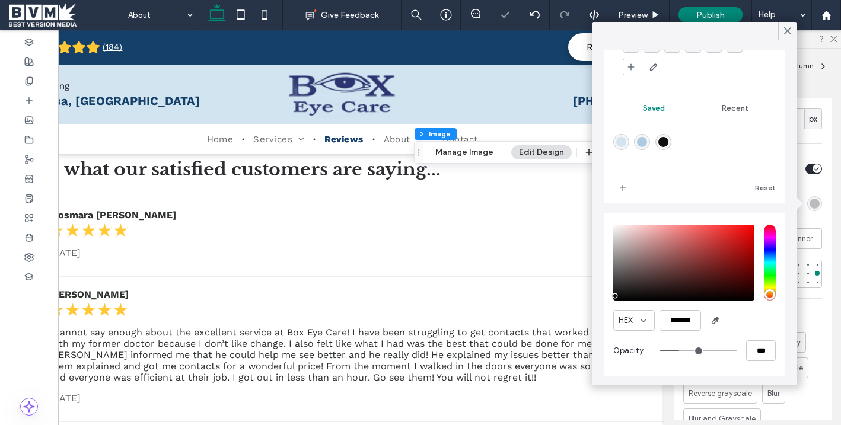
type input "*******"
drag, startPoint x: 617, startPoint y: 296, endPoint x: 609, endPoint y: 306, distance: 12.2
click at [609, 306] on div "HEX ******* Opacity ***" at bounding box center [695, 294] width 182 height 163
type input "**"
type input "***"
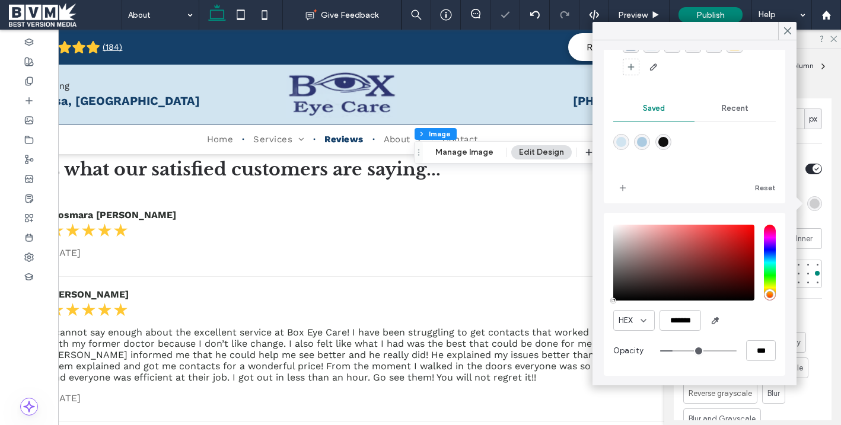
click at [676, 351] on input "range" at bounding box center [698, 351] width 77 height 1
type input "**"
type input "***"
type input "**"
type input "***"
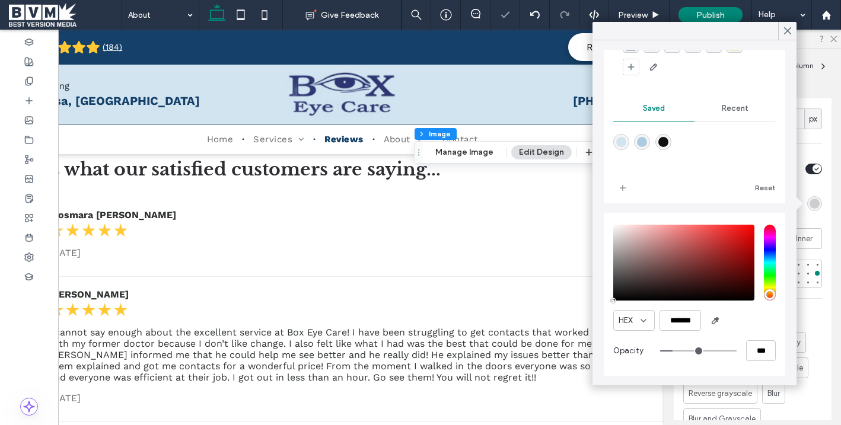
type input "**"
type input "***"
type input "**"
type input "***"
type input "**"
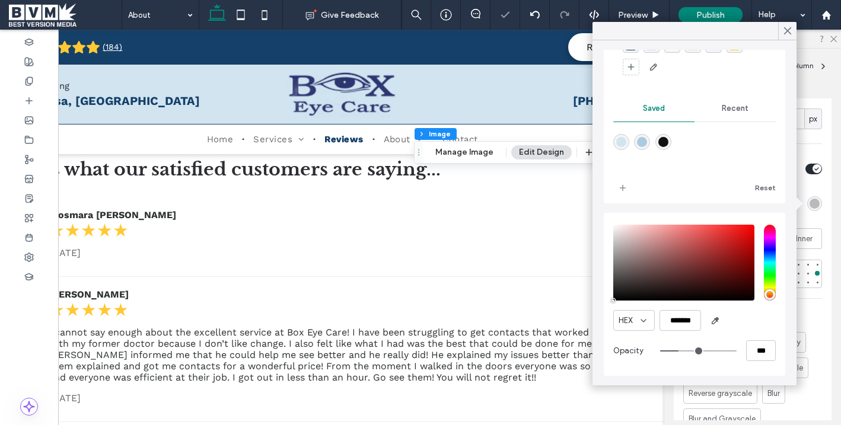
type input "***"
type input "**"
type input "***"
type input "**"
type input "***"
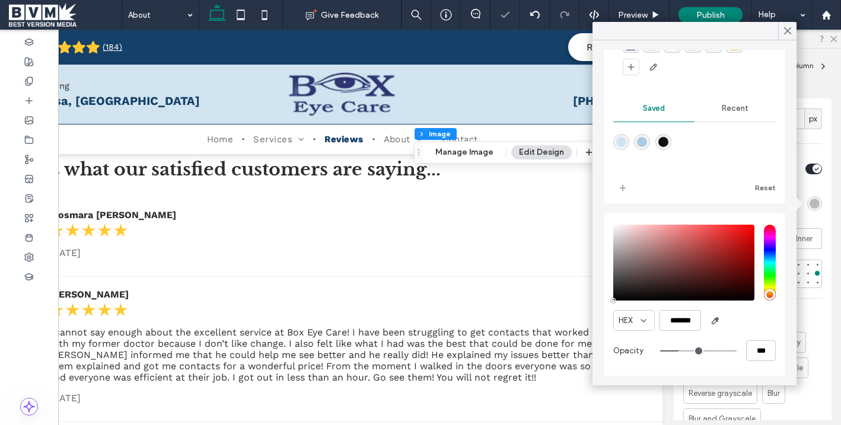
type input "**"
type input "***"
type input "**"
type input "***"
type input "**"
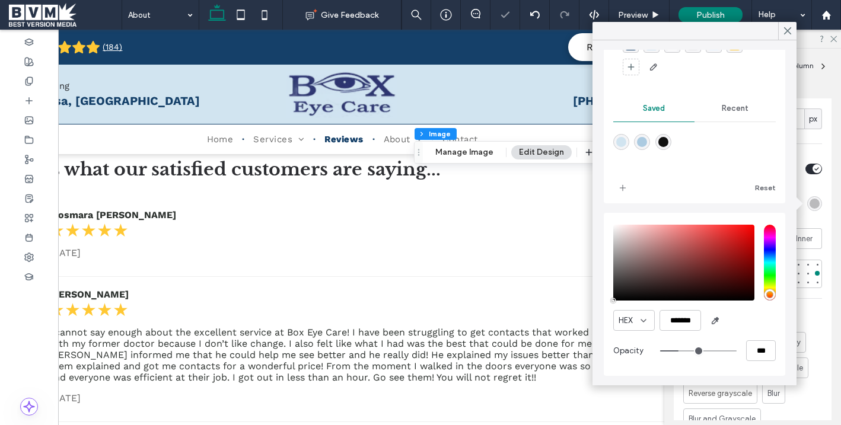
type input "***"
type input "**"
type input "***"
type input "**"
type input "***"
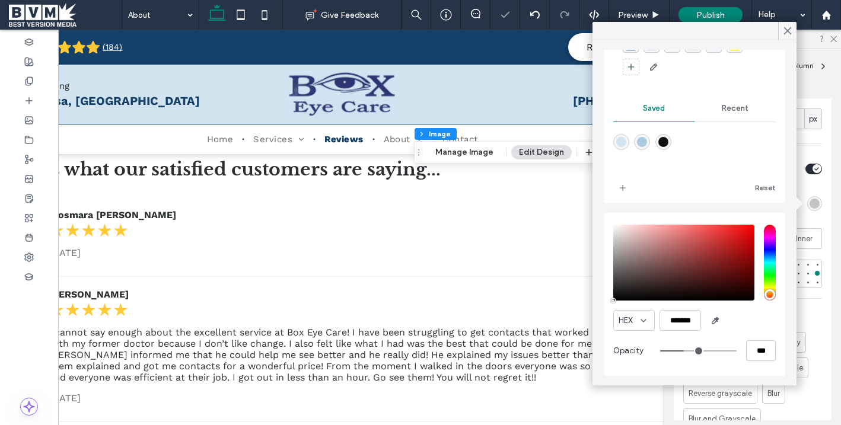
type input "**"
type input "***"
type input "**"
type input "***"
type input "**"
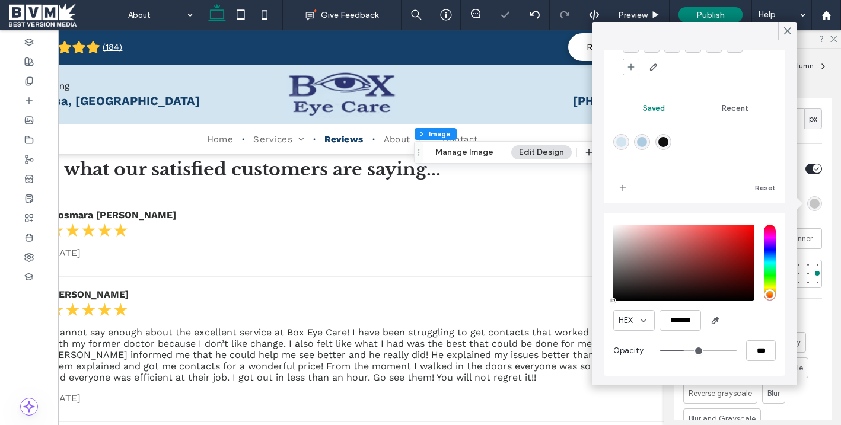
type input "***"
type input "**"
type input "***"
type input "**"
type input "***"
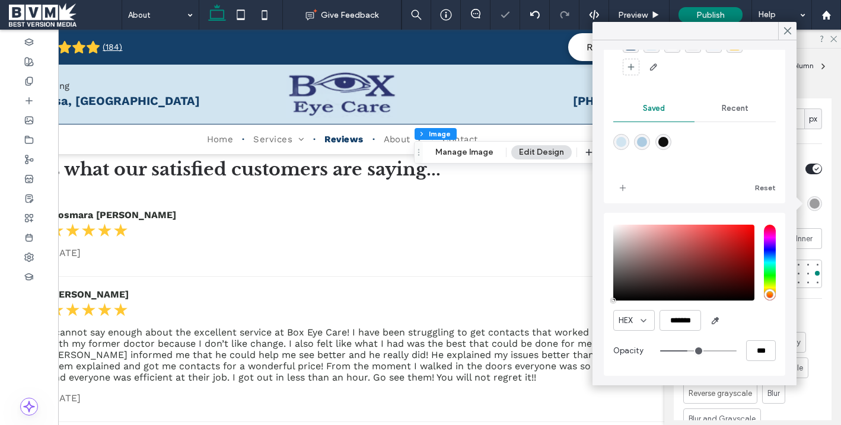
type input "**"
type input "***"
type input "**"
type input "***"
type input "**"
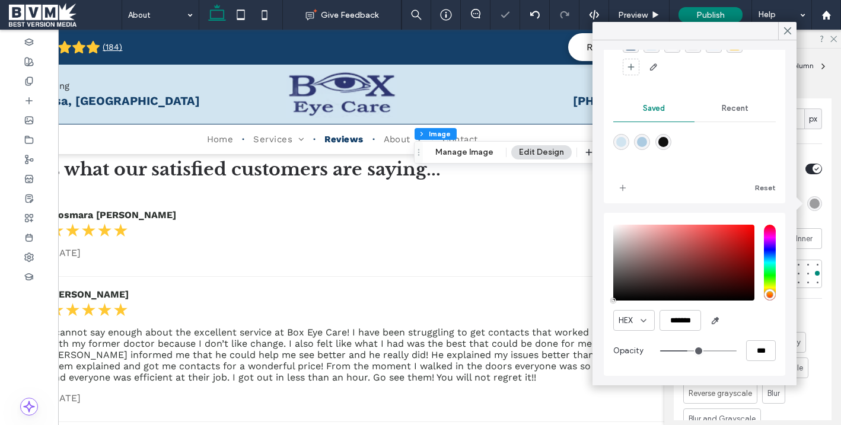
type input "***"
type input "**"
type input "***"
type input "**"
type input "***"
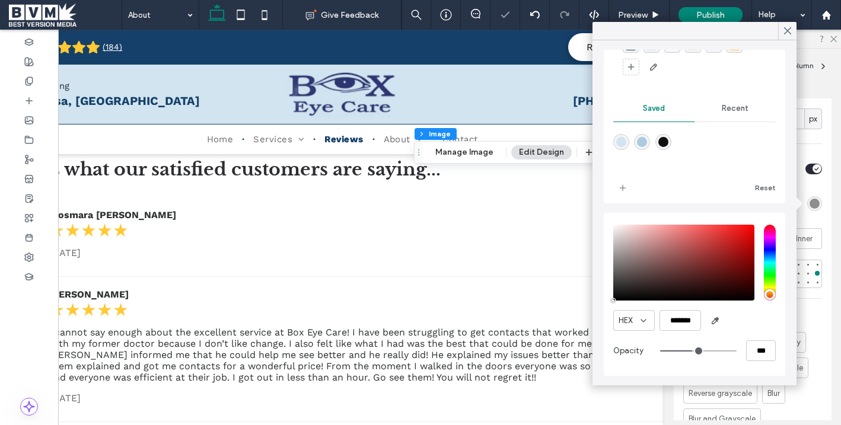
type input "**"
type input "***"
type input "**"
type input "***"
type input "**"
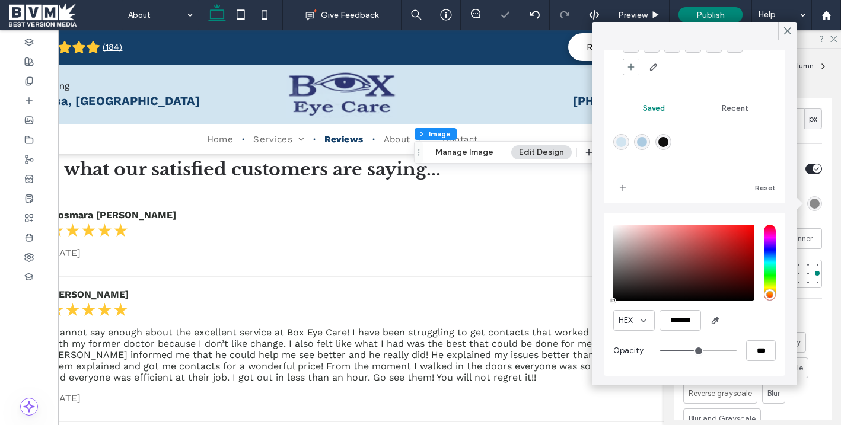
type input "***"
type input "**"
type input "***"
type input "**"
type input "***"
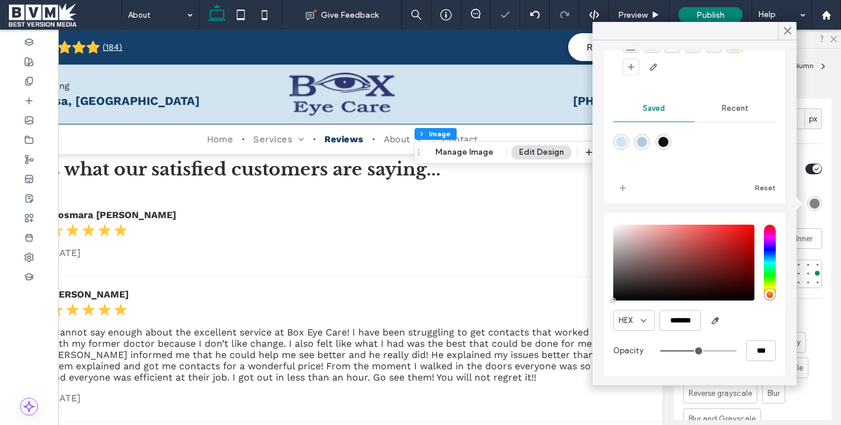
type input "**"
type input "***"
type input "**"
type input "***"
type input "**"
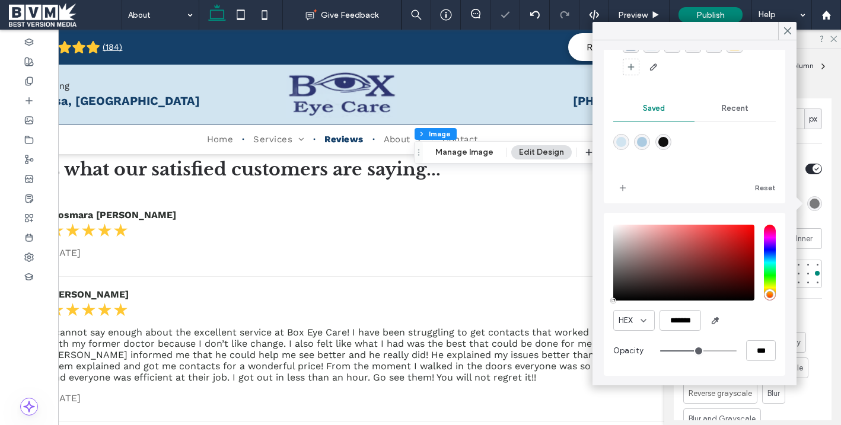
type input "***"
drag, startPoint x: 677, startPoint y: 348, endPoint x: 699, endPoint y: 352, distance: 22.2
type input "**"
click at [699, 352] on input "range" at bounding box center [698, 351] width 77 height 1
click at [788, 40] on div "Theme Colors Save time with Theme Colors Create a color palette to instantly ad…" at bounding box center [695, 212] width 204 height 345
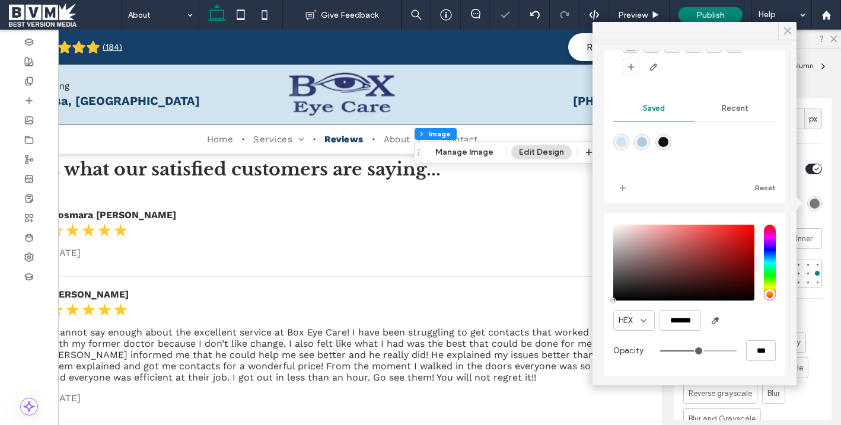
click at [788, 38] on span at bounding box center [788, 31] width 11 height 18
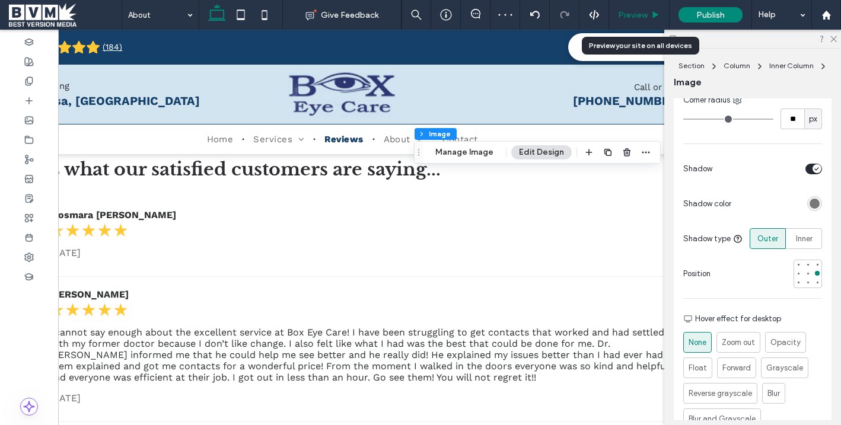
click at [642, 17] on span "Preview" at bounding box center [633, 15] width 30 height 10
